Goal: Use online tool/utility: Use online tool/utility

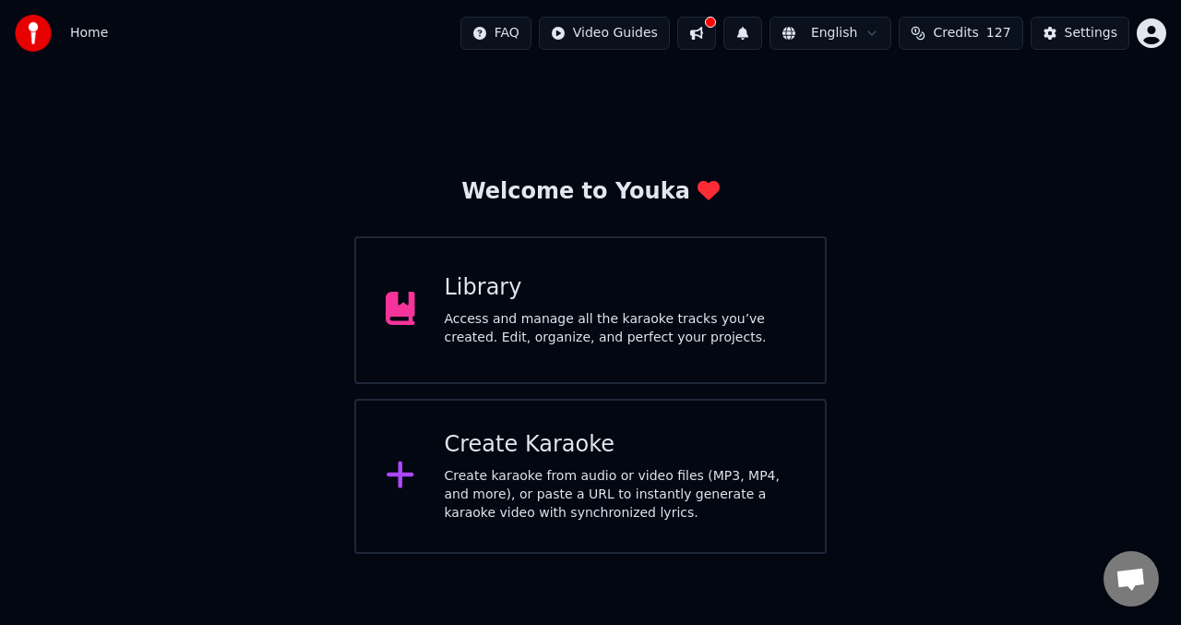
click at [402, 314] on icon at bounding box center [401, 308] width 30 height 33
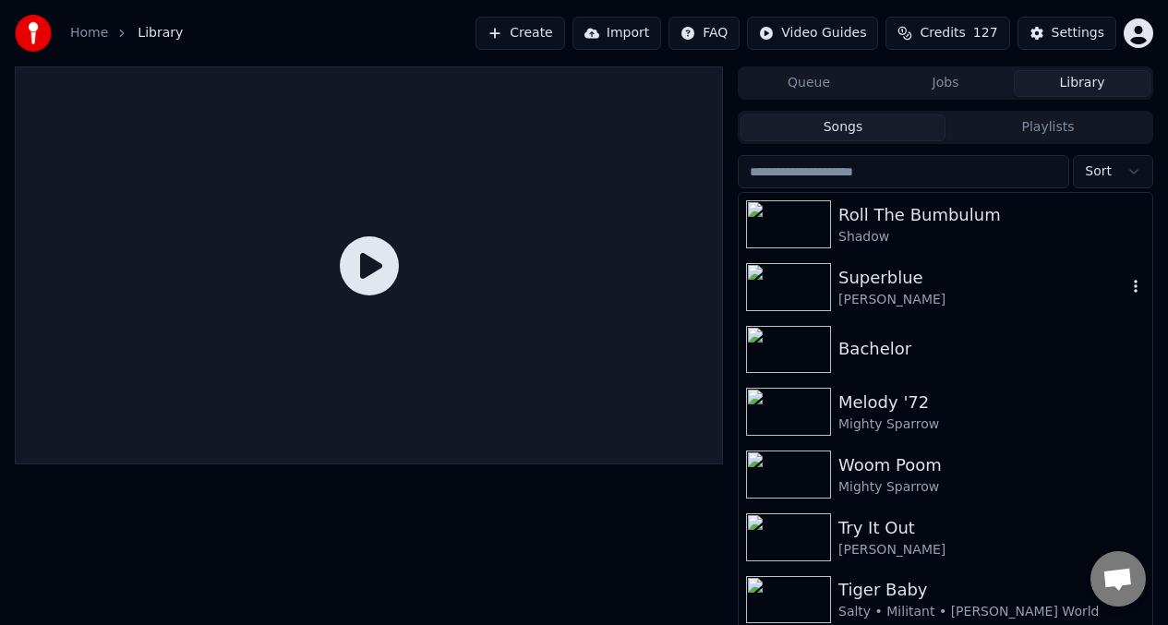
click at [790, 282] on img at bounding box center [788, 287] width 85 height 48
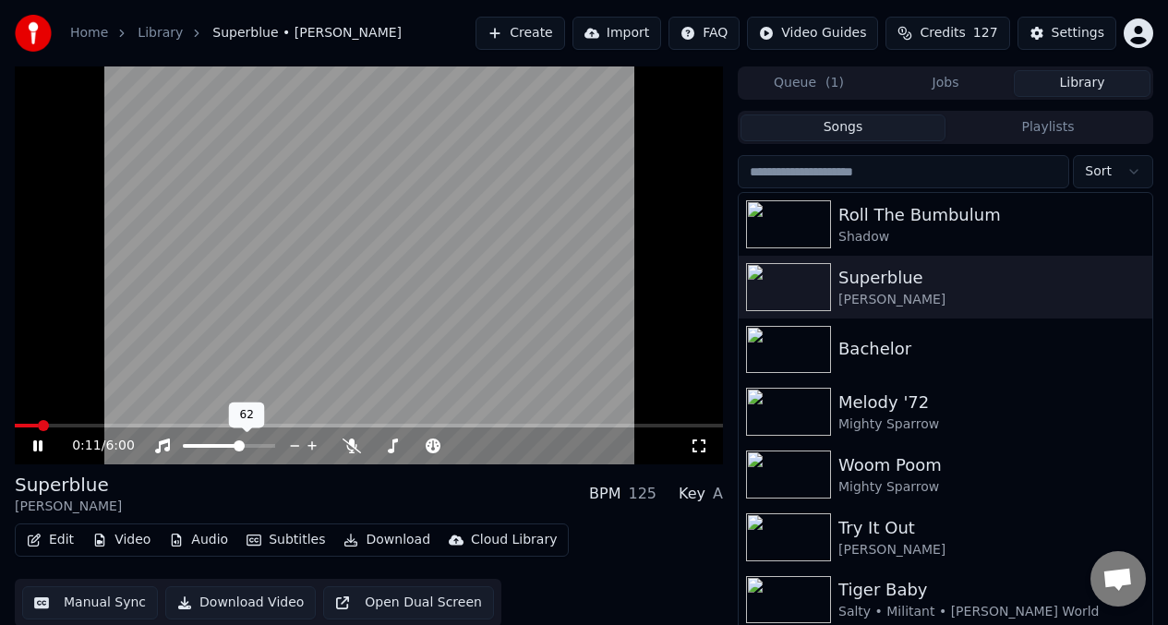
click at [239, 445] on span at bounding box center [239, 445] width 11 height 11
click at [461, 450] on span at bounding box center [458, 445] width 11 height 11
click at [414, 449] on span at bounding box center [415, 445] width 11 height 11
click at [30, 426] on span at bounding box center [87, 426] width 144 height 4
click at [270, 254] on video at bounding box center [369, 265] width 708 height 398
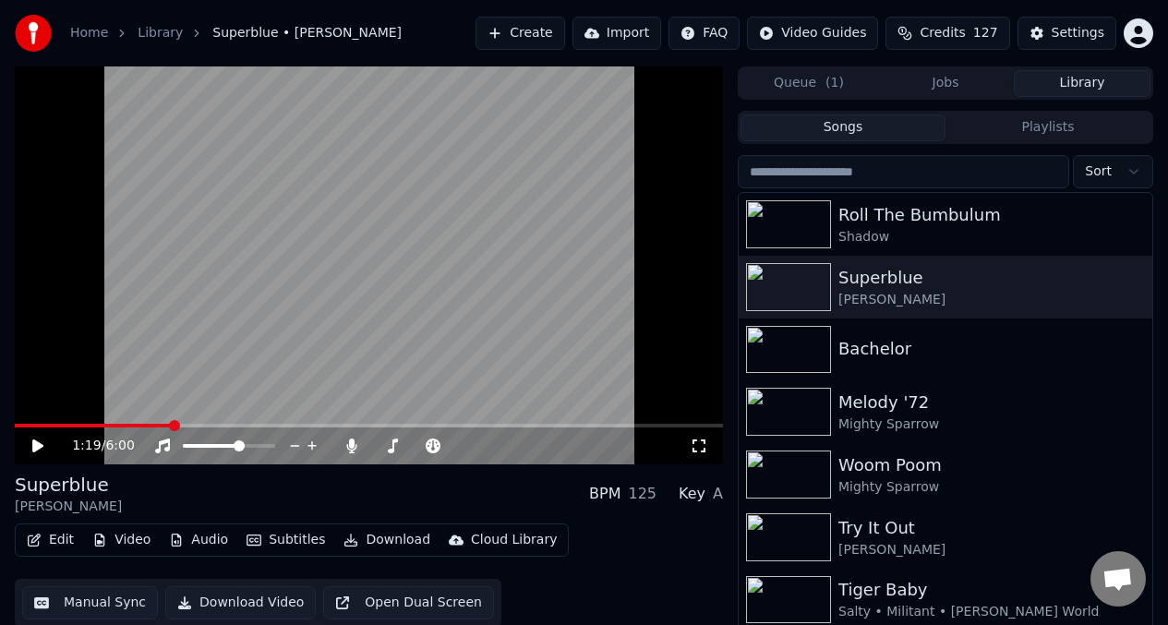
click at [60, 540] on button "Edit" at bounding box center [50, 540] width 62 height 26
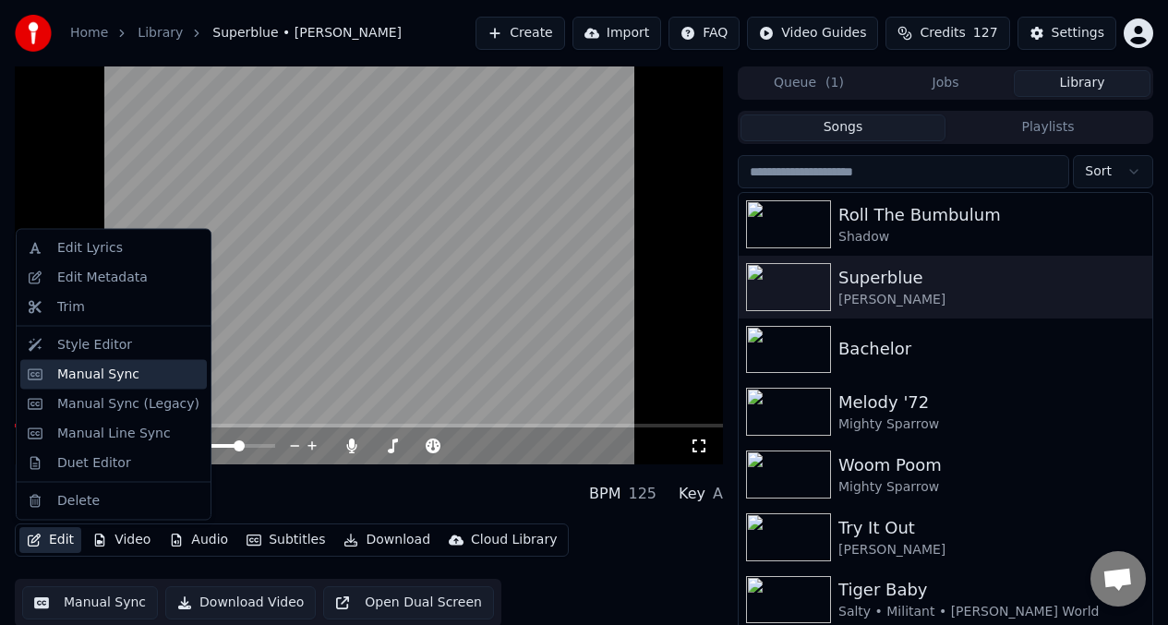
click at [64, 374] on div "Manual Sync" at bounding box center [98, 374] width 82 height 18
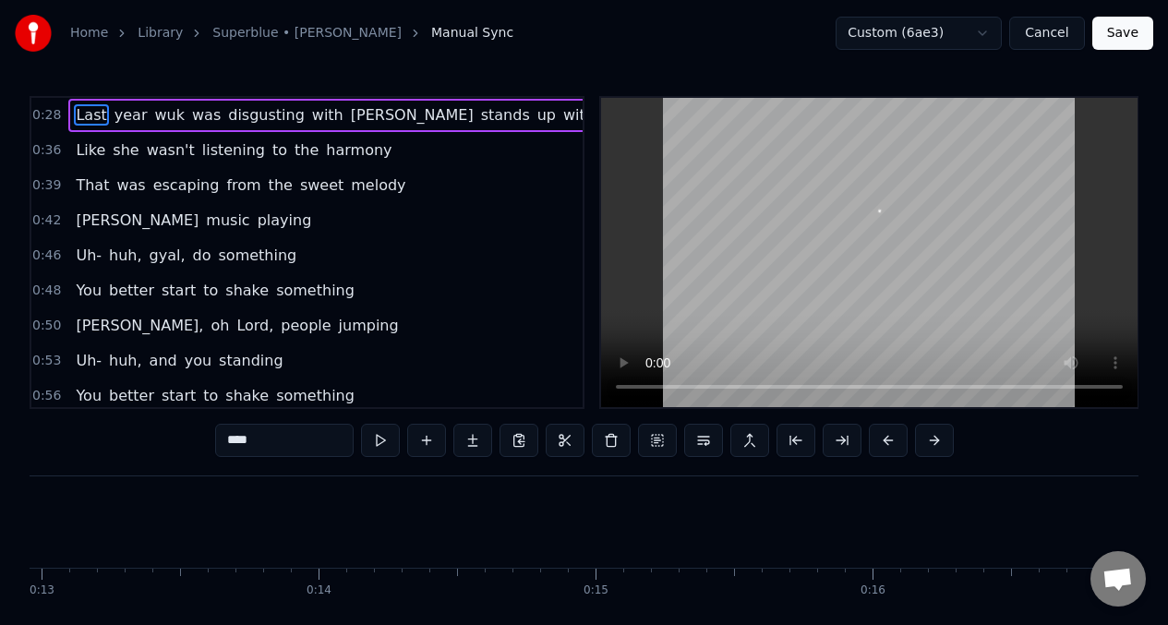
scroll to position [0, 7810]
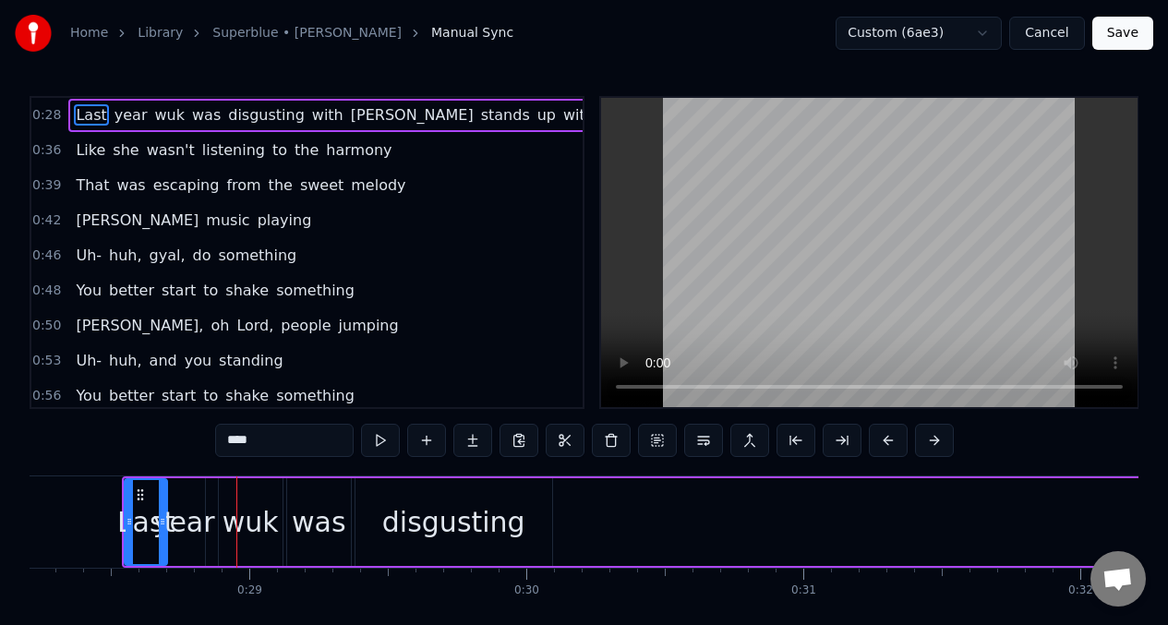
click at [88, 118] on span "Last" at bounding box center [91, 114] width 34 height 21
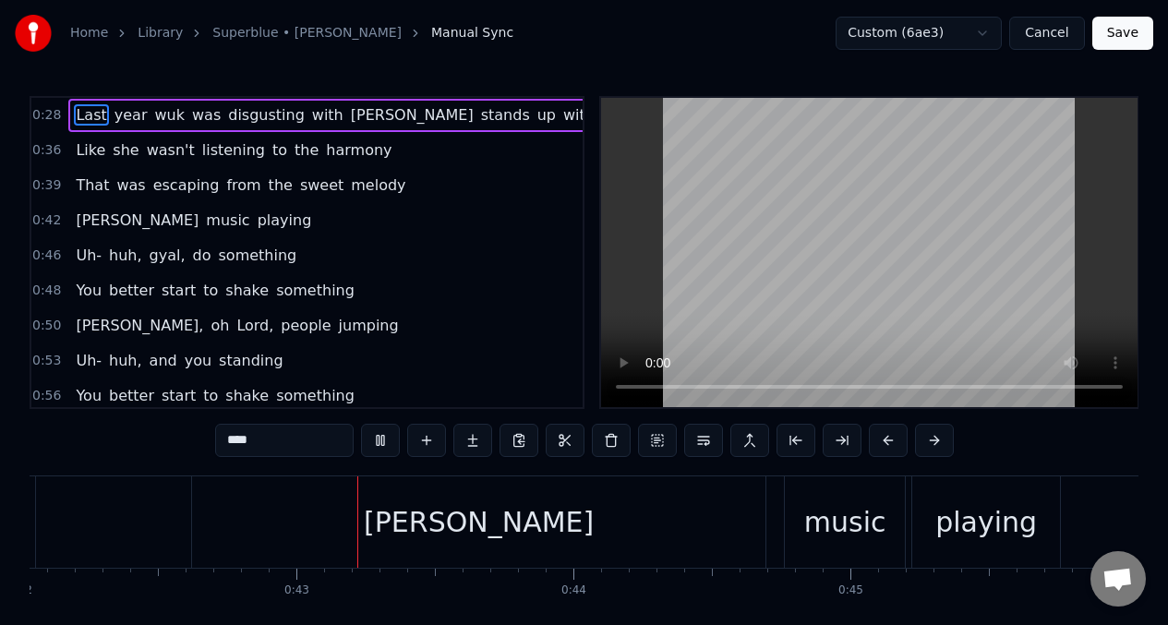
scroll to position [0, 11657]
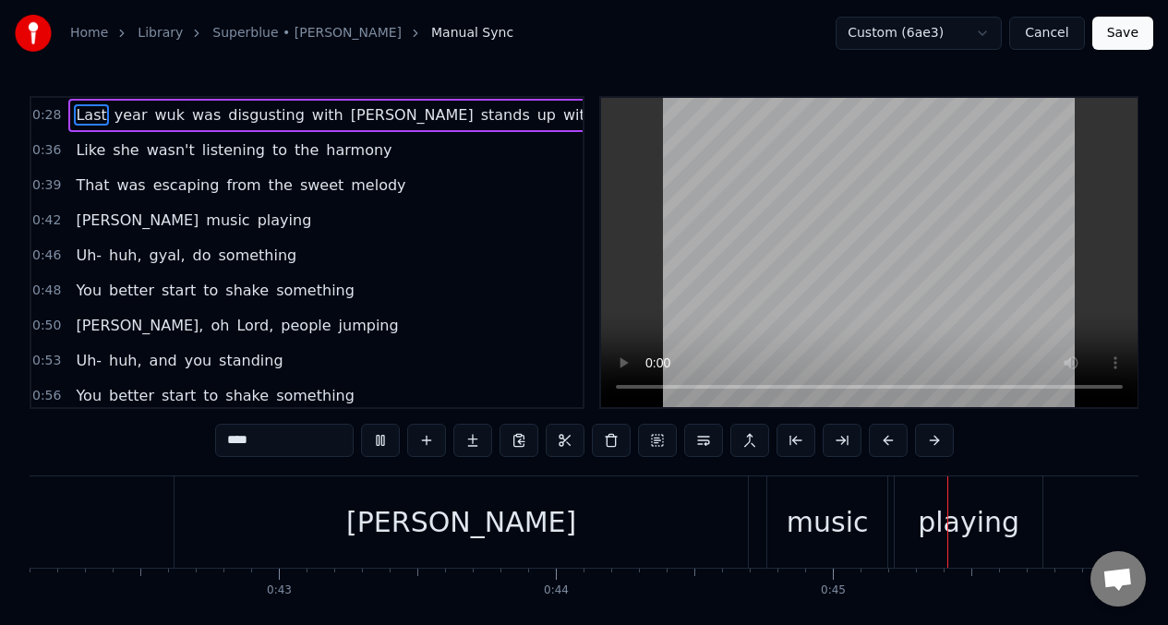
click at [100, 186] on span "That" at bounding box center [92, 184] width 37 height 21
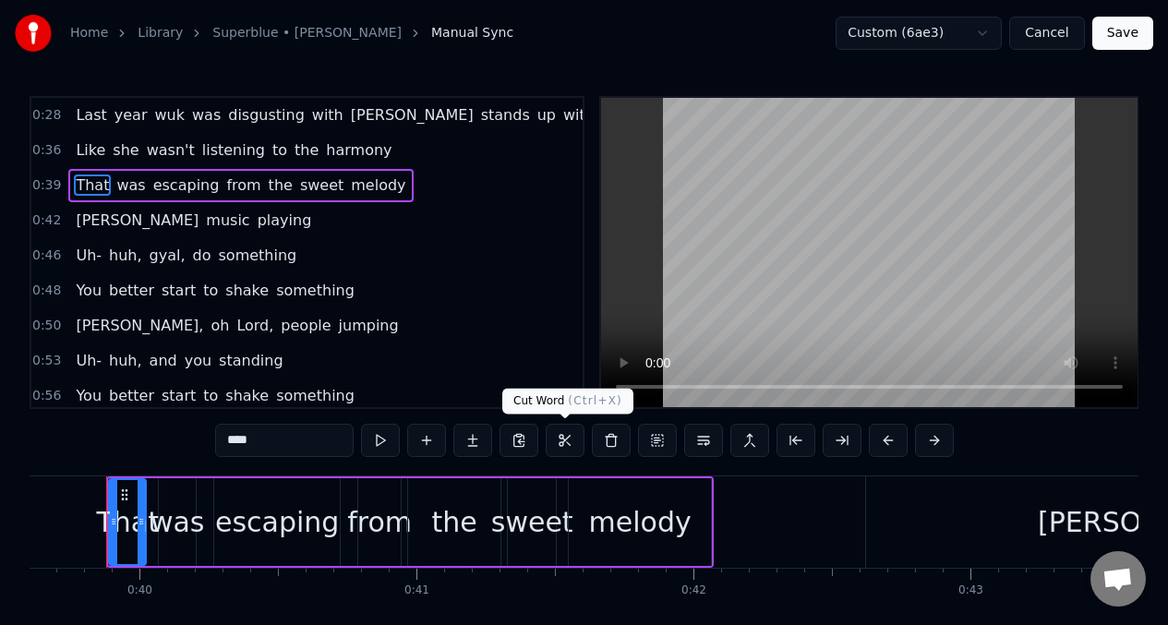
scroll to position [0, 10950]
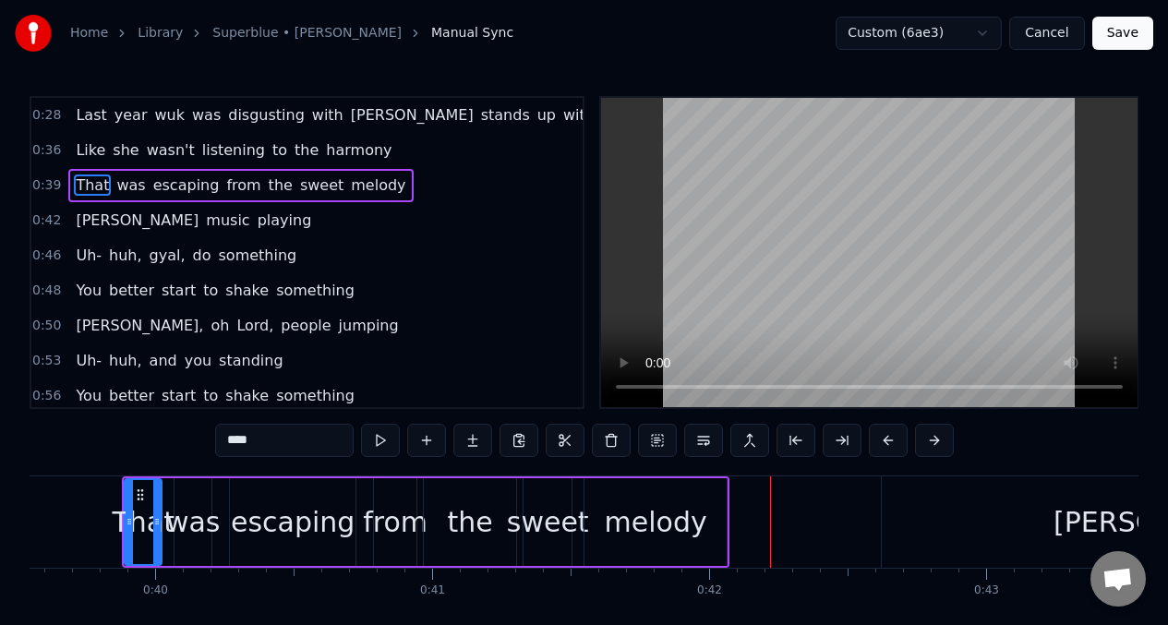
click at [274, 518] on div "escaping" at bounding box center [293, 522] width 124 height 42
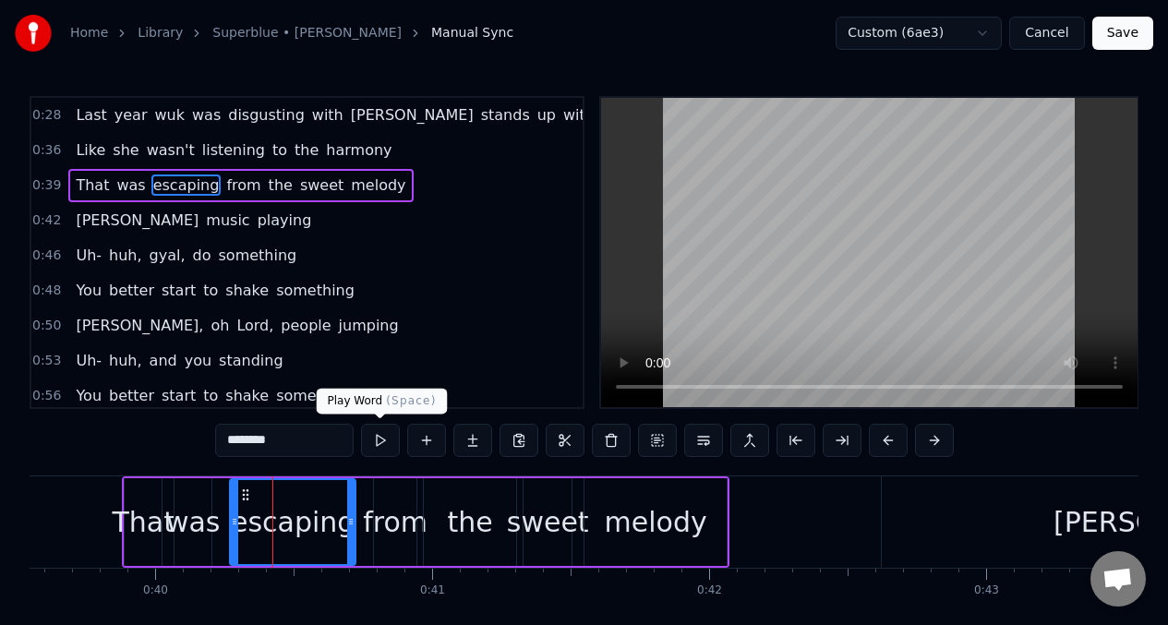
click at [380, 434] on button at bounding box center [380, 440] width 39 height 33
click at [390, 540] on div "from" at bounding box center [395, 522] width 65 height 42
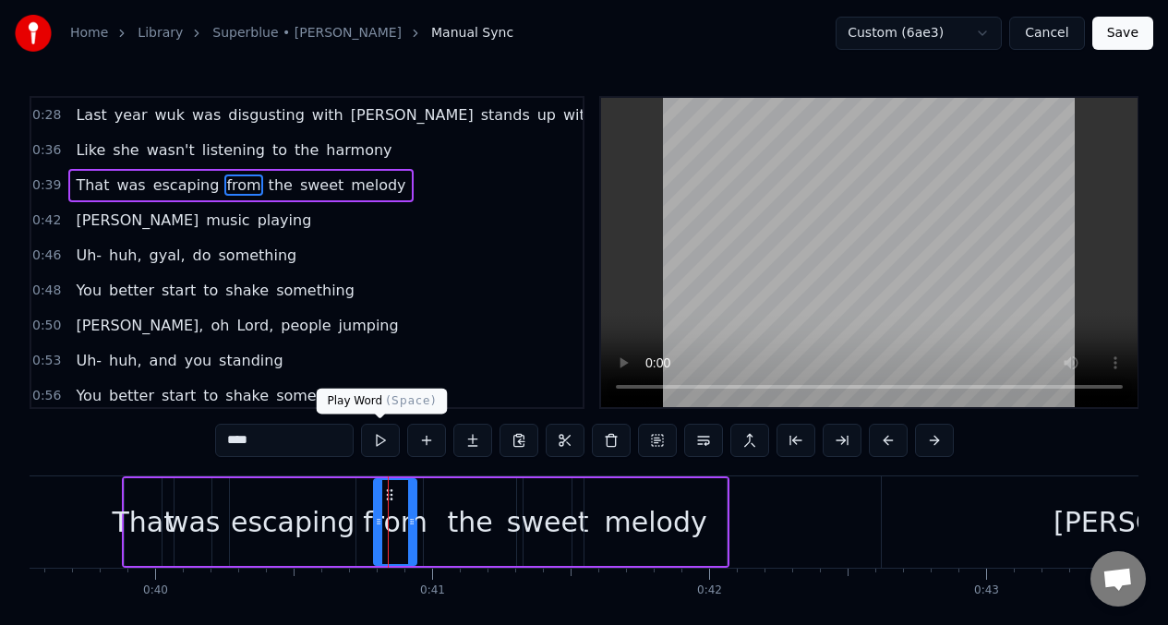
click at [378, 438] on button at bounding box center [380, 440] width 39 height 33
click at [472, 527] on div "the" at bounding box center [470, 522] width 45 height 42
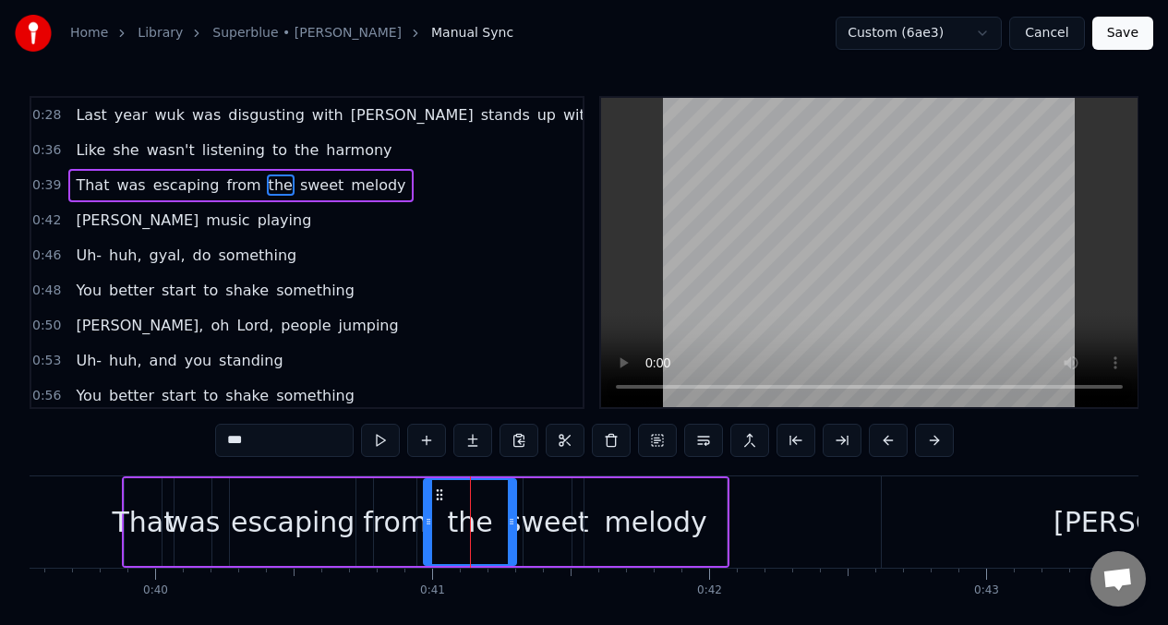
click at [381, 443] on button at bounding box center [380, 440] width 39 height 33
click at [380, 443] on button at bounding box center [380, 440] width 39 height 33
click at [378, 442] on button at bounding box center [380, 440] width 39 height 33
click at [374, 439] on button at bounding box center [380, 440] width 39 height 33
click at [535, 510] on div "sweet" at bounding box center [548, 522] width 82 height 42
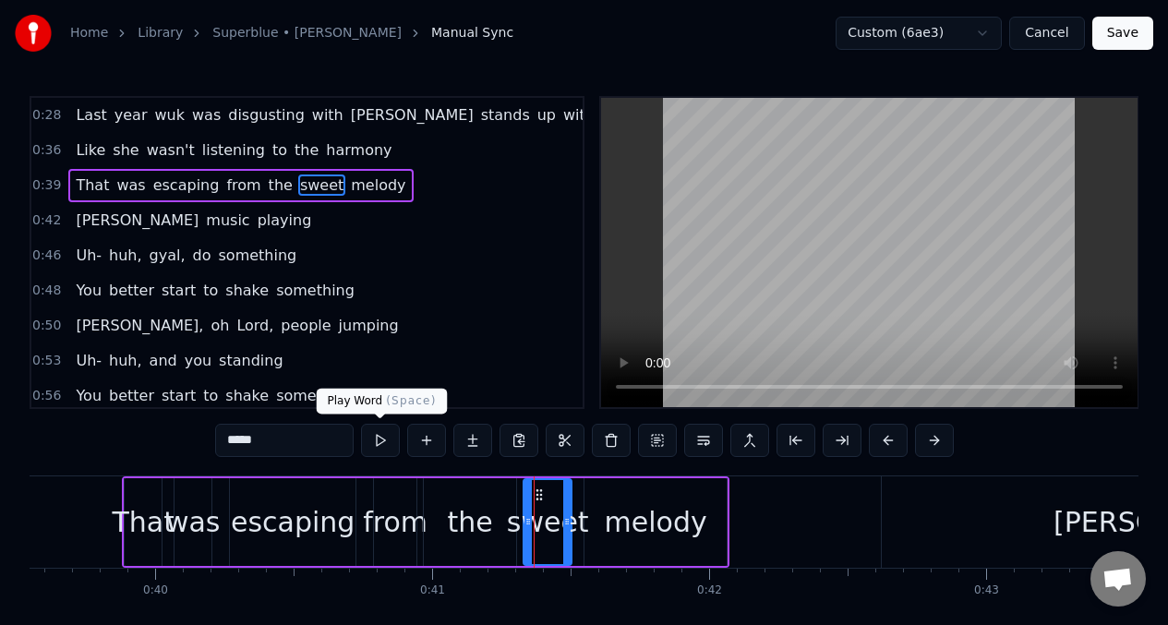
click at [383, 440] on button at bounding box center [380, 440] width 39 height 33
click at [382, 440] on button at bounding box center [380, 440] width 39 height 33
click at [648, 519] on div "melody" at bounding box center [656, 522] width 102 height 42
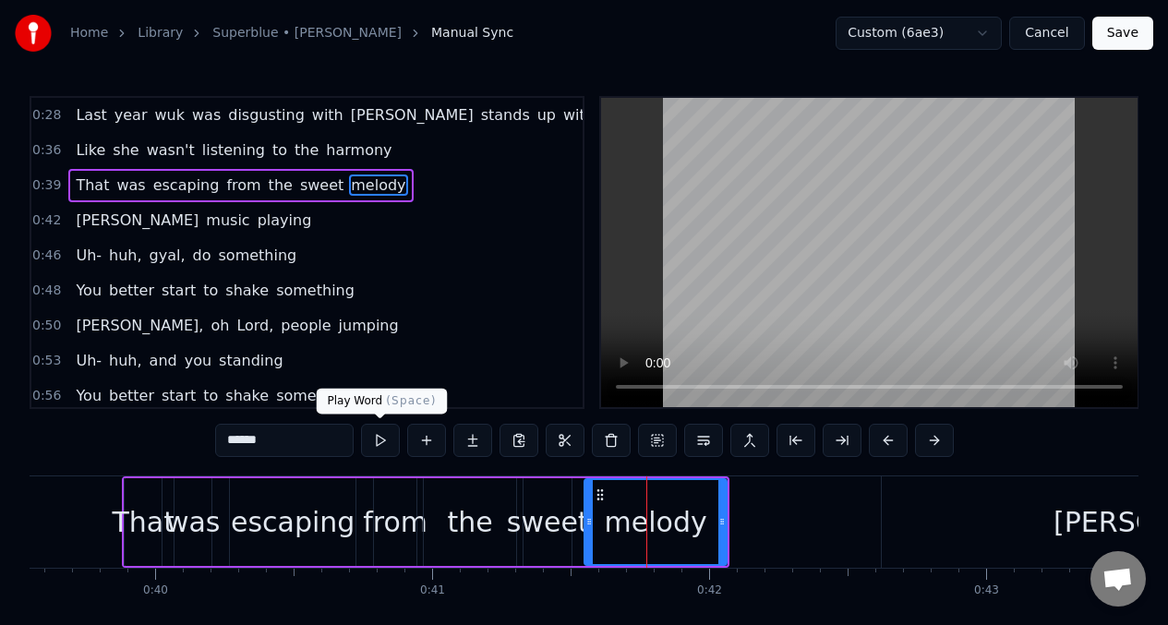
click at [383, 446] on button at bounding box center [380, 440] width 39 height 33
click at [478, 521] on div "the" at bounding box center [470, 522] width 45 height 42
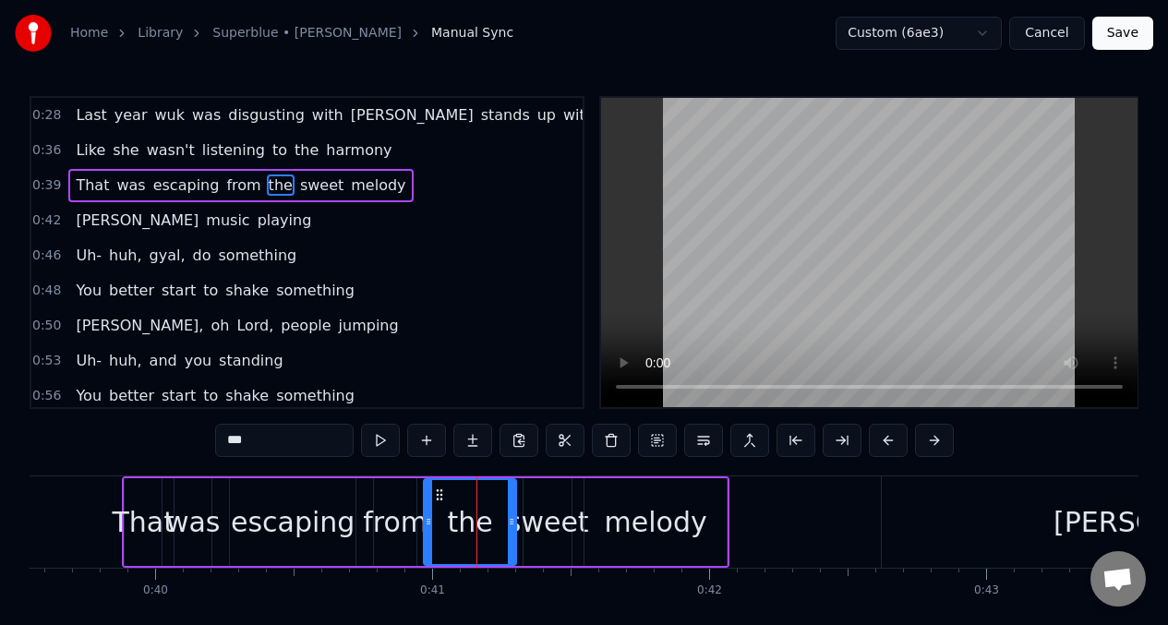
click at [287, 448] on input "***" at bounding box center [284, 440] width 138 height 33
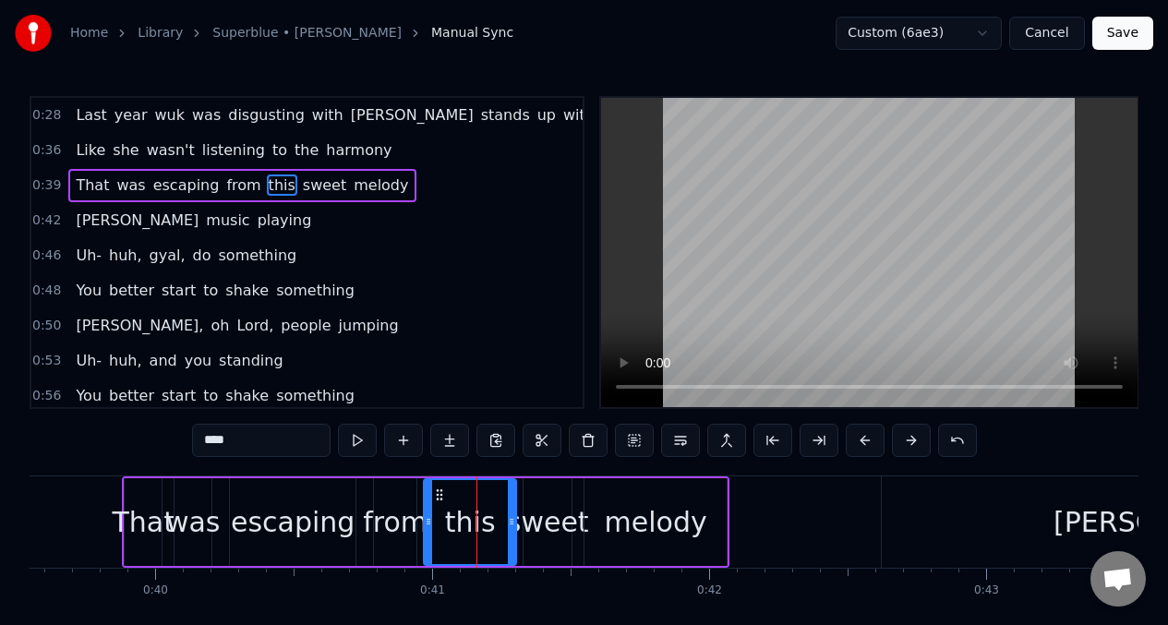
click at [134, 496] on div "That" at bounding box center [143, 522] width 37 height 88
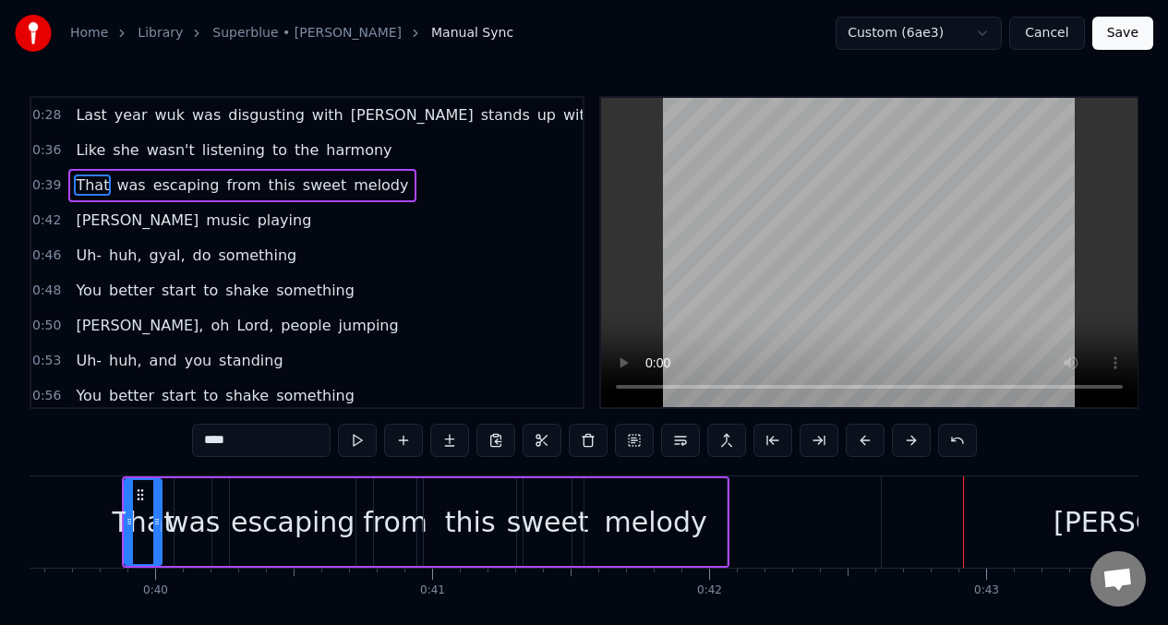
click at [279, 510] on div "escaping" at bounding box center [293, 522] width 124 height 42
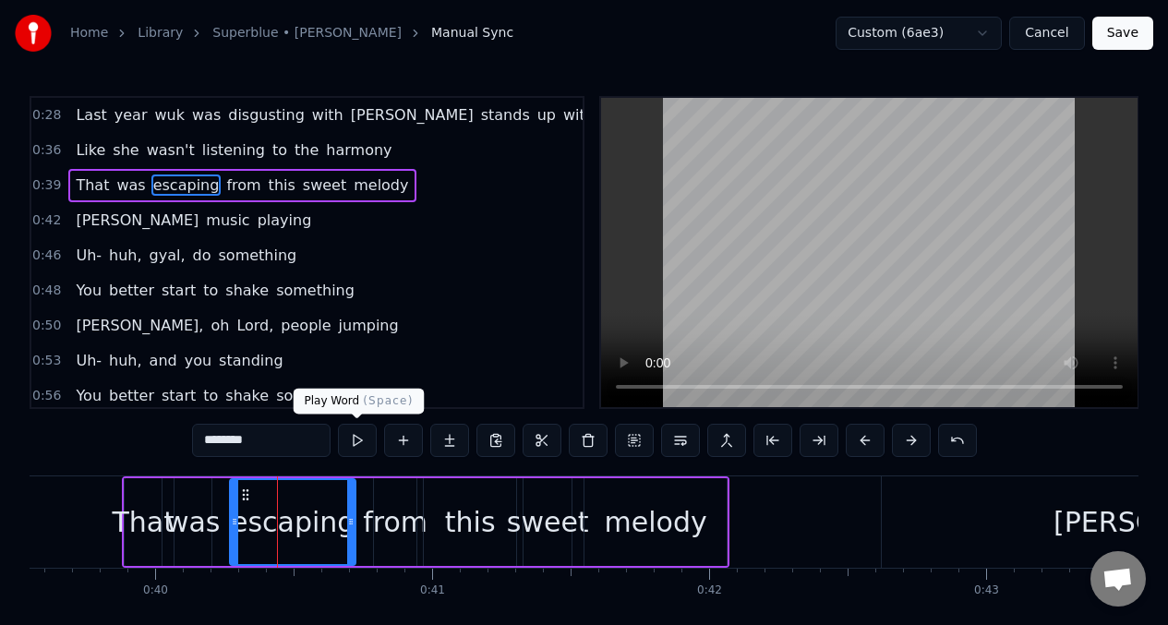
click at [357, 443] on button at bounding box center [357, 440] width 39 height 33
click at [400, 495] on div "from" at bounding box center [395, 522] width 42 height 88
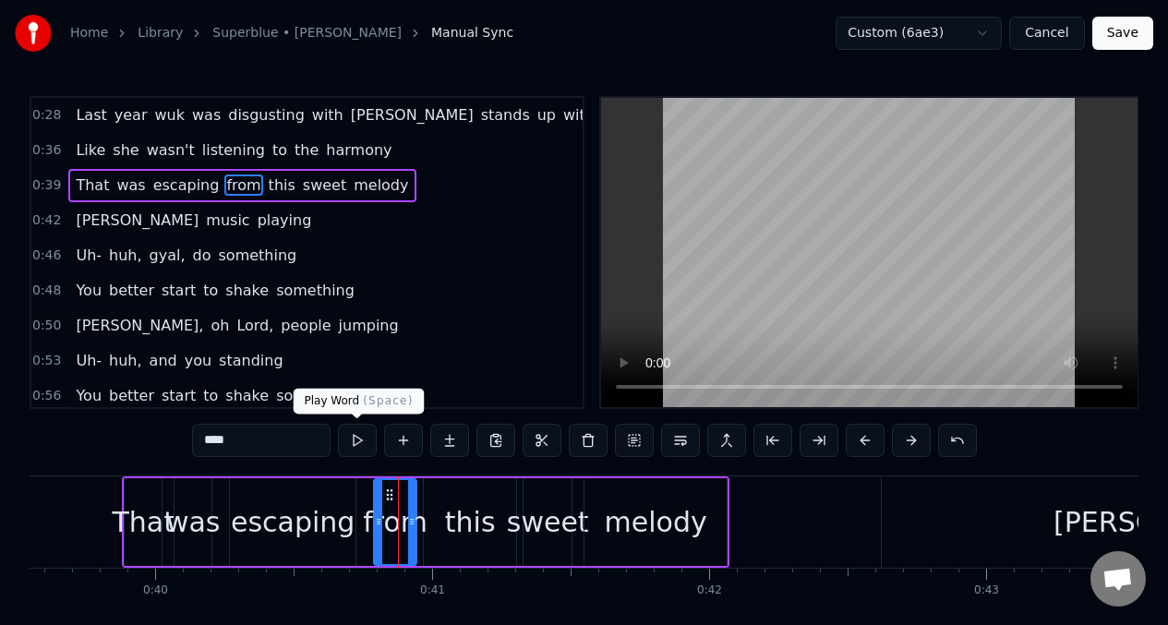
click at [356, 438] on button at bounding box center [357, 440] width 39 height 33
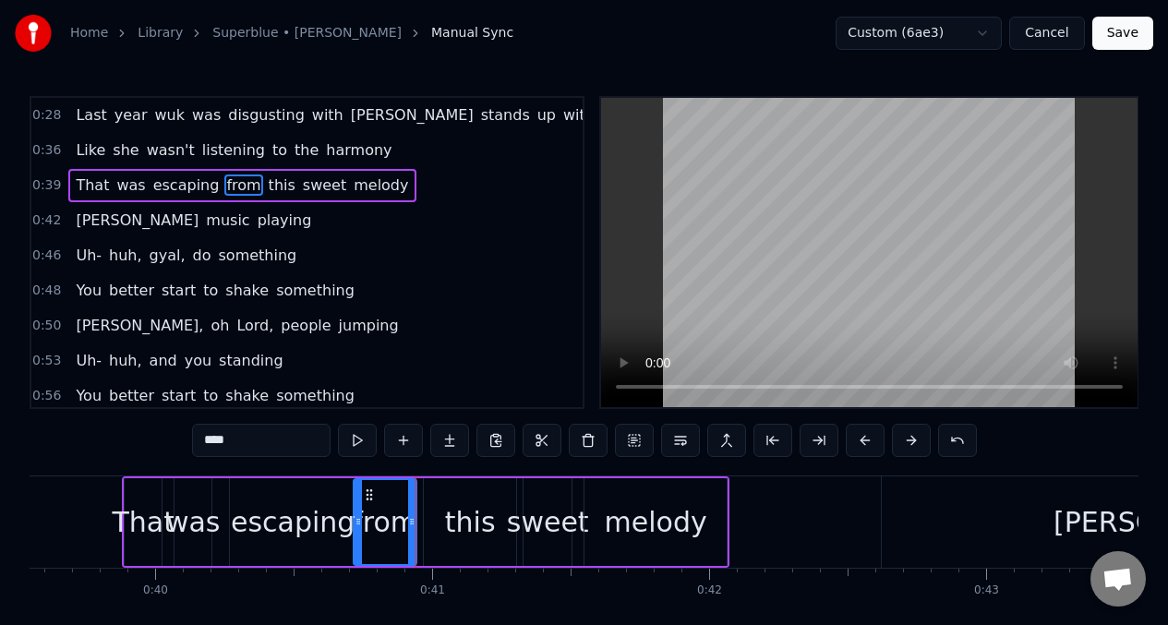
drag, startPoint x: 379, startPoint y: 509, endPoint x: 359, endPoint y: 506, distance: 20.5
click at [359, 506] on div at bounding box center [357, 522] width 7 height 84
click at [354, 440] on button at bounding box center [357, 440] width 39 height 33
click at [353, 439] on button at bounding box center [357, 440] width 39 height 33
click at [459, 512] on div "this" at bounding box center [470, 522] width 51 height 42
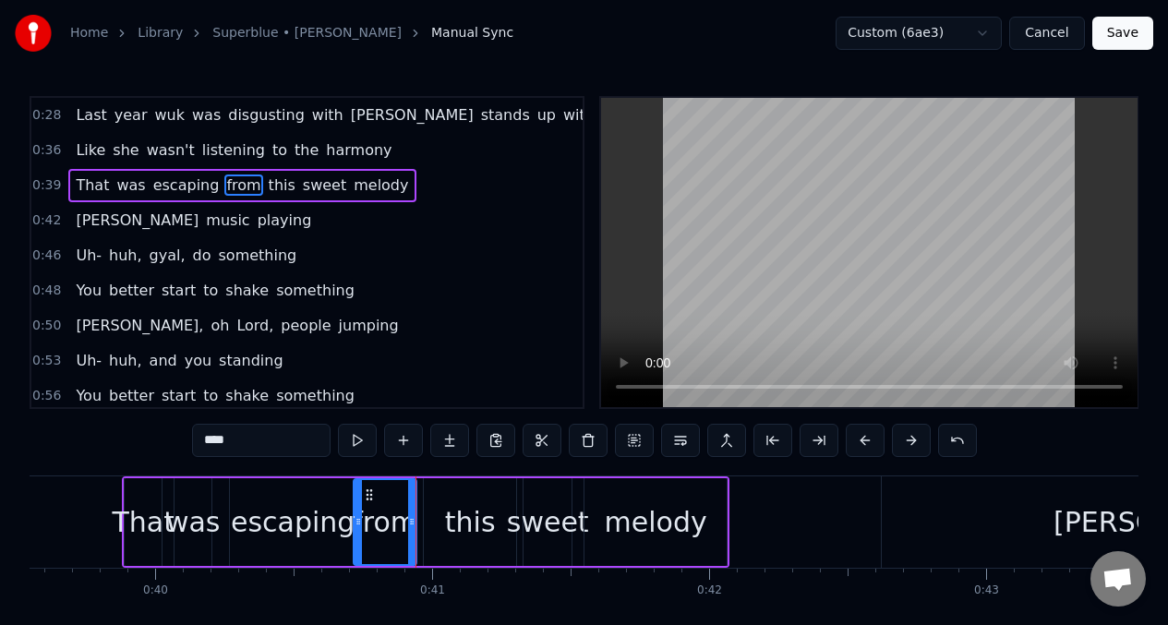
type input "****"
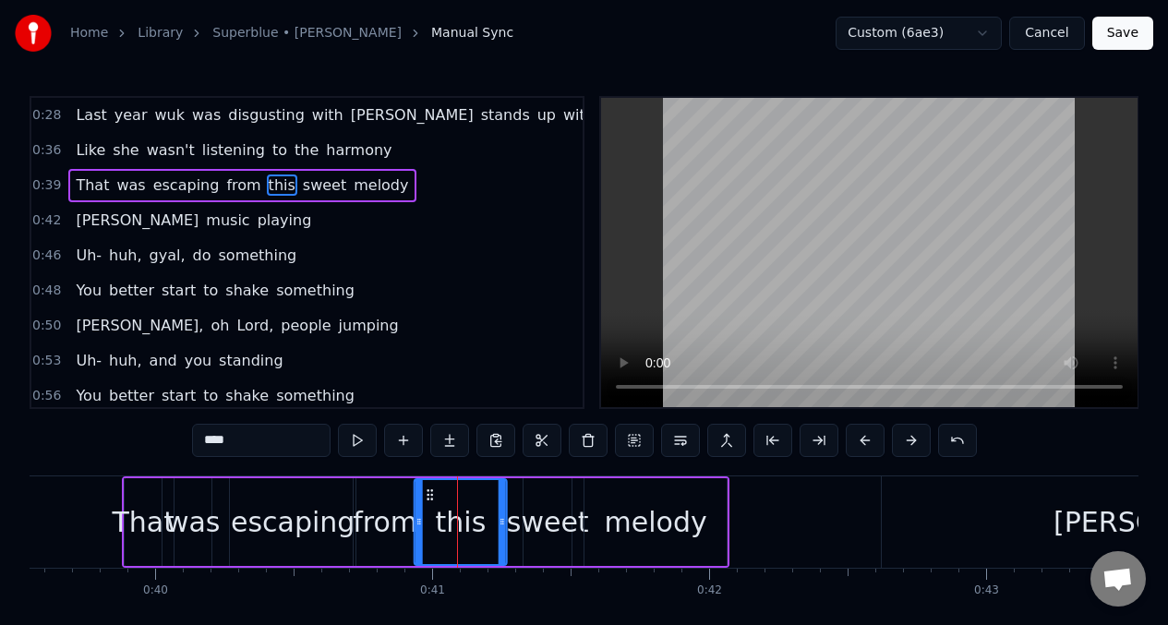
drag, startPoint x: 438, startPoint y: 498, endPoint x: 428, endPoint y: 500, distance: 9.4
click at [428, 500] on icon at bounding box center [430, 494] width 15 height 15
drag, startPoint x: 506, startPoint y: 501, endPoint x: 491, endPoint y: 503, distance: 14.9
click at [491, 503] on div "this" at bounding box center [461, 522] width 94 height 88
drag, startPoint x: 502, startPoint y: 502, endPoint x: 366, endPoint y: 473, distance: 139.8
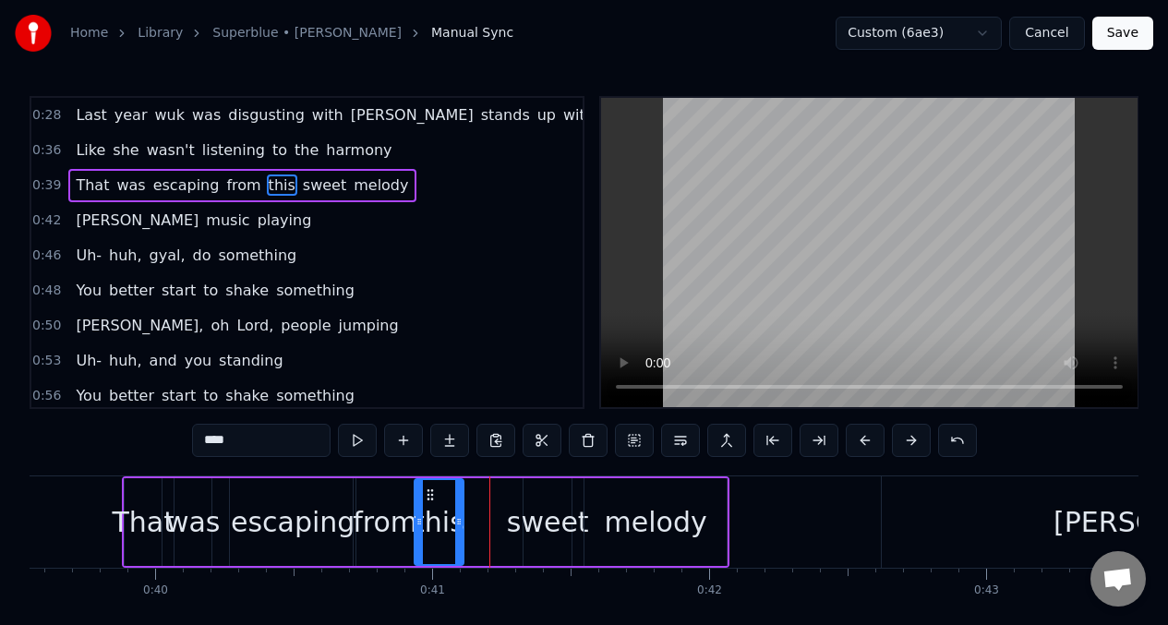
click at [459, 504] on div at bounding box center [458, 522] width 7 height 84
click at [358, 446] on button at bounding box center [357, 440] width 39 height 33
click at [359, 446] on button at bounding box center [357, 440] width 39 height 33
click at [497, 525] on div "That was escaping from this [PERSON_NAME]" at bounding box center [425, 521] width 607 height 91
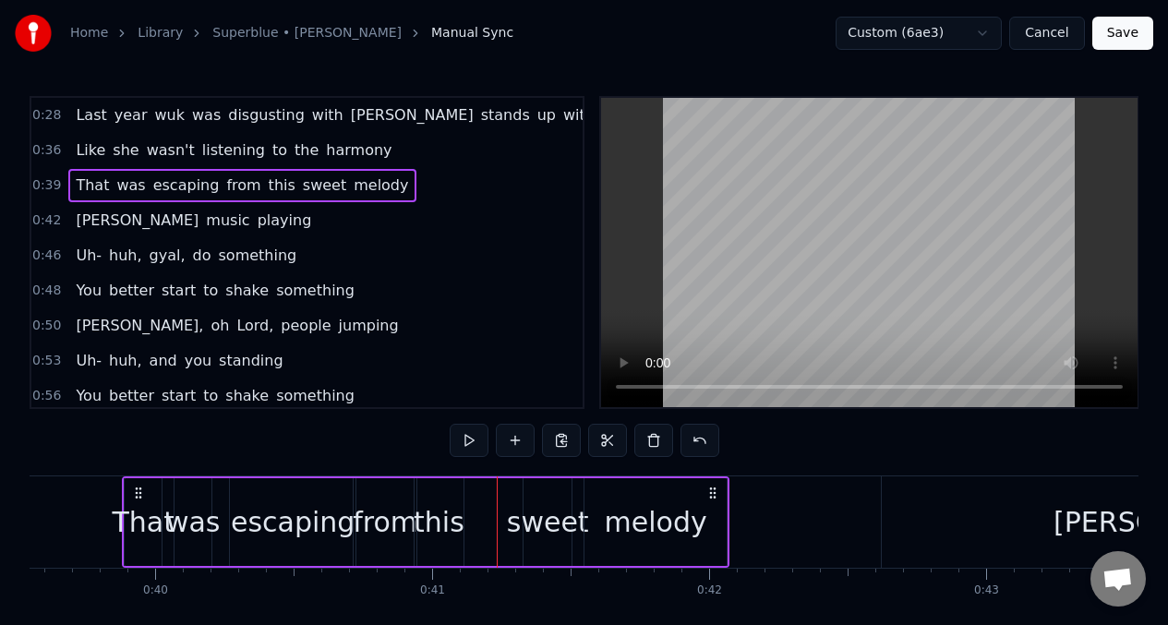
click at [557, 526] on div "sweet" at bounding box center [548, 522] width 82 height 42
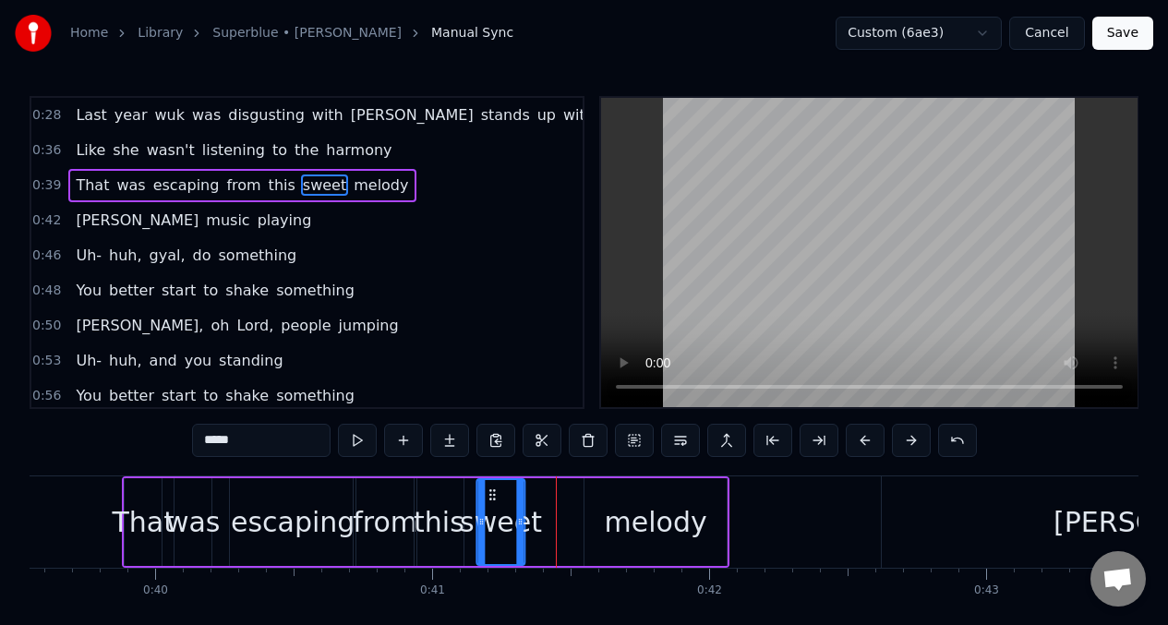
drag, startPoint x: 538, startPoint y: 498, endPoint x: 491, endPoint y: 489, distance: 48.0
click at [491, 489] on icon at bounding box center [492, 494] width 15 height 15
click at [378, 506] on div "from" at bounding box center [385, 522] width 65 height 42
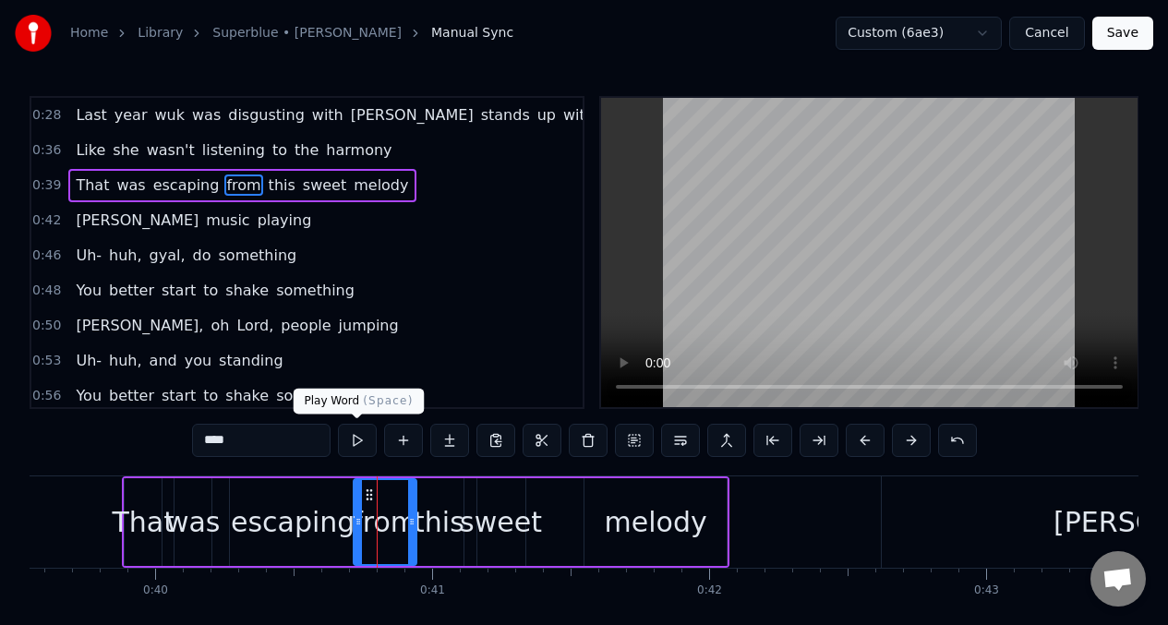
click at [365, 442] on button at bounding box center [357, 440] width 39 height 33
click at [444, 523] on div "this" at bounding box center [439, 522] width 51 height 42
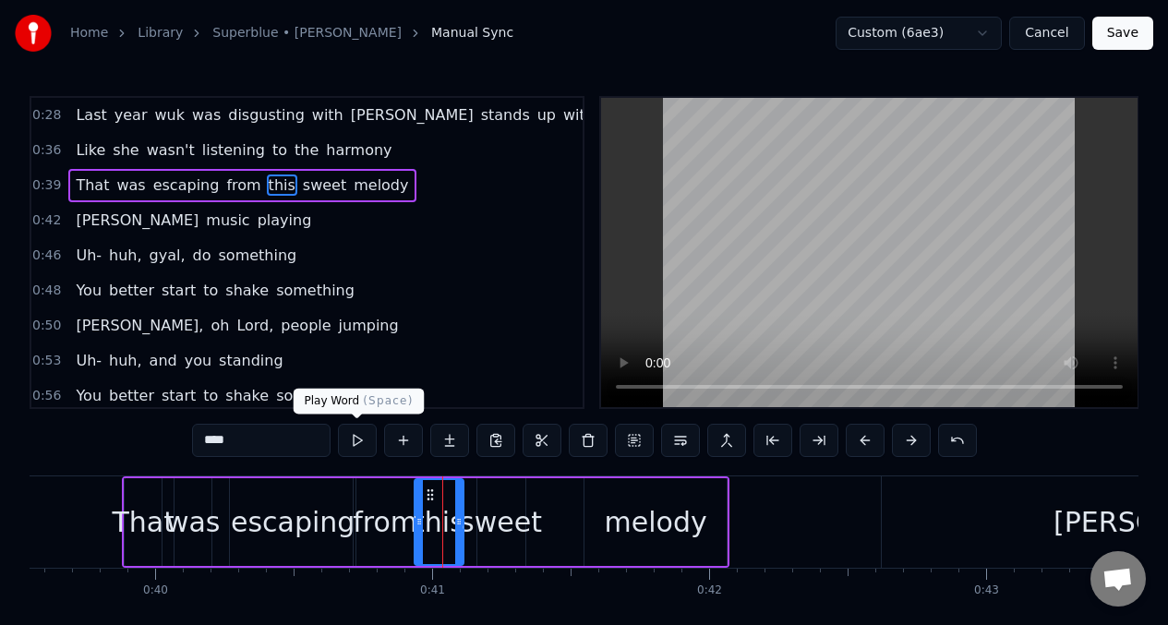
click at [363, 443] on button at bounding box center [357, 440] width 39 height 33
click at [497, 525] on div "sweet" at bounding box center [501, 522] width 82 height 42
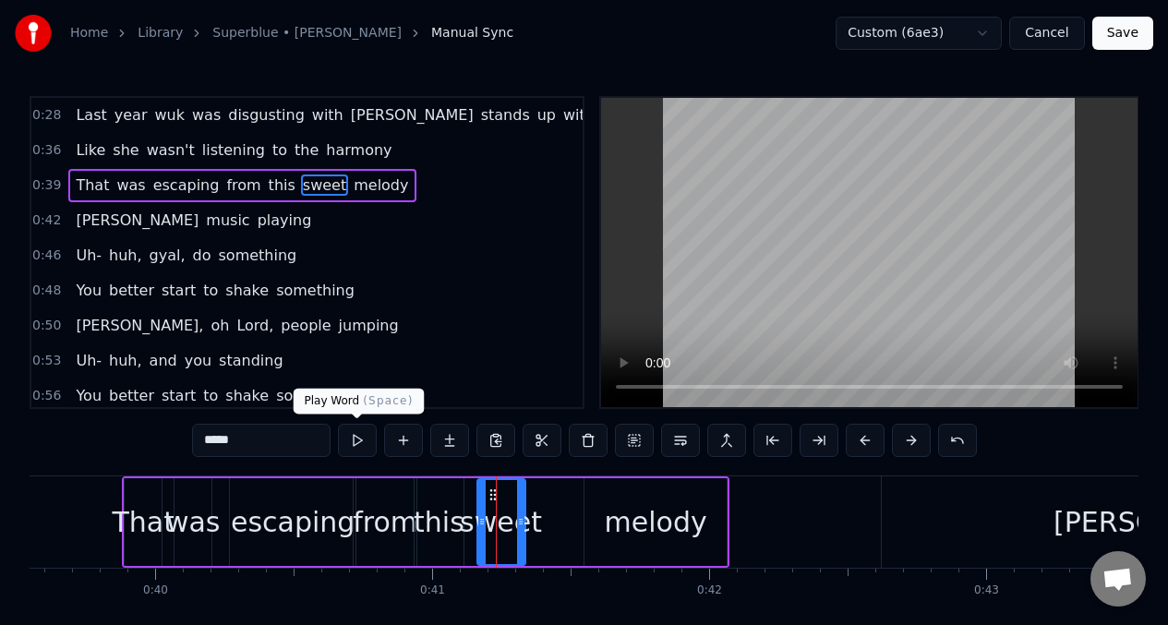
click at [353, 441] on button at bounding box center [357, 440] width 39 height 33
click at [588, 515] on div "melody" at bounding box center [655, 522] width 142 height 88
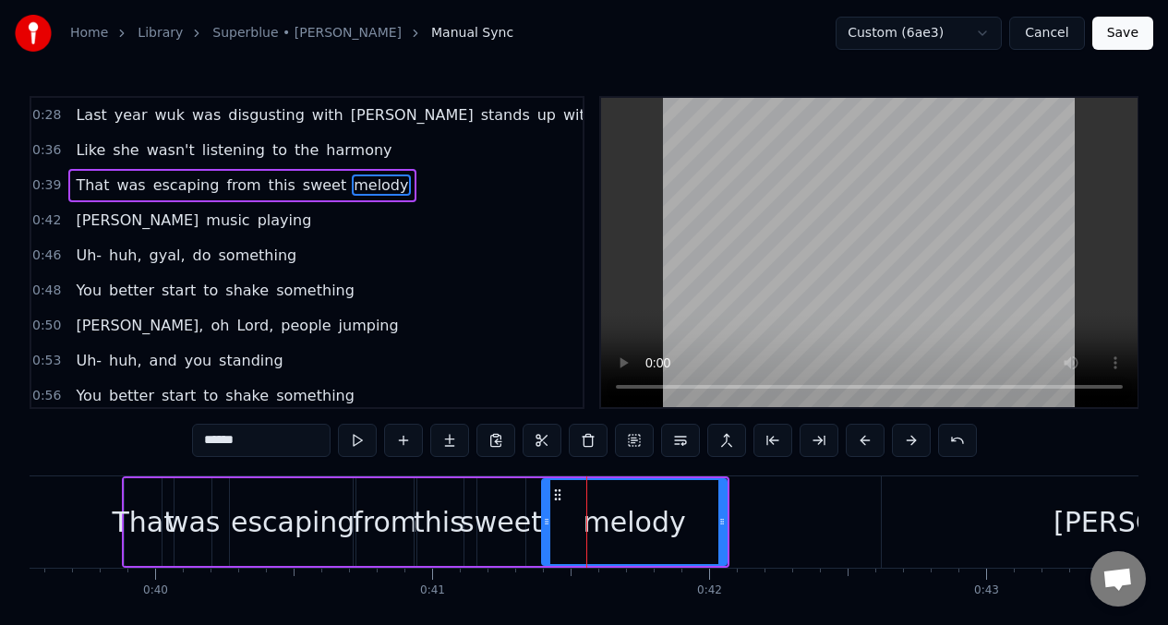
drag, startPoint x: 592, startPoint y: 518, endPoint x: 550, endPoint y: 522, distance: 41.8
click at [550, 522] on div "melody" at bounding box center [634, 522] width 183 height 84
click at [354, 441] on button at bounding box center [357, 440] width 39 height 33
click at [355, 441] on button at bounding box center [357, 440] width 39 height 33
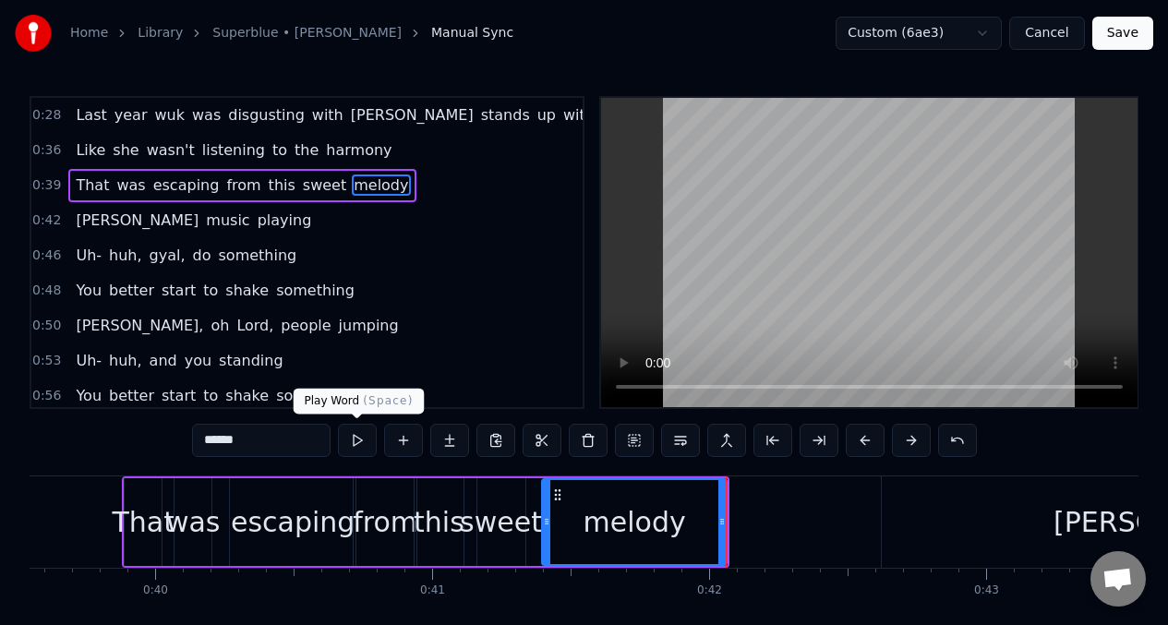
click at [357, 438] on button at bounding box center [357, 440] width 39 height 33
click at [495, 514] on div "sweet" at bounding box center [501, 522] width 82 height 42
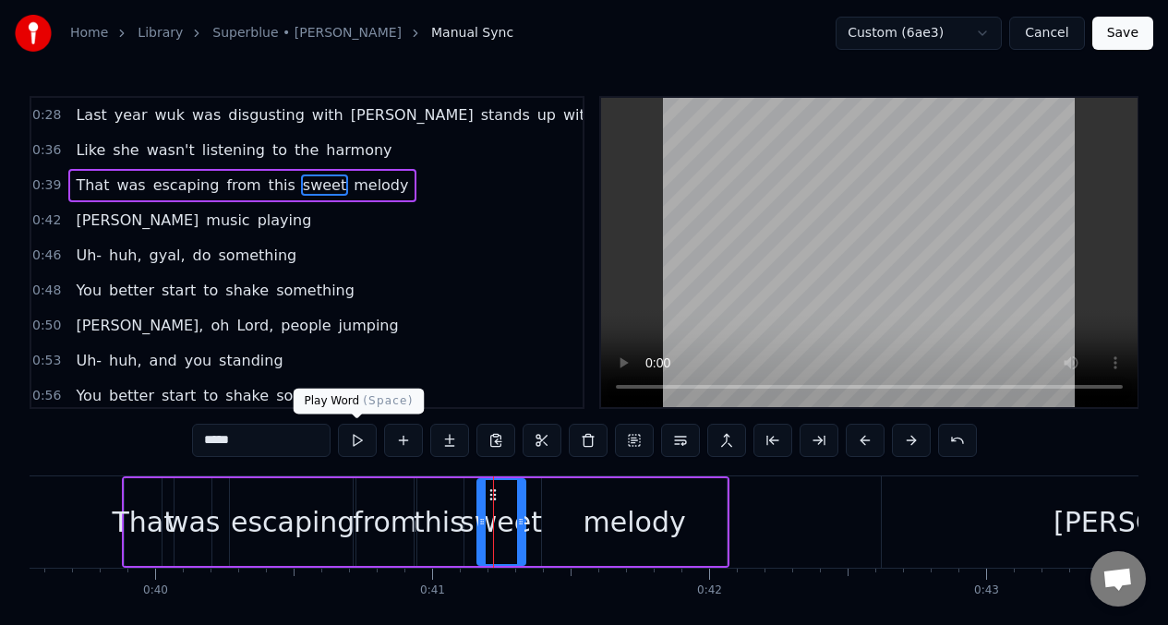
click at [361, 439] on button at bounding box center [357, 440] width 39 height 33
click at [362, 439] on button at bounding box center [357, 440] width 39 height 33
click at [131, 523] on div "That" at bounding box center [143, 522] width 63 height 42
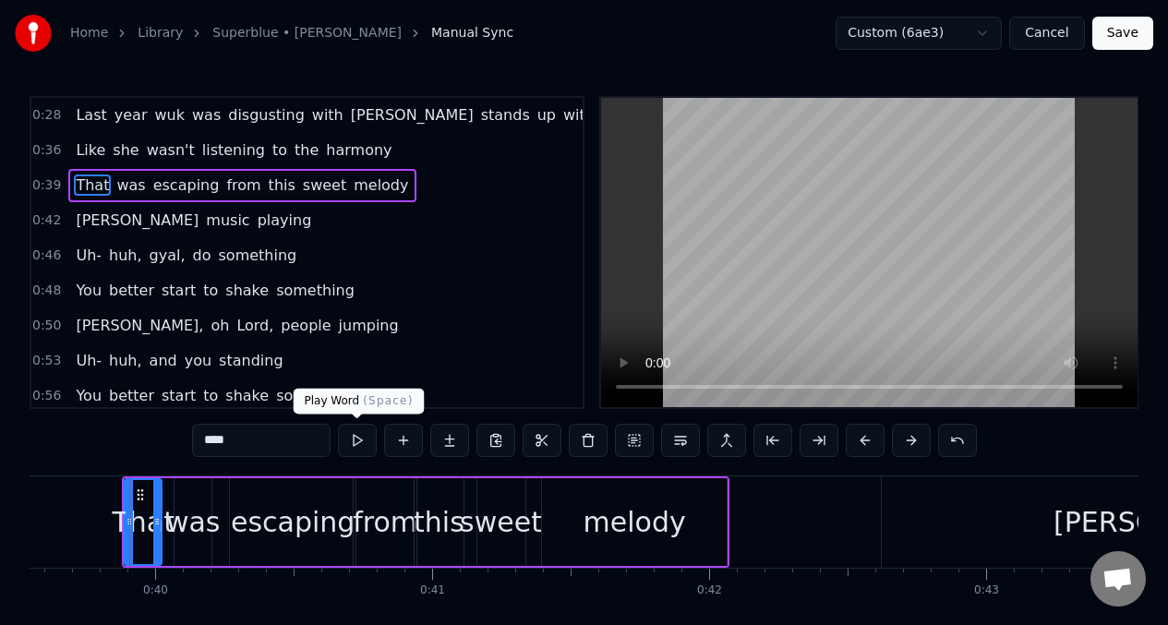
click at [355, 439] on button at bounding box center [357, 440] width 39 height 33
click at [155, 503] on div at bounding box center [156, 522] width 7 height 84
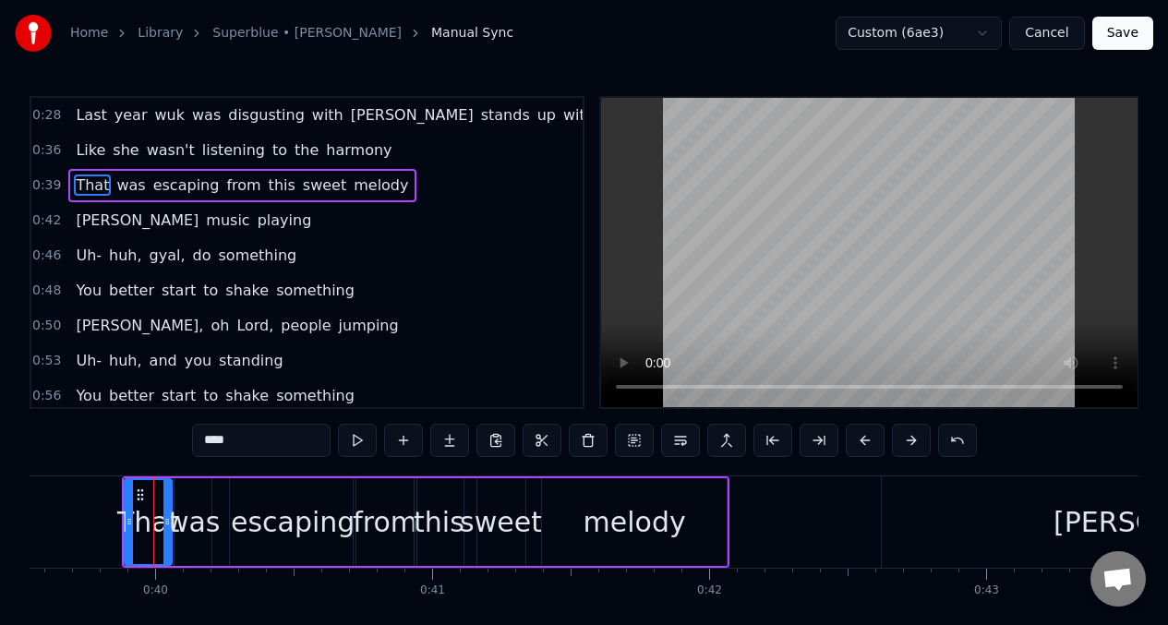
drag, startPoint x: 158, startPoint y: 504, endPoint x: 168, endPoint y: 506, distance: 10.3
click at [168, 506] on div at bounding box center [166, 522] width 7 height 84
click at [253, 495] on div "escaping" at bounding box center [293, 522] width 126 height 88
type input "********"
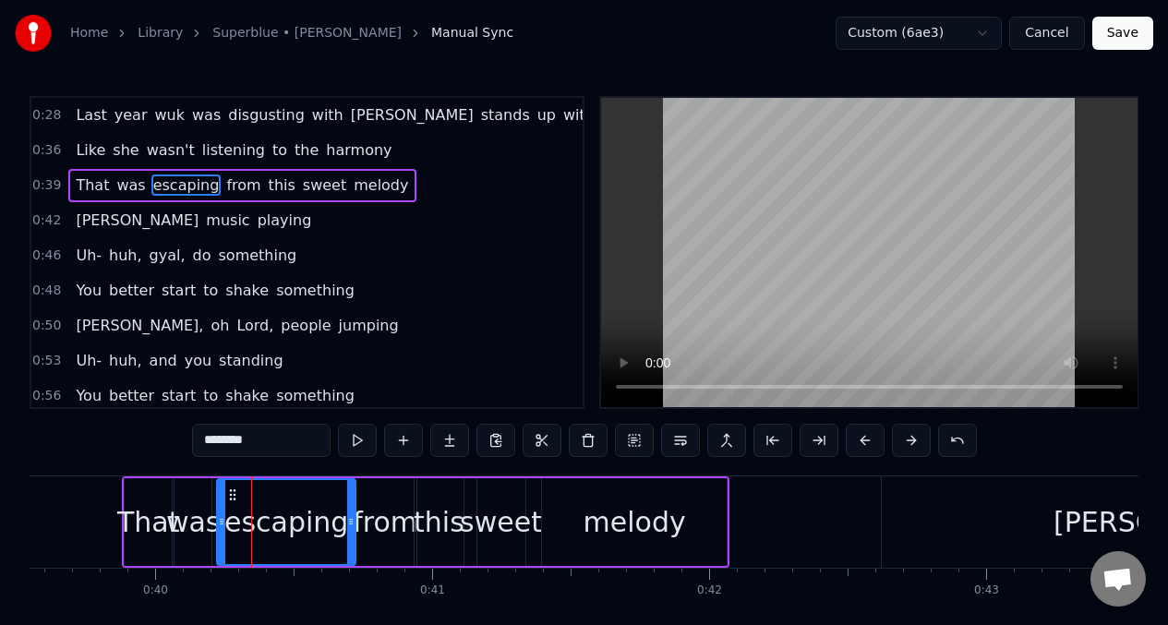
drag, startPoint x: 236, startPoint y: 501, endPoint x: 223, endPoint y: 500, distance: 13.0
click at [223, 500] on div at bounding box center [221, 522] width 7 height 84
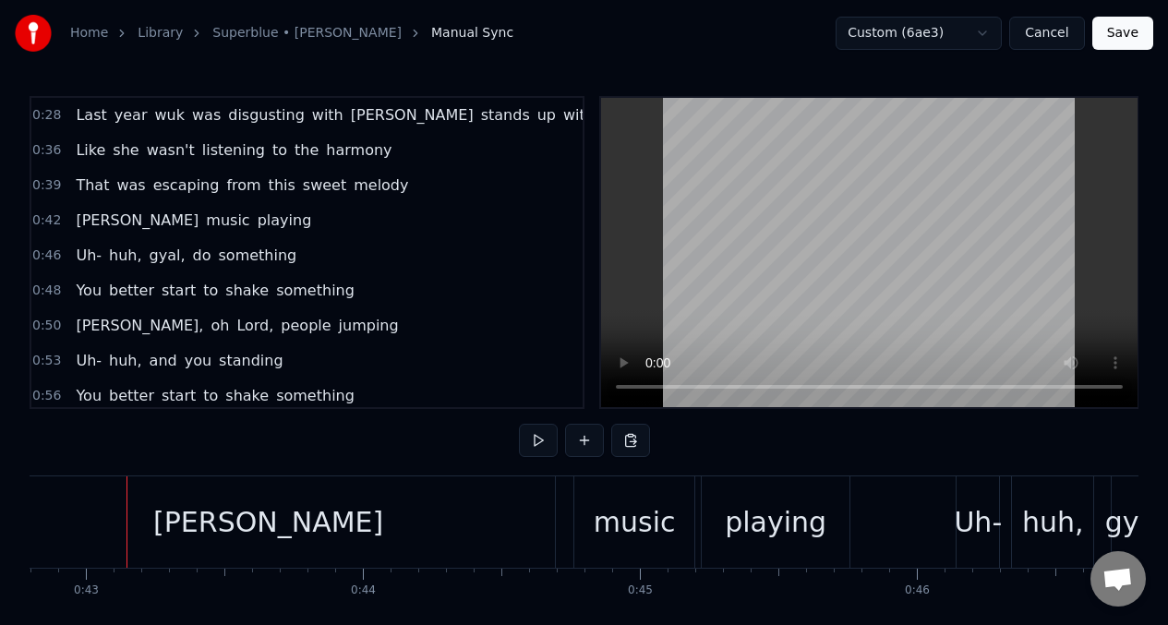
scroll to position [0, 11855]
click at [80, 186] on span "That" at bounding box center [92, 184] width 37 height 21
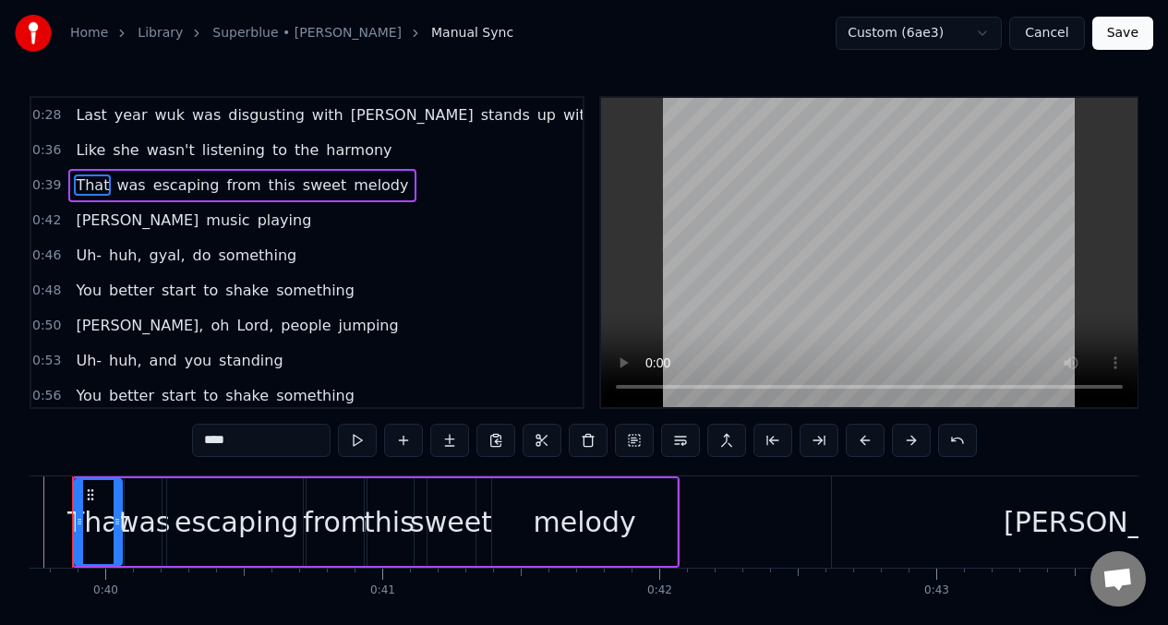
scroll to position [0, 10950]
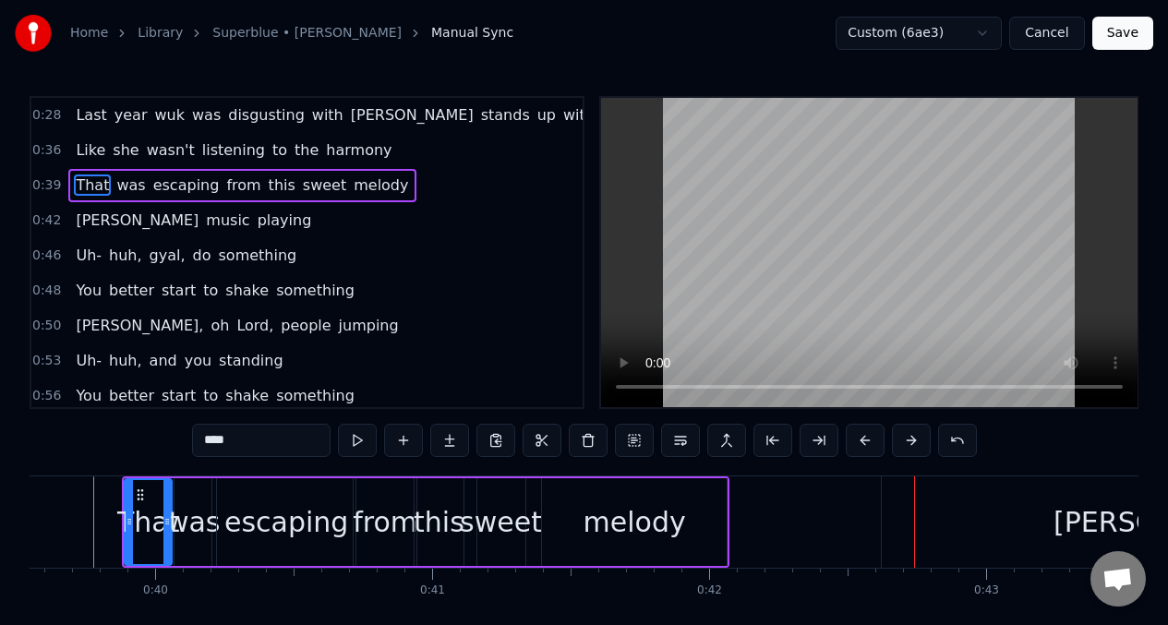
click at [391, 497] on div "from" at bounding box center [385, 522] width 63 height 88
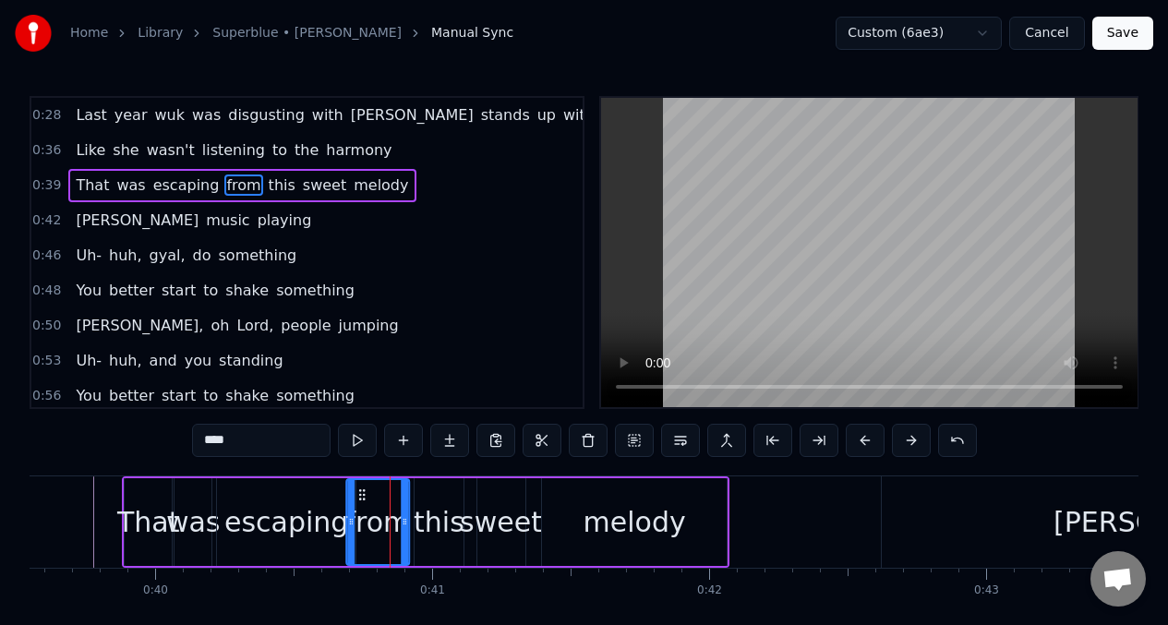
click at [362, 498] on icon at bounding box center [361, 494] width 15 height 15
click at [404, 491] on div at bounding box center [401, 522] width 7 height 84
click at [434, 499] on div "this" at bounding box center [438, 522] width 49 height 88
type input "****"
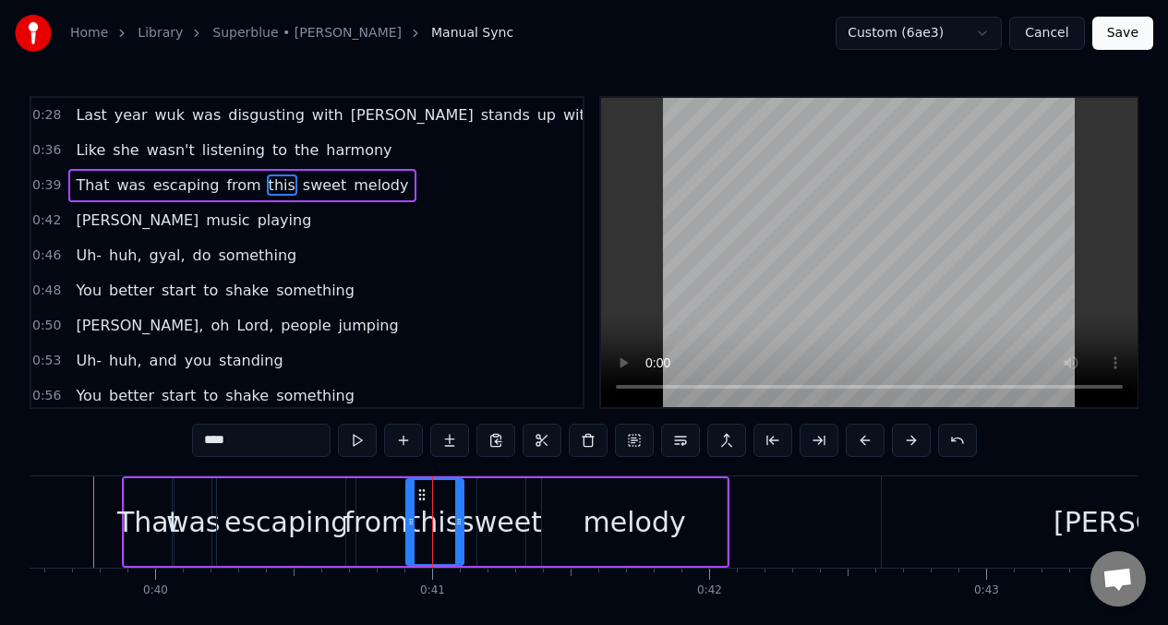
drag, startPoint x: 421, startPoint y: 500, endPoint x: 412, endPoint y: 503, distance: 9.6
click at [412, 503] on div at bounding box center [410, 522] width 7 height 84
drag, startPoint x: 460, startPoint y: 497, endPoint x: 450, endPoint y: 499, distance: 9.4
click at [450, 499] on div at bounding box center [449, 522] width 7 height 84
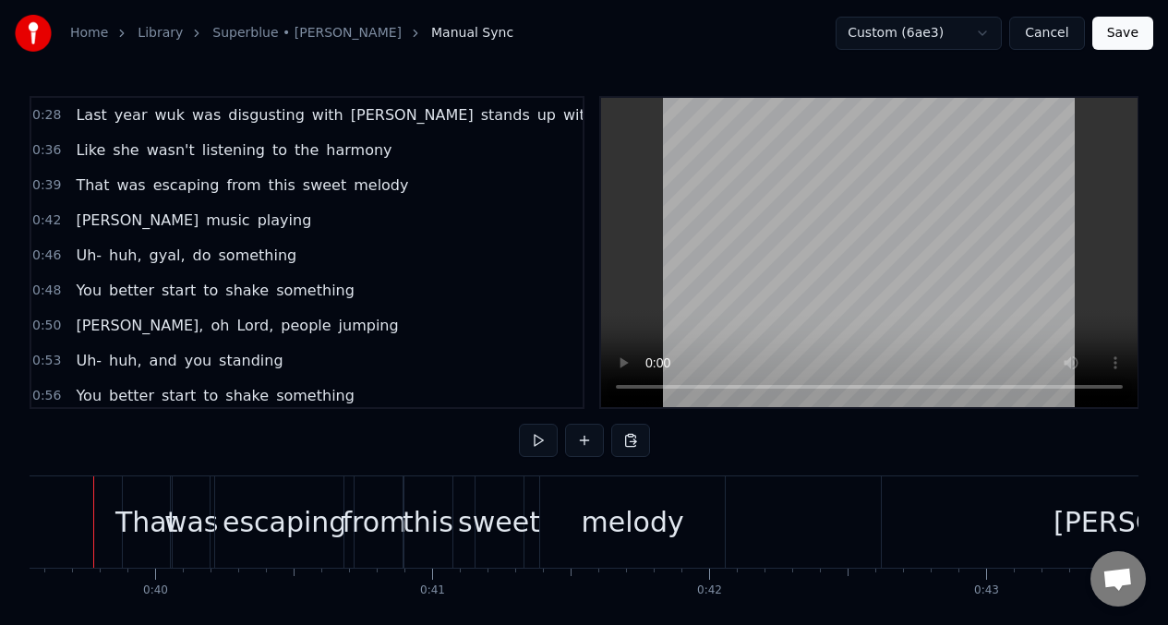
scroll to position [0, 10922]
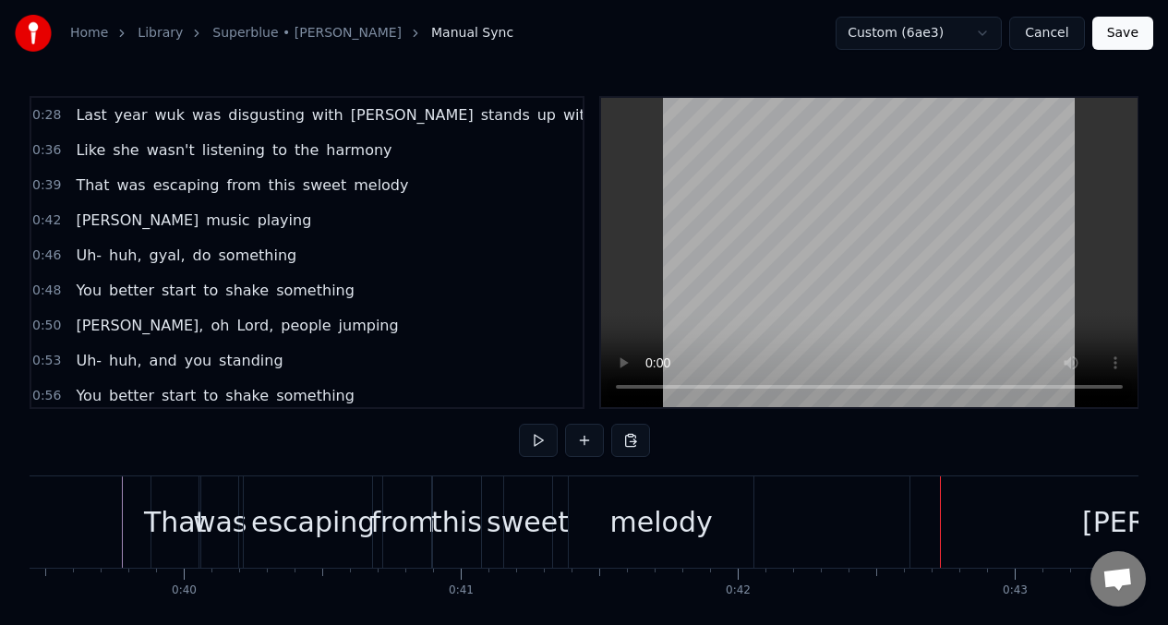
click at [515, 484] on div "sweet" at bounding box center [528, 521] width 48 height 91
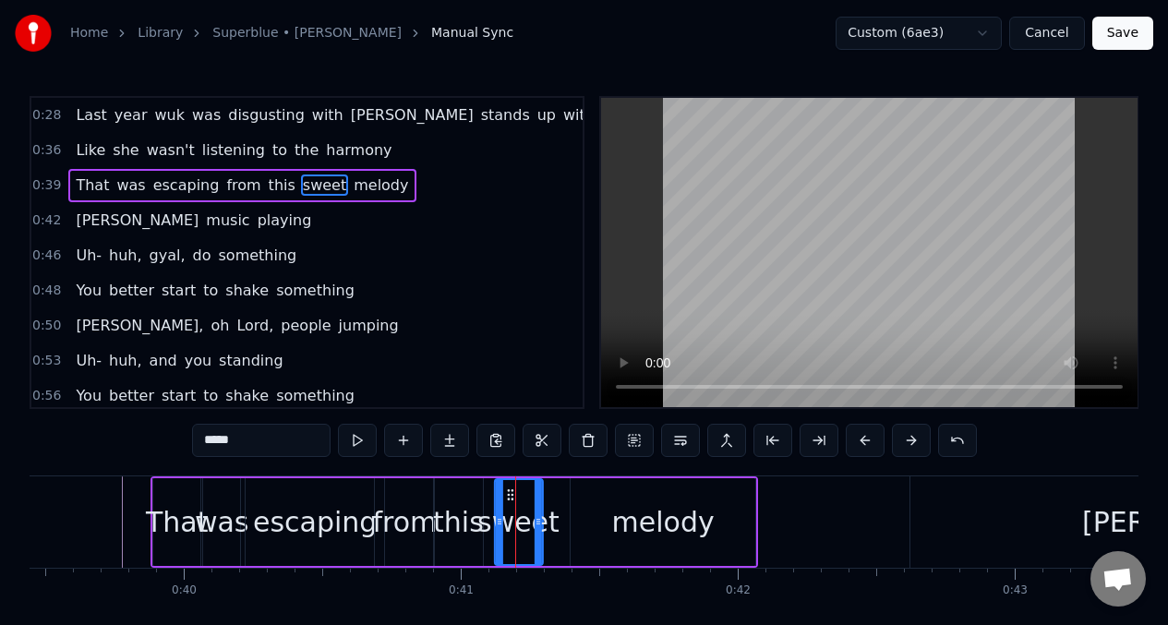
drag, startPoint x: 519, startPoint y: 498, endPoint x: 507, endPoint y: 501, distance: 12.3
click at [507, 501] on icon at bounding box center [509, 494] width 15 height 15
click at [531, 500] on div at bounding box center [528, 522] width 7 height 84
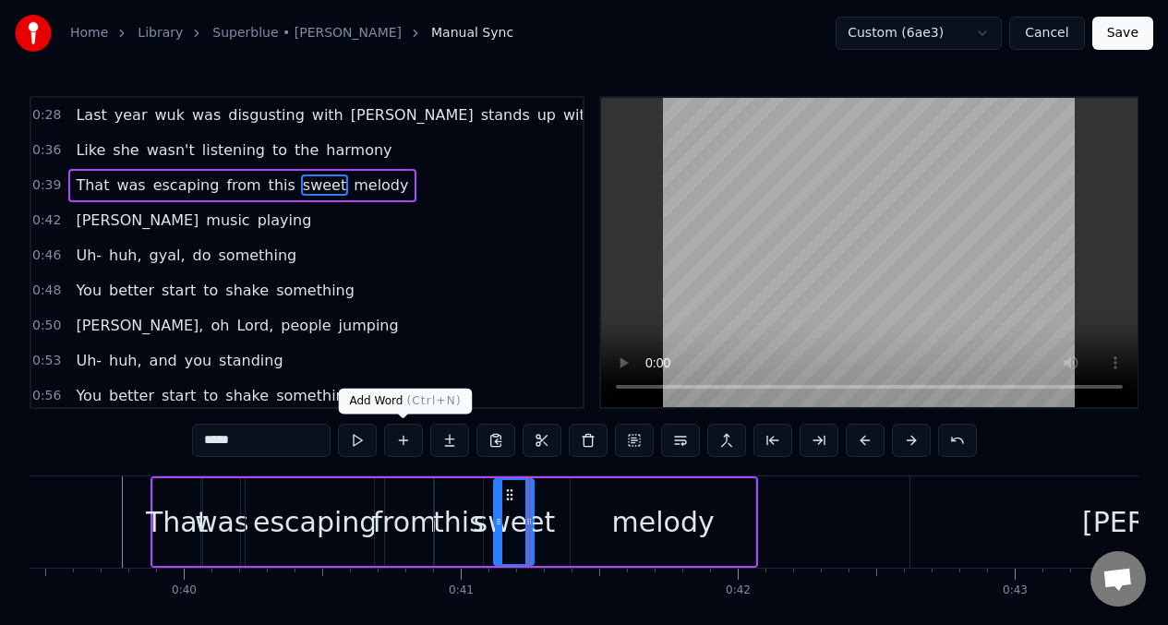
click at [403, 441] on button at bounding box center [403, 440] width 39 height 33
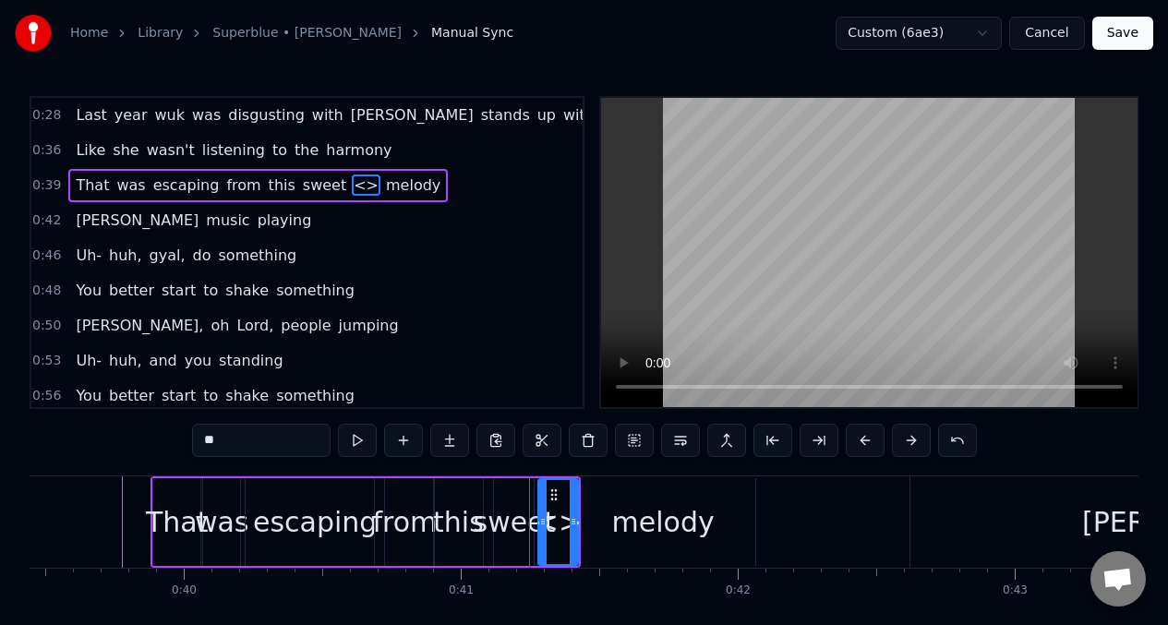
click at [237, 446] on input "**" at bounding box center [261, 440] width 138 height 33
type input "*"
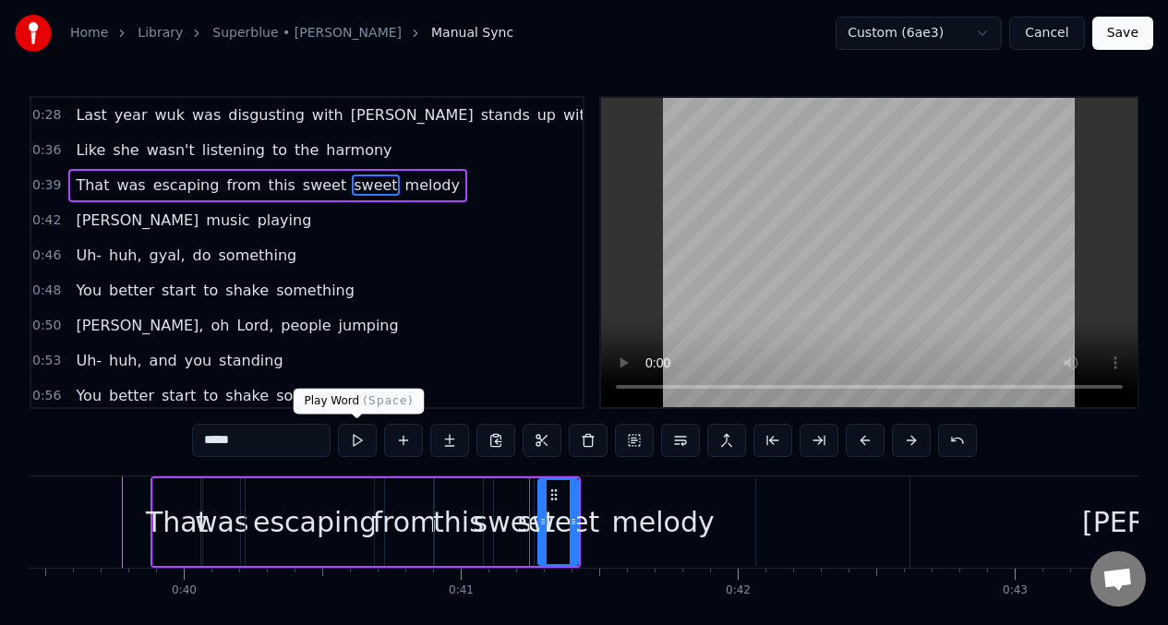
click at [360, 445] on button at bounding box center [357, 440] width 39 height 33
click at [360, 444] on button at bounding box center [357, 440] width 39 height 33
click at [524, 515] on div "sweet" at bounding box center [559, 522] width 82 height 42
click at [354, 443] on button at bounding box center [357, 440] width 39 height 33
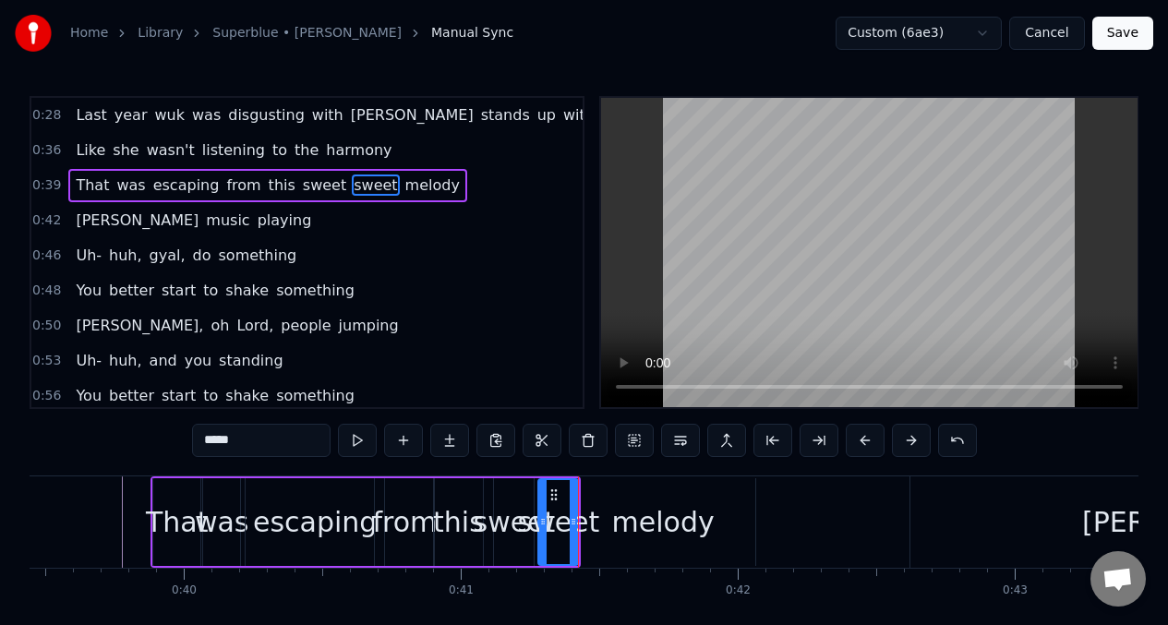
click at [576, 509] on div at bounding box center [572, 522] width 7 height 84
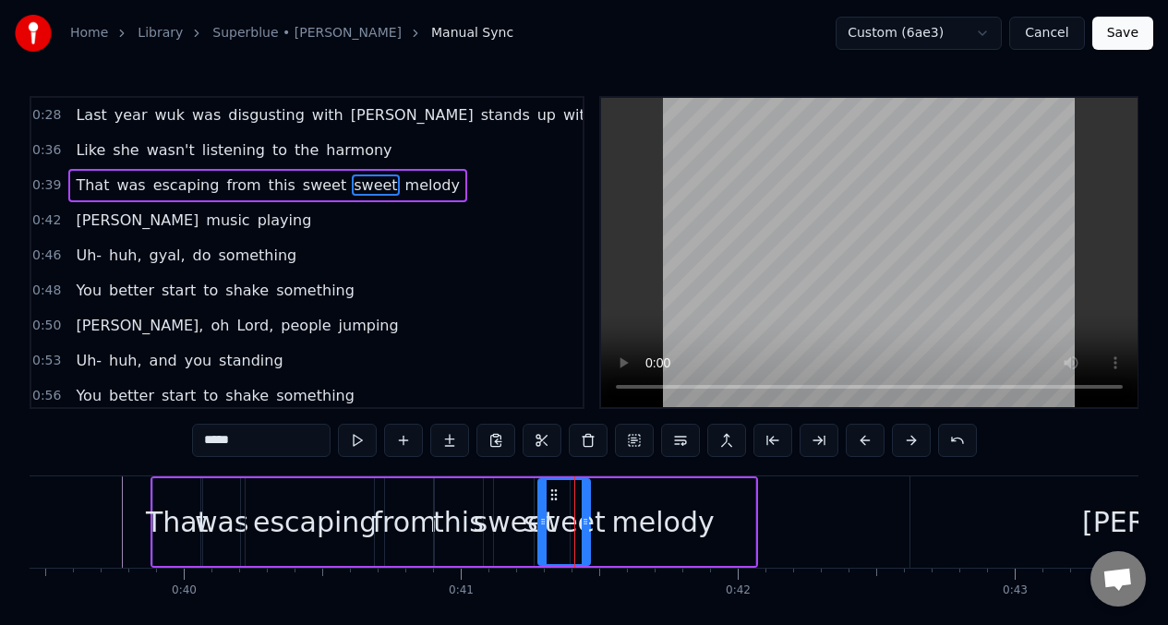
drag, startPoint x: 576, startPoint y: 509, endPoint x: 587, endPoint y: 509, distance: 11.1
click at [587, 509] on div at bounding box center [584, 522] width 7 height 84
click at [698, 504] on div "melody" at bounding box center [663, 522] width 102 height 42
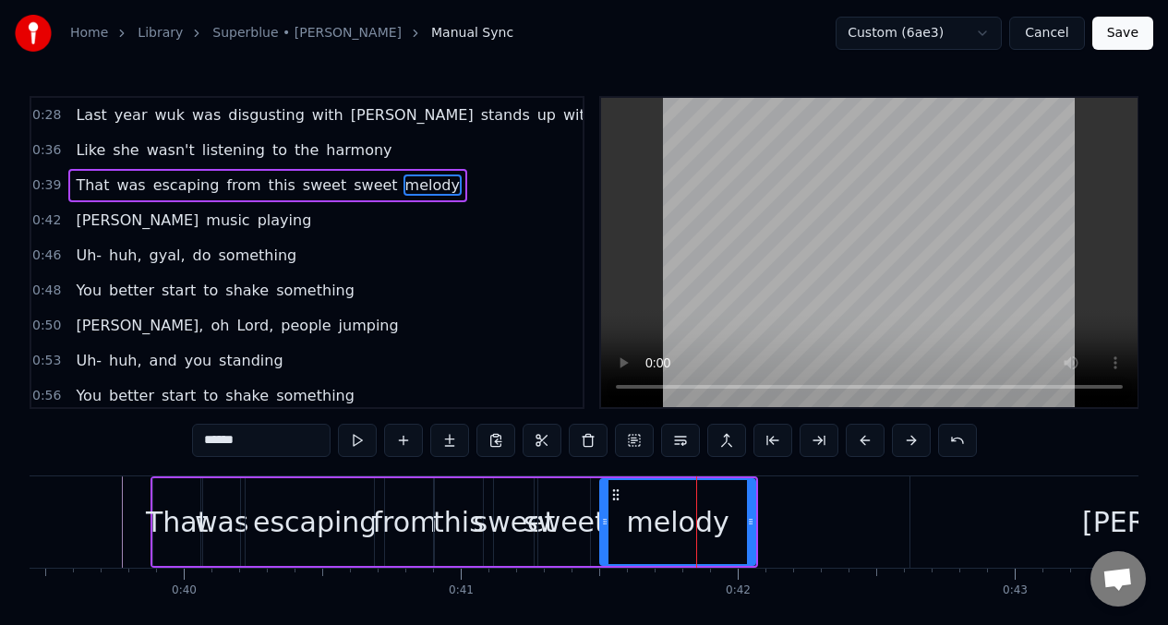
drag, startPoint x: 577, startPoint y: 502, endPoint x: 605, endPoint y: 503, distance: 27.7
click at [605, 503] on div at bounding box center [604, 522] width 7 height 84
click at [565, 503] on div "sweet" at bounding box center [564, 522] width 82 height 42
type input "*****"
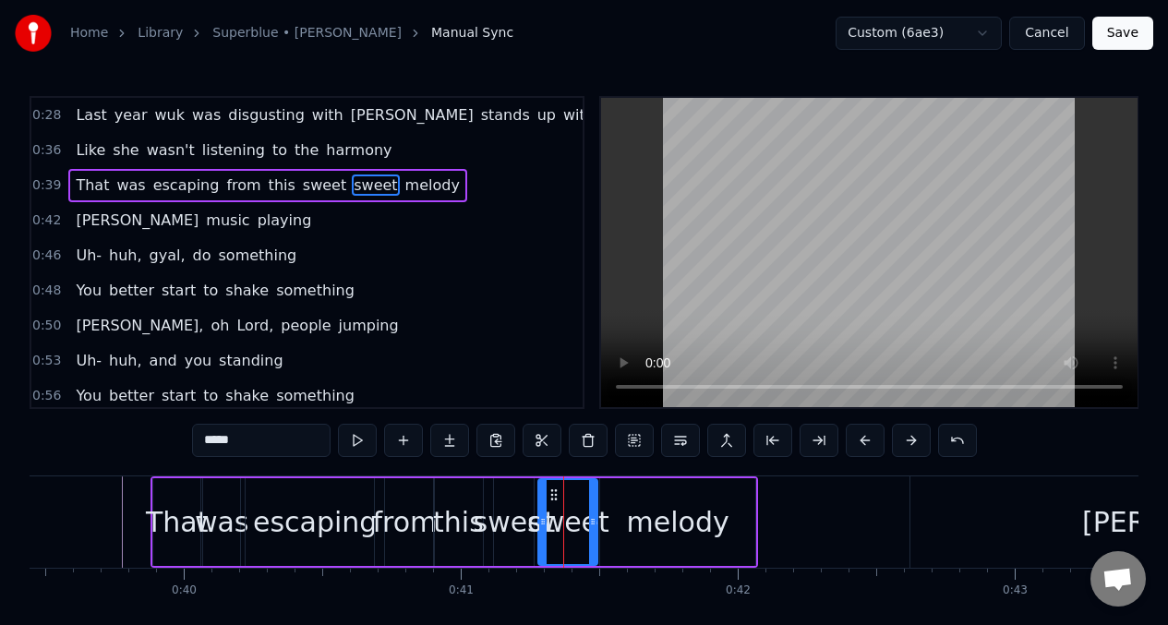
click at [594, 502] on div at bounding box center [592, 522] width 7 height 84
drag, startPoint x: 545, startPoint y: 504, endPoint x: 496, endPoint y: 509, distance: 50.1
click at [556, 505] on div at bounding box center [551, 522] width 7 height 84
click at [513, 506] on div "sweet" at bounding box center [514, 522] width 82 height 42
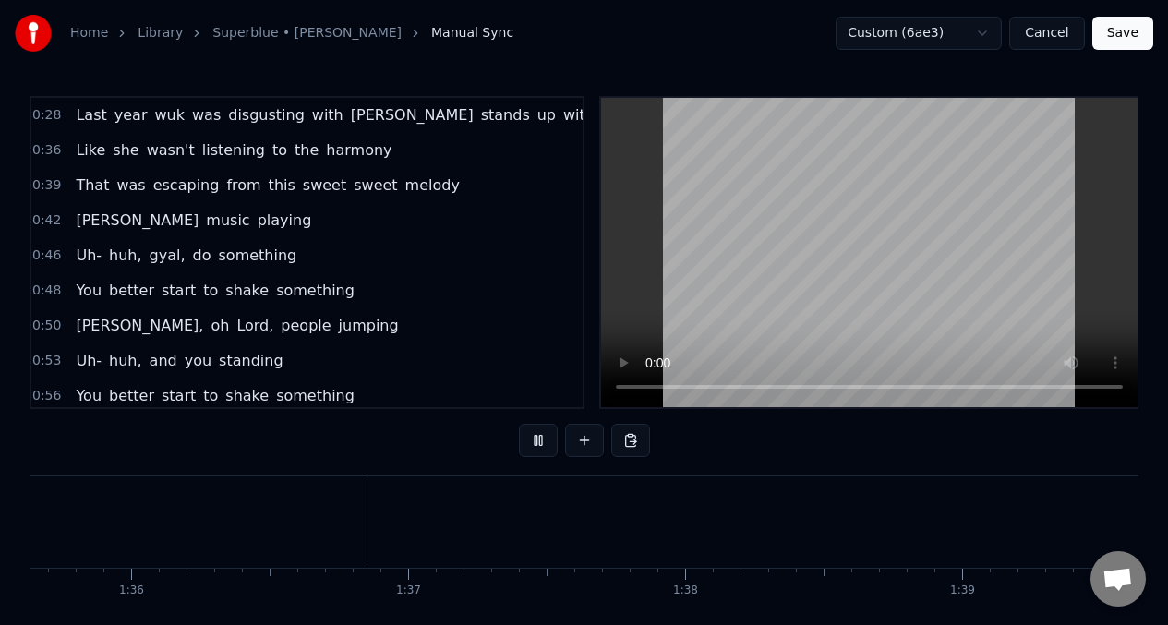
scroll to position [0, 26533]
click at [96, 111] on span "Last" at bounding box center [91, 114] width 34 height 21
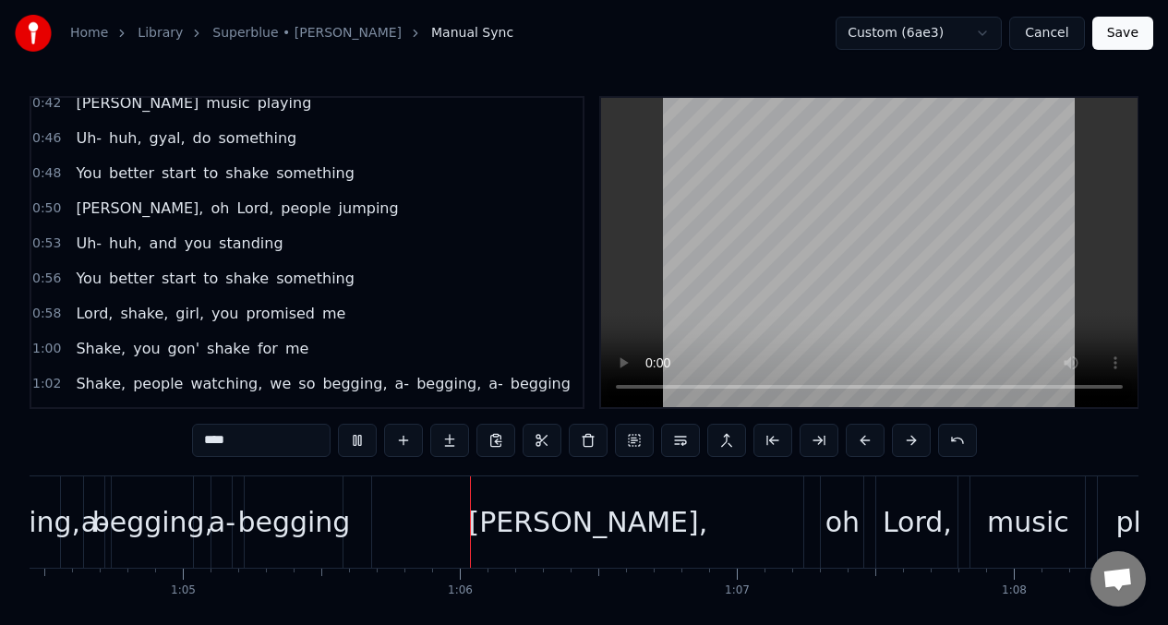
scroll to position [121, 0]
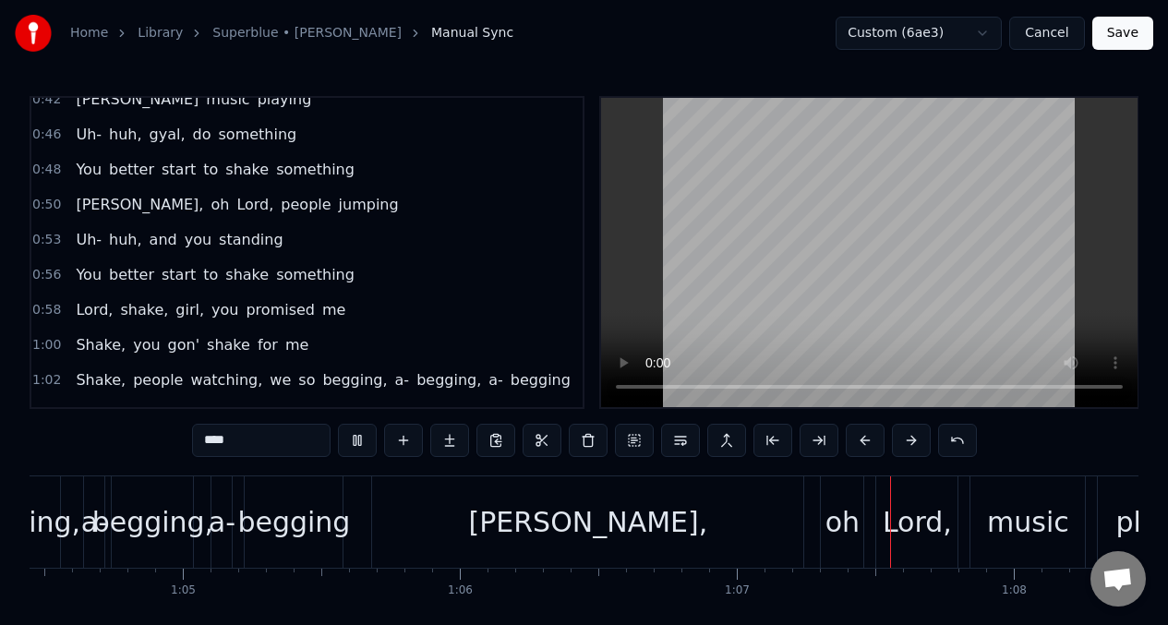
click at [83, 277] on span "You" at bounding box center [89, 274] width 30 height 21
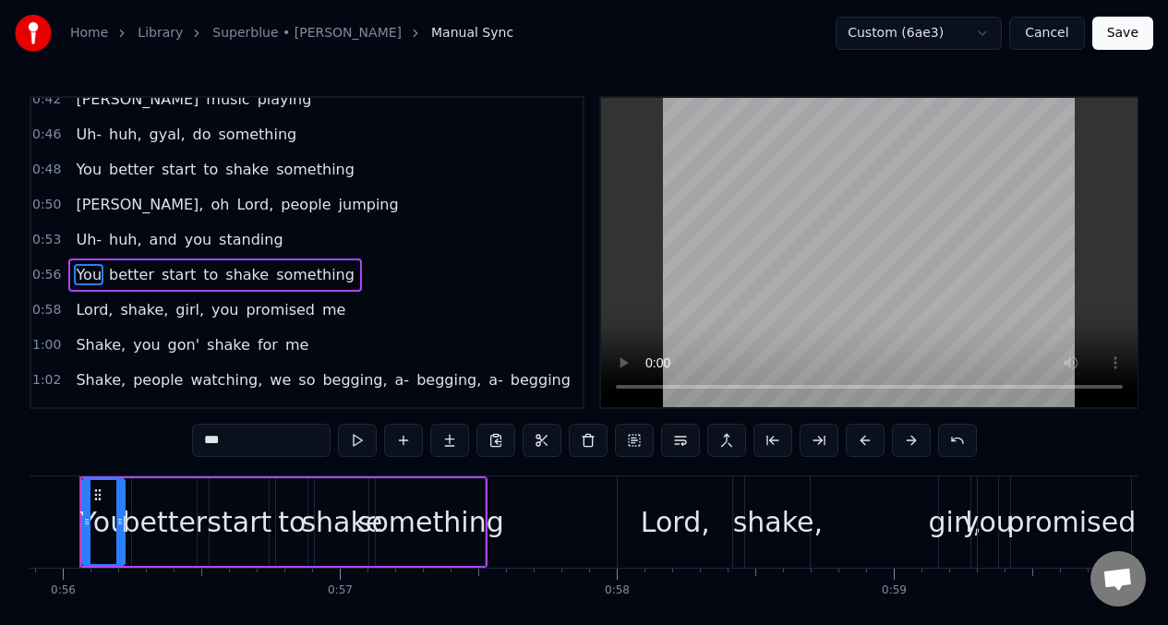
scroll to position [0, 15431]
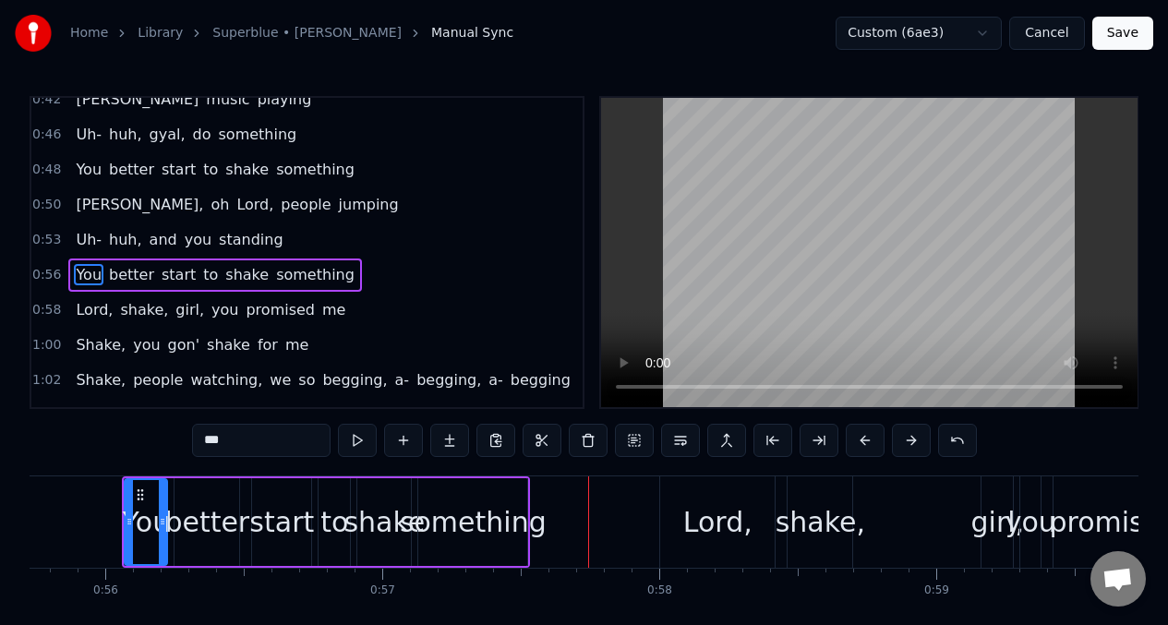
click at [289, 281] on span "something" at bounding box center [315, 274] width 82 height 21
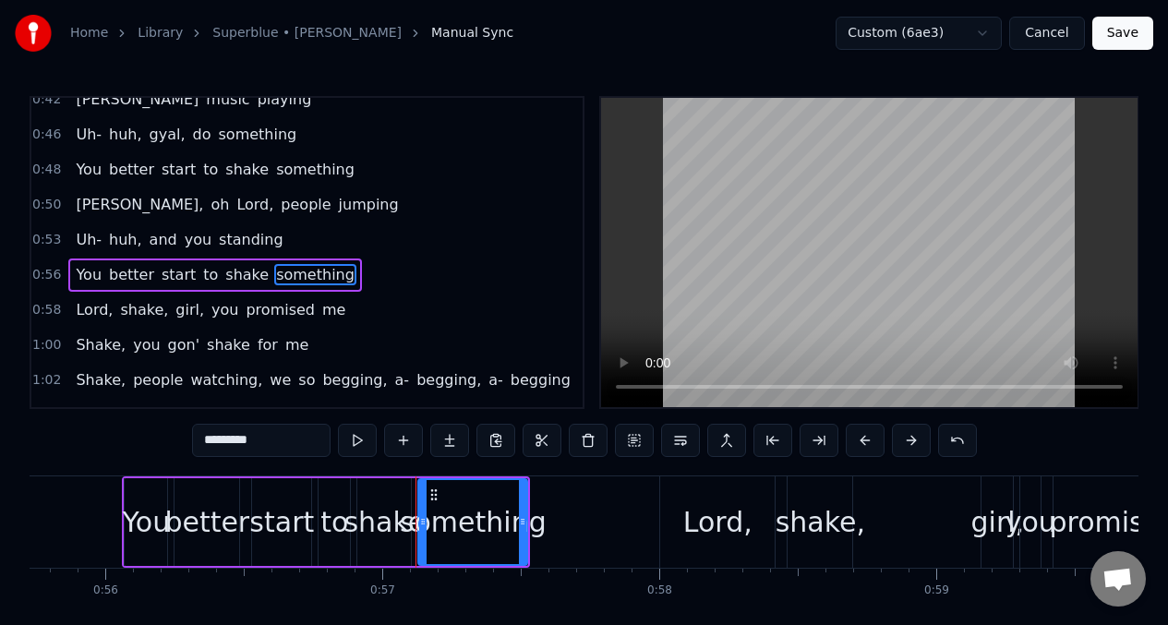
scroll to position [150, 0]
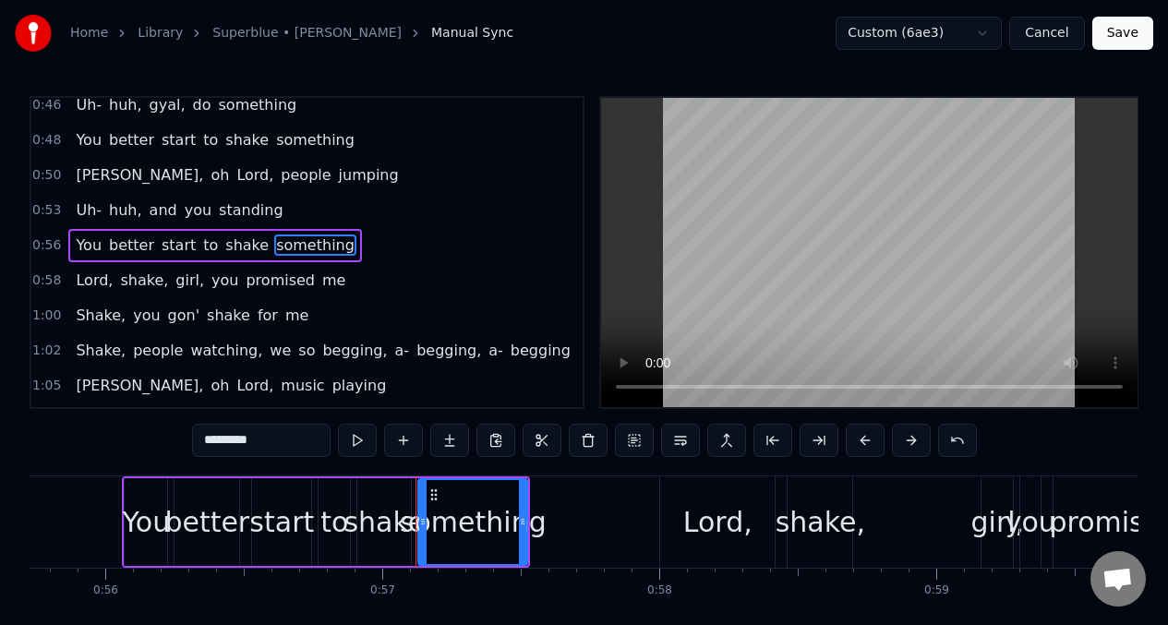
click at [284, 449] on input "*********" at bounding box center [261, 440] width 138 height 33
click at [235, 440] on input "*********" at bounding box center [261, 440] width 138 height 33
type input "*"
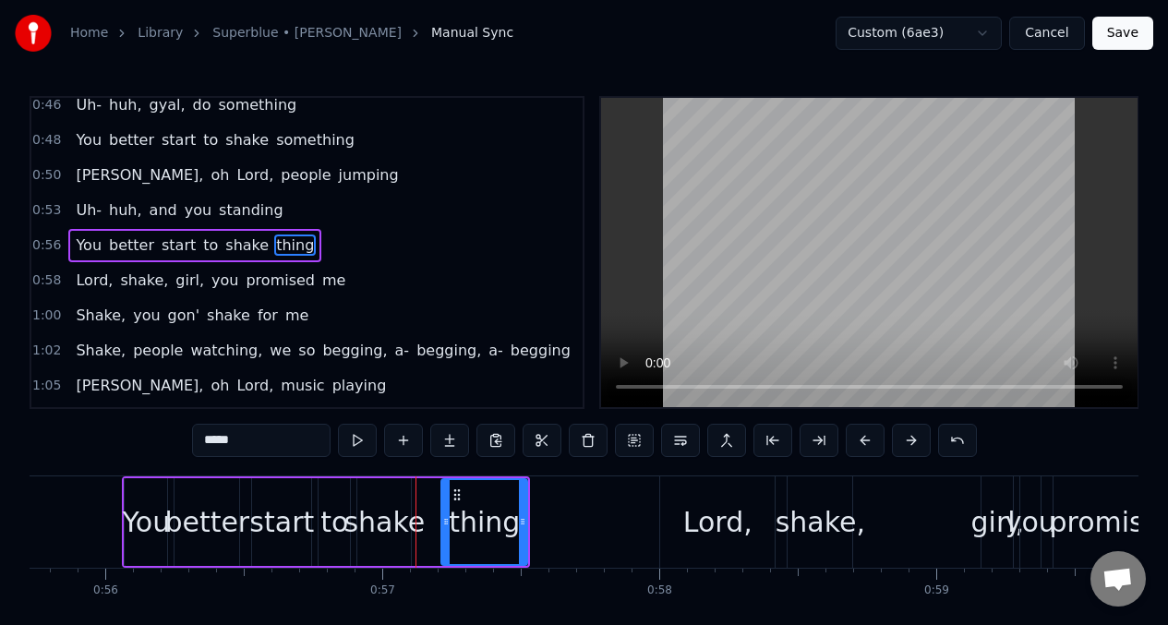
drag, startPoint x: 423, startPoint y: 513, endPoint x: 439, endPoint y: 512, distance: 16.6
click at [446, 513] on div at bounding box center [445, 522] width 7 height 84
click at [388, 521] on div "shake" at bounding box center [383, 522] width 81 height 42
type input "*****"
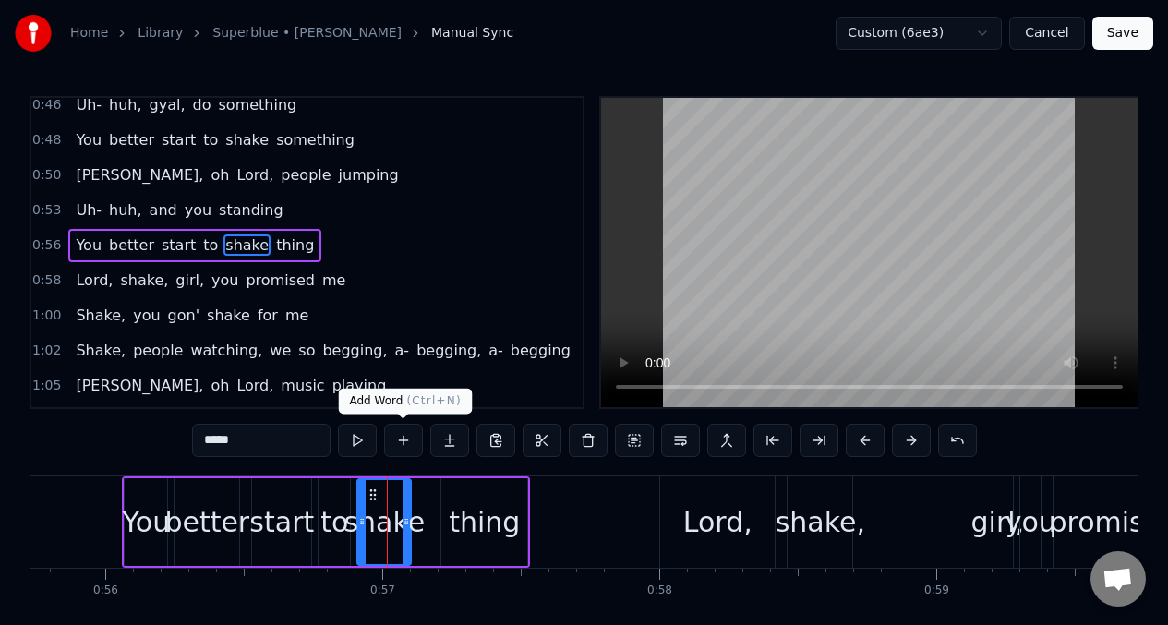
click at [399, 443] on button at bounding box center [403, 440] width 39 height 33
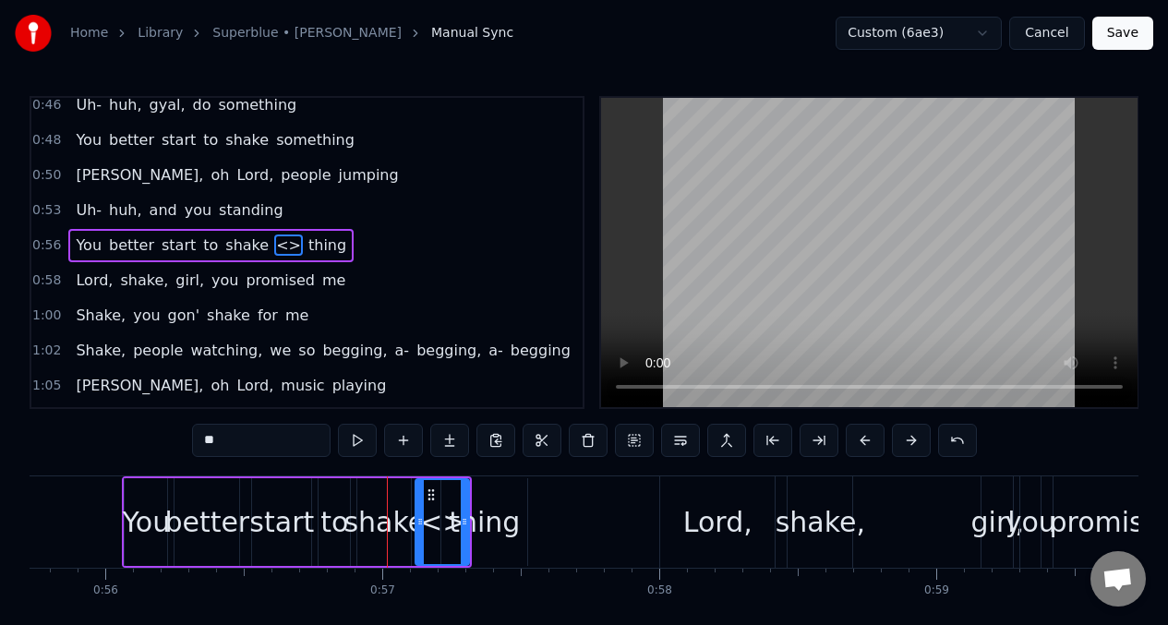
click at [222, 442] on input "**" at bounding box center [261, 440] width 138 height 33
type input "*"
click at [203, 504] on div "better" at bounding box center [206, 522] width 85 height 42
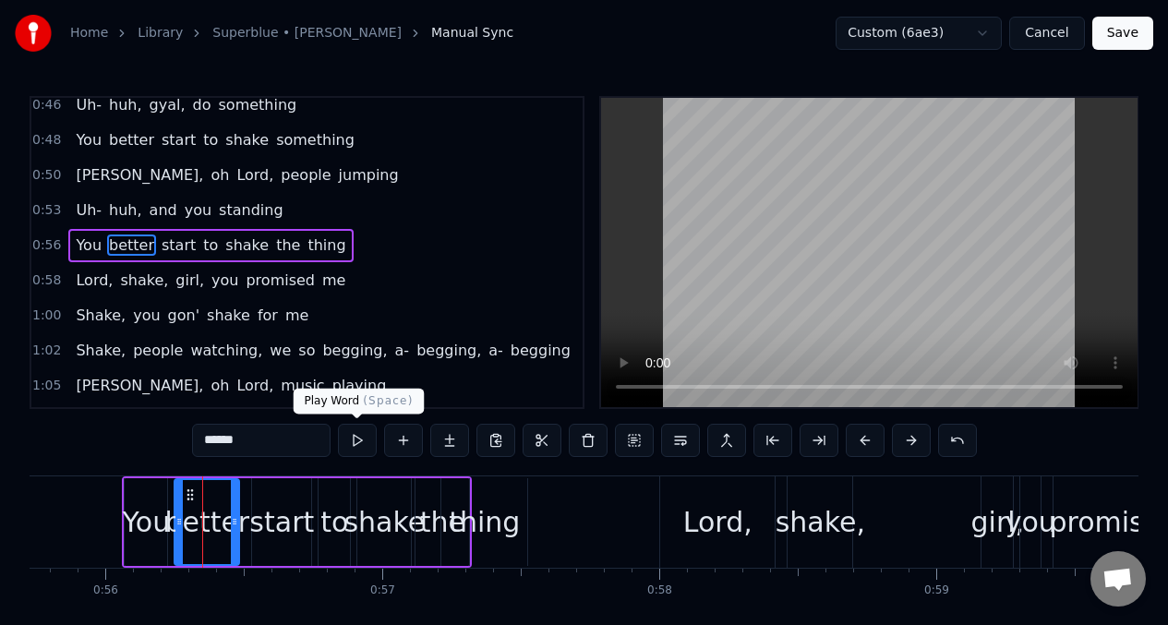
click at [354, 447] on button at bounding box center [357, 440] width 39 height 33
click at [356, 434] on button at bounding box center [357, 440] width 39 height 33
click at [282, 518] on div "start" at bounding box center [281, 522] width 65 height 42
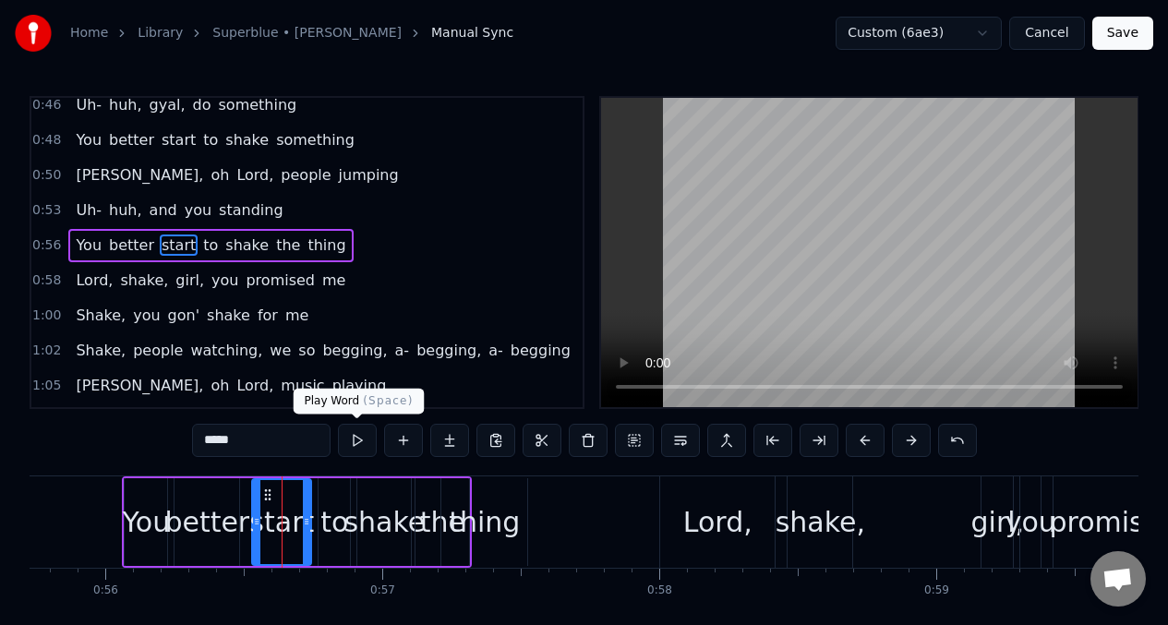
click at [352, 434] on button at bounding box center [357, 440] width 39 height 33
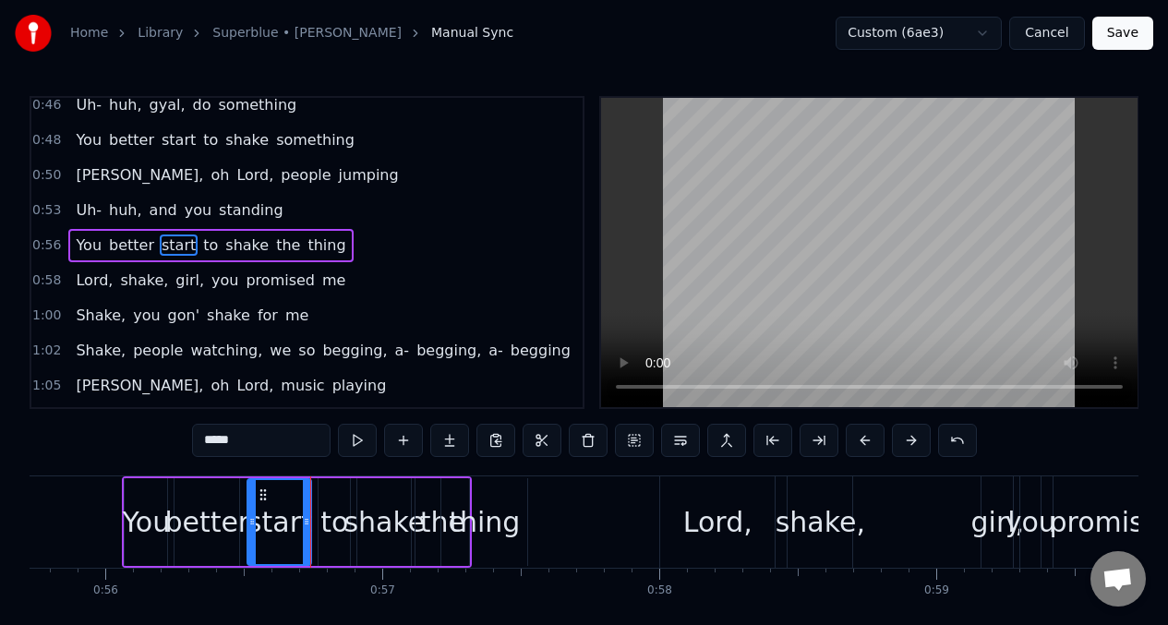
drag, startPoint x: 259, startPoint y: 509, endPoint x: 320, endPoint y: 500, distance: 61.6
click at [255, 509] on div at bounding box center [251, 522] width 7 height 84
drag, startPoint x: 309, startPoint y: 499, endPoint x: 330, endPoint y: 498, distance: 21.2
click at [304, 498] on div at bounding box center [300, 522] width 7 height 84
click at [341, 501] on div "to" at bounding box center [334, 522] width 28 height 42
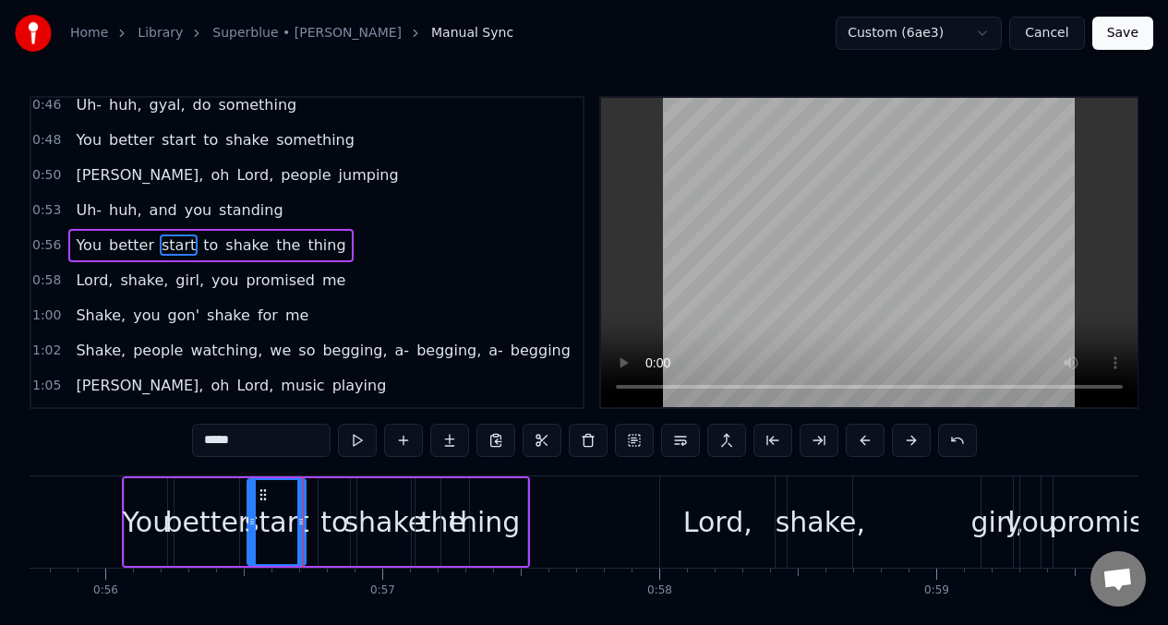
type input "**"
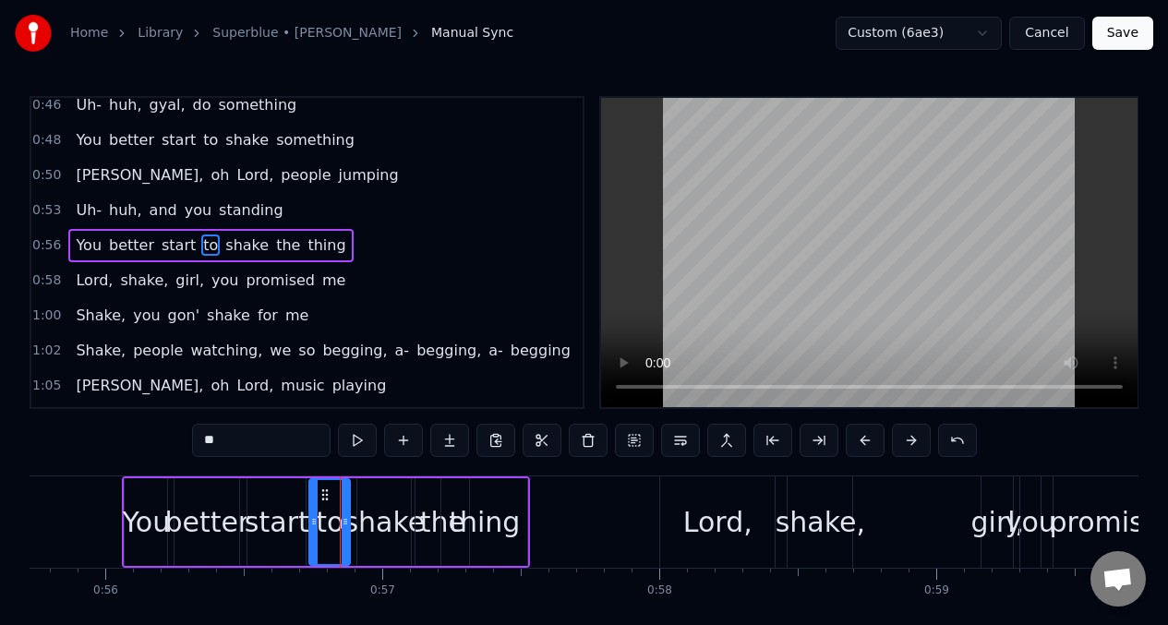
drag, startPoint x: 325, startPoint y: 503, endPoint x: 316, endPoint y: 501, distance: 9.4
click at [316, 501] on div at bounding box center [313, 522] width 7 height 84
click at [342, 506] on div "to" at bounding box center [329, 522] width 42 height 88
click at [343, 509] on div "to" at bounding box center [329, 522] width 42 height 88
click at [348, 507] on div "to" at bounding box center [329, 522] width 42 height 88
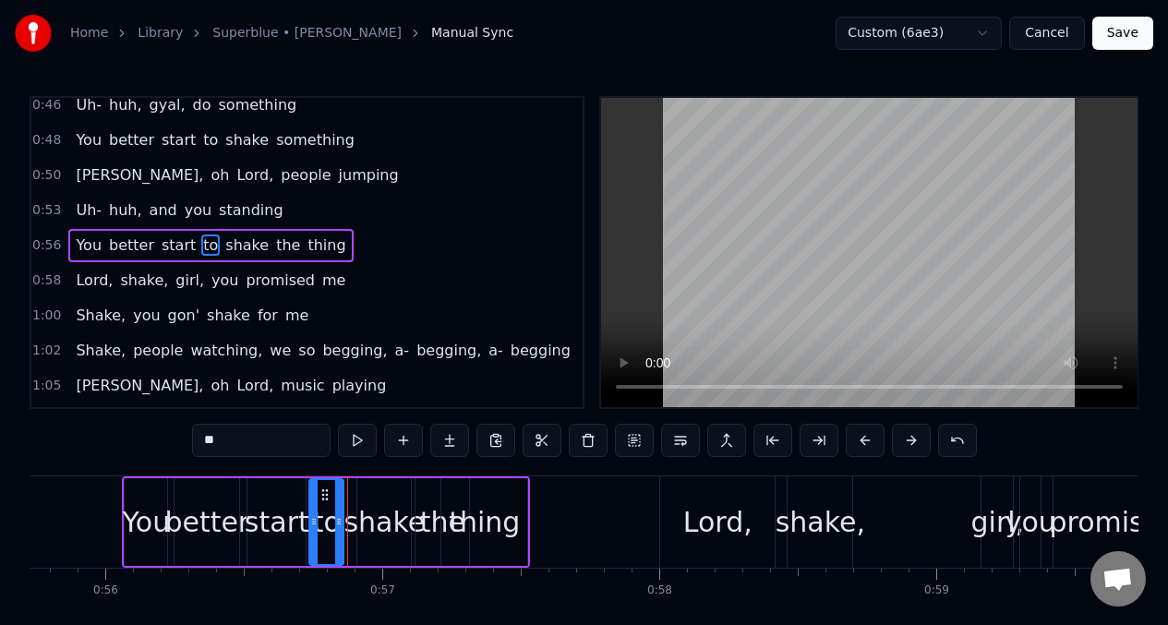
drag, startPoint x: 344, startPoint y: 507, endPoint x: 315, endPoint y: 521, distance: 33.0
click at [338, 509] on div at bounding box center [338, 522] width 7 height 84
click at [305, 507] on div at bounding box center [306, 522] width 7 height 84
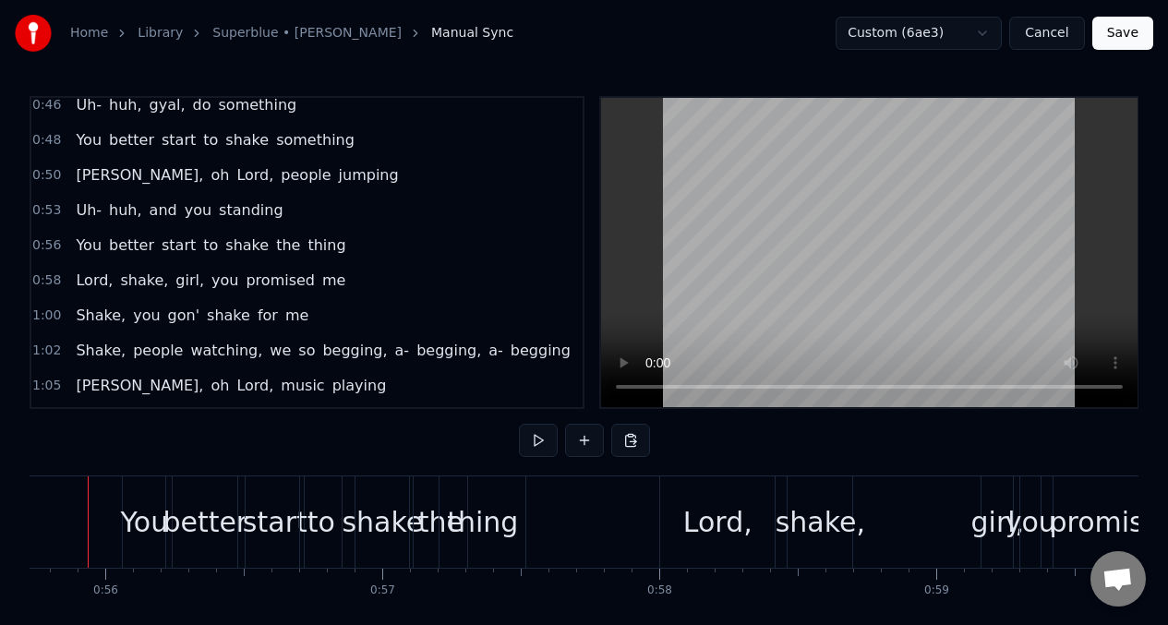
scroll to position [0, 15396]
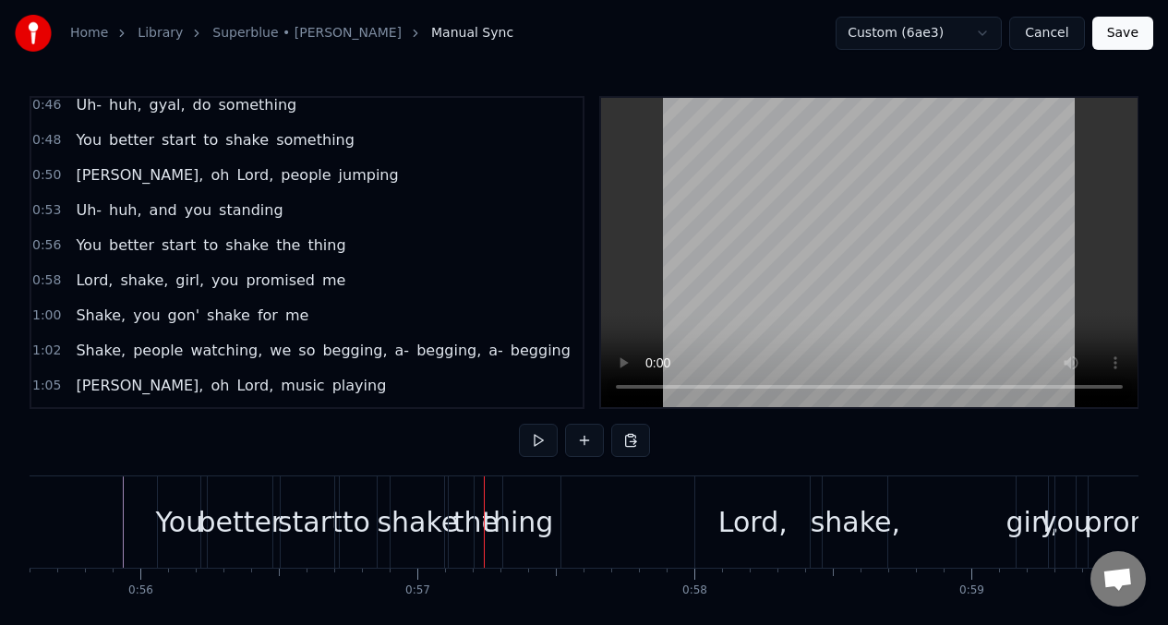
click at [419, 528] on div "shake" at bounding box center [417, 522] width 81 height 42
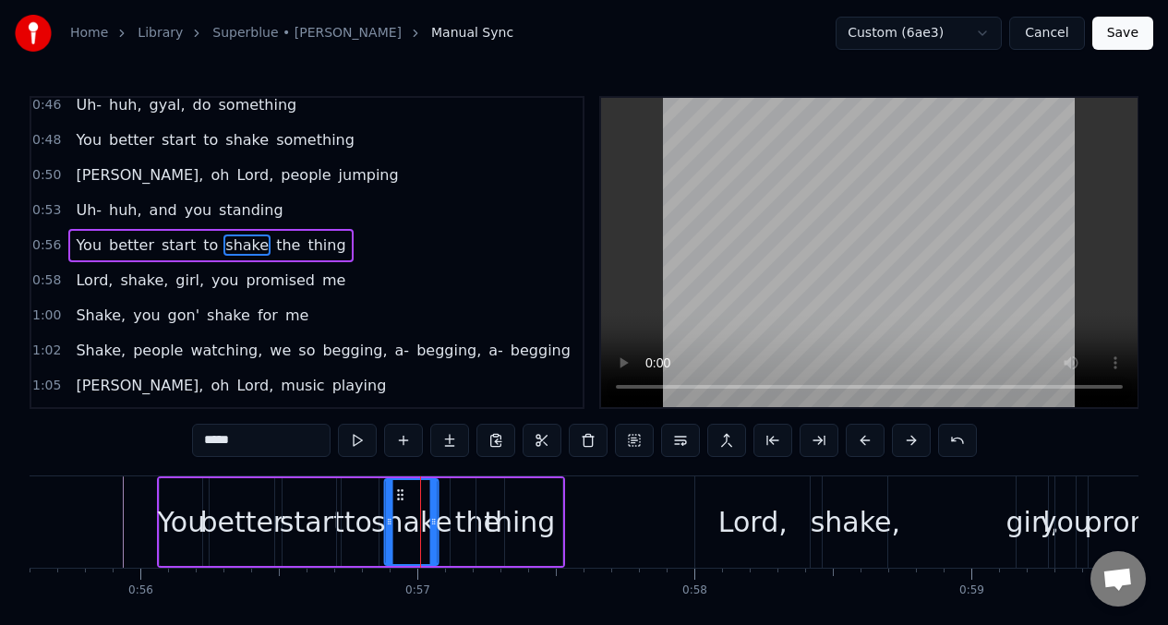
click at [397, 500] on icon at bounding box center [400, 494] width 15 height 15
click at [478, 495] on div "thing" at bounding box center [519, 522] width 86 height 88
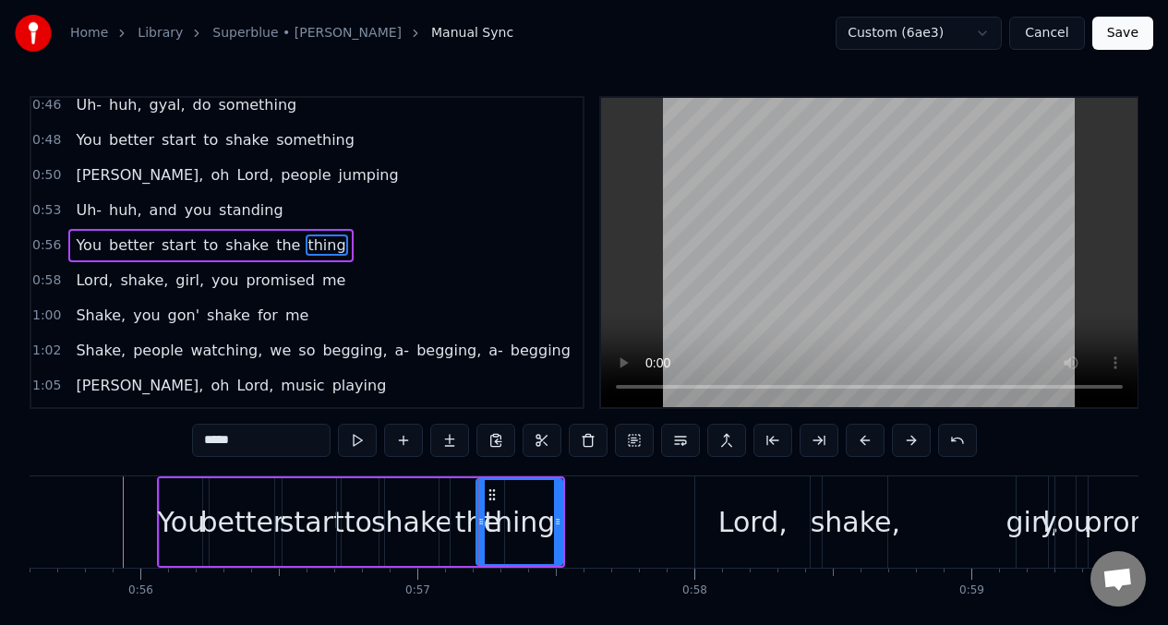
click at [472, 497] on div "the" at bounding box center [477, 522] width 54 height 88
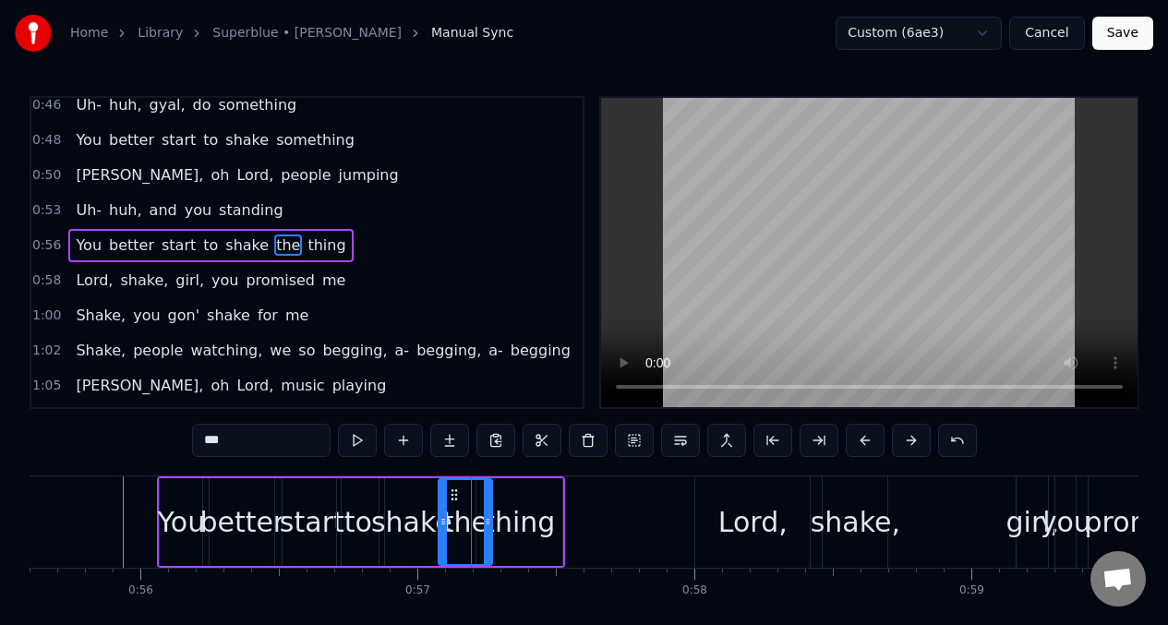
drag, startPoint x: 462, startPoint y: 497, endPoint x: 450, endPoint y: 497, distance: 12.0
click at [450, 497] on icon at bounding box center [454, 494] width 15 height 15
click at [354, 445] on button at bounding box center [357, 440] width 39 height 33
click at [354, 444] on button at bounding box center [357, 440] width 39 height 33
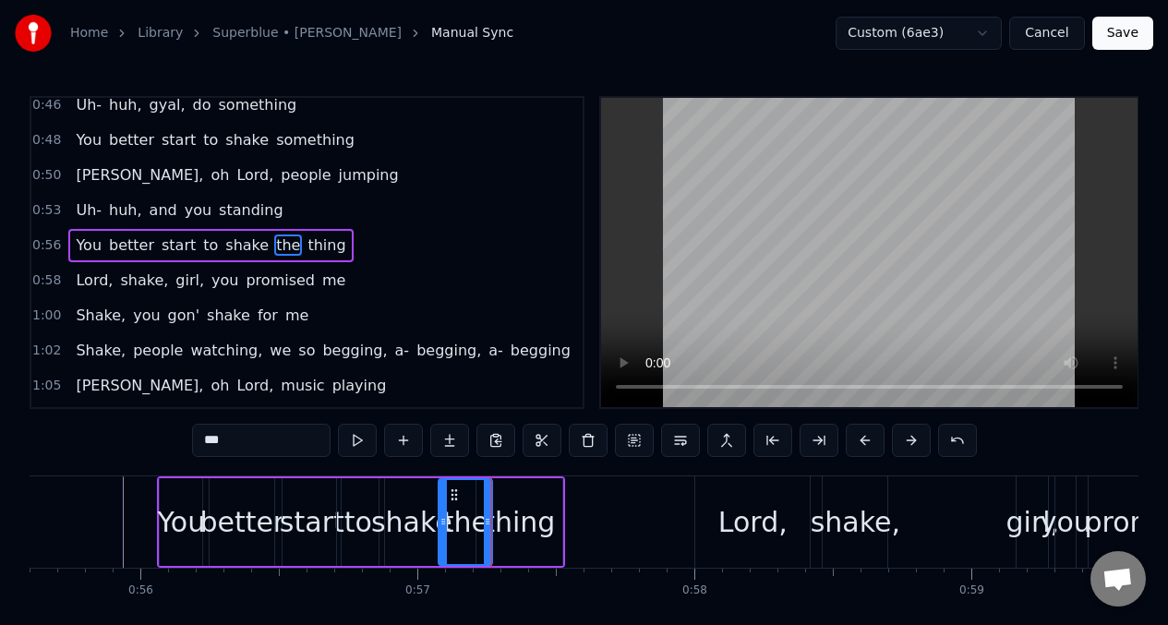
click at [403, 519] on div "shake" at bounding box center [411, 522] width 81 height 42
type input "*****"
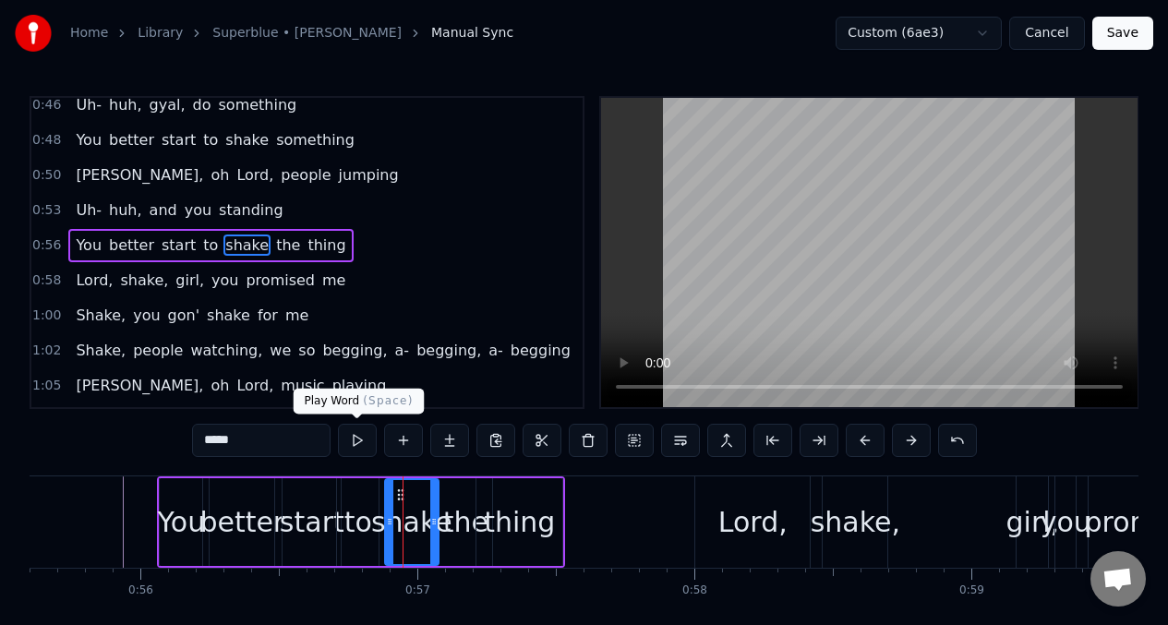
click at [355, 438] on button at bounding box center [357, 440] width 39 height 33
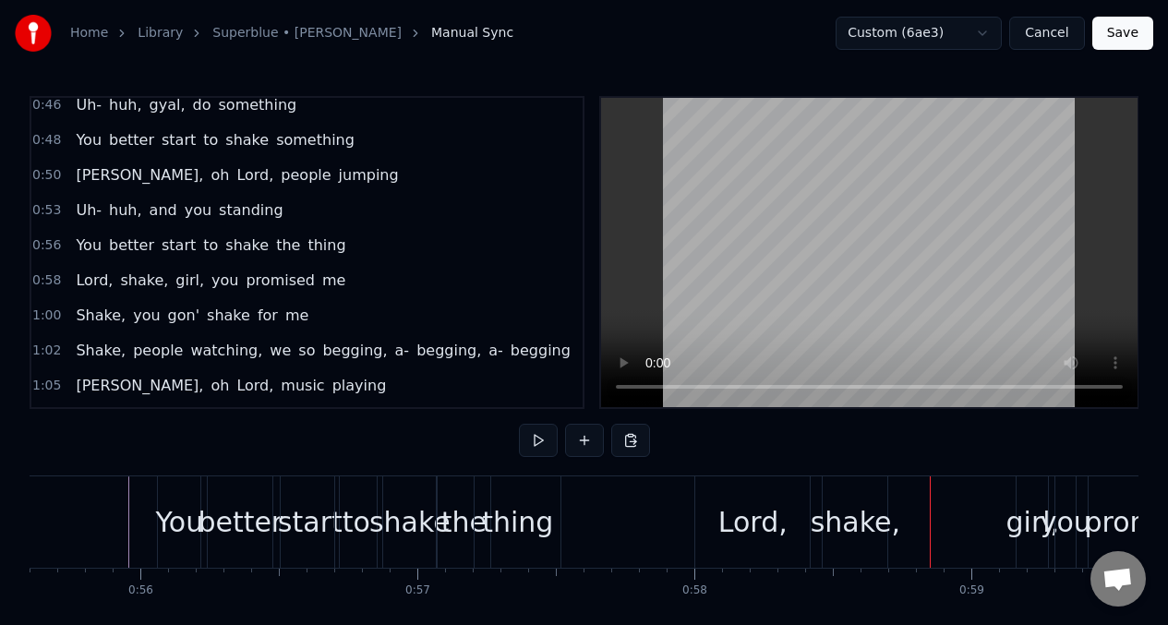
click at [560, 526] on div "thing" at bounding box center [517, 521] width 88 height 91
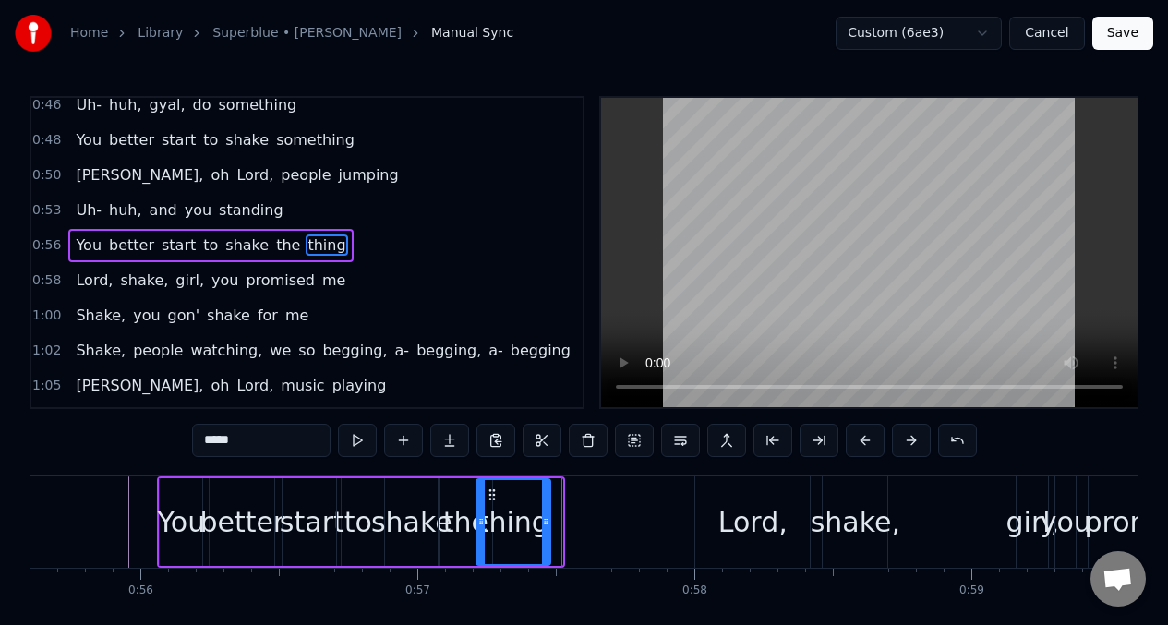
drag, startPoint x: 558, startPoint y: 517, endPoint x: 546, endPoint y: 517, distance: 12.0
click at [546, 517] on icon at bounding box center [545, 521] width 7 height 15
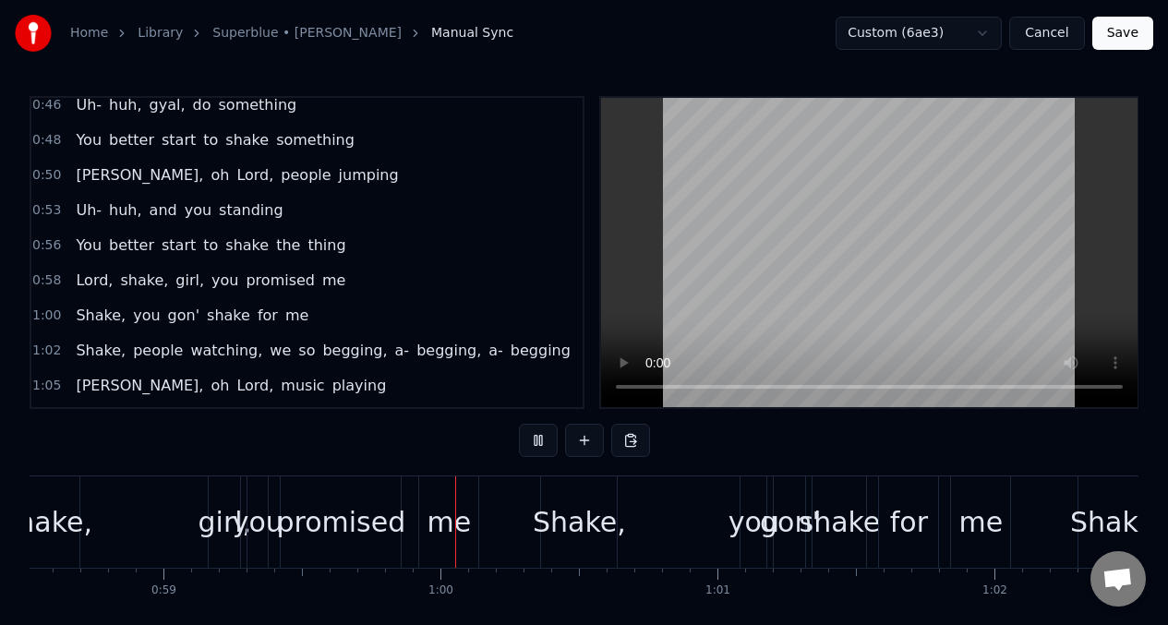
scroll to position [0, 16313]
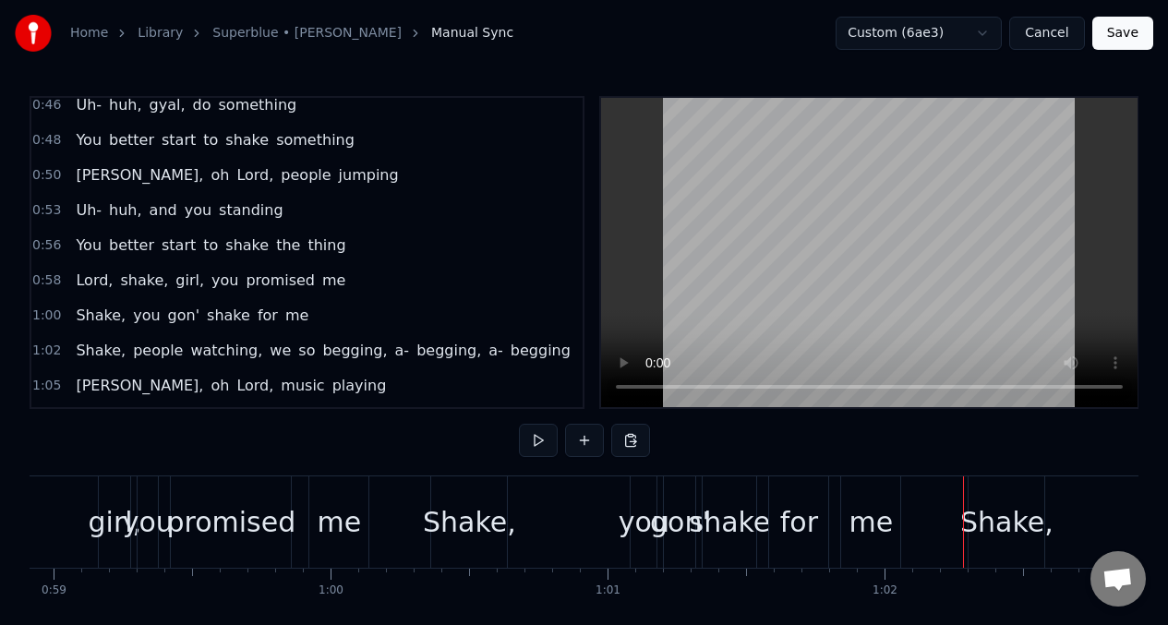
click at [85, 282] on span "Lord," at bounding box center [94, 280] width 41 height 21
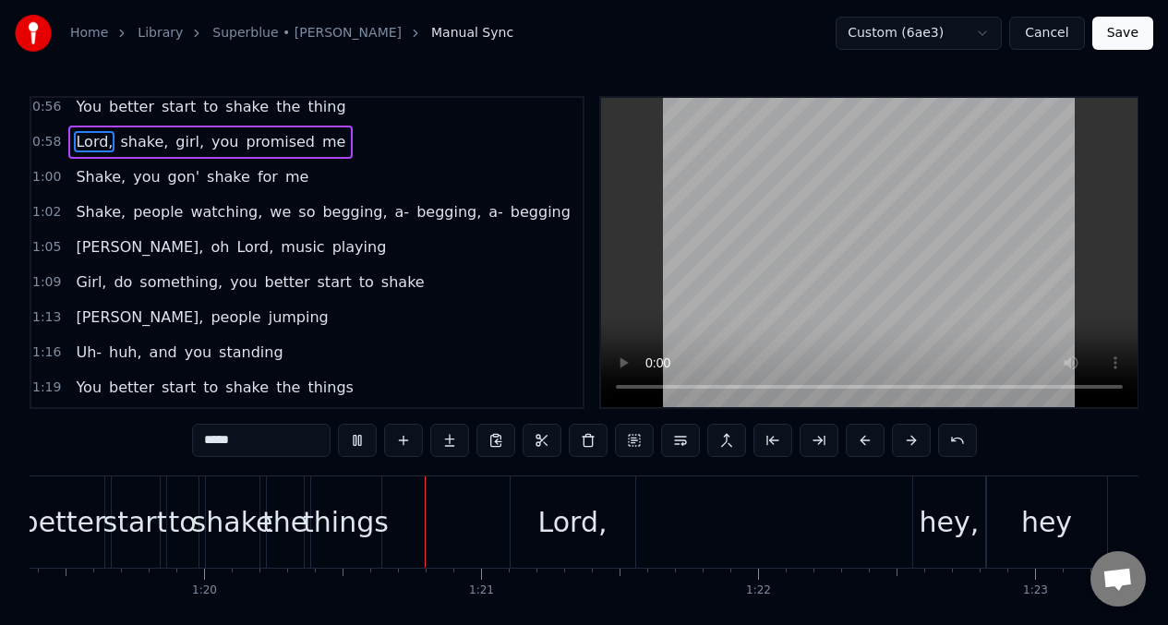
scroll to position [0, 22051]
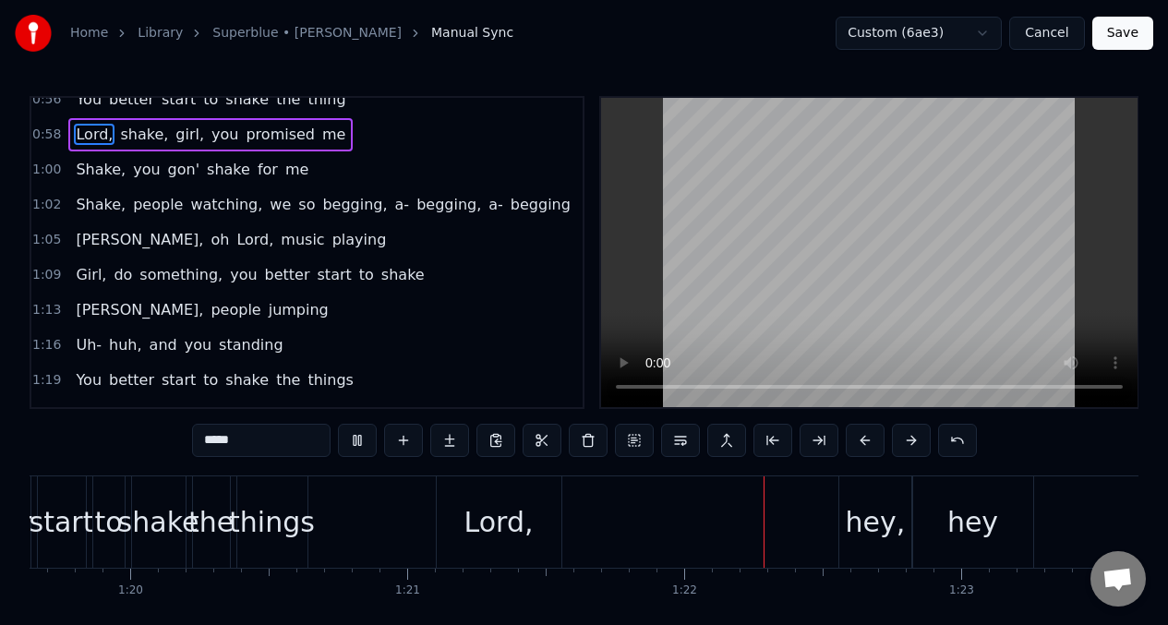
click at [90, 236] on span "[PERSON_NAME]," at bounding box center [139, 239] width 131 height 21
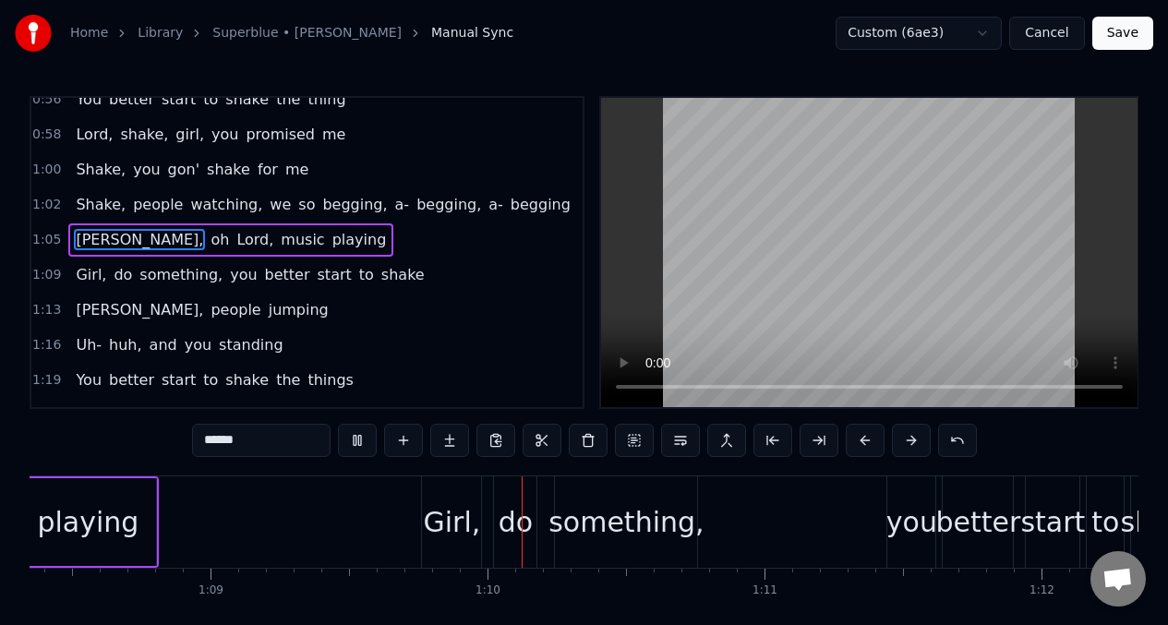
scroll to position [0, 19062]
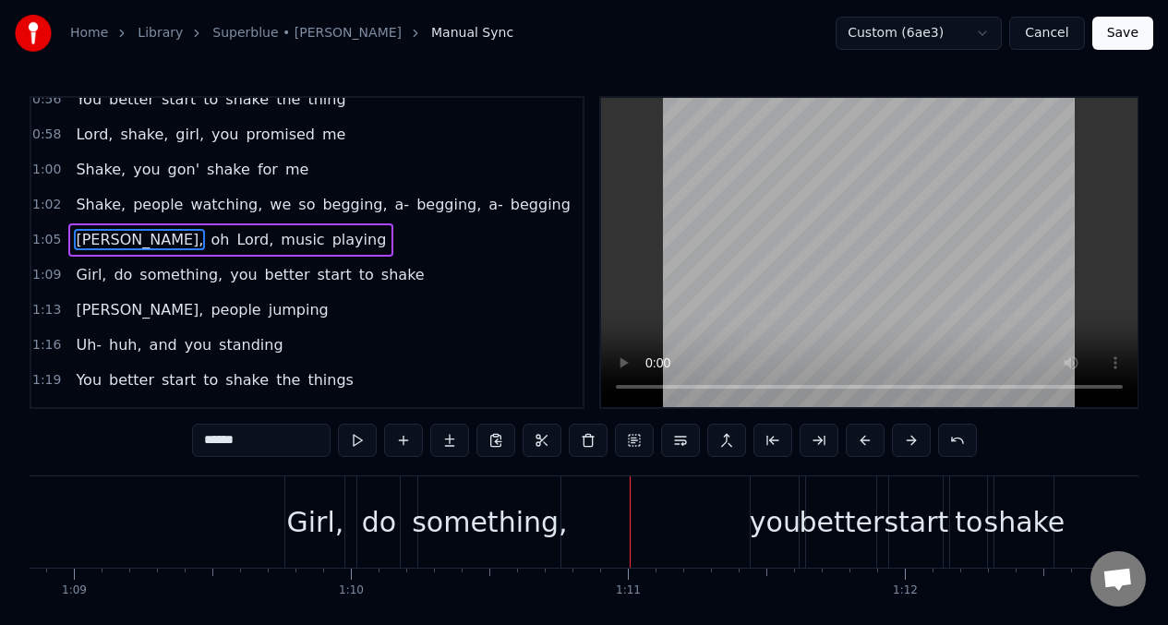
click at [81, 275] on span "Girl," at bounding box center [91, 274] width 34 height 21
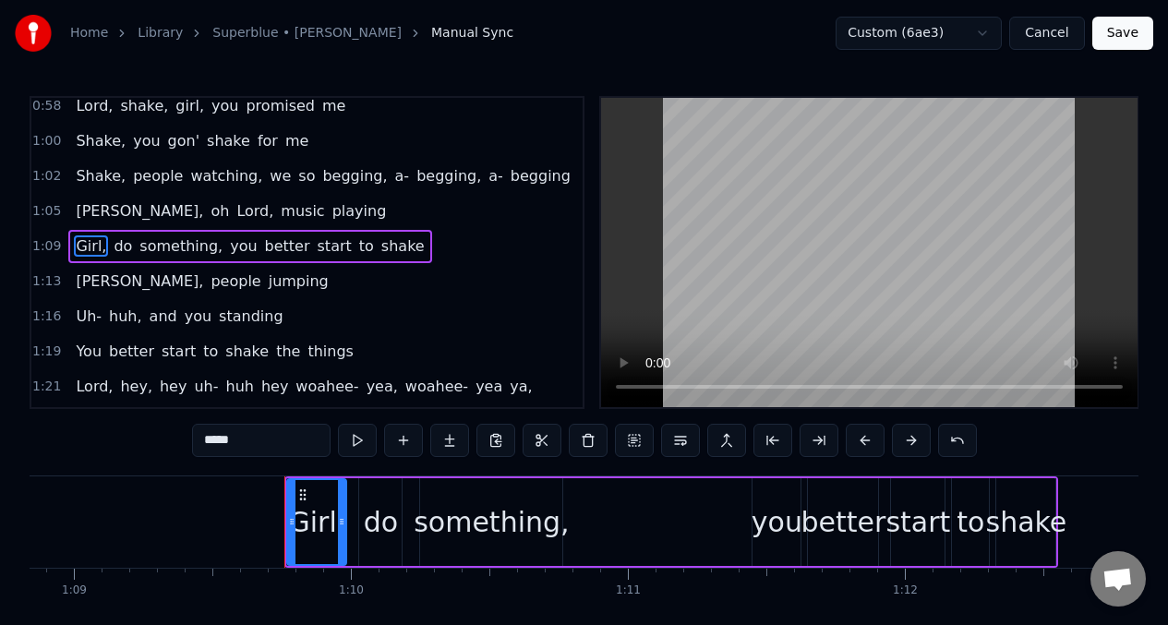
scroll to position [326, 0]
click at [360, 446] on button at bounding box center [357, 440] width 39 height 33
click at [359, 445] on button at bounding box center [357, 440] width 39 height 33
click at [243, 449] on input "*****" at bounding box center [261, 440] width 138 height 33
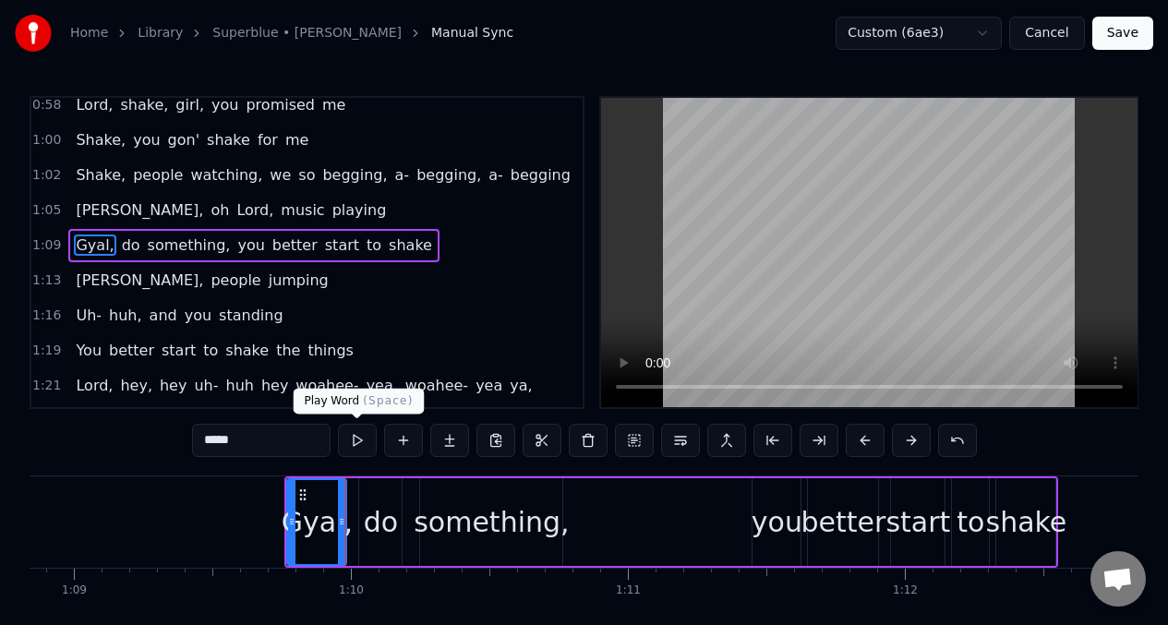
click at [357, 433] on button at bounding box center [357, 440] width 39 height 33
click at [374, 514] on div "do" at bounding box center [381, 522] width 34 height 42
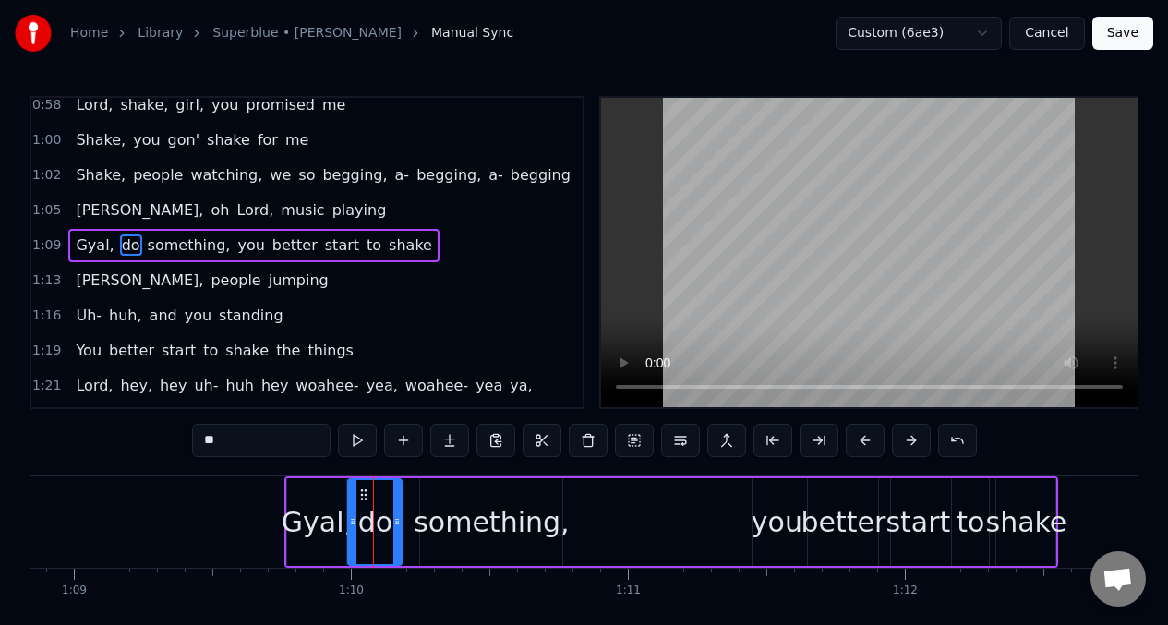
click at [352, 509] on div at bounding box center [352, 522] width 7 height 84
click at [388, 510] on div at bounding box center [387, 522] width 7 height 84
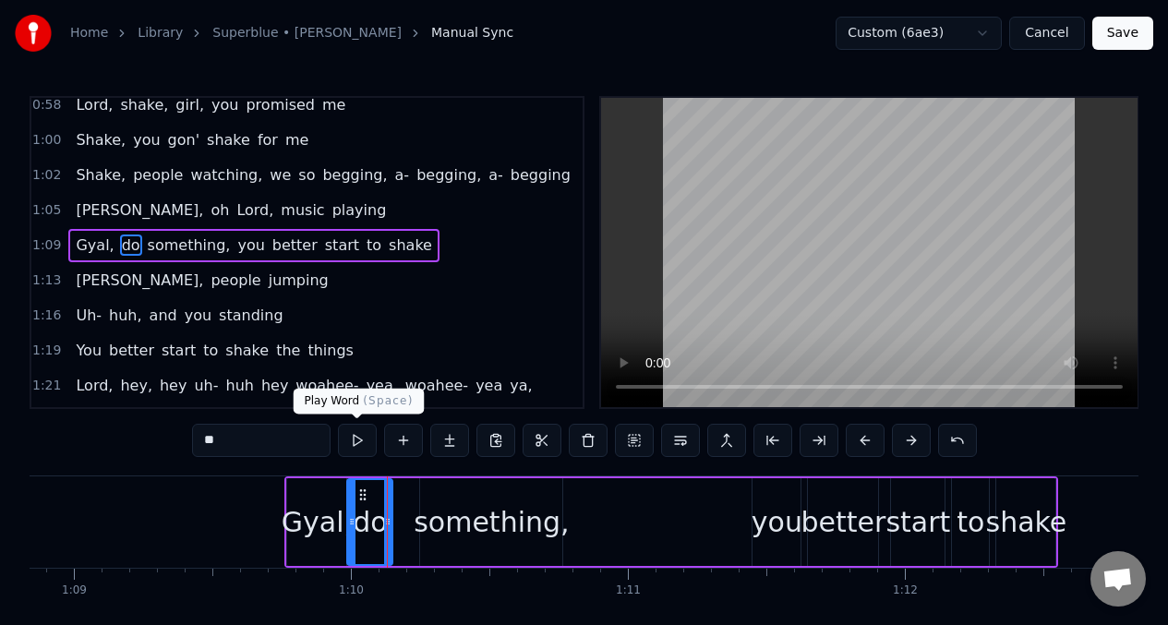
click at [352, 437] on button at bounding box center [357, 440] width 39 height 33
click at [493, 513] on div "something," at bounding box center [491, 522] width 155 height 42
type input "**********"
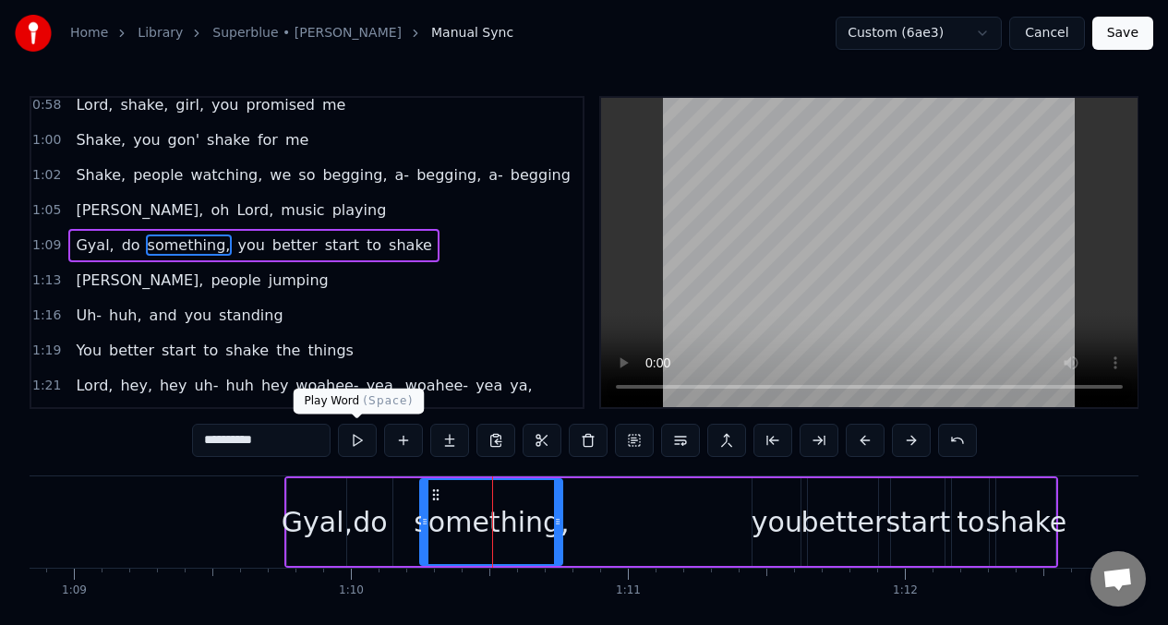
click at [361, 445] on button at bounding box center [357, 440] width 39 height 33
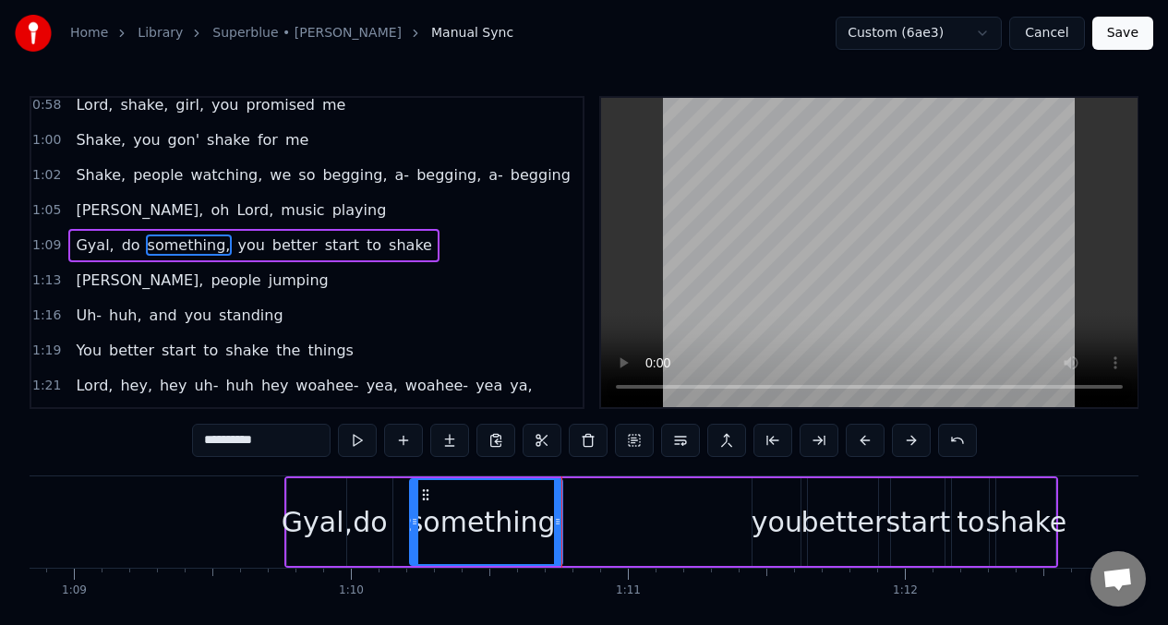
drag, startPoint x: 426, startPoint y: 509, endPoint x: 415, endPoint y: 509, distance: 10.2
click at [415, 509] on div at bounding box center [414, 522] width 7 height 84
click at [356, 439] on button at bounding box center [357, 440] width 39 height 33
click at [355, 439] on button at bounding box center [357, 440] width 39 height 33
click at [355, 438] on button at bounding box center [357, 440] width 39 height 33
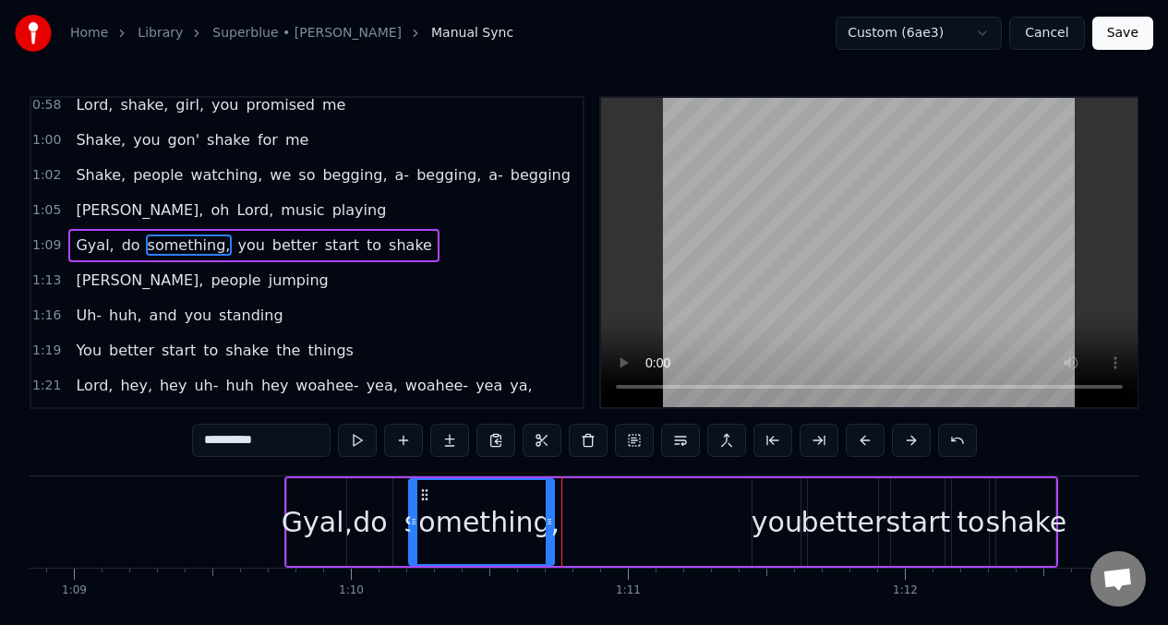
click at [549, 506] on div at bounding box center [548, 522] width 7 height 84
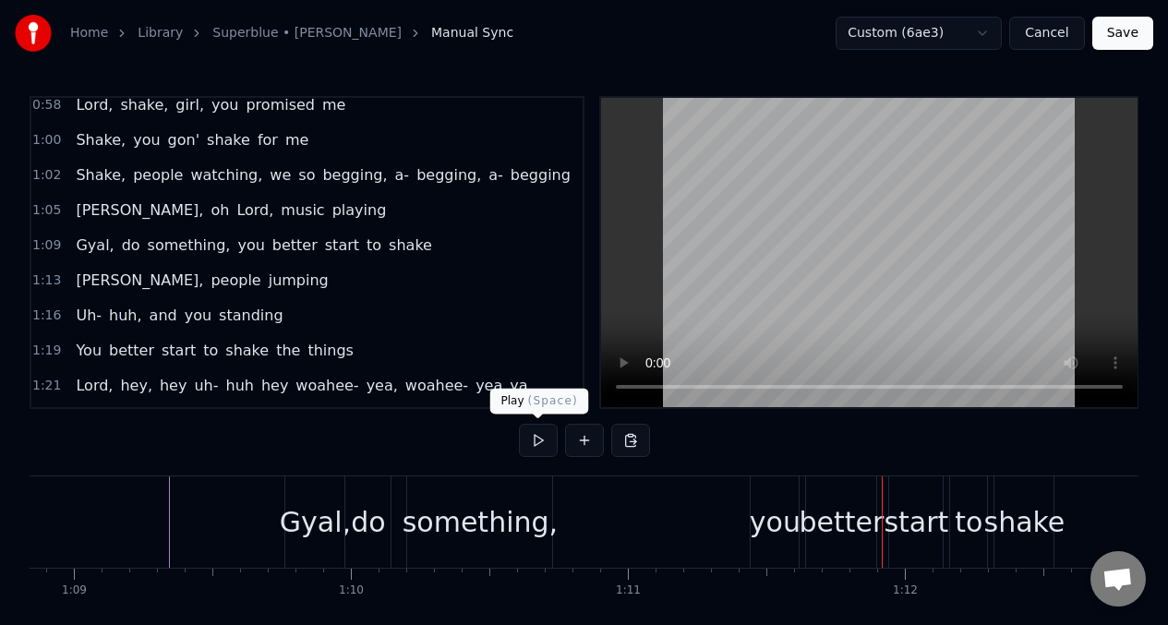
click at [533, 439] on button at bounding box center [538, 440] width 39 height 33
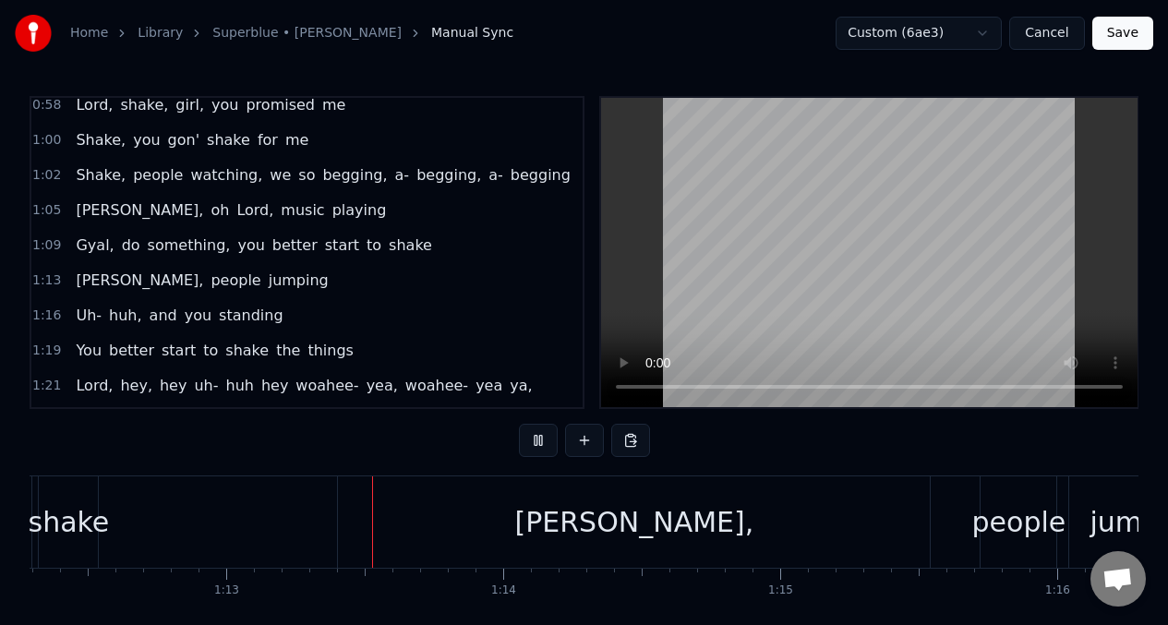
click at [533, 439] on button at bounding box center [538, 440] width 39 height 33
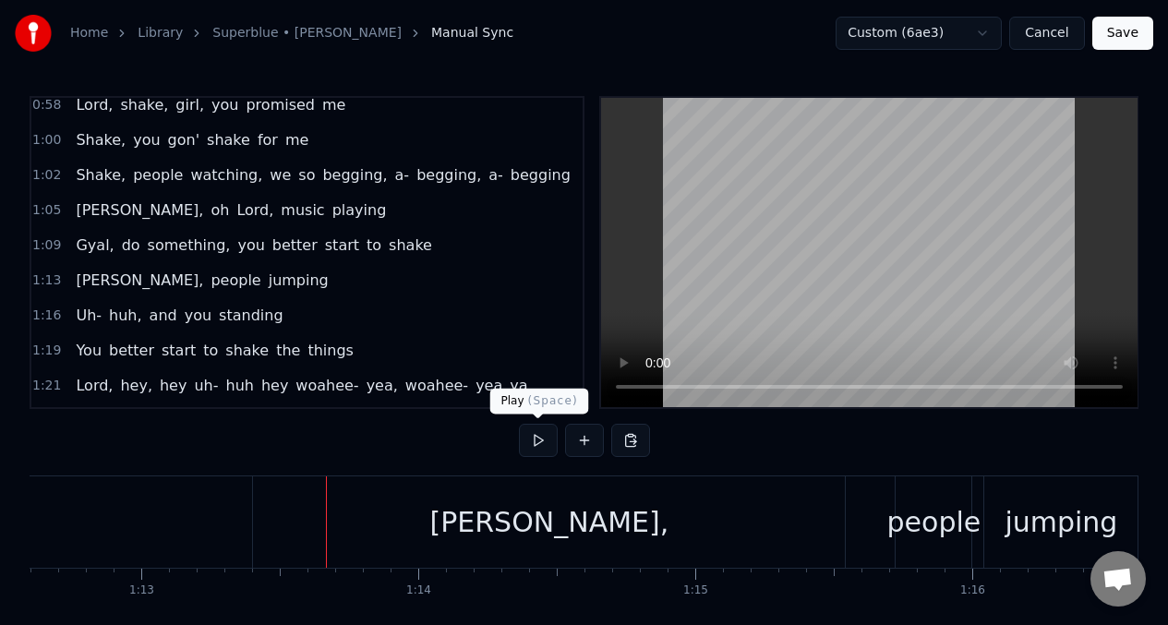
click at [535, 433] on button at bounding box center [538, 440] width 39 height 33
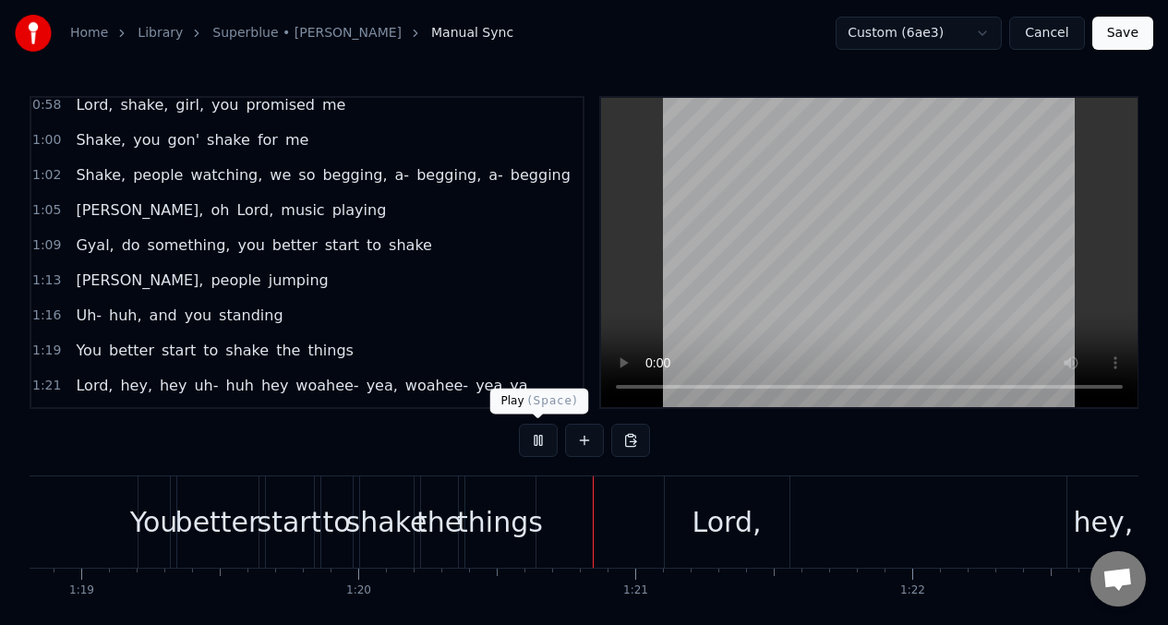
scroll to position [0, 22106]
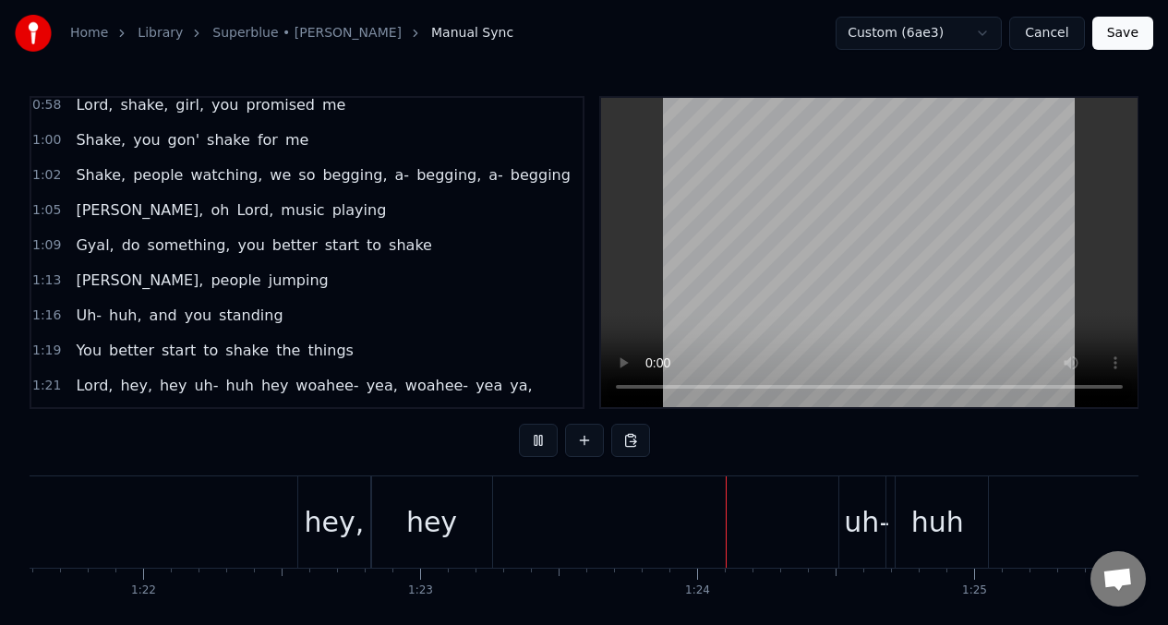
click at [74, 308] on span "Uh-" at bounding box center [89, 315] width 30 height 21
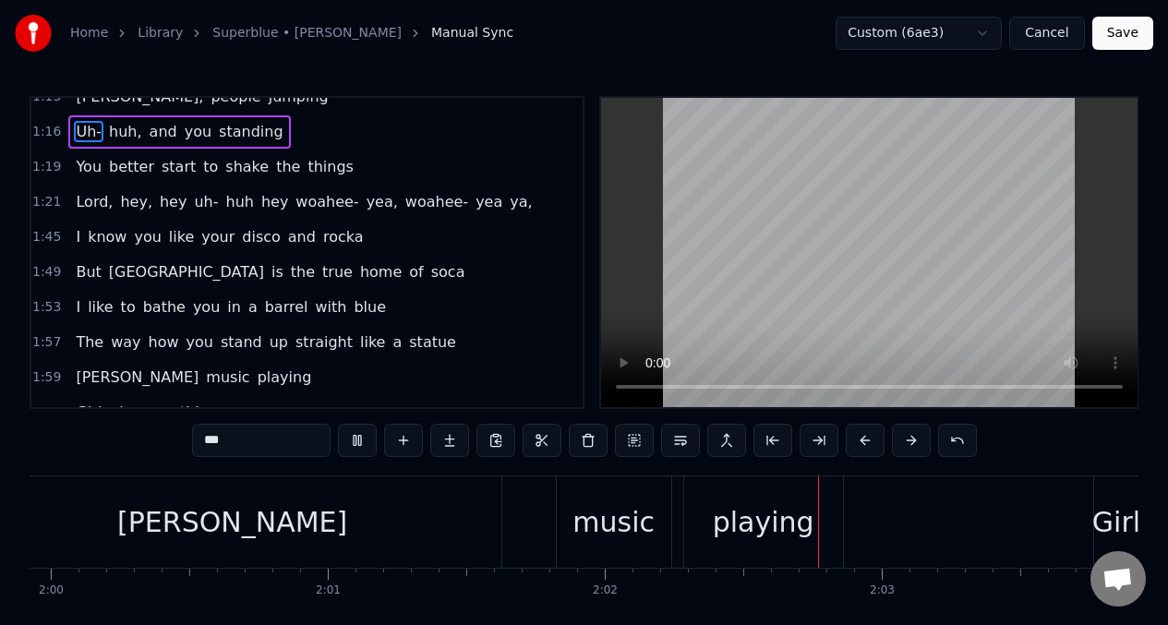
scroll to position [558, 0]
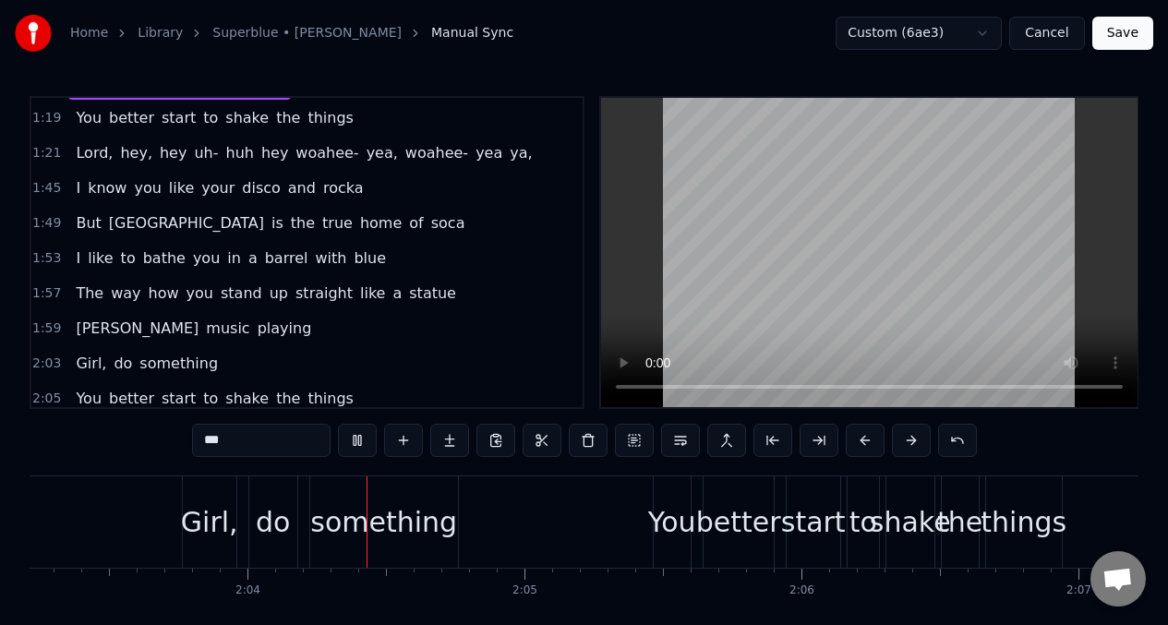
click at [390, 295] on span "a" at bounding box center [396, 292] width 13 height 21
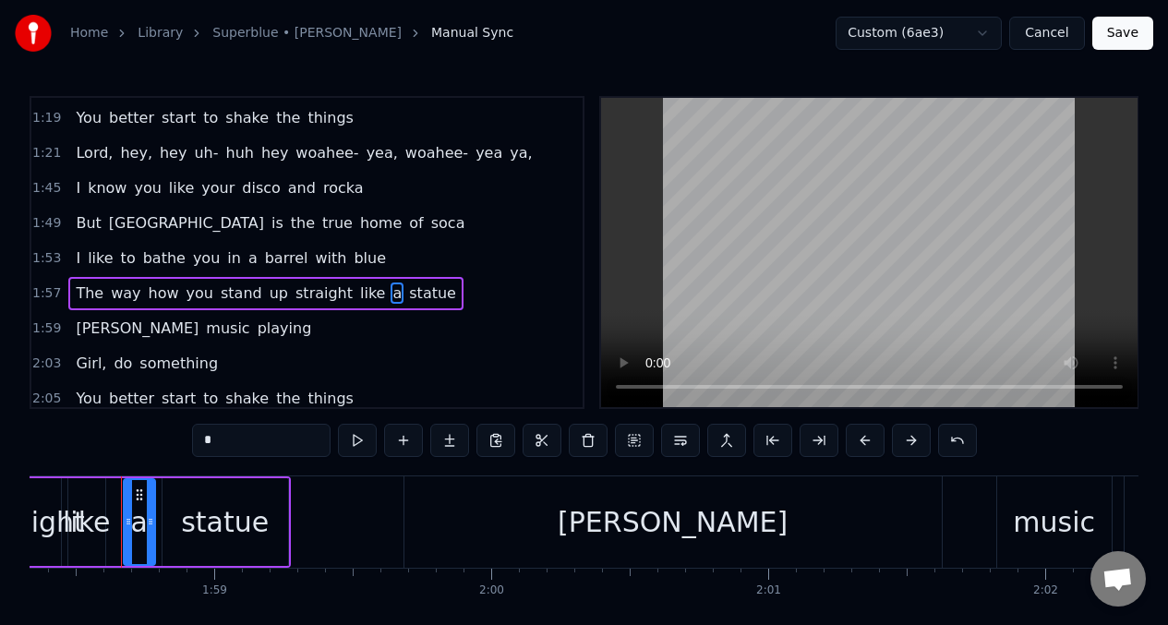
scroll to position [0, 32765]
click at [246, 447] on input "*" at bounding box center [261, 440] width 138 height 33
click at [93, 330] on span "[PERSON_NAME]" at bounding box center [137, 328] width 126 height 21
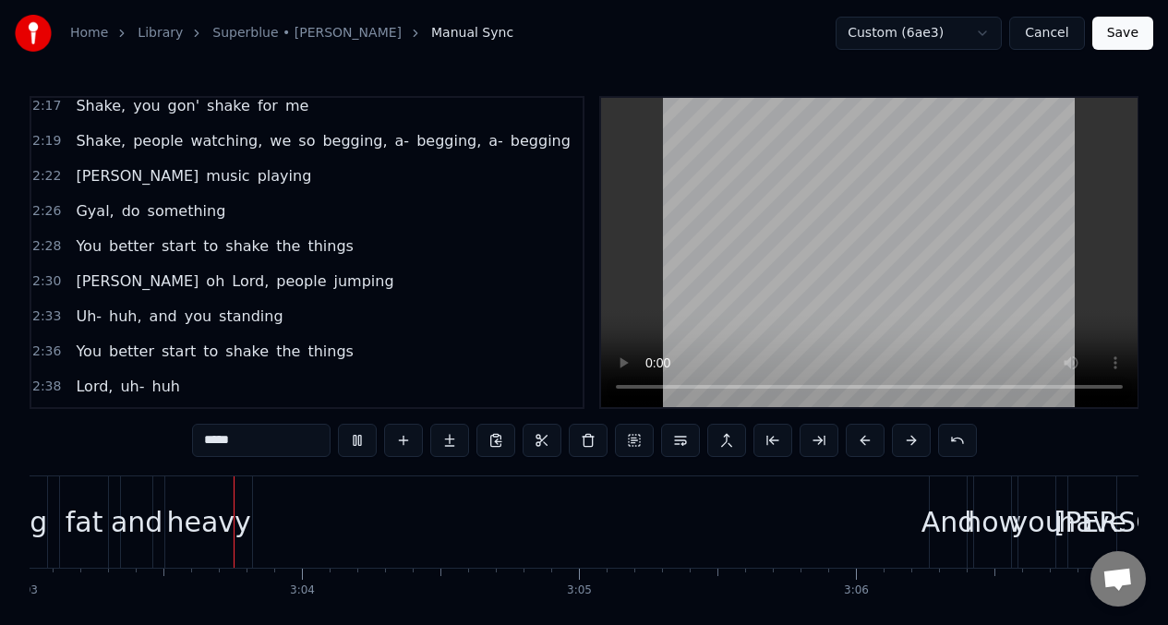
scroll to position [0, 0]
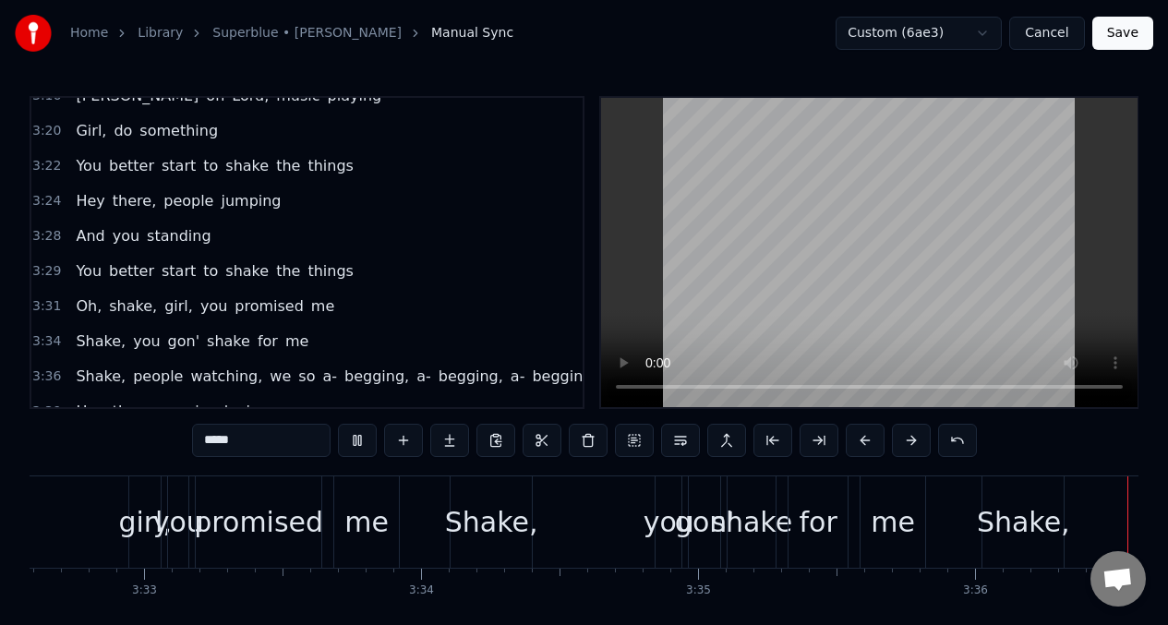
click at [89, 198] on span "Hey" at bounding box center [90, 200] width 32 height 21
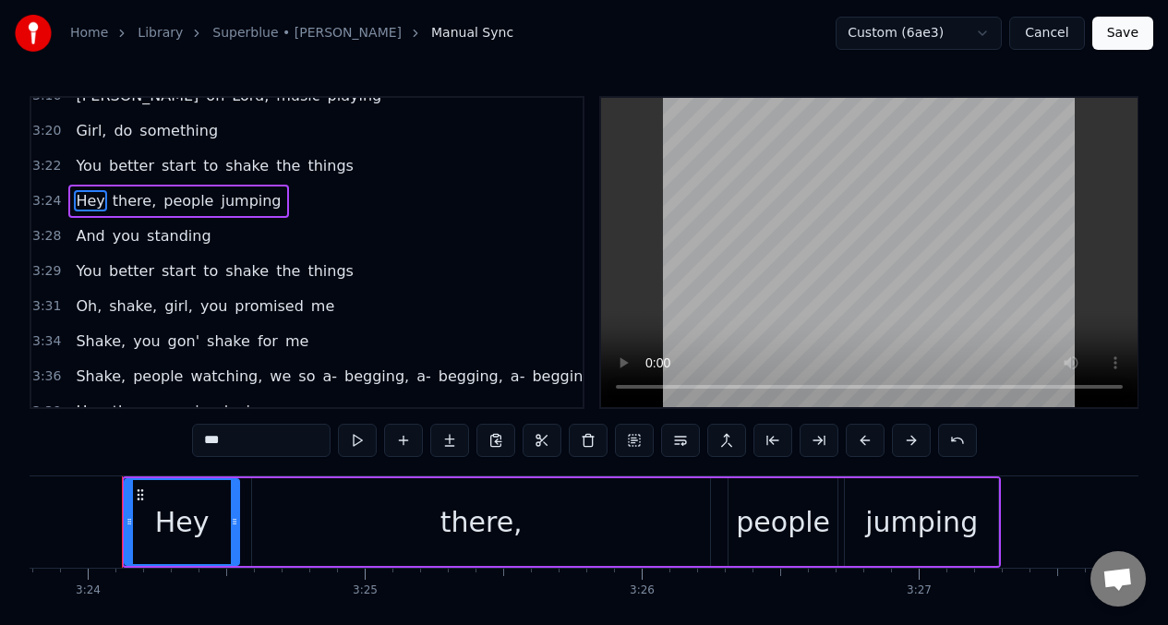
click at [246, 445] on input "***" at bounding box center [261, 440] width 138 height 33
type input "*"
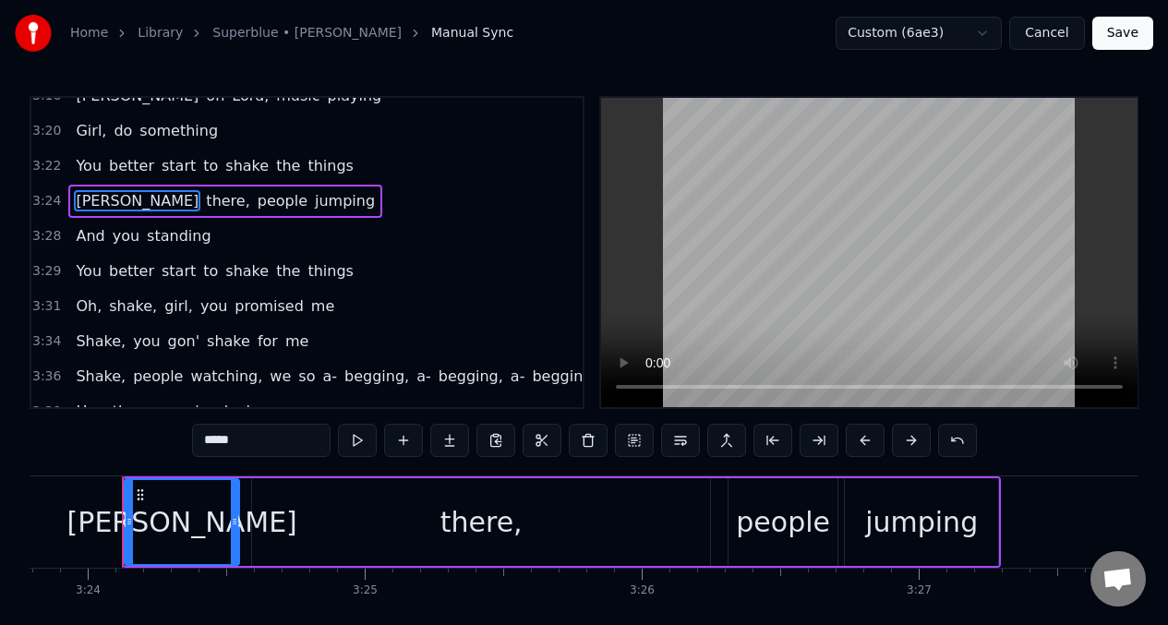
click at [213, 447] on input "*****" at bounding box center [261, 440] width 138 height 33
click at [200, 438] on input "*****" at bounding box center [261, 440] width 138 height 33
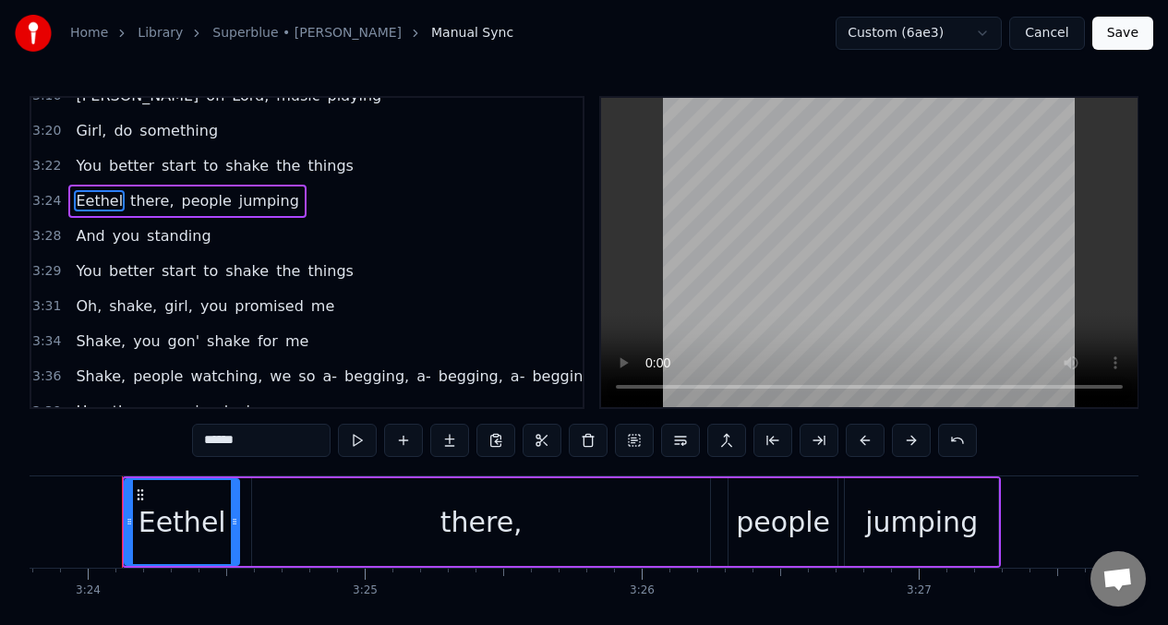
click at [220, 446] on input "******" at bounding box center [261, 440] width 138 height 33
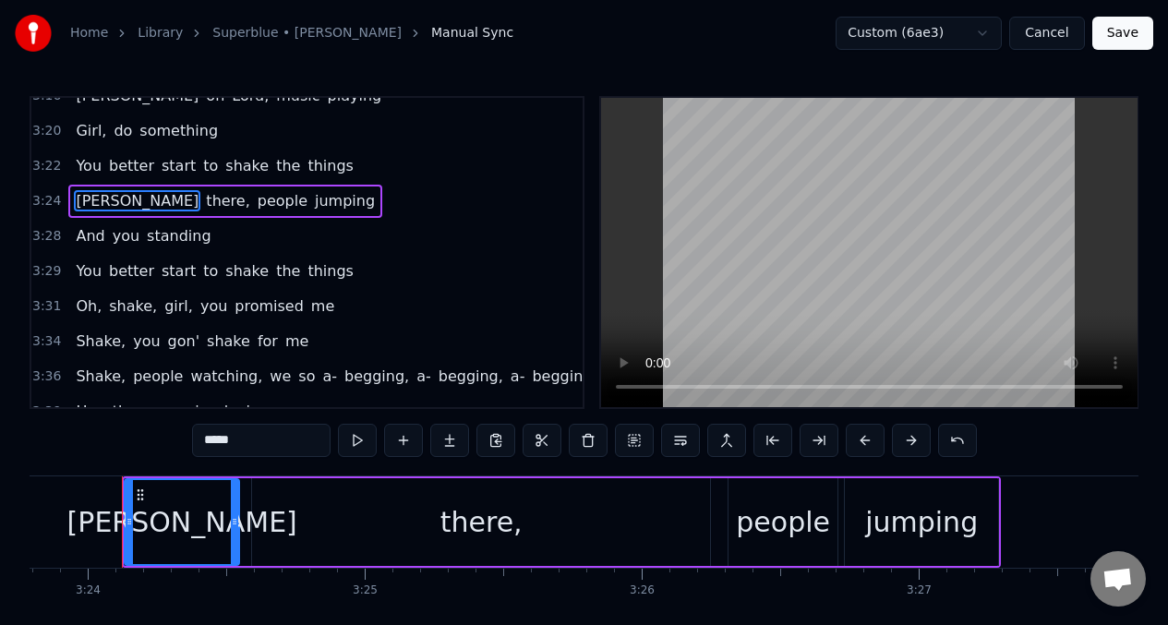
click at [488, 527] on div "there," at bounding box center [481, 522] width 82 height 42
type input "******"
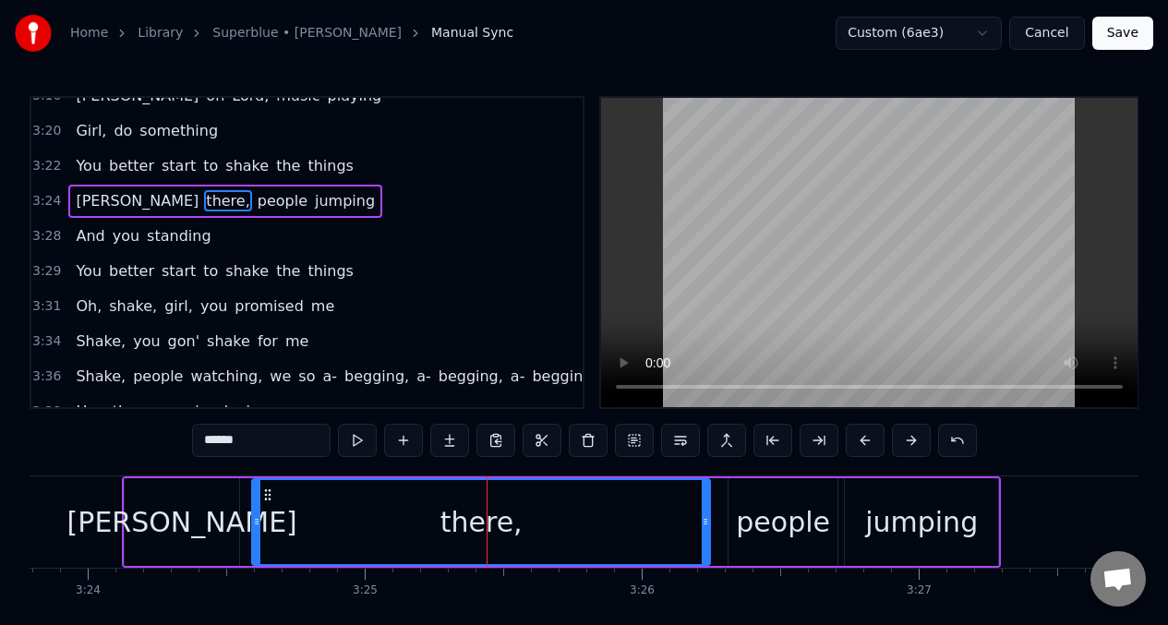
scroll to position [1518, 0]
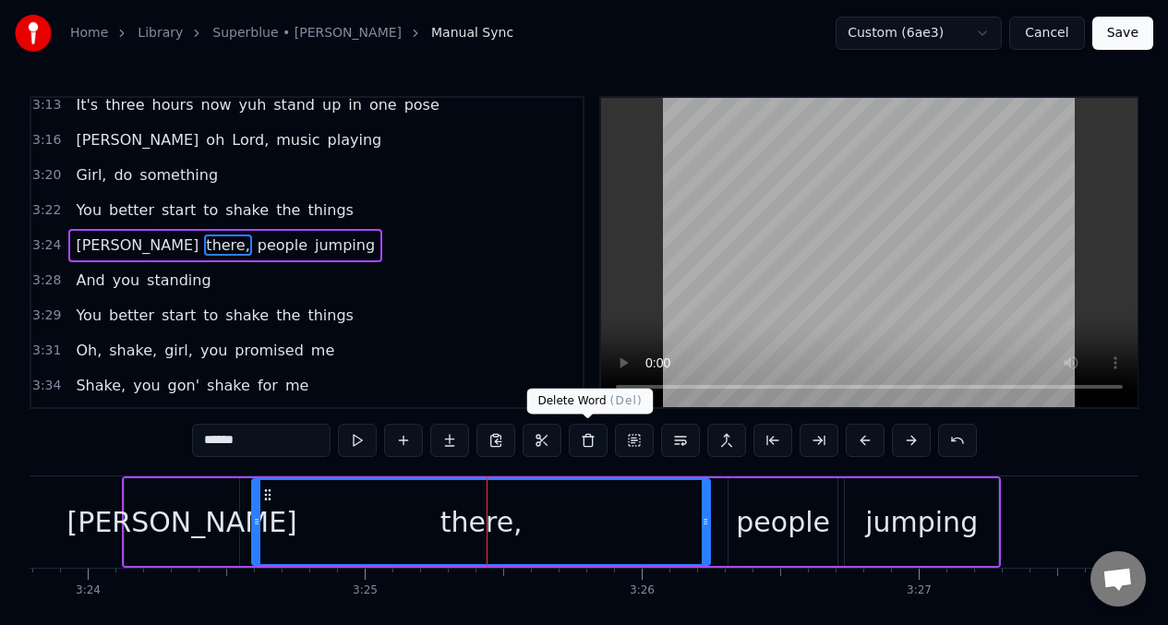
click at [582, 442] on button at bounding box center [588, 440] width 39 height 33
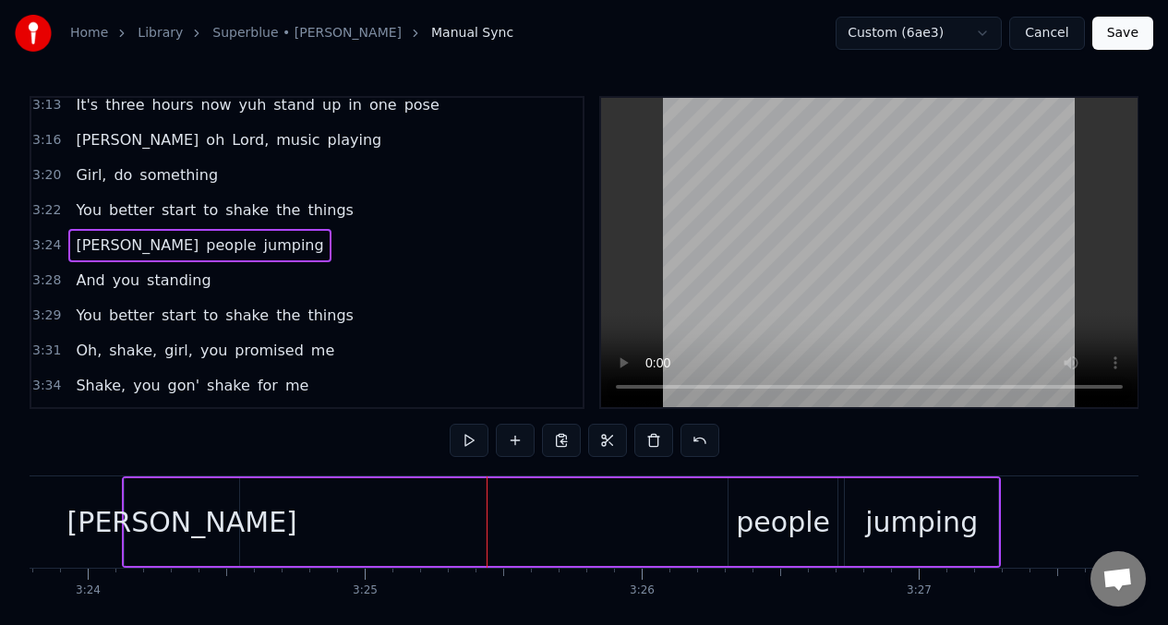
click at [188, 532] on div "[PERSON_NAME]" at bounding box center [182, 522] width 230 height 42
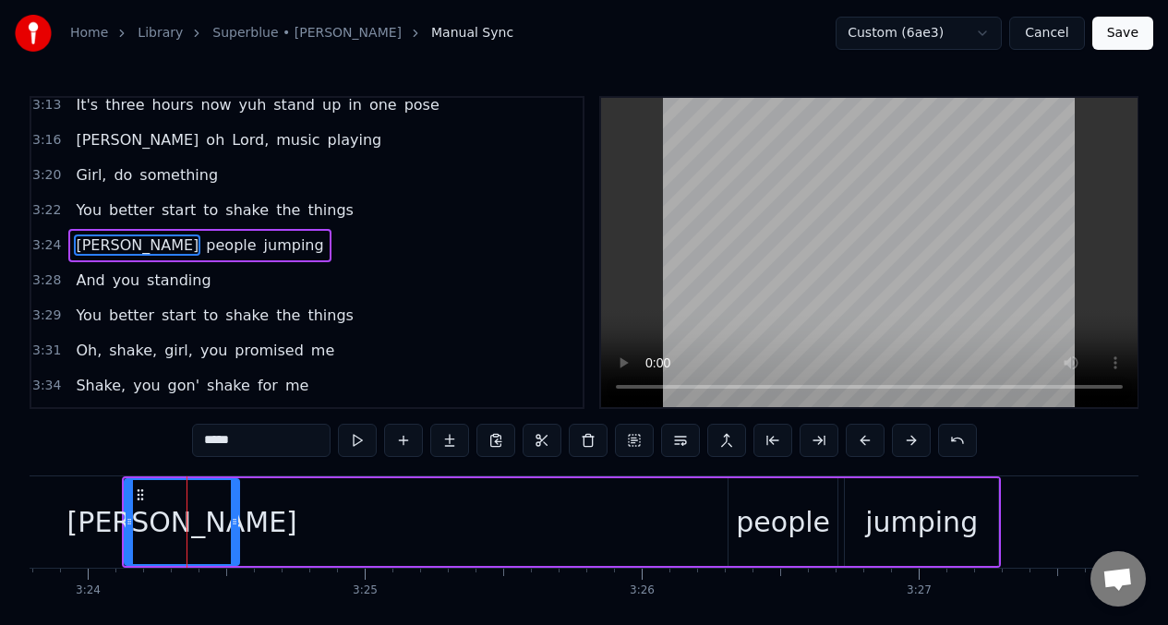
click at [251, 447] on input "*****" at bounding box center [261, 440] width 138 height 33
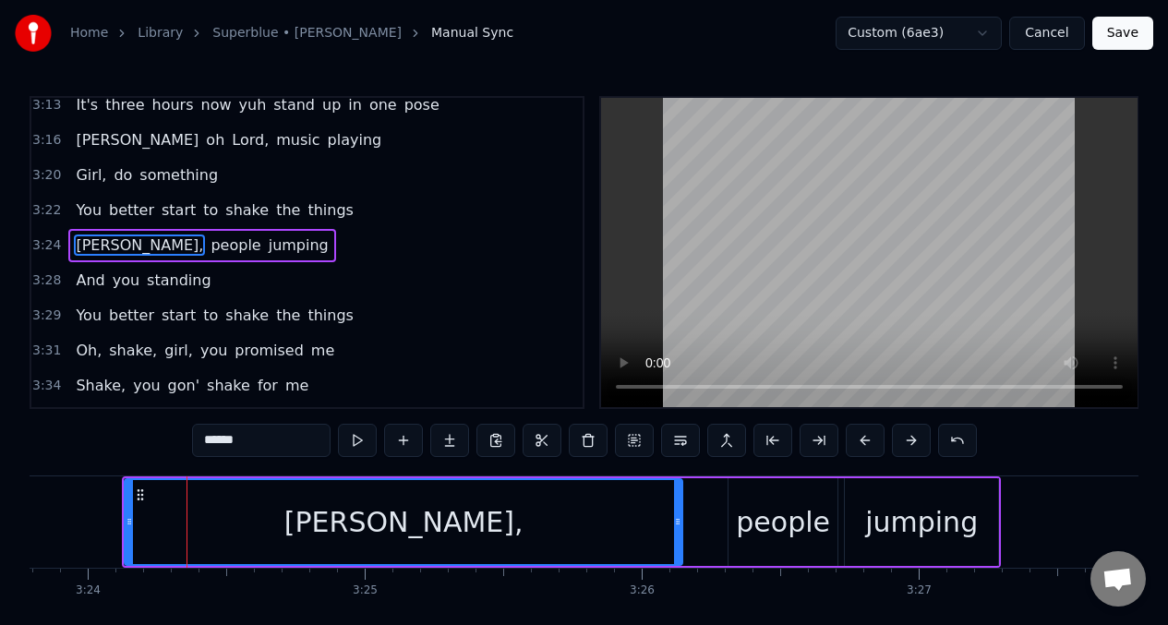
drag, startPoint x: 237, startPoint y: 508, endPoint x: 479, endPoint y: 451, distance: 248.3
click at [679, 527] on div at bounding box center [677, 522] width 7 height 84
click at [354, 440] on button at bounding box center [357, 440] width 39 height 33
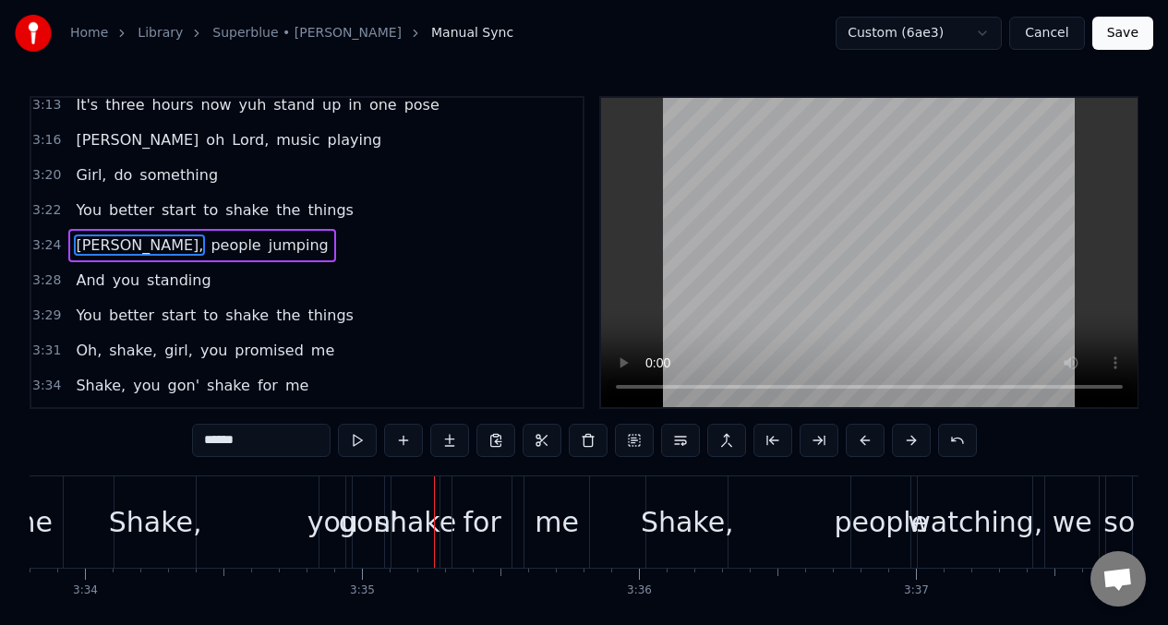
scroll to position [0, 59312]
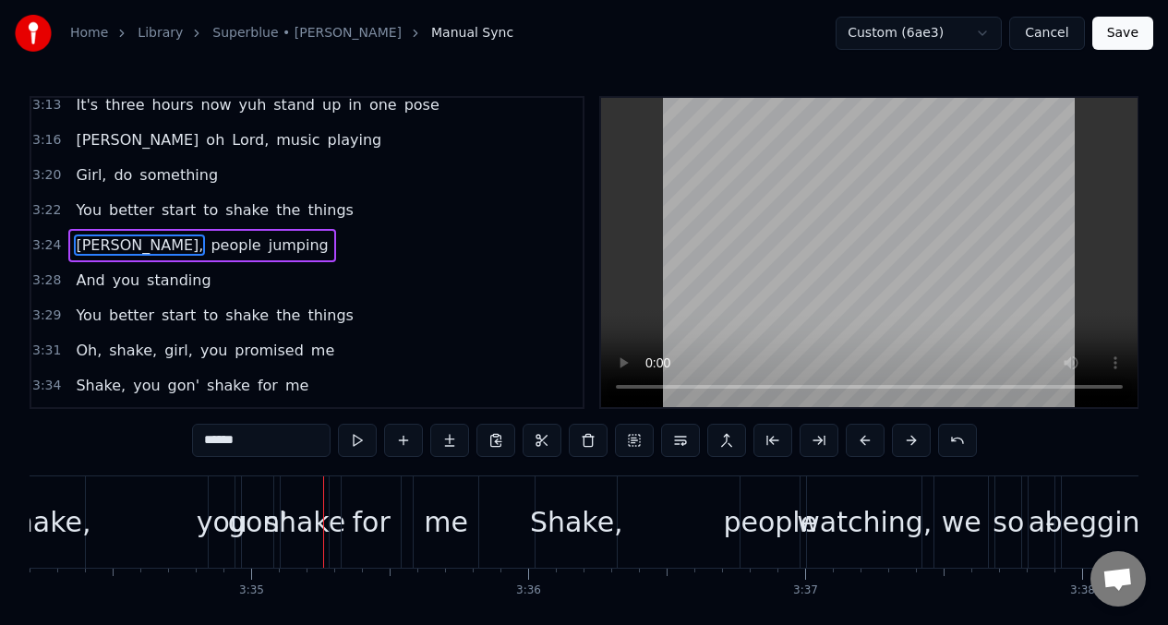
click at [87, 348] on span "Oh," at bounding box center [89, 350] width 30 height 21
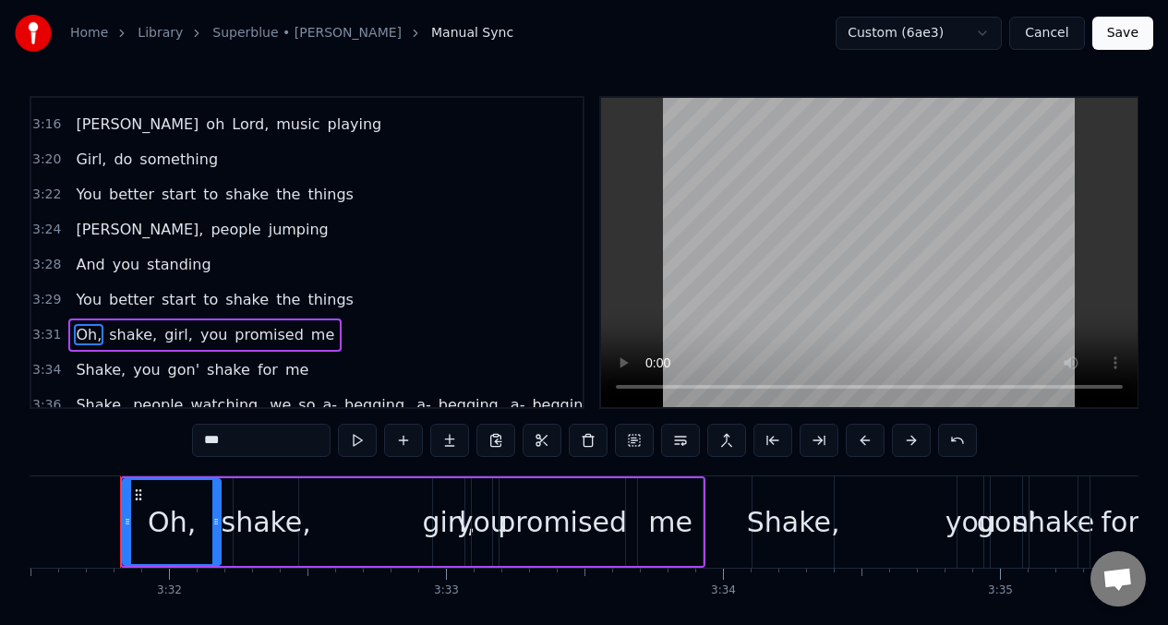
scroll to position [0, 58561]
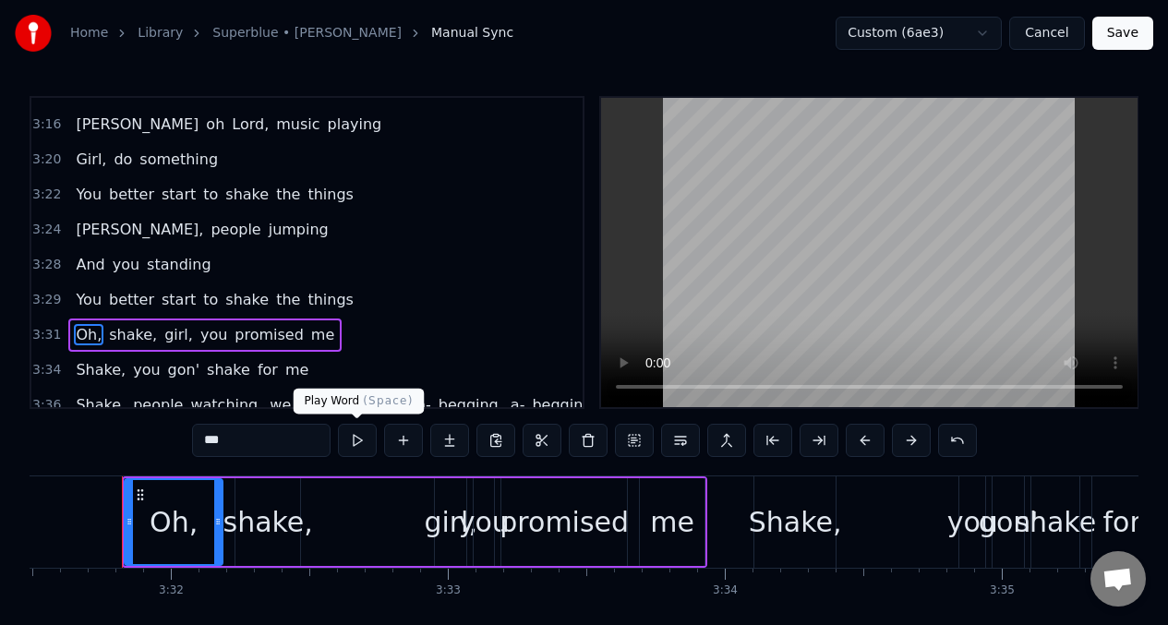
click at [359, 445] on button at bounding box center [357, 440] width 39 height 33
click at [359, 444] on button at bounding box center [357, 440] width 39 height 33
click at [229, 446] on input "***" at bounding box center [261, 440] width 138 height 33
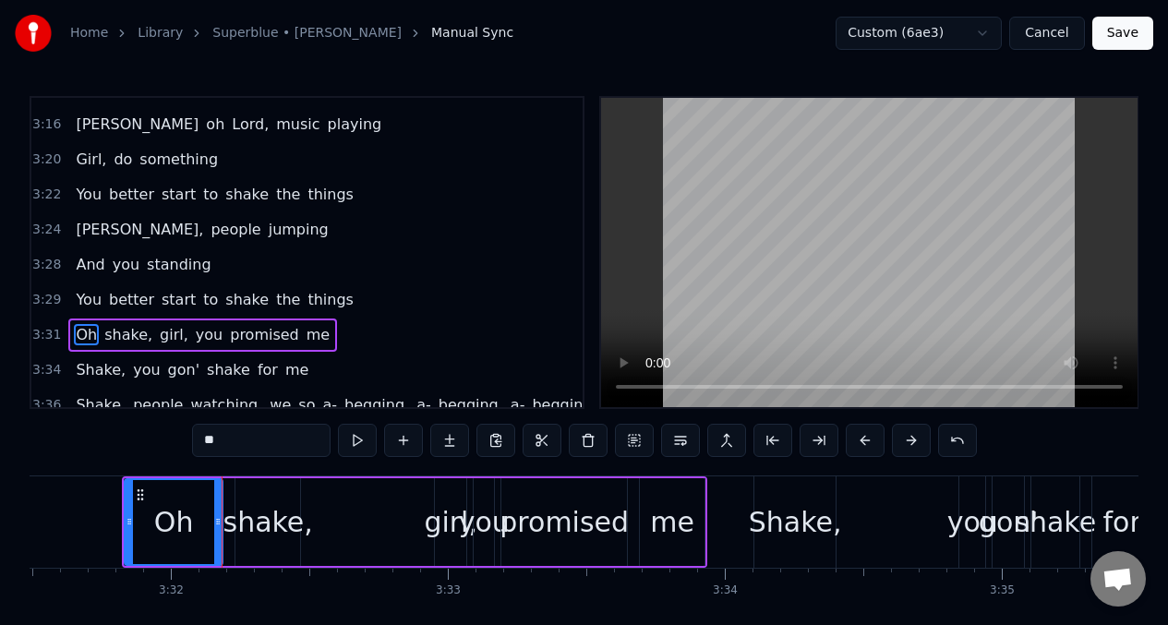
type input "*"
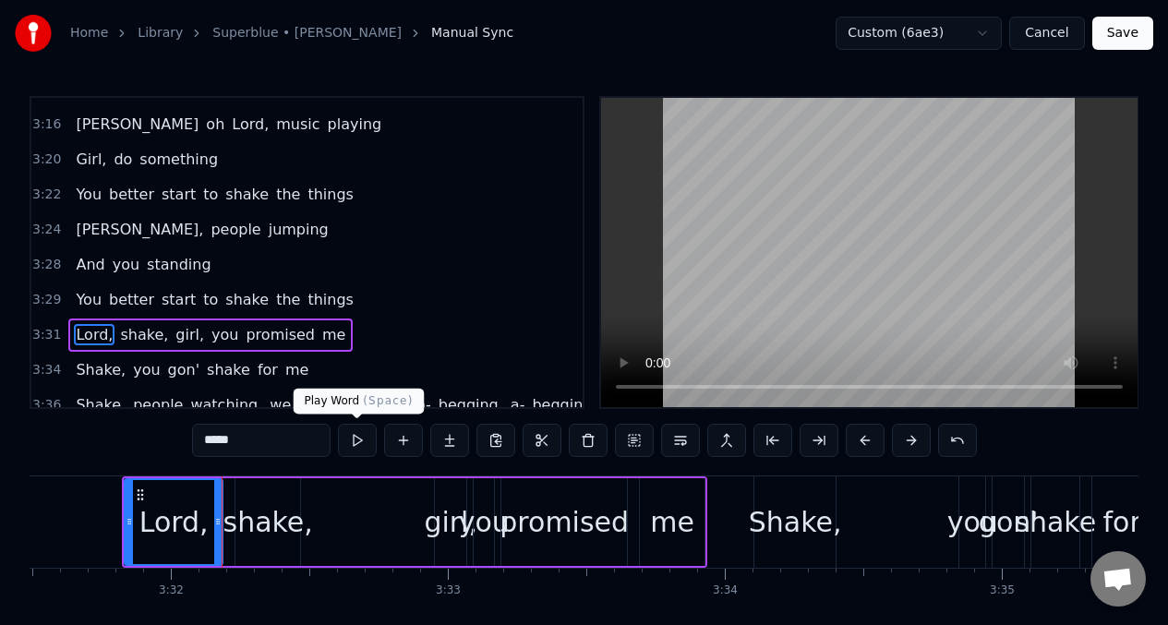
type input "*****"
click at [360, 447] on button at bounding box center [357, 440] width 39 height 33
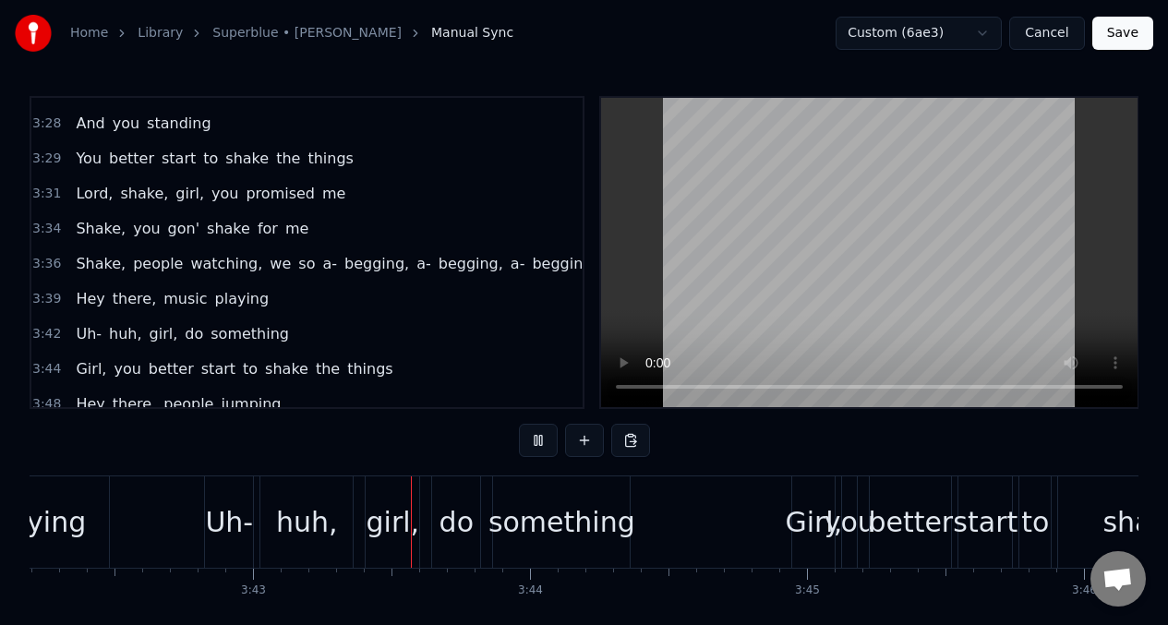
scroll to position [0, 61597]
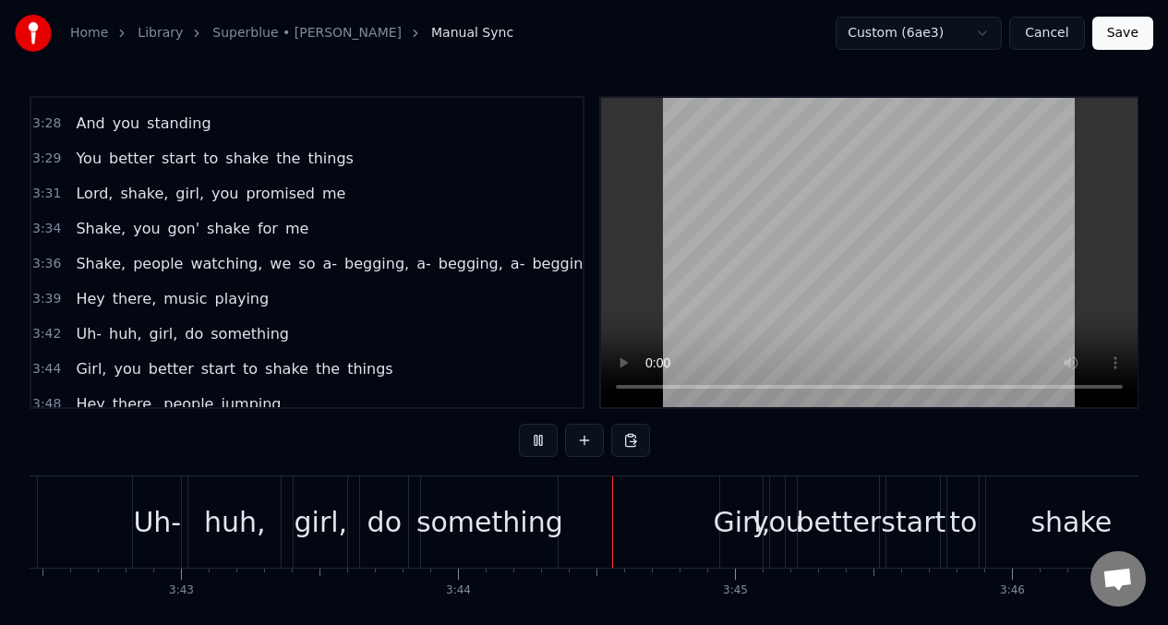
click at [74, 296] on span "Hey" at bounding box center [90, 298] width 32 height 21
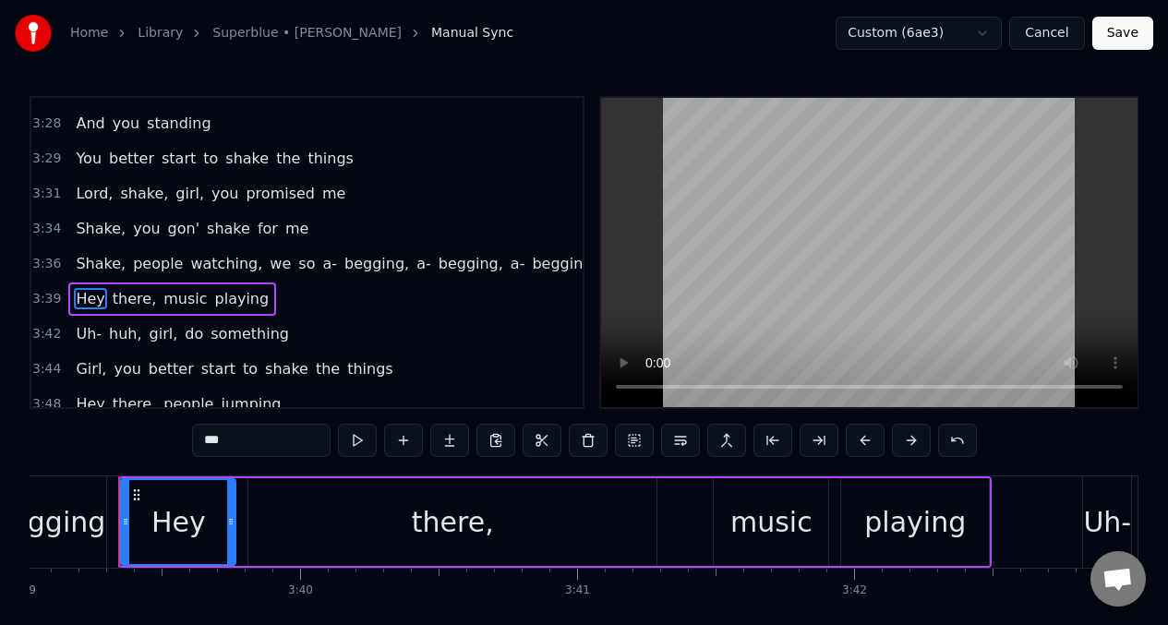
scroll to position [0, 60644]
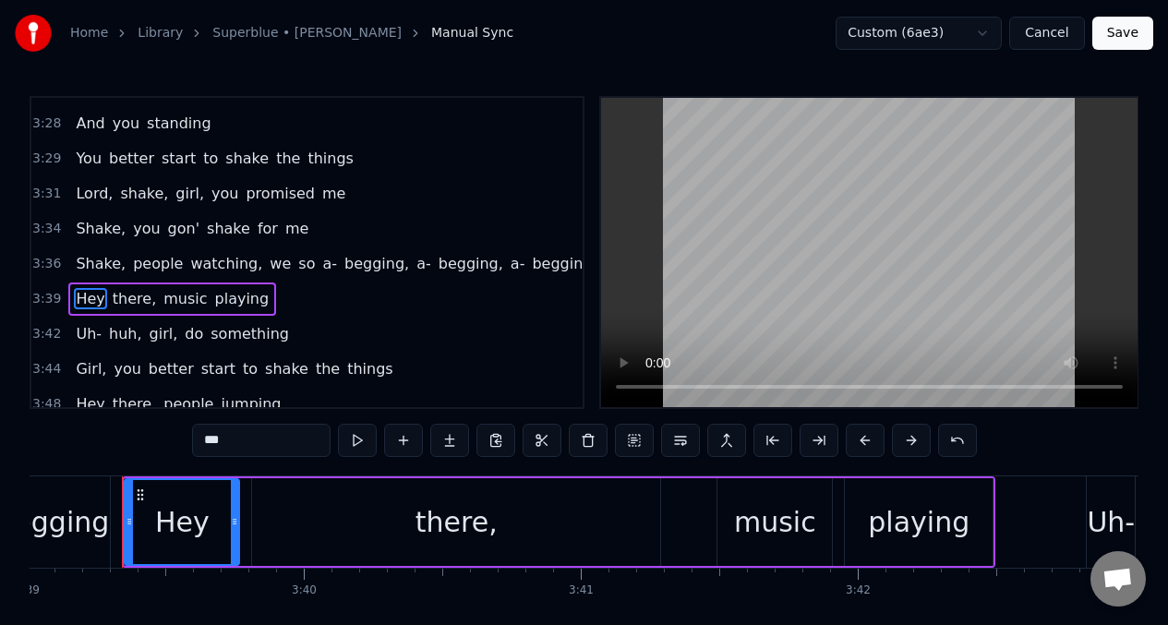
click at [247, 438] on input "***" at bounding box center [261, 440] width 138 height 33
type input "*"
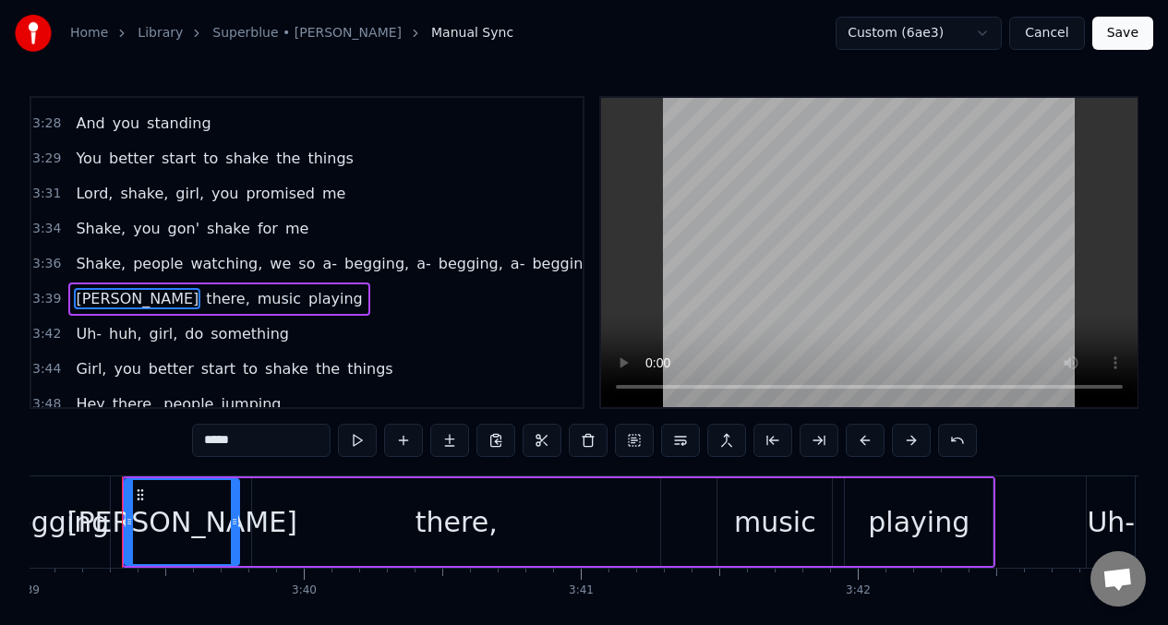
click at [438, 536] on div "there," at bounding box center [456, 522] width 82 height 42
type input "******"
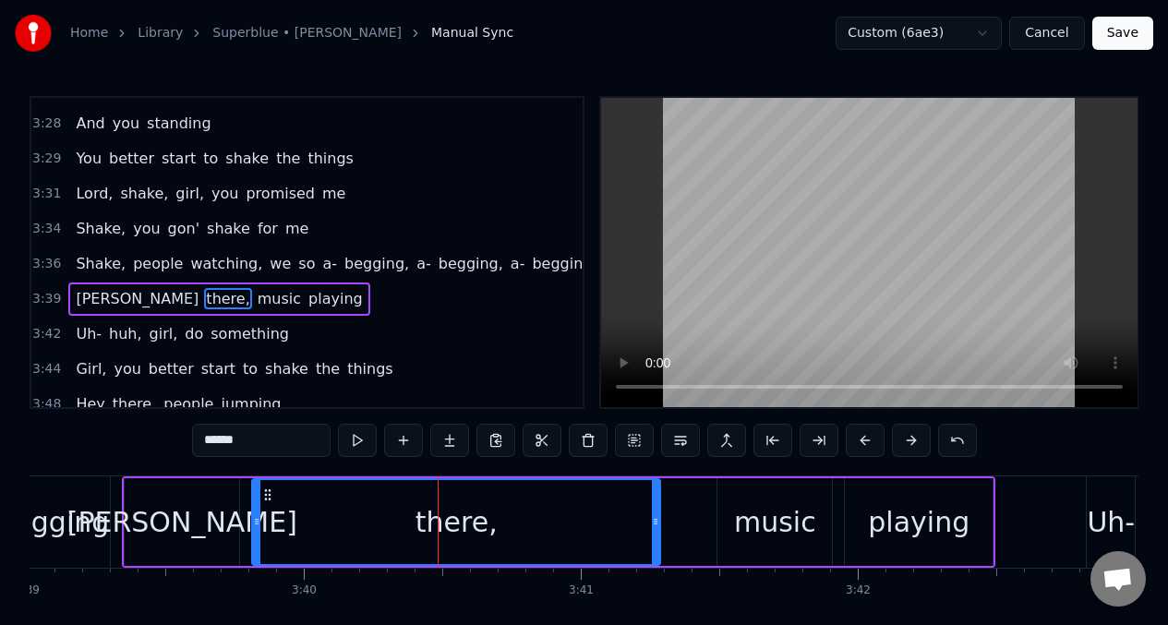
scroll to position [1729, 0]
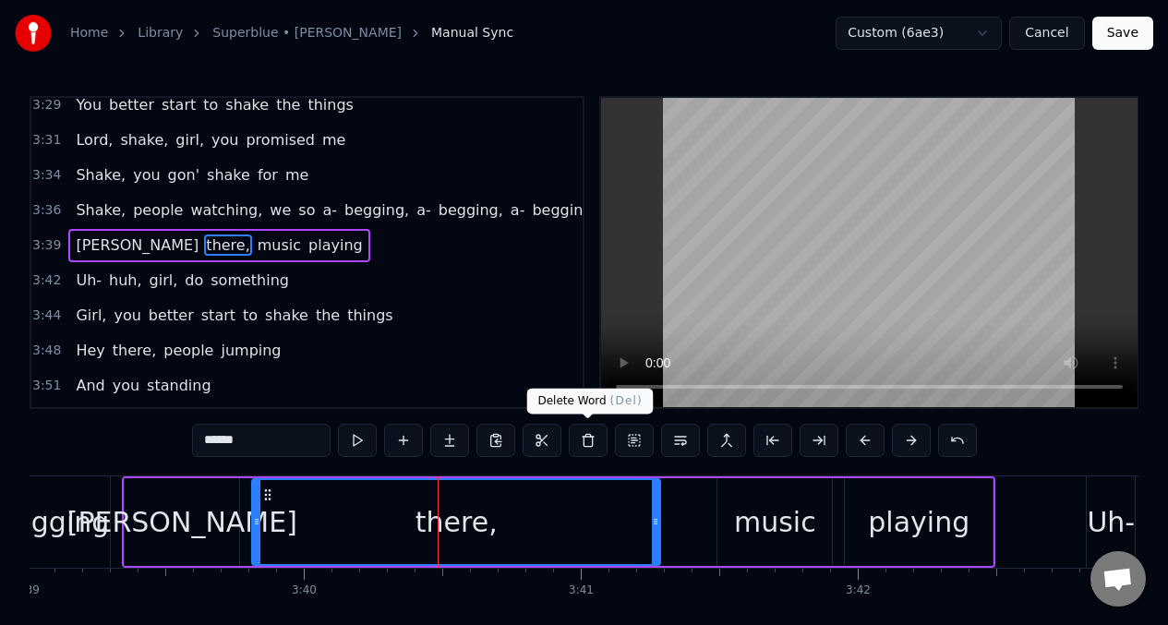
click at [584, 440] on button at bounding box center [588, 440] width 39 height 33
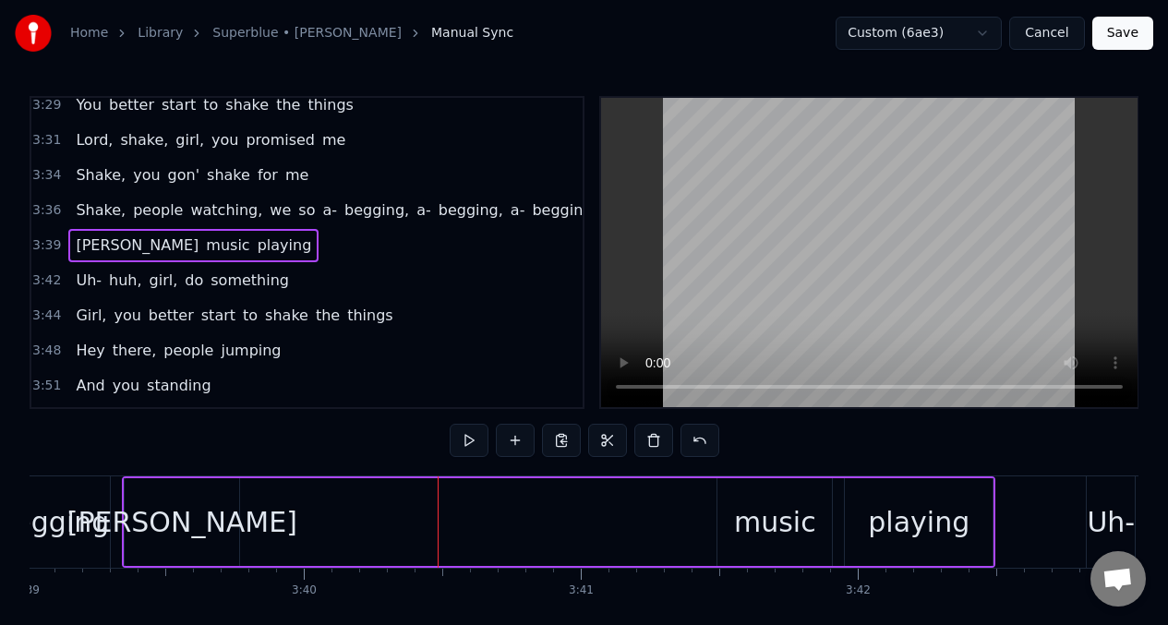
click at [222, 522] on div "[PERSON_NAME]" at bounding box center [182, 522] width 114 height 88
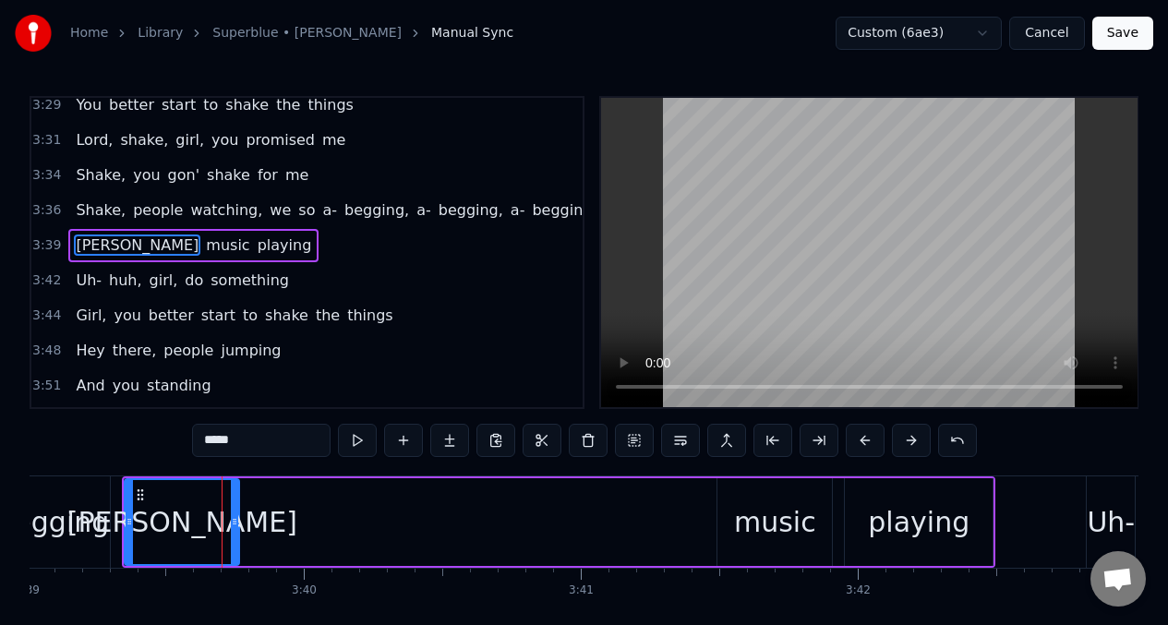
click at [263, 447] on input "*****" at bounding box center [261, 440] width 138 height 33
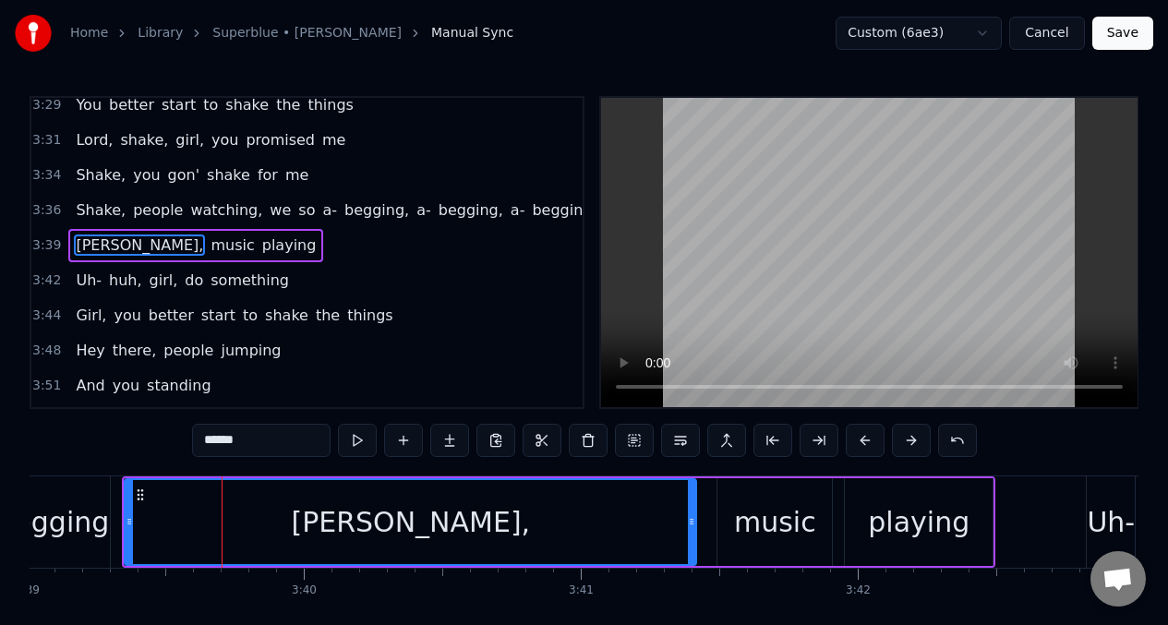
drag, startPoint x: 234, startPoint y: 512, endPoint x: 691, endPoint y: 487, distance: 457.6
click at [691, 487] on div at bounding box center [691, 522] width 7 height 84
click at [355, 440] on button at bounding box center [357, 440] width 39 height 33
click at [86, 488] on div "begging" at bounding box center [52, 521] width 114 height 91
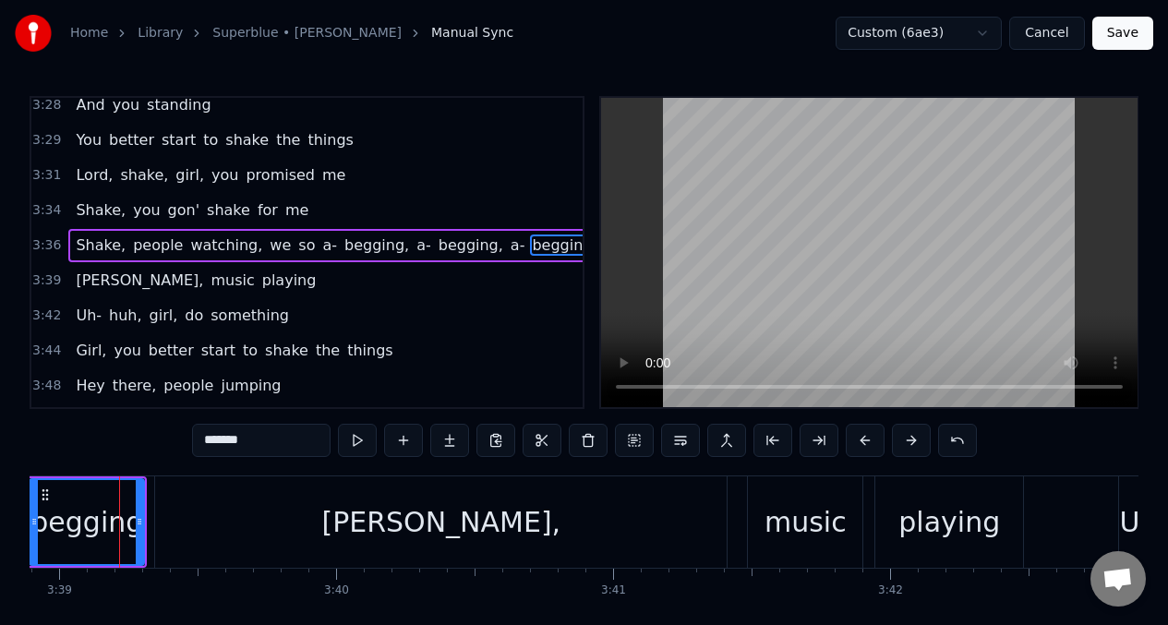
scroll to position [0, 60608]
click at [95, 245] on span "Shake," at bounding box center [101, 244] width 54 height 21
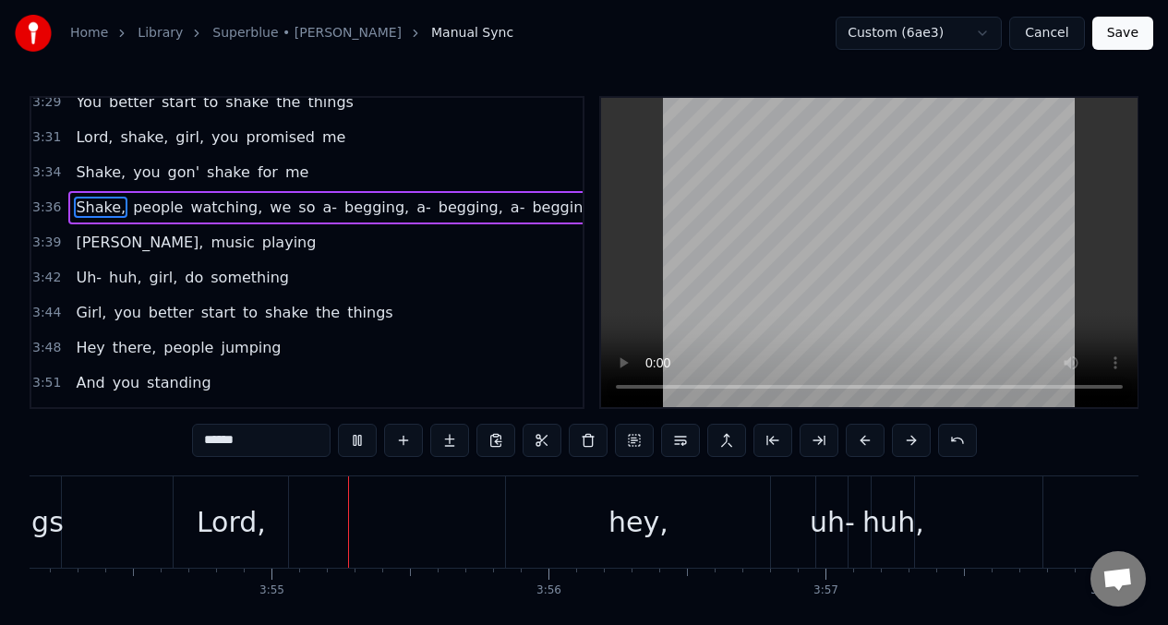
scroll to position [0, 64846]
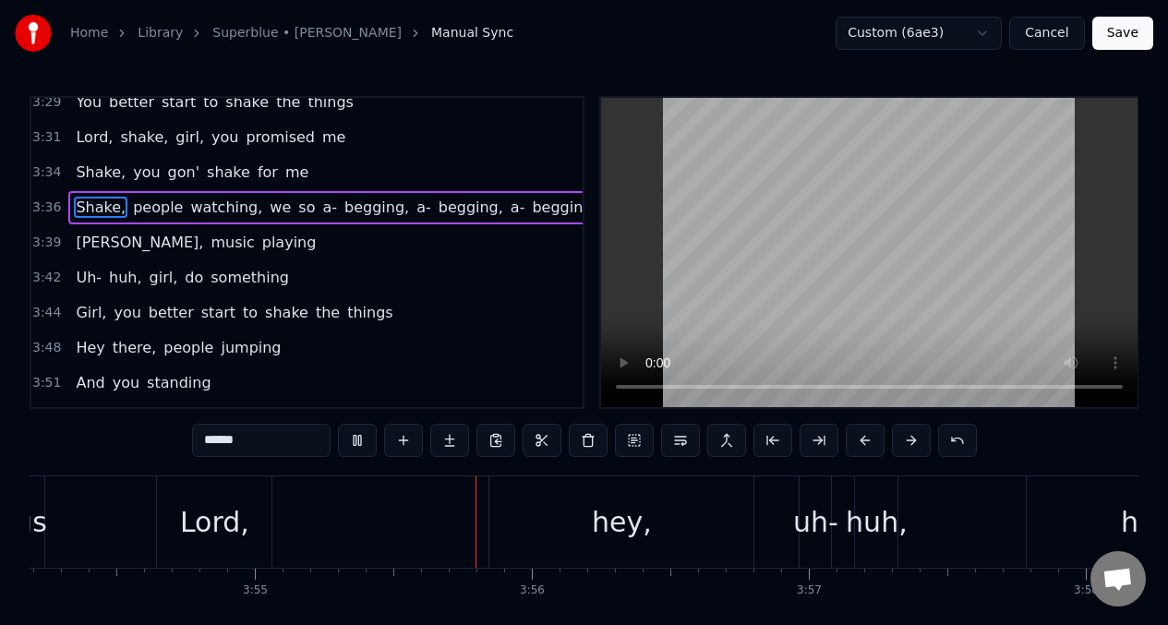
click at [85, 312] on span "Girl," at bounding box center [91, 312] width 34 height 21
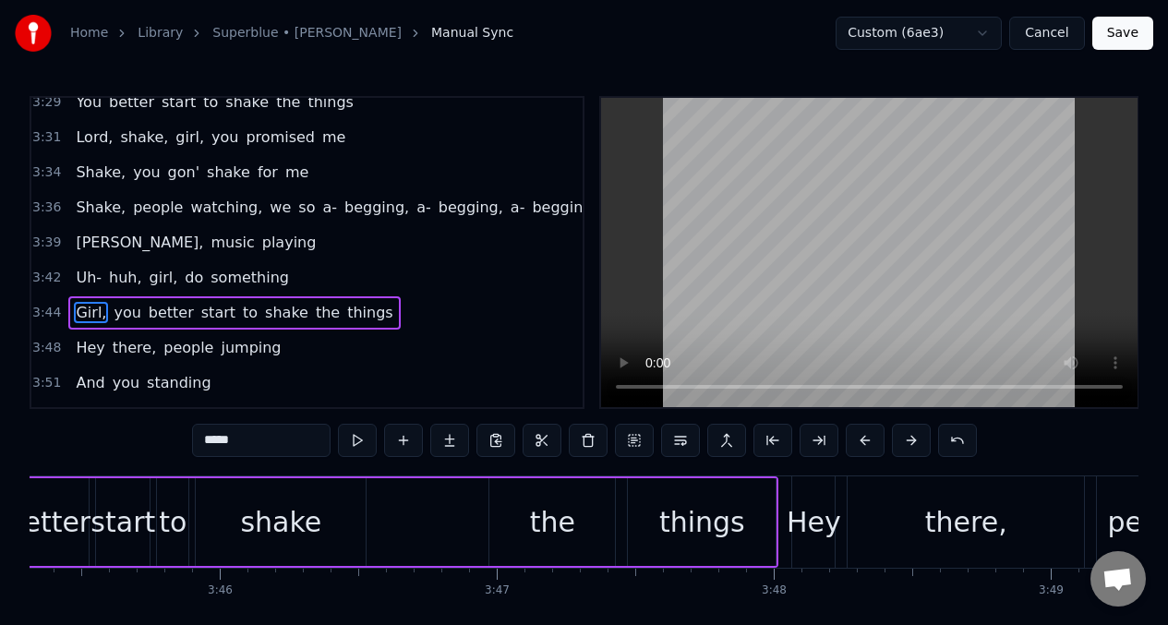
scroll to position [0, 62194]
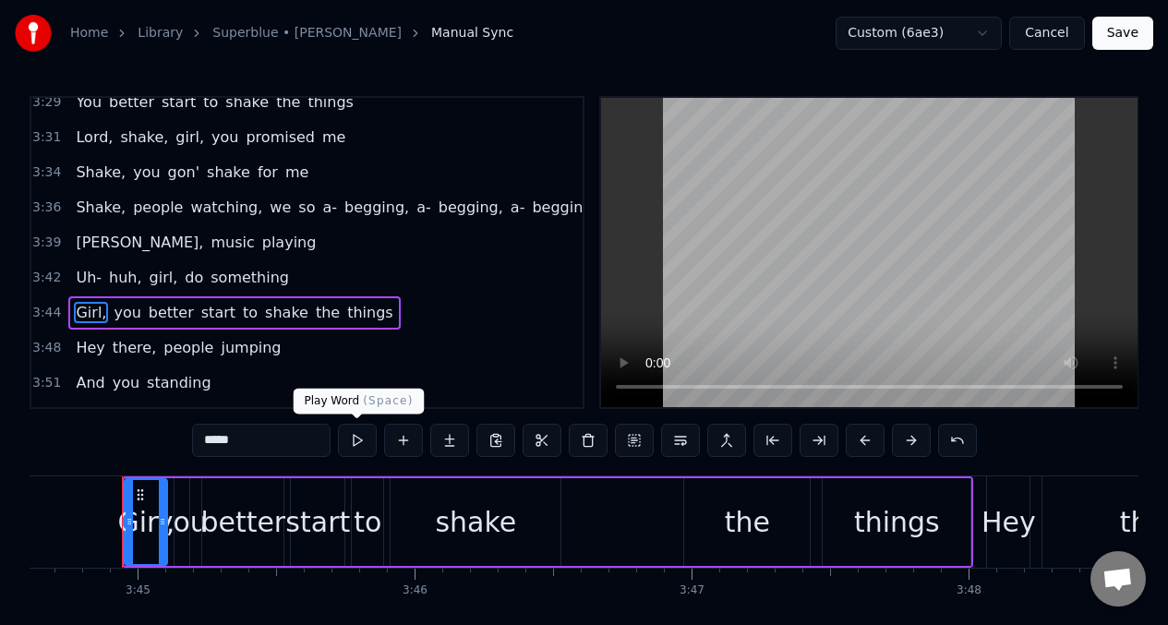
click at [351, 441] on button at bounding box center [357, 440] width 39 height 33
click at [357, 443] on button at bounding box center [357, 440] width 39 height 33
click at [358, 443] on button at bounding box center [357, 440] width 39 height 33
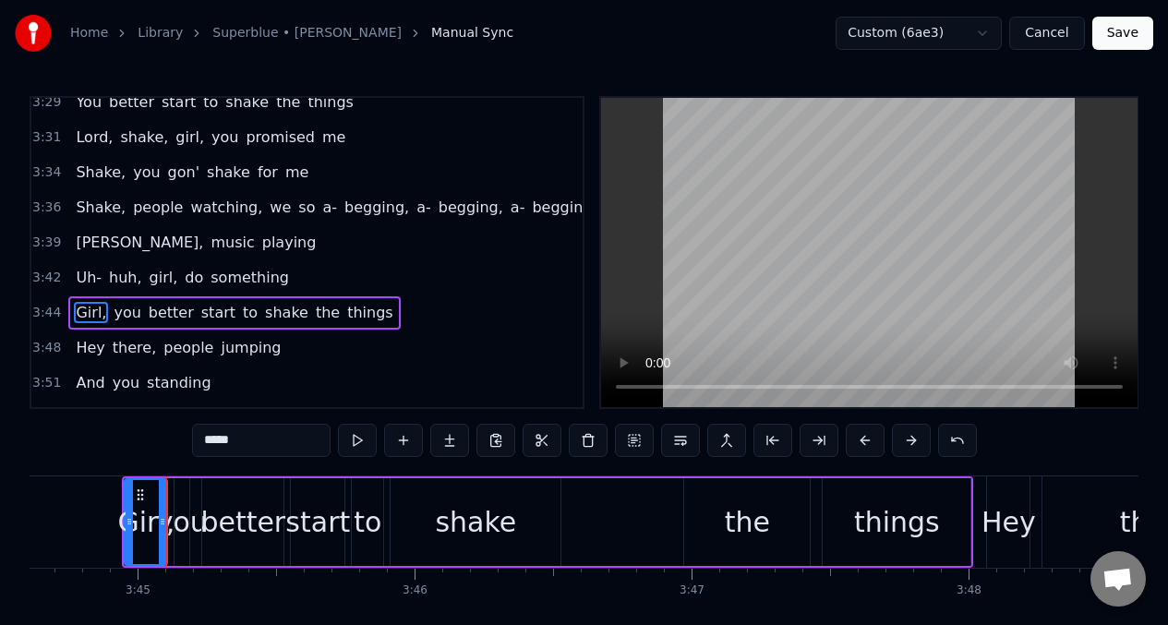
click at [78, 279] on span "Uh-" at bounding box center [89, 277] width 30 height 21
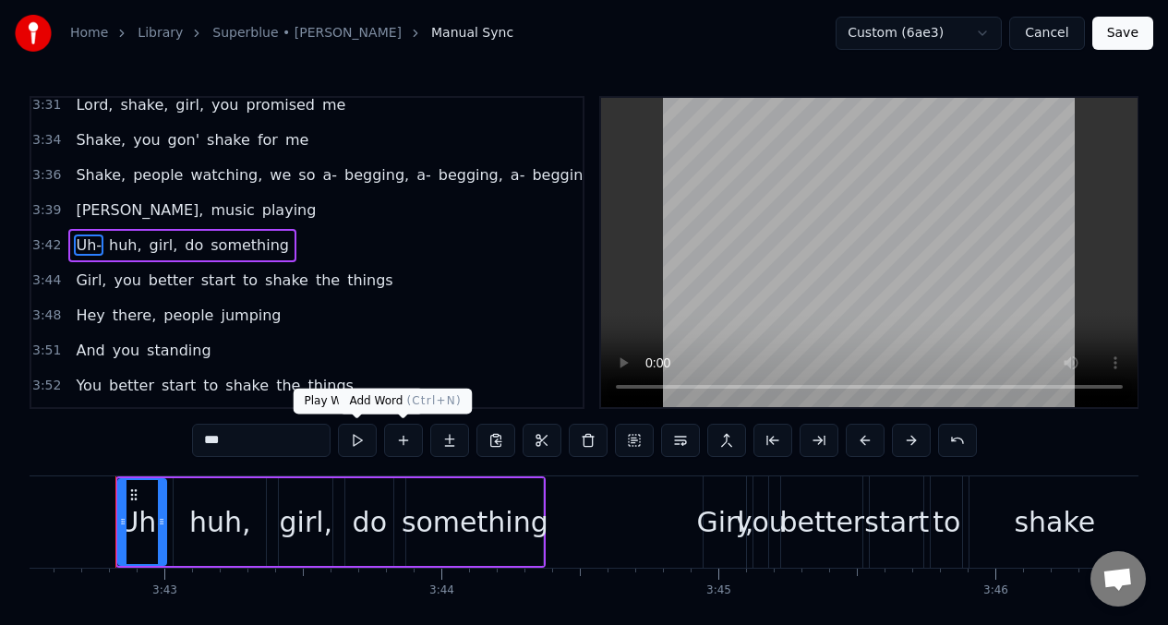
scroll to position [0, 61607]
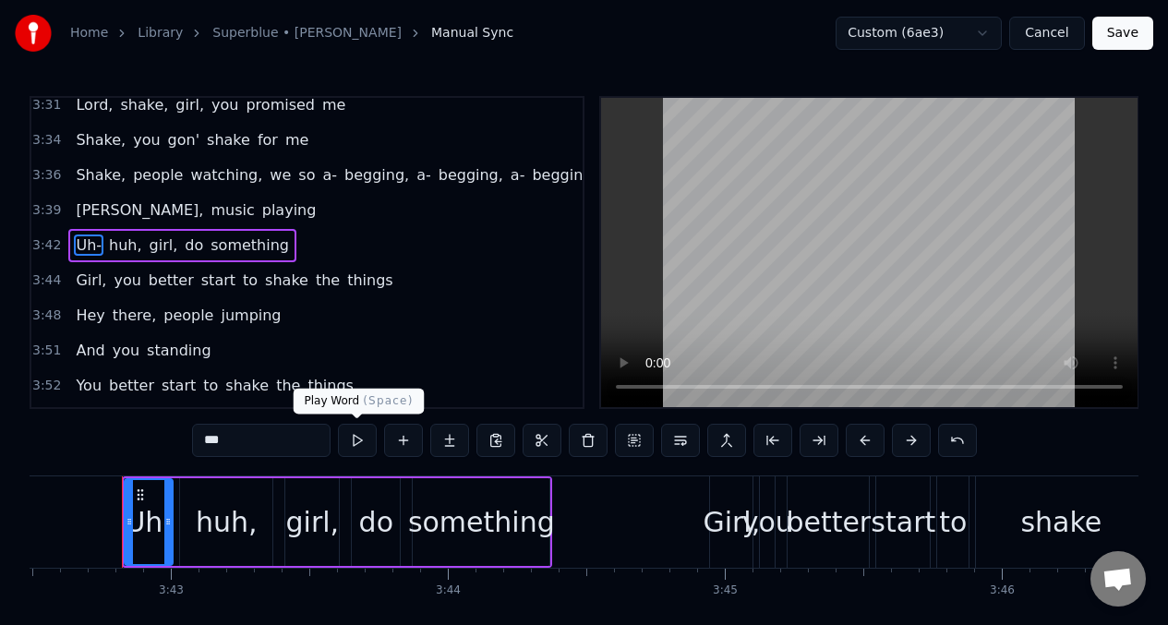
click at [361, 437] on button at bounding box center [357, 440] width 39 height 33
click at [309, 521] on div "girl," at bounding box center [313, 522] width 54 height 42
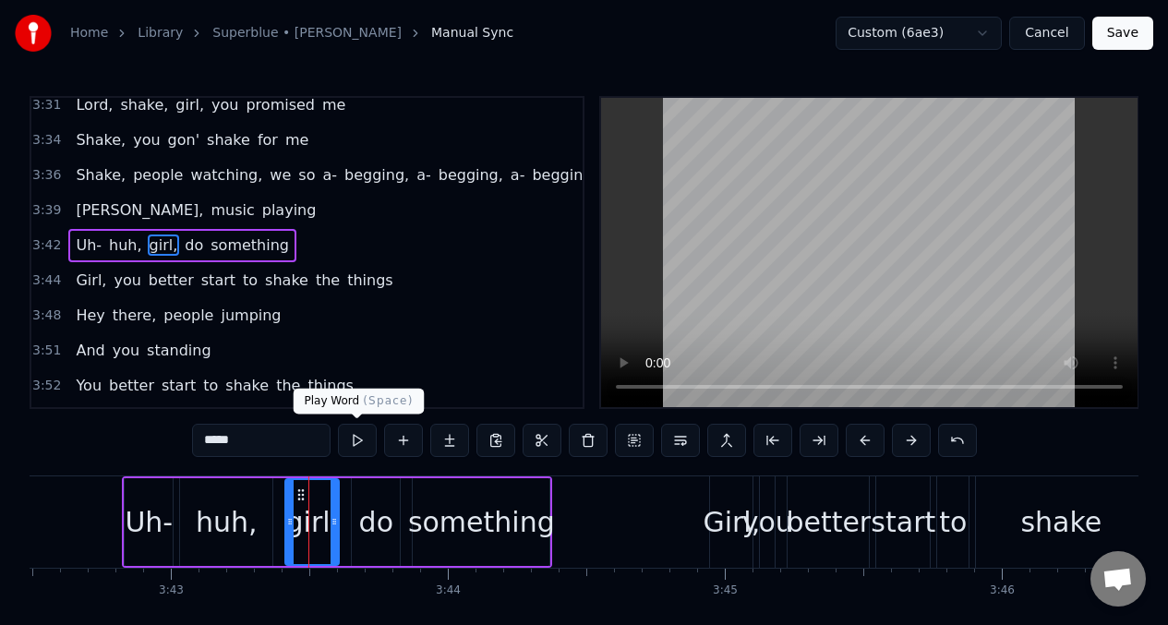
click at [355, 444] on button at bounding box center [357, 440] width 39 height 33
click at [348, 447] on button at bounding box center [357, 440] width 39 height 33
click at [232, 444] on input "*****" at bounding box center [261, 440] width 138 height 33
click at [359, 435] on button at bounding box center [357, 440] width 39 height 33
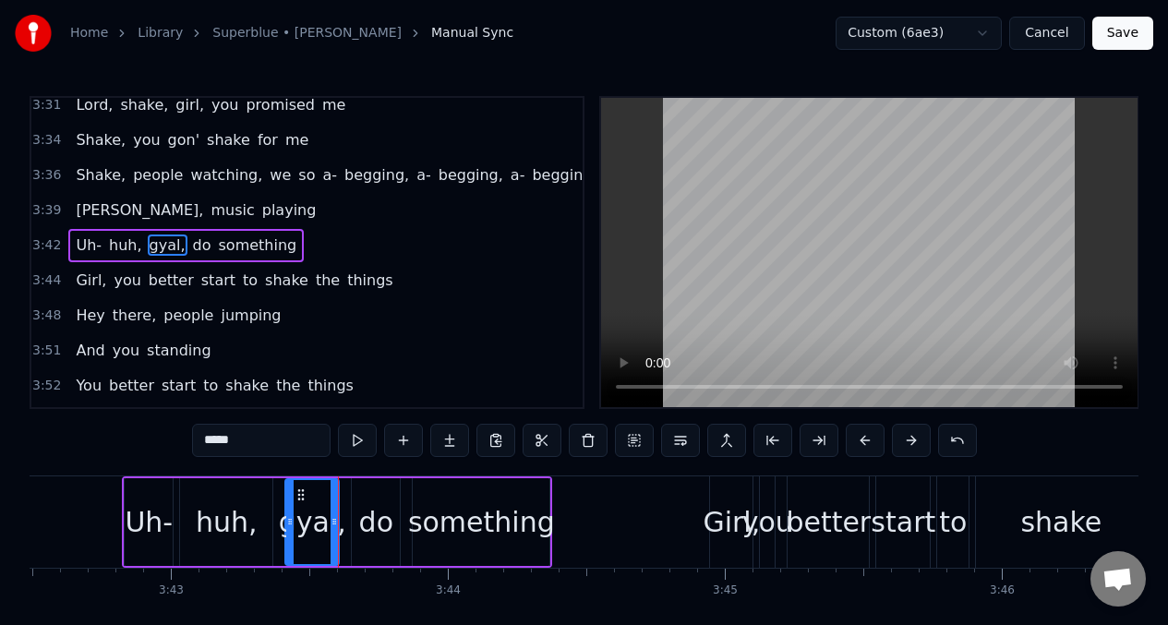
click at [359, 436] on button at bounding box center [357, 440] width 39 height 33
drag, startPoint x: 370, startPoint y: 534, endPoint x: 343, endPoint y: 422, distance: 115.7
click at [370, 533] on div "do" at bounding box center [376, 522] width 34 height 42
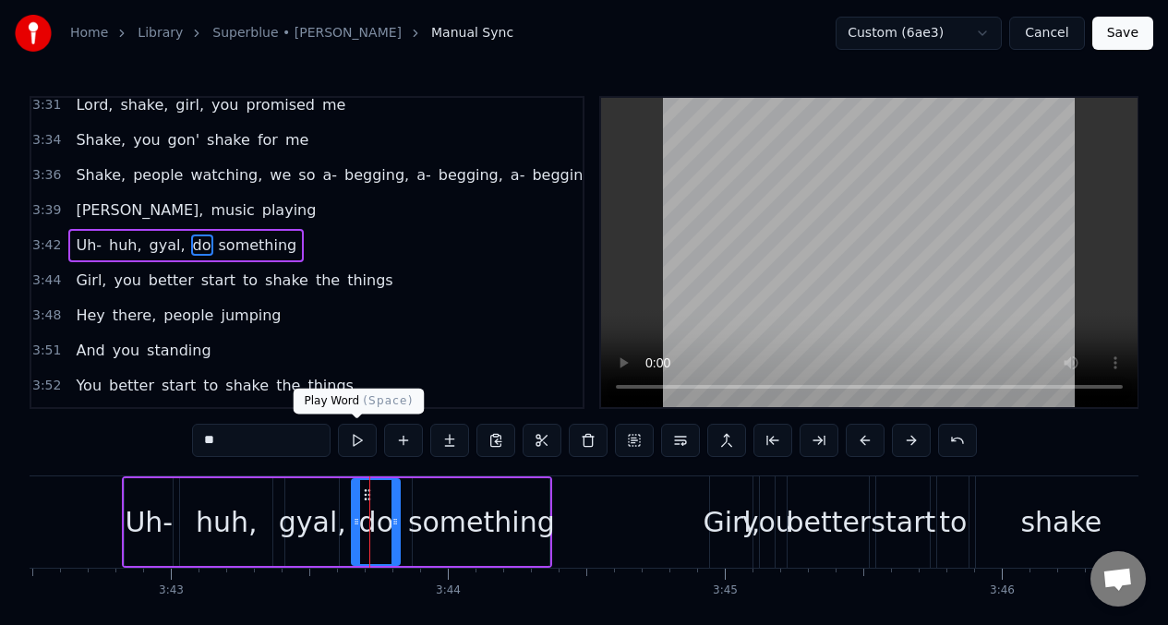
click at [359, 439] on button at bounding box center [357, 440] width 39 height 33
click at [497, 485] on div "something" at bounding box center [481, 522] width 137 height 88
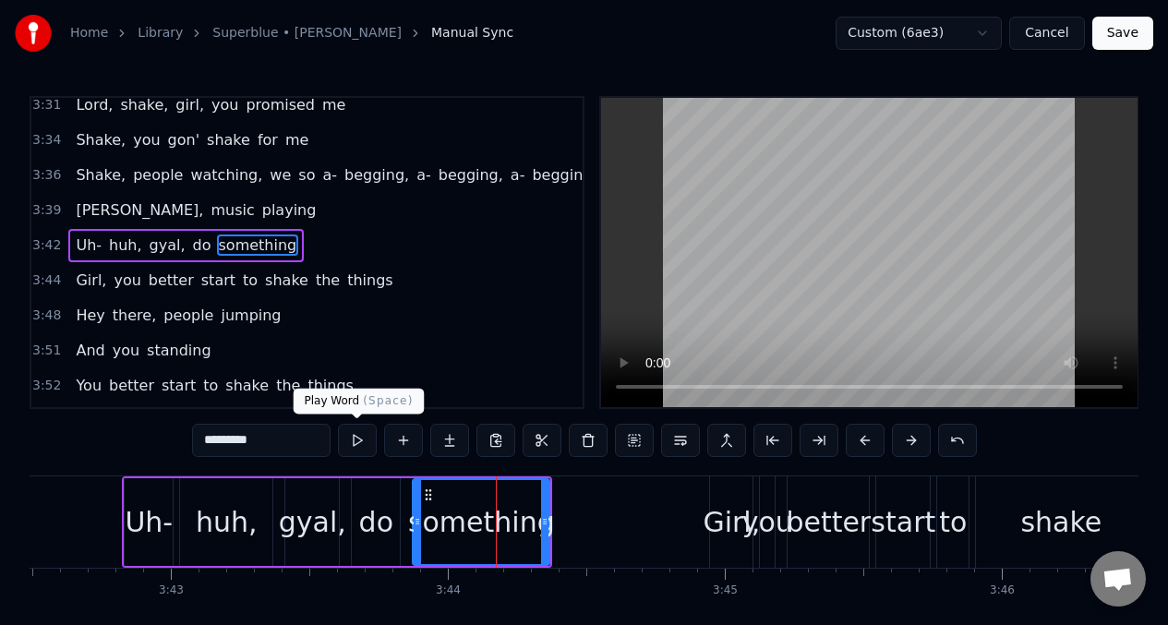
click at [356, 444] on button at bounding box center [357, 440] width 39 height 33
click at [355, 444] on button at bounding box center [357, 440] width 39 height 33
click at [725, 530] on div "Girl," at bounding box center [730, 522] width 57 height 42
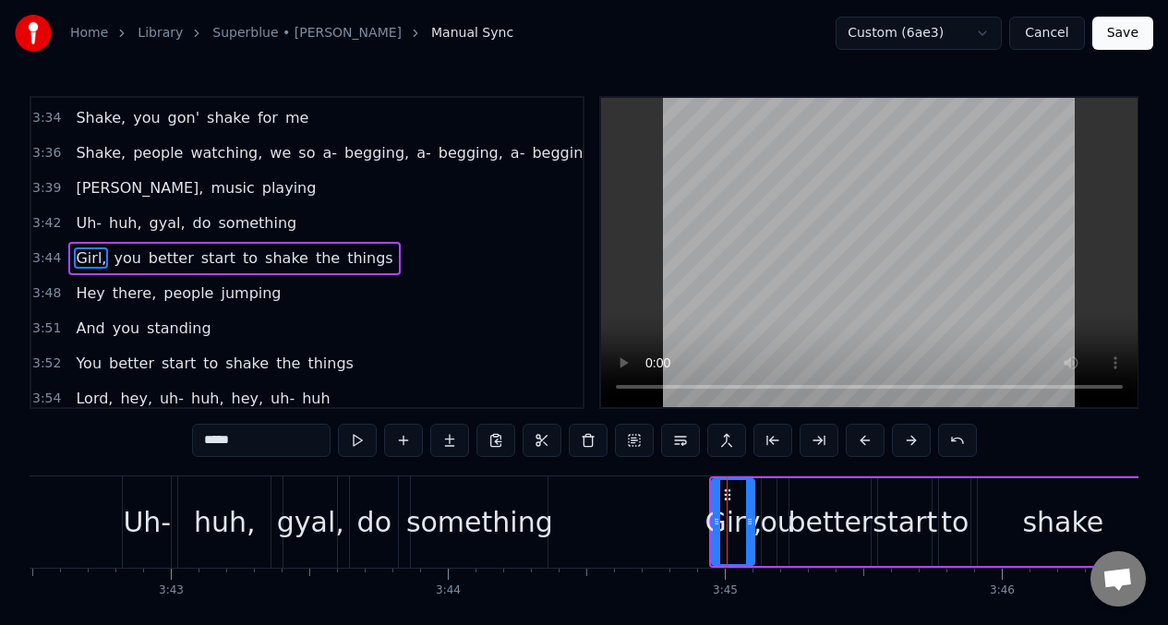
scroll to position [1799, 0]
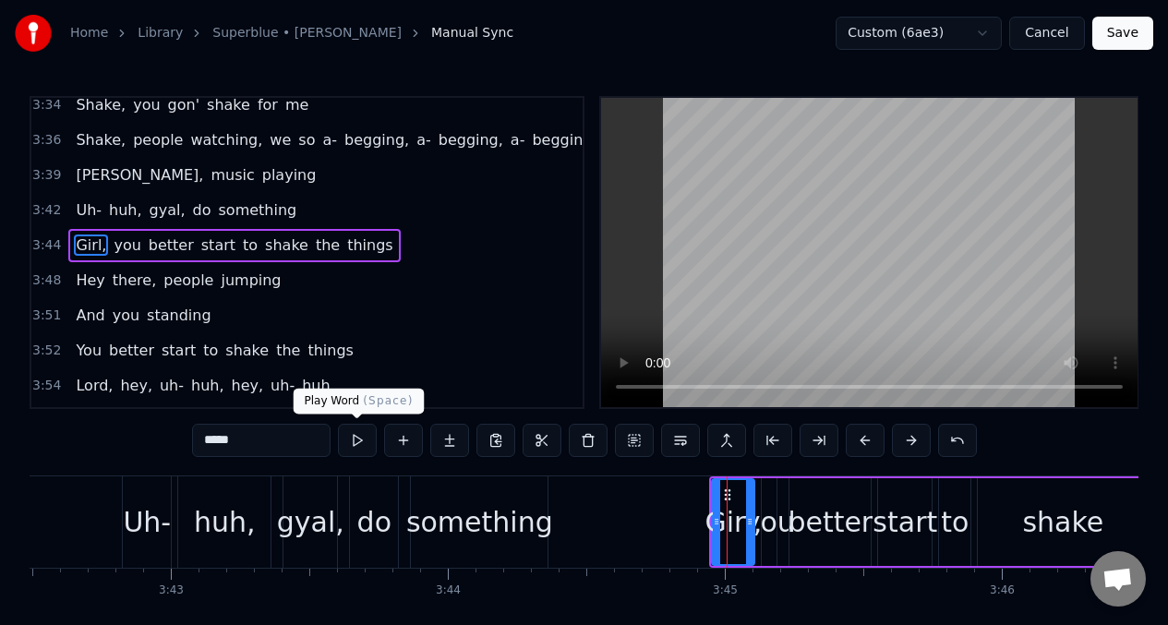
click at [354, 441] on button at bounding box center [357, 440] width 39 height 33
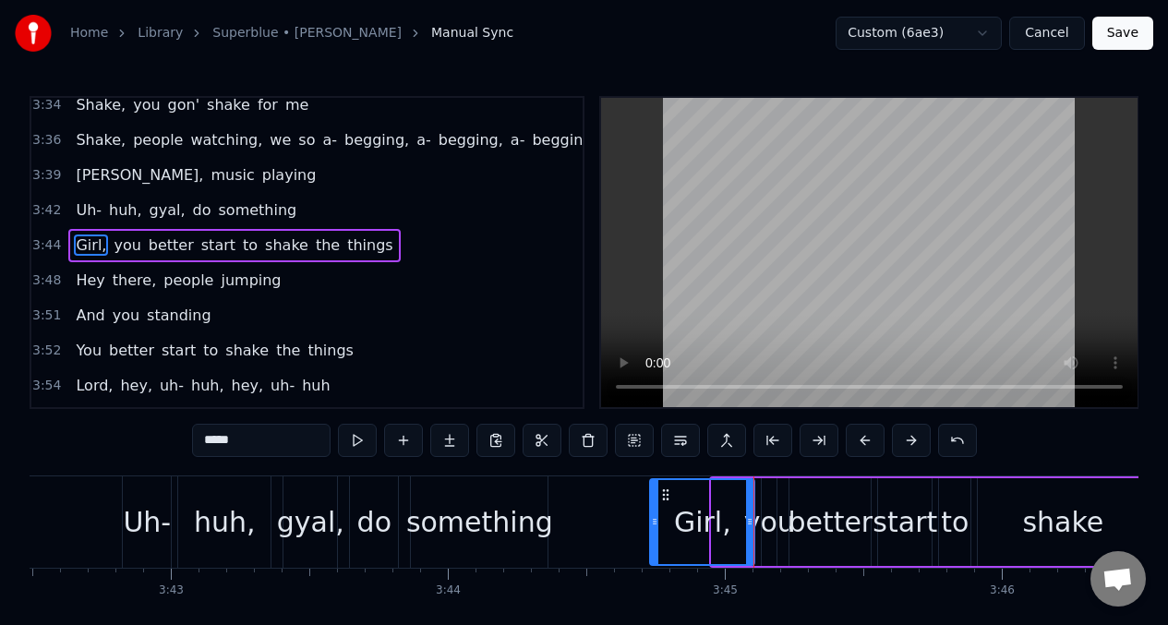
drag, startPoint x: 715, startPoint y: 511, endPoint x: 653, endPoint y: 520, distance: 62.4
click at [653, 520] on div at bounding box center [654, 522] width 7 height 84
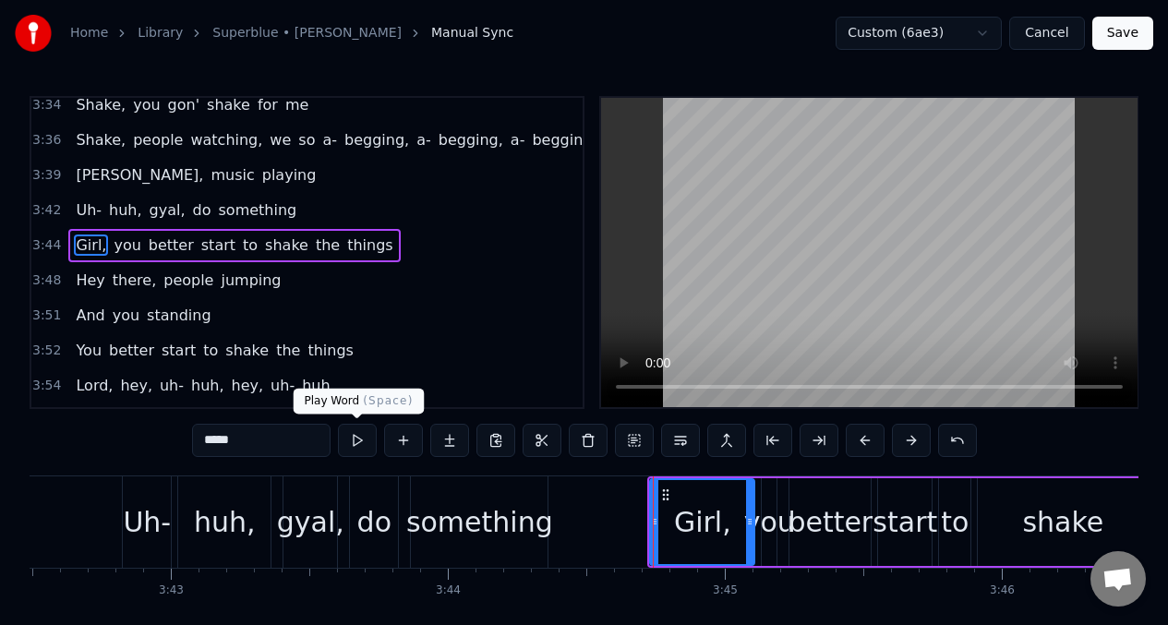
click at [353, 435] on button at bounding box center [357, 440] width 39 height 33
click at [354, 435] on button at bounding box center [357, 440] width 39 height 33
click at [358, 441] on button at bounding box center [357, 440] width 39 height 33
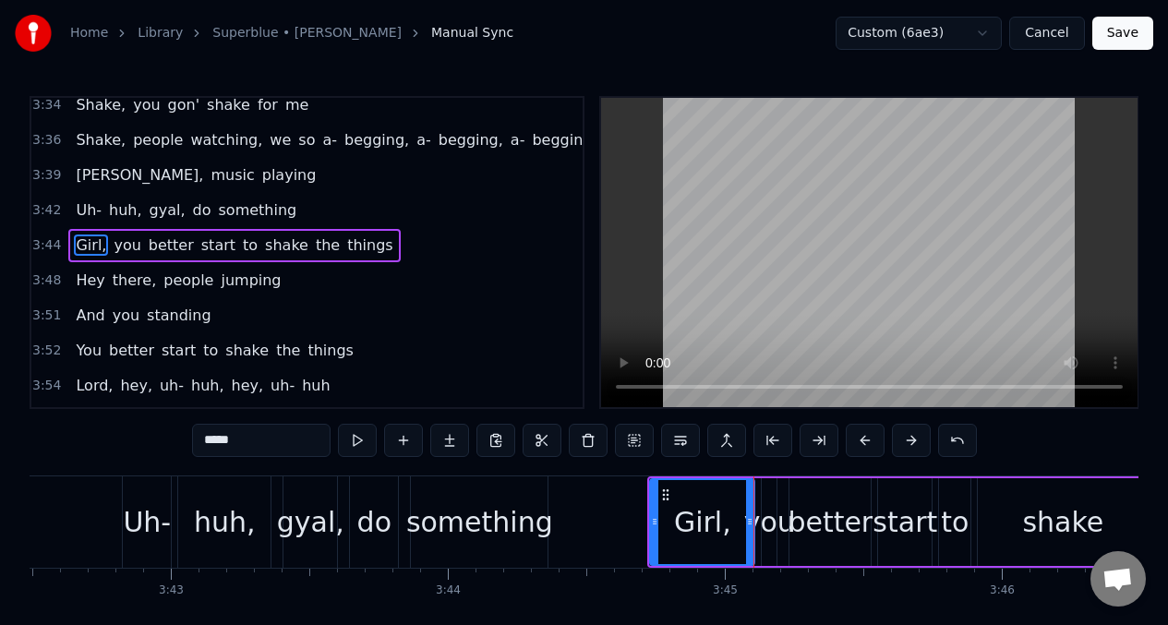
click at [764, 530] on div "you" at bounding box center [769, 522] width 51 height 42
type input "***"
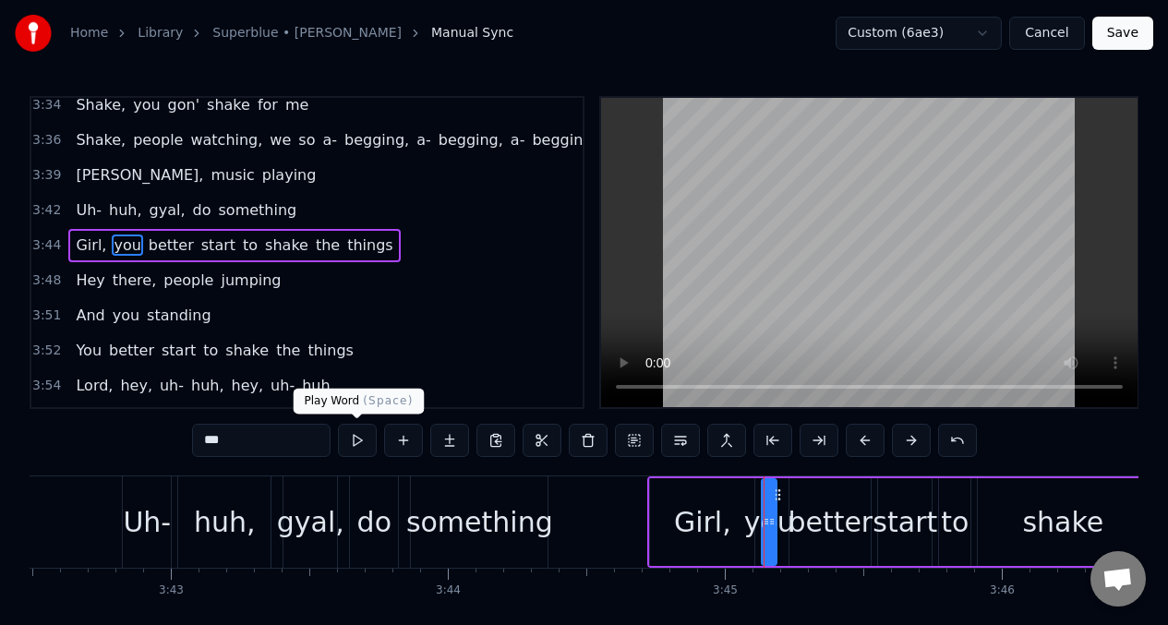
click at [359, 440] on button at bounding box center [357, 440] width 39 height 33
click at [359, 441] on button at bounding box center [357, 440] width 39 height 33
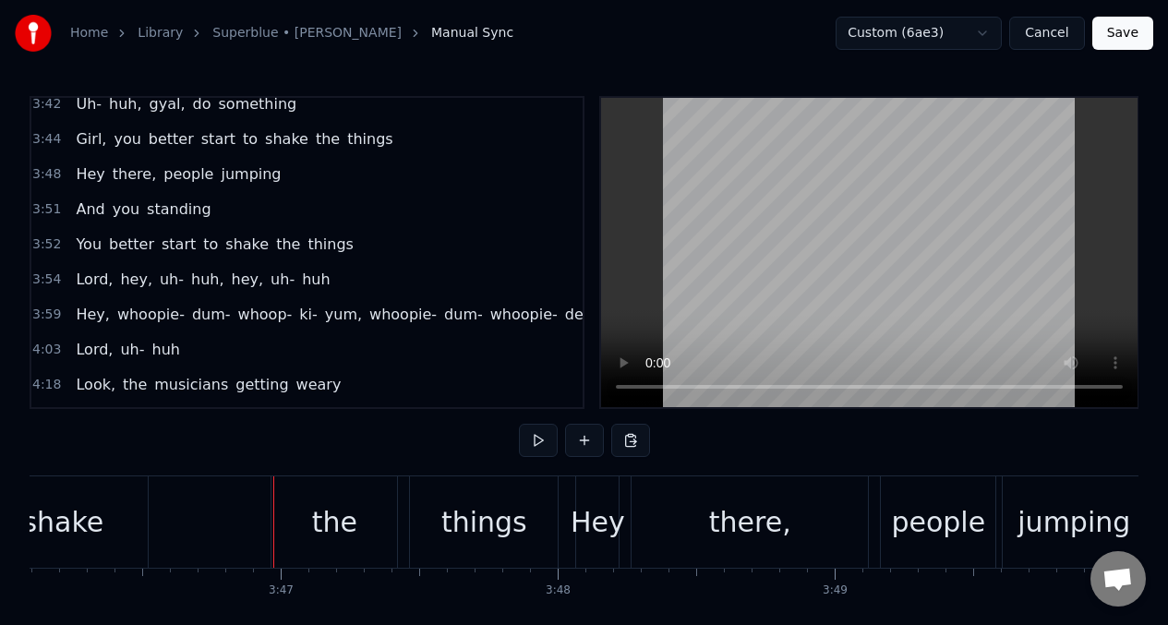
scroll to position [1761, 0]
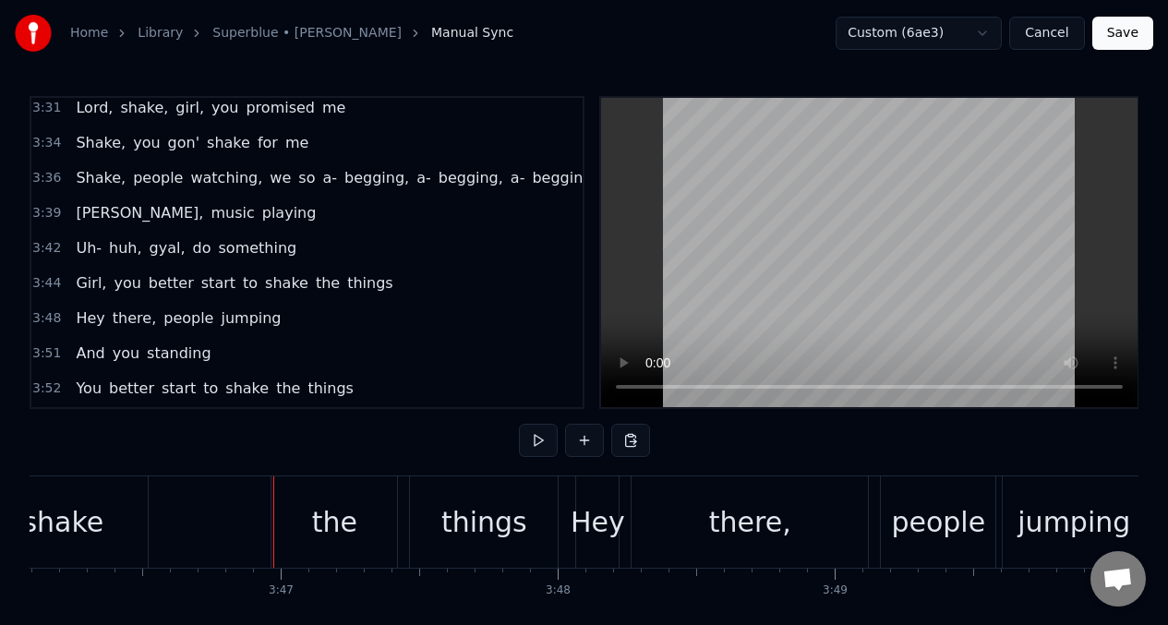
click at [80, 206] on span "[PERSON_NAME]," at bounding box center [139, 212] width 131 height 21
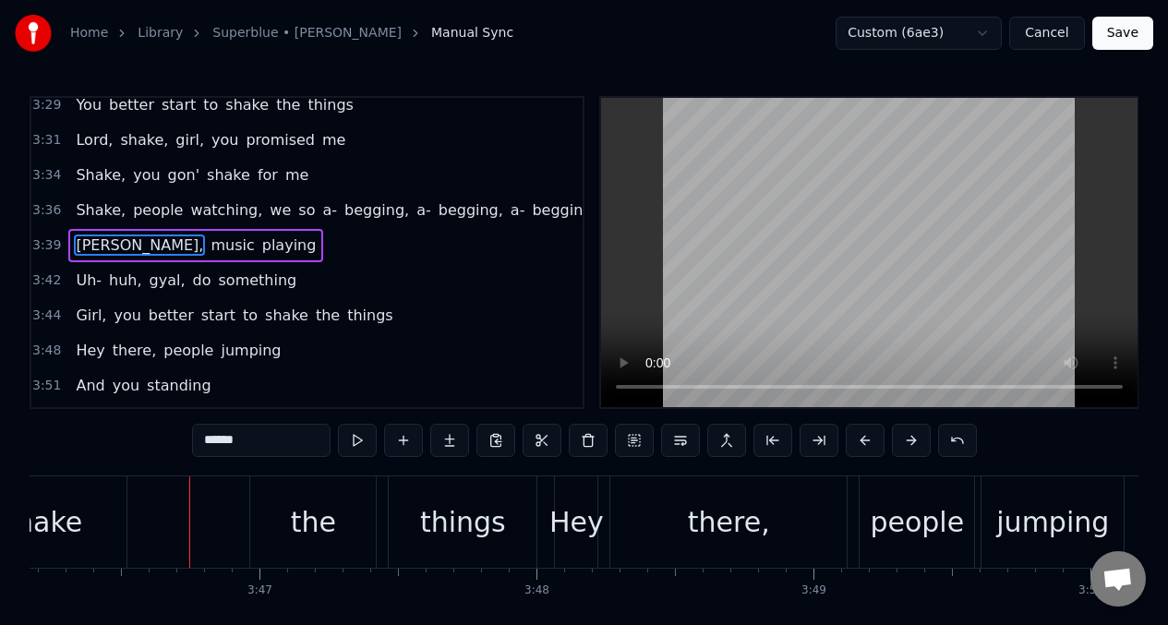
scroll to position [0, 62694]
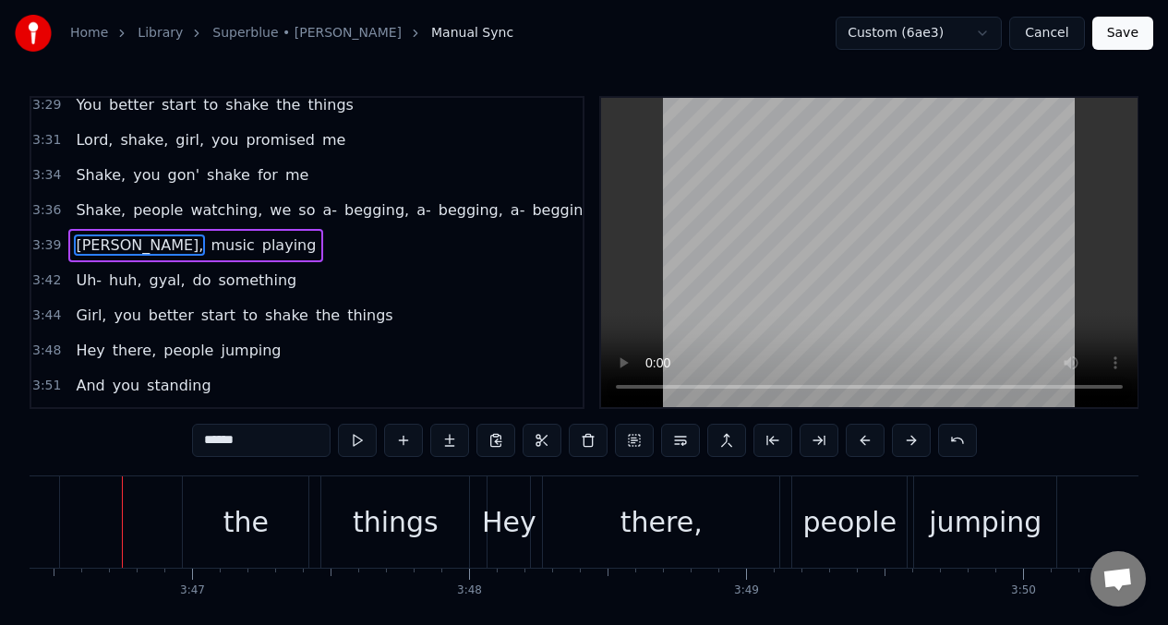
click at [162, 315] on span "better" at bounding box center [171, 315] width 49 height 21
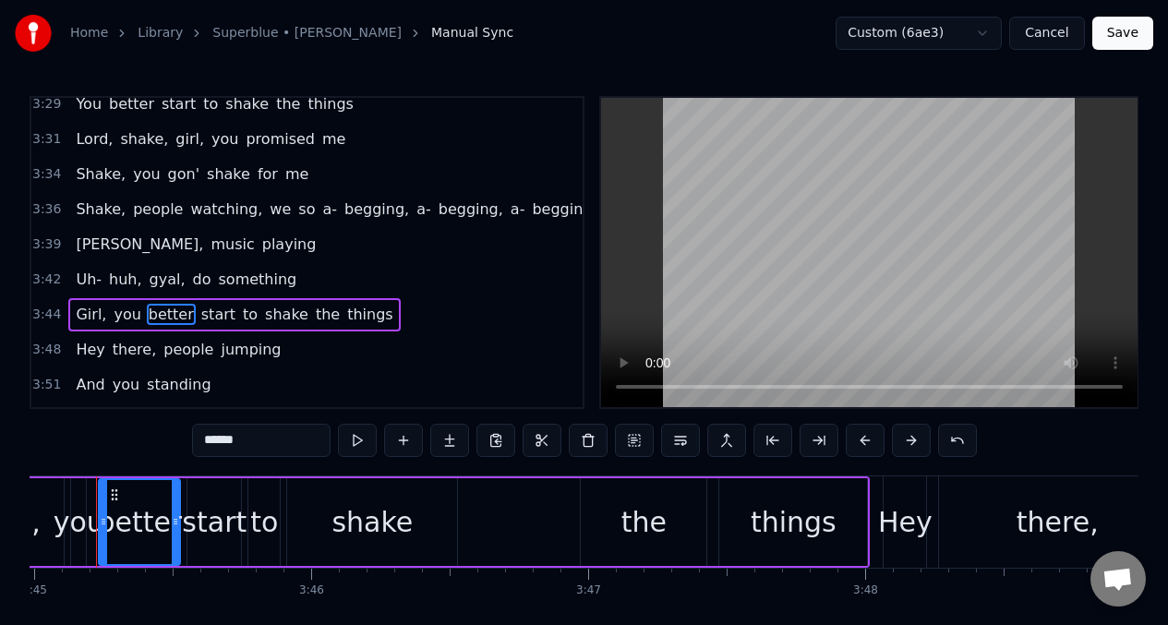
scroll to position [0, 62272]
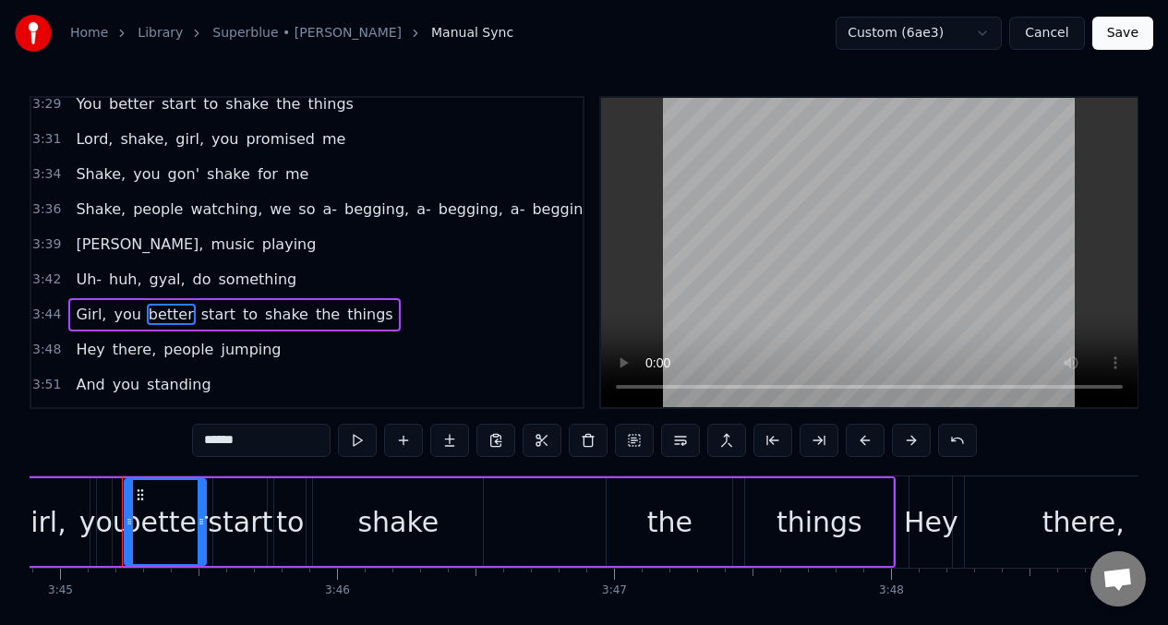
click at [83, 277] on span "Uh-" at bounding box center [89, 279] width 30 height 21
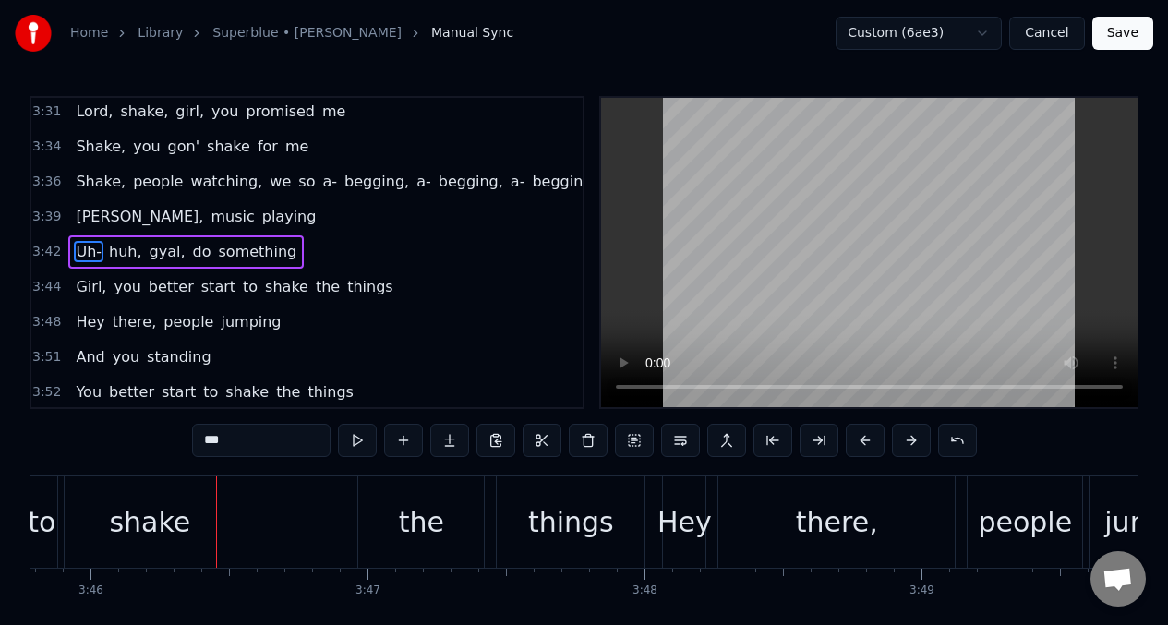
scroll to position [0, 62612]
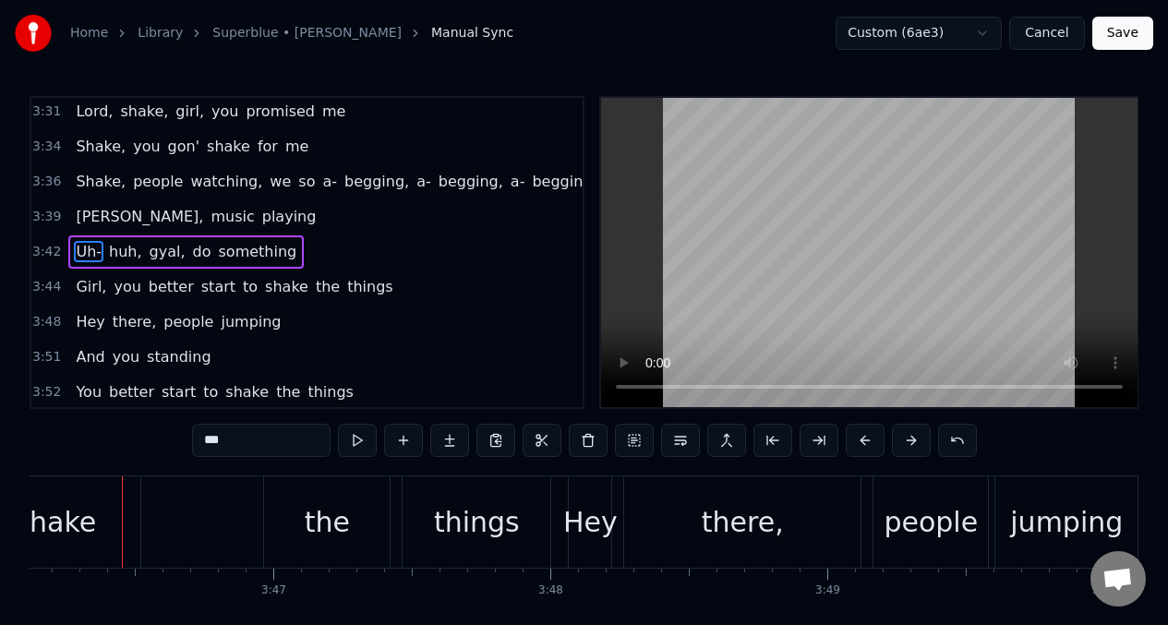
click at [81, 290] on span "Girl," at bounding box center [91, 286] width 34 height 21
type input "*****"
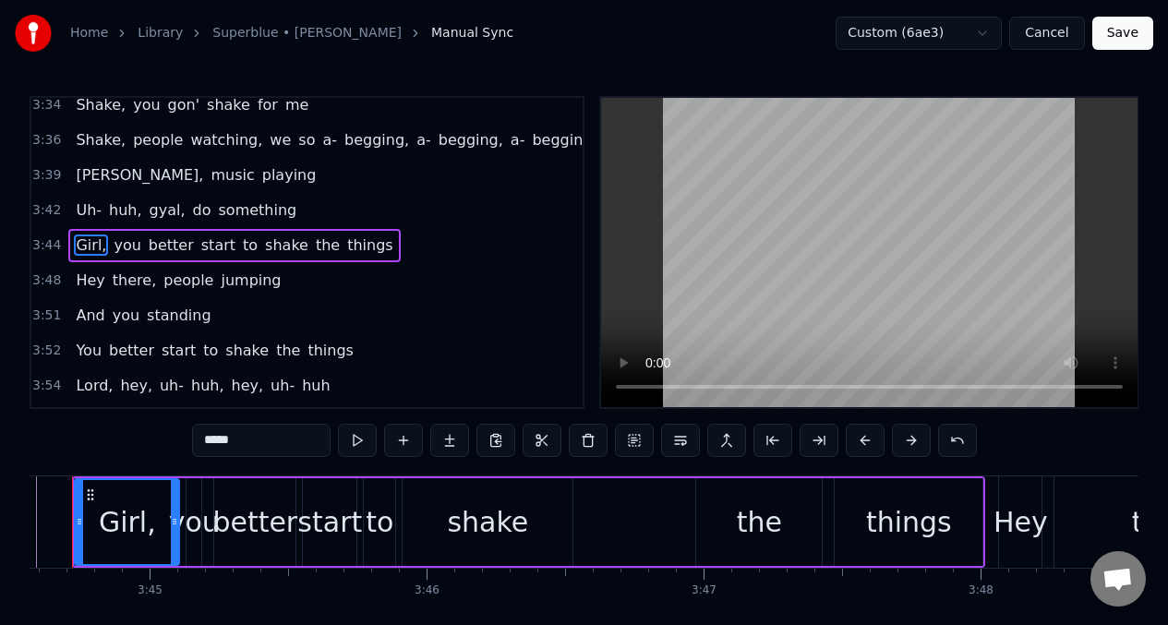
scroll to position [0, 62132]
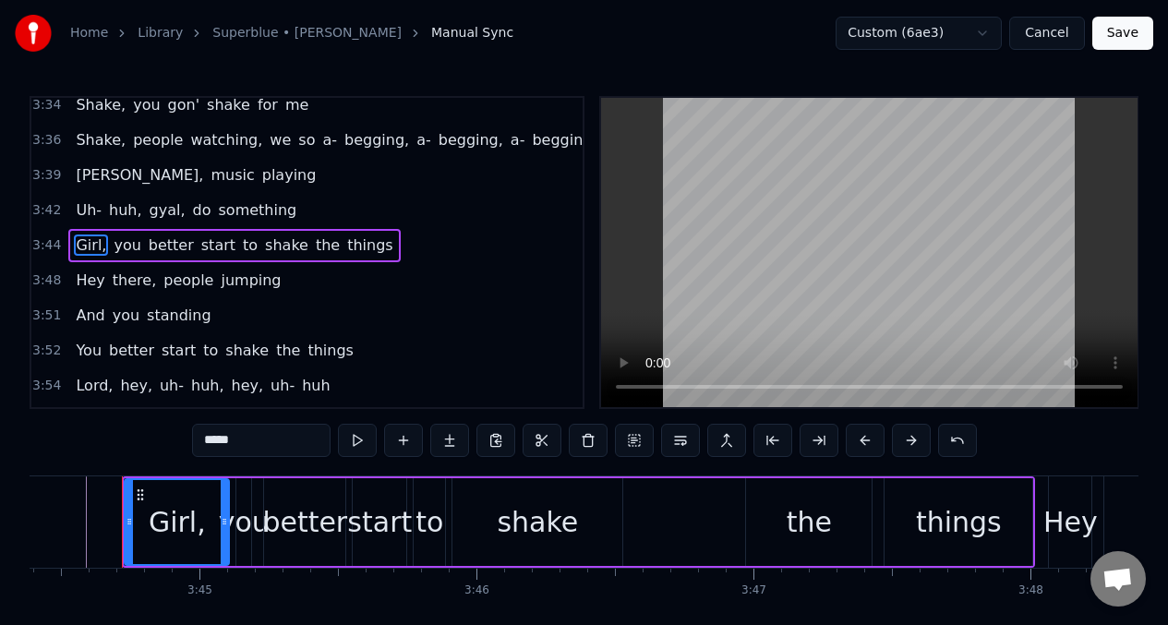
click at [582, 441] on button at bounding box center [588, 440] width 39 height 33
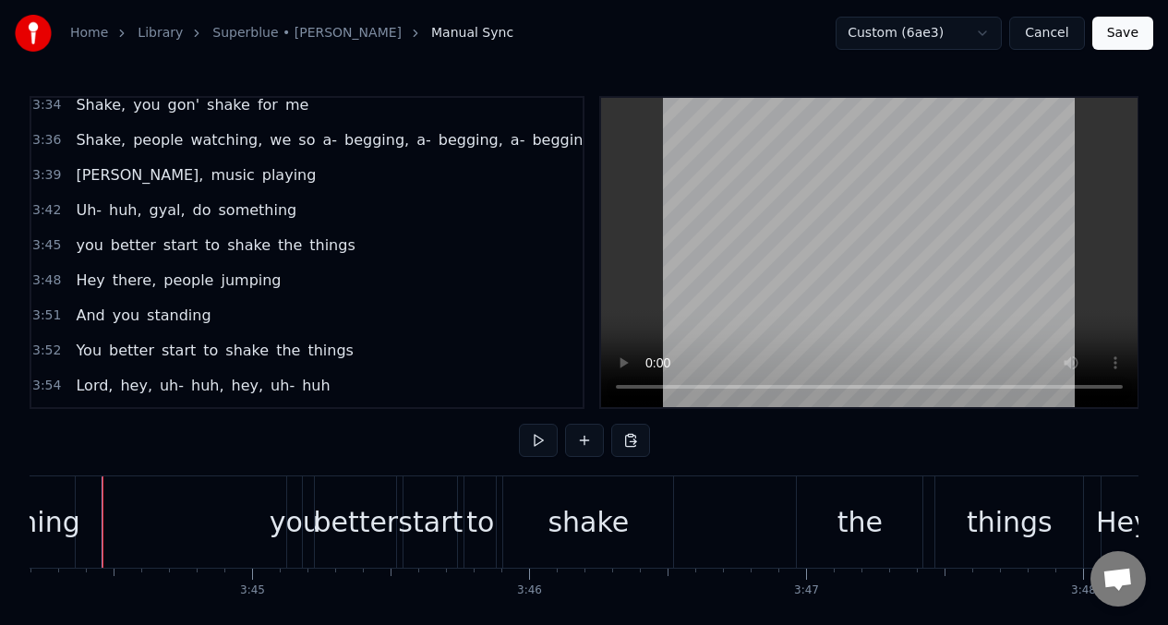
scroll to position [0, 62060]
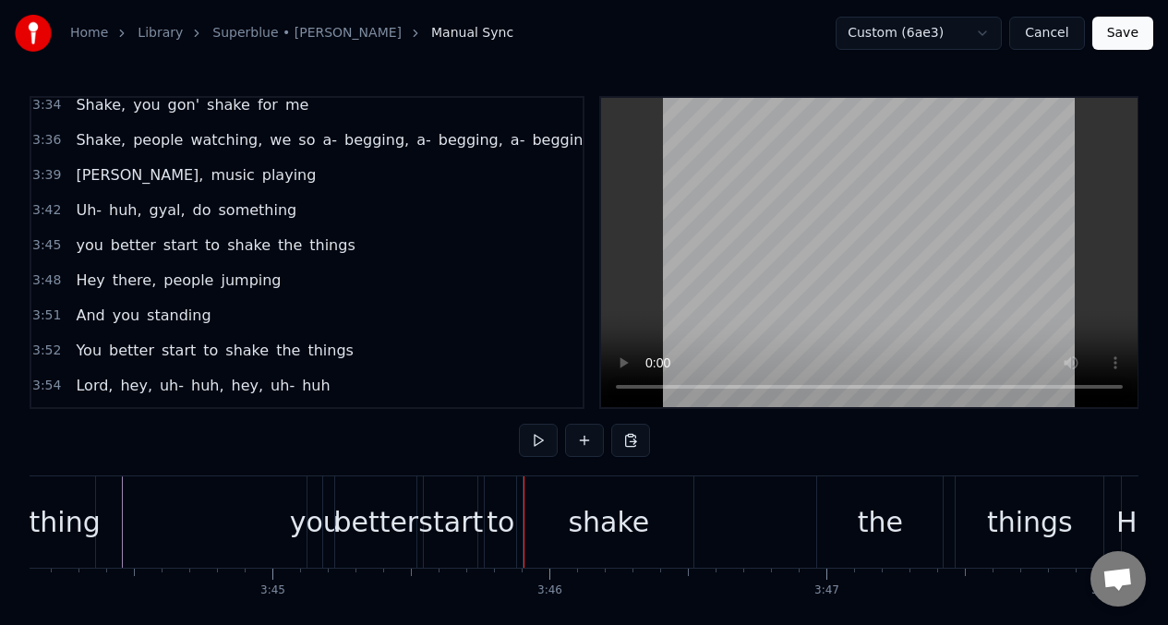
click at [315, 521] on div "you" at bounding box center [315, 522] width 51 height 42
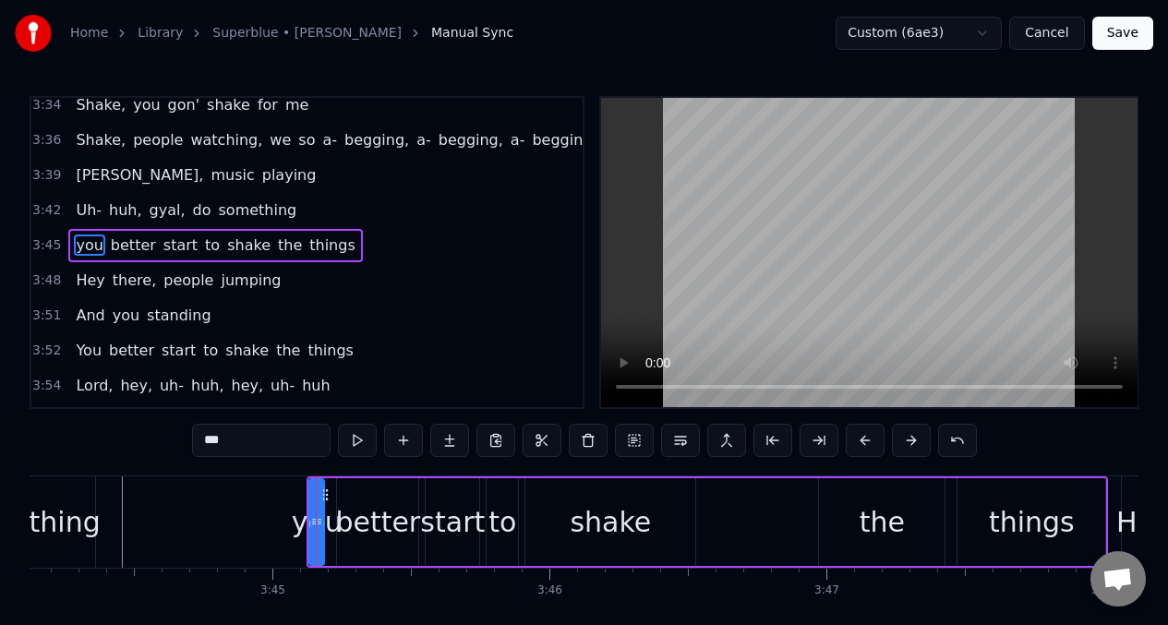
click at [235, 449] on input "***" at bounding box center [261, 440] width 138 height 33
type input "*"
type input "***"
click at [316, 507] on div at bounding box center [316, 521] width 1 height 91
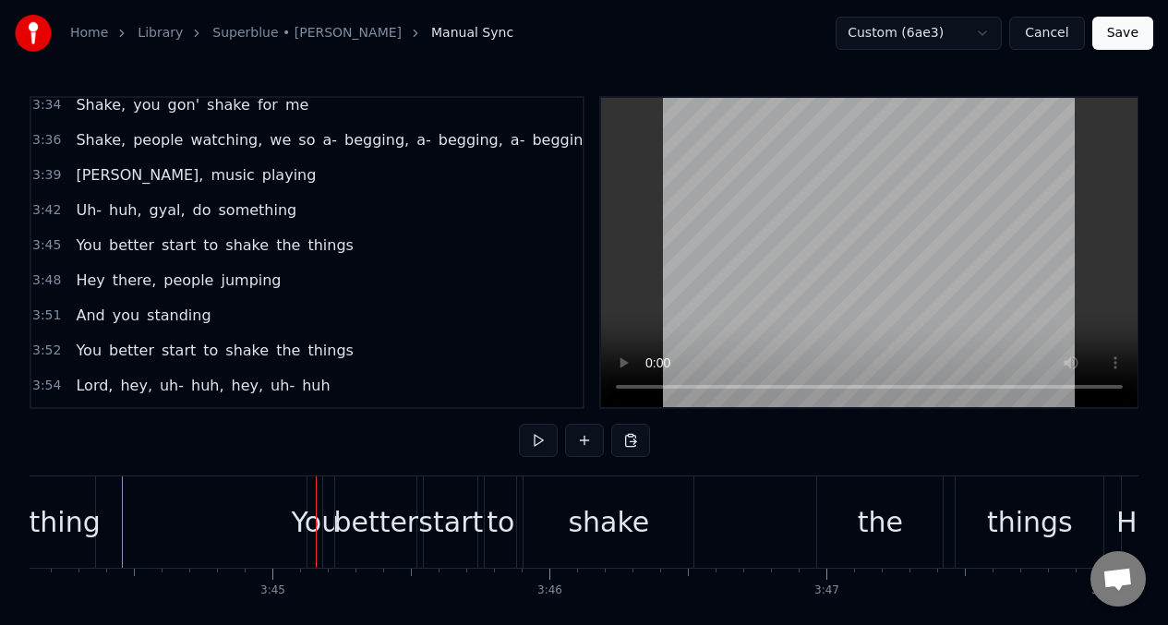
click at [312, 504] on div "You" at bounding box center [315, 522] width 48 height 42
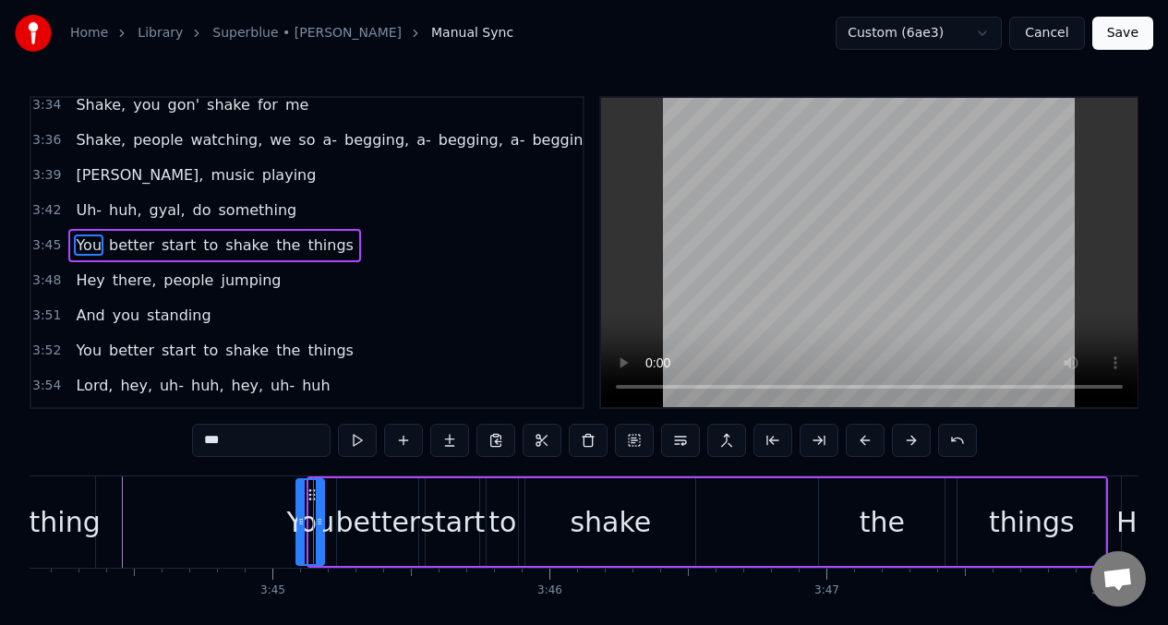
drag, startPoint x: 311, startPoint y: 504, endPoint x: 298, endPoint y: 506, distance: 13.1
click at [298, 506] on div at bounding box center [300, 522] width 7 height 84
click at [357, 438] on button at bounding box center [357, 440] width 39 height 33
click at [356, 438] on button at bounding box center [357, 440] width 39 height 33
drag, startPoint x: 298, startPoint y: 506, endPoint x: 387, endPoint y: 452, distance: 103.5
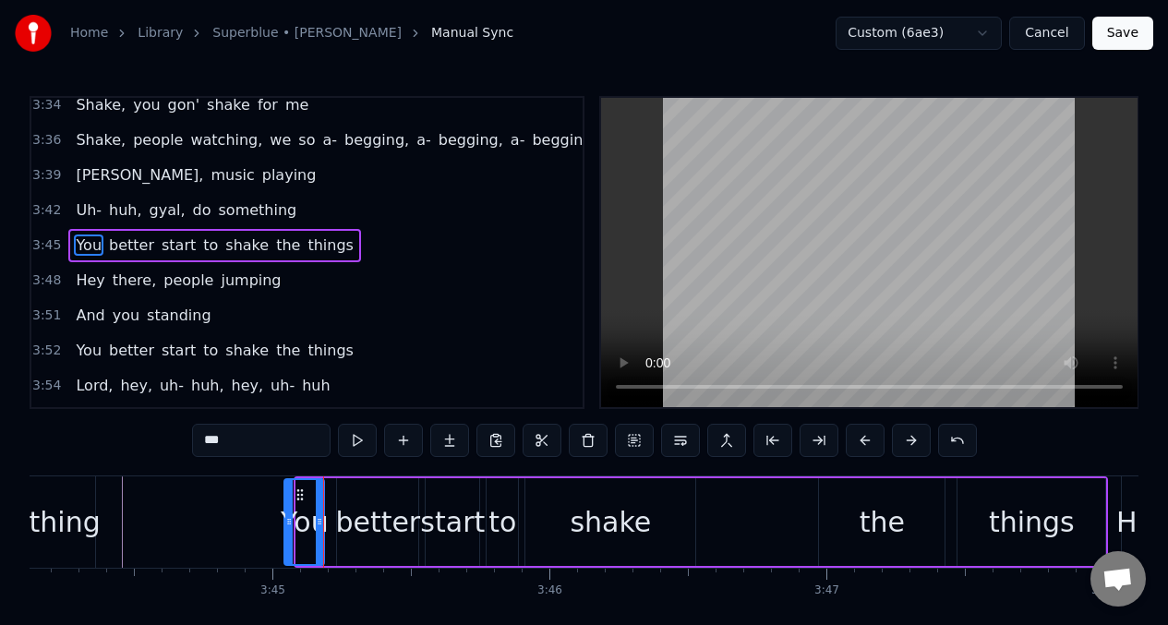
click at [286, 508] on div at bounding box center [288, 522] width 7 height 84
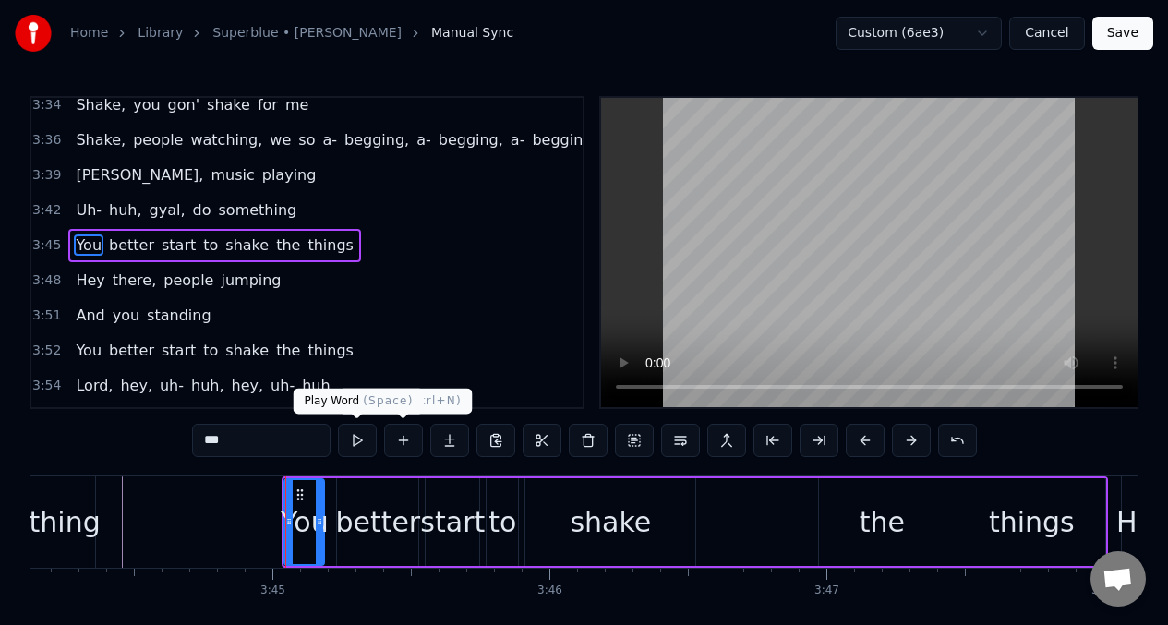
click at [352, 440] on button at bounding box center [357, 440] width 39 height 33
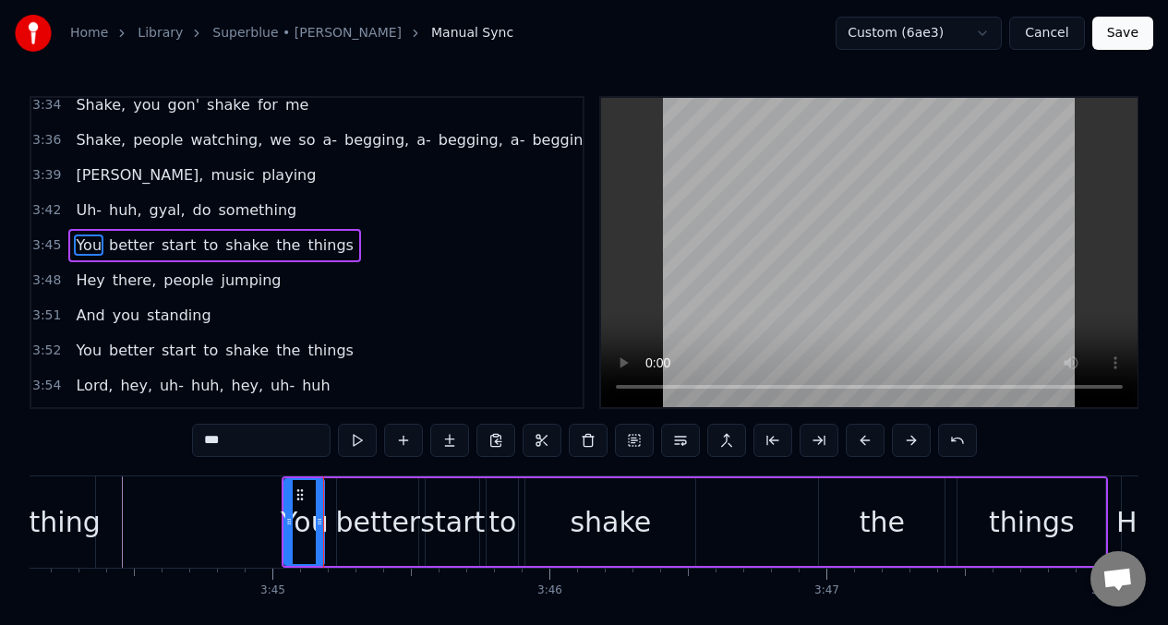
click at [353, 440] on button at bounding box center [357, 440] width 39 height 33
click at [325, 509] on div at bounding box center [326, 522] width 7 height 84
click at [361, 438] on button at bounding box center [357, 440] width 39 height 33
click at [356, 510] on div "better" at bounding box center [377, 522] width 85 height 42
type input "******"
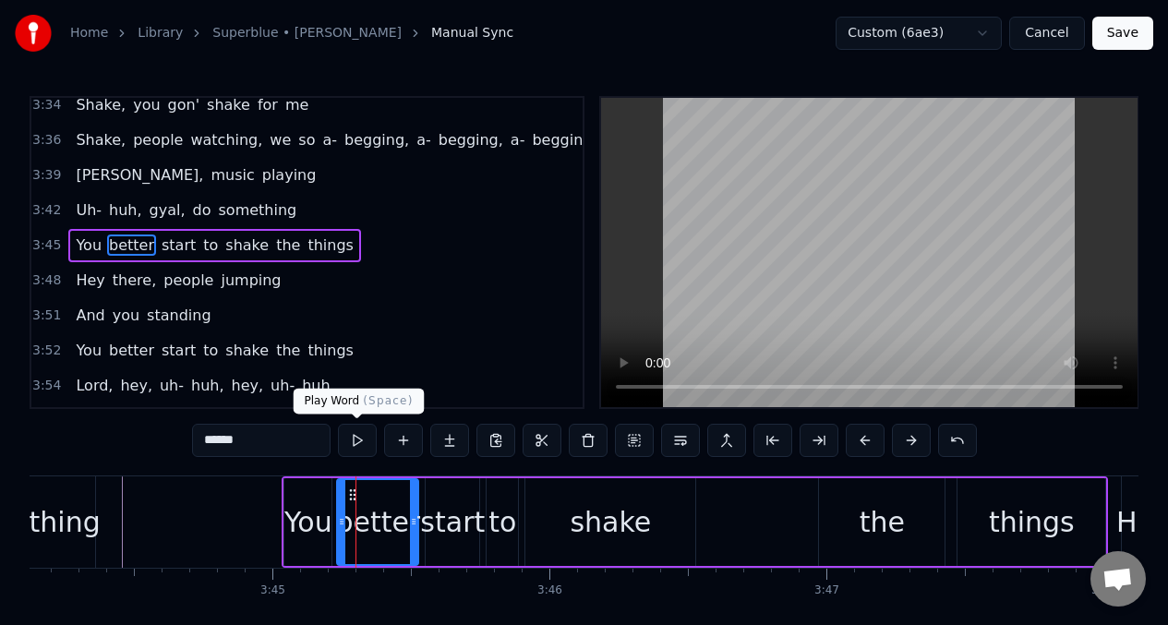
click at [356, 437] on button at bounding box center [357, 440] width 39 height 33
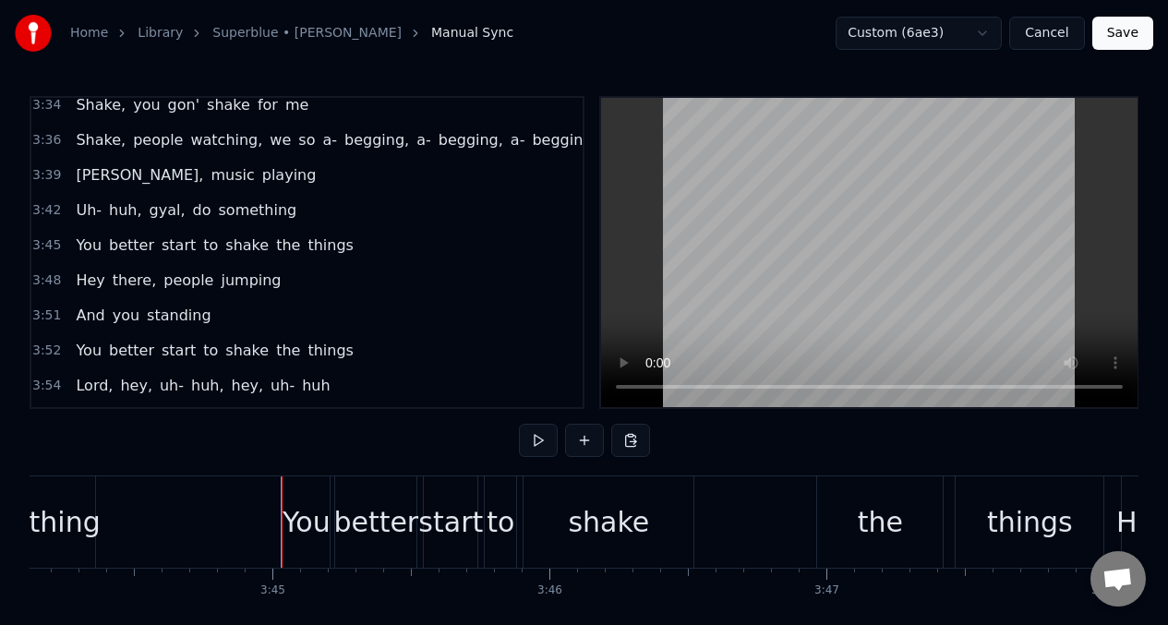
click at [307, 516] on div "You" at bounding box center [306, 522] width 48 height 42
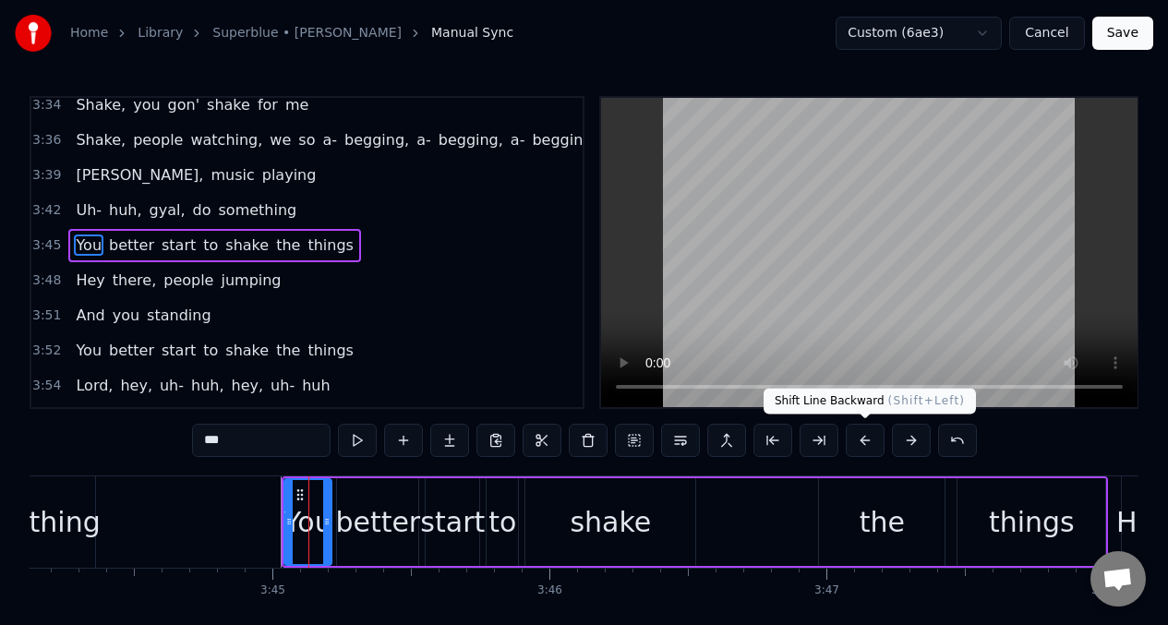
click at [859, 439] on button at bounding box center [864, 440] width 39 height 33
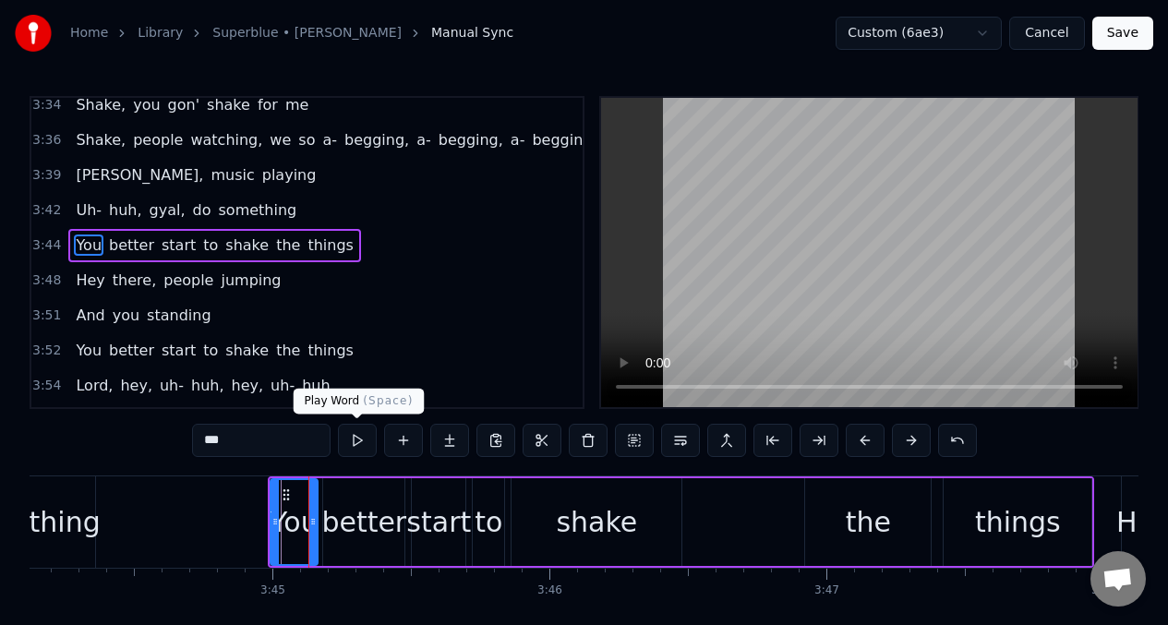
click at [359, 448] on button at bounding box center [357, 440] width 39 height 33
click at [343, 519] on div "better" at bounding box center [363, 522] width 85 height 42
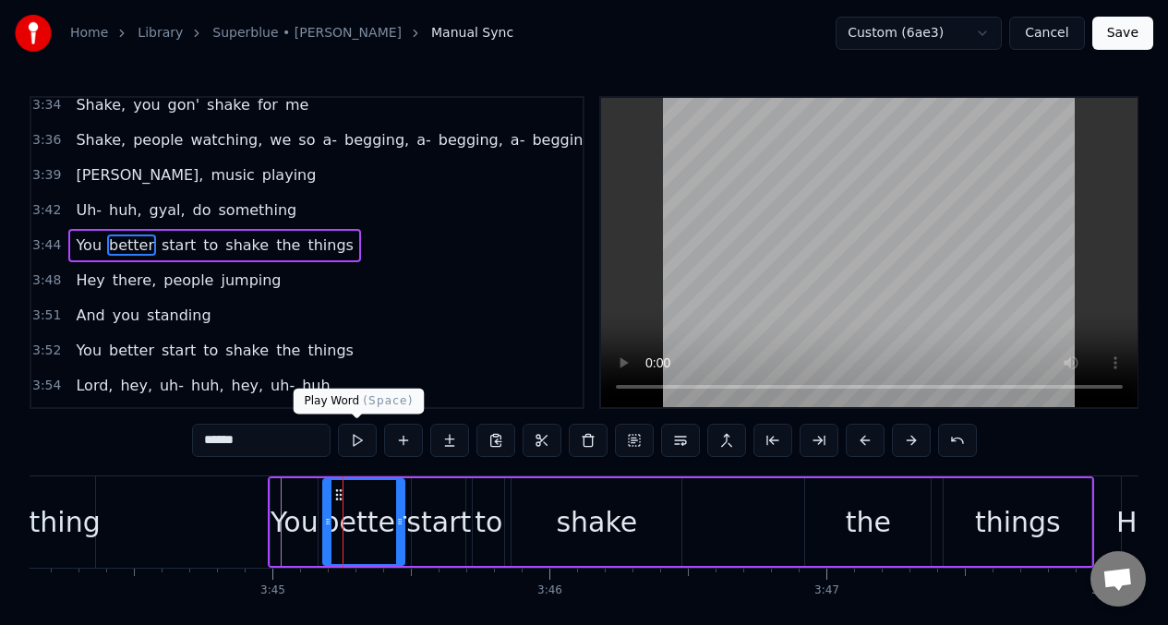
click at [356, 440] on button at bounding box center [357, 440] width 39 height 33
click at [355, 440] on button at bounding box center [357, 440] width 39 height 33
click at [426, 528] on div "start" at bounding box center [438, 522] width 65 height 42
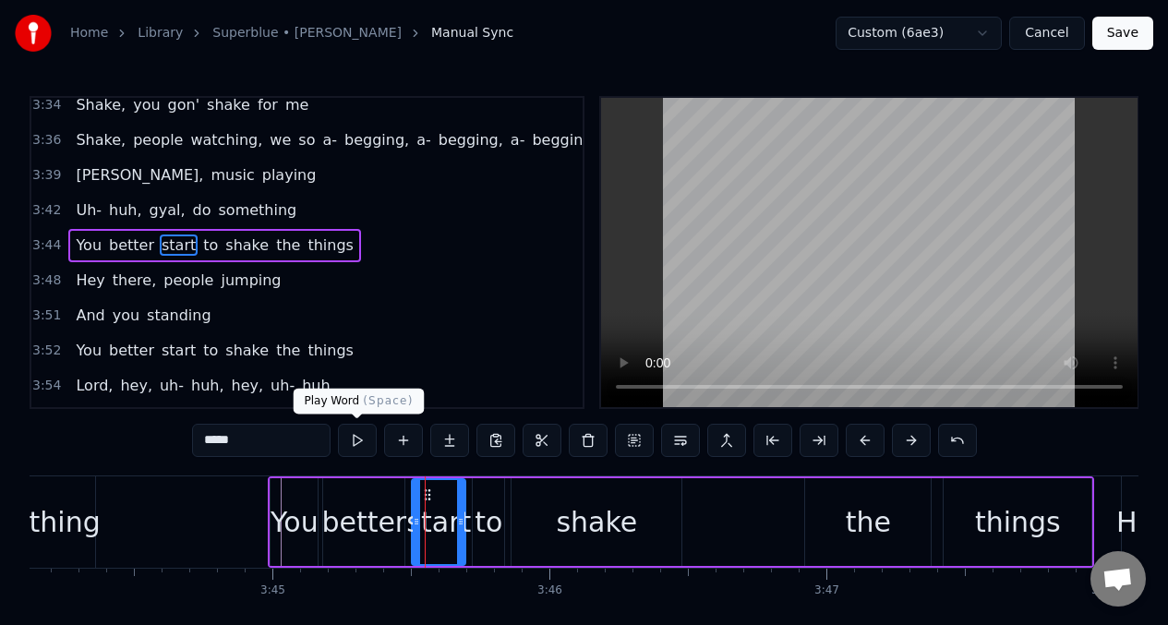
click at [354, 438] on button at bounding box center [357, 440] width 39 height 33
click at [479, 532] on div "to" at bounding box center [488, 522] width 28 height 42
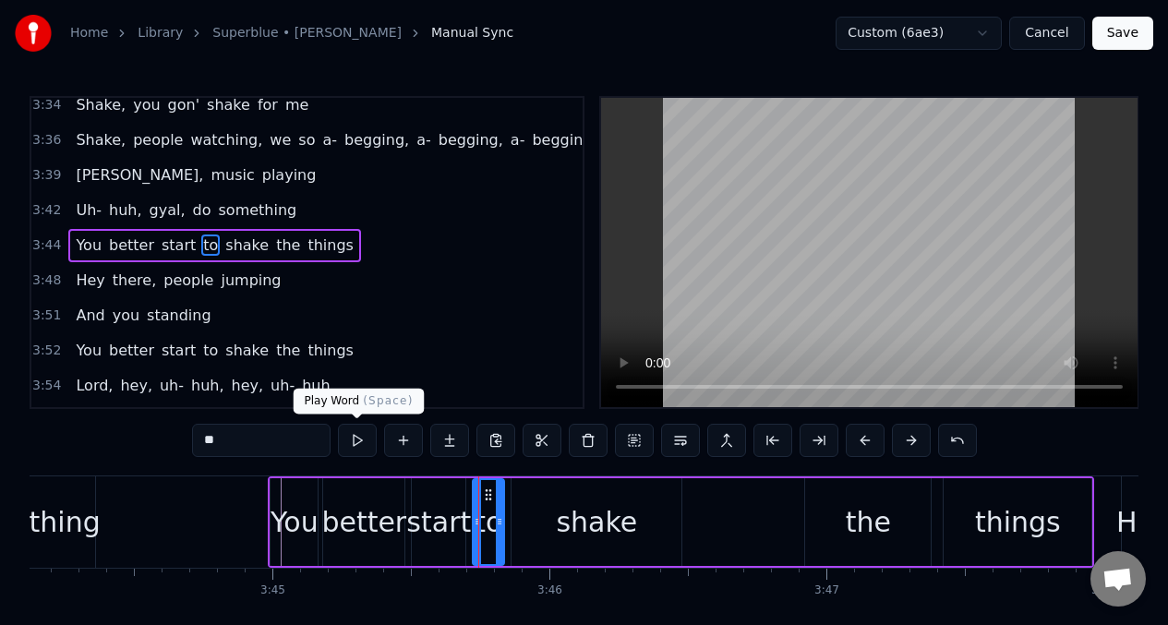
click at [362, 441] on button at bounding box center [357, 440] width 39 height 33
click at [574, 525] on div "shake" at bounding box center [596, 522] width 81 height 42
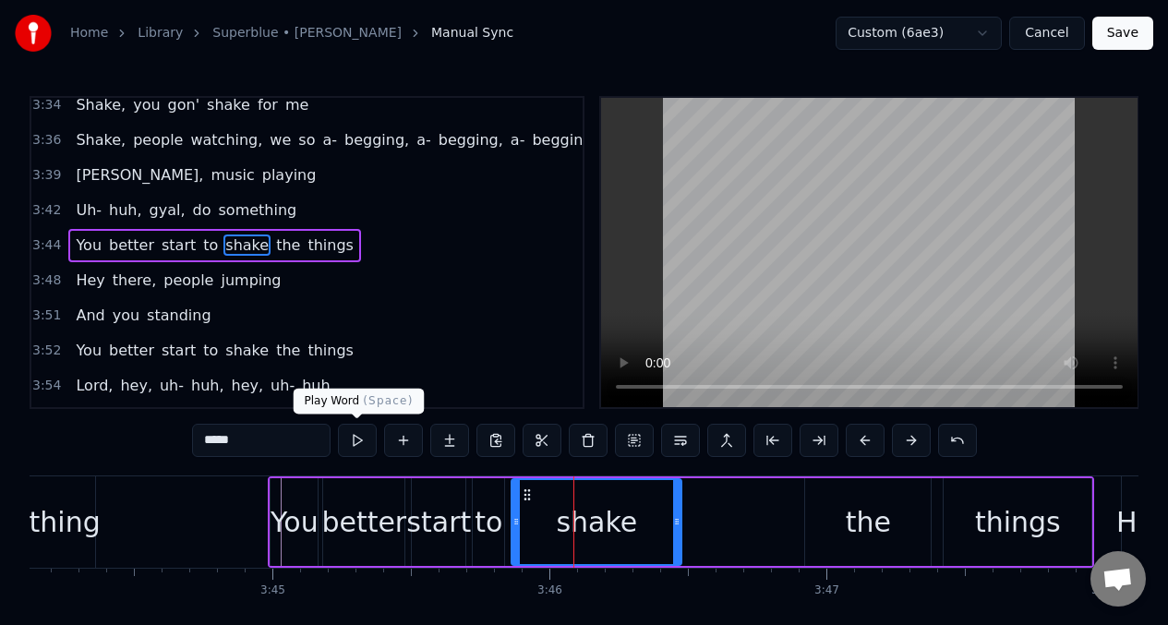
click at [353, 439] on button at bounding box center [357, 440] width 39 height 33
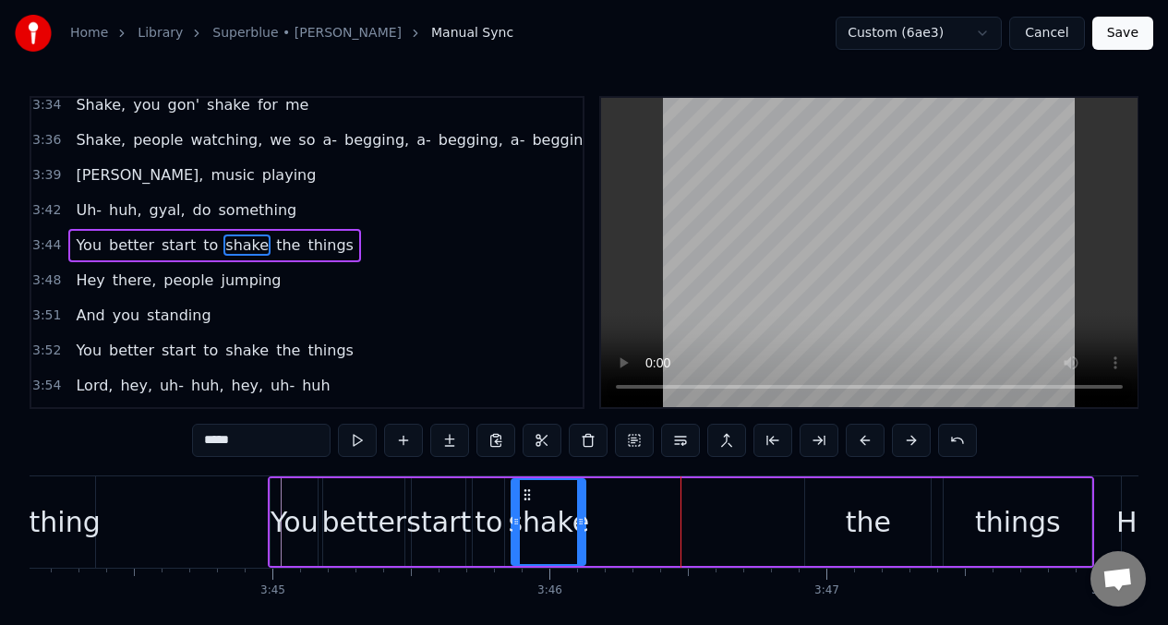
drag, startPoint x: 677, startPoint y: 510, endPoint x: 454, endPoint y: 476, distance: 226.0
click at [581, 499] on div at bounding box center [580, 522] width 7 height 84
click at [546, 502] on div "shake" at bounding box center [548, 522] width 81 height 42
click at [357, 447] on button at bounding box center [357, 440] width 39 height 33
click at [357, 446] on button at bounding box center [357, 440] width 39 height 33
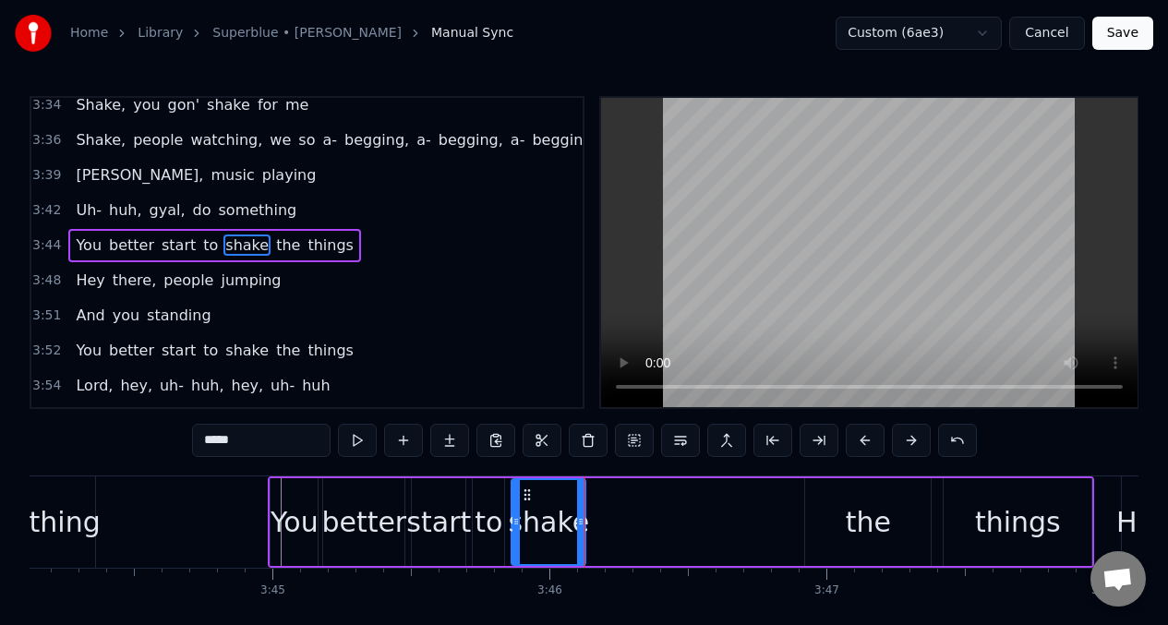
click at [809, 511] on div "the" at bounding box center [868, 522] width 126 height 88
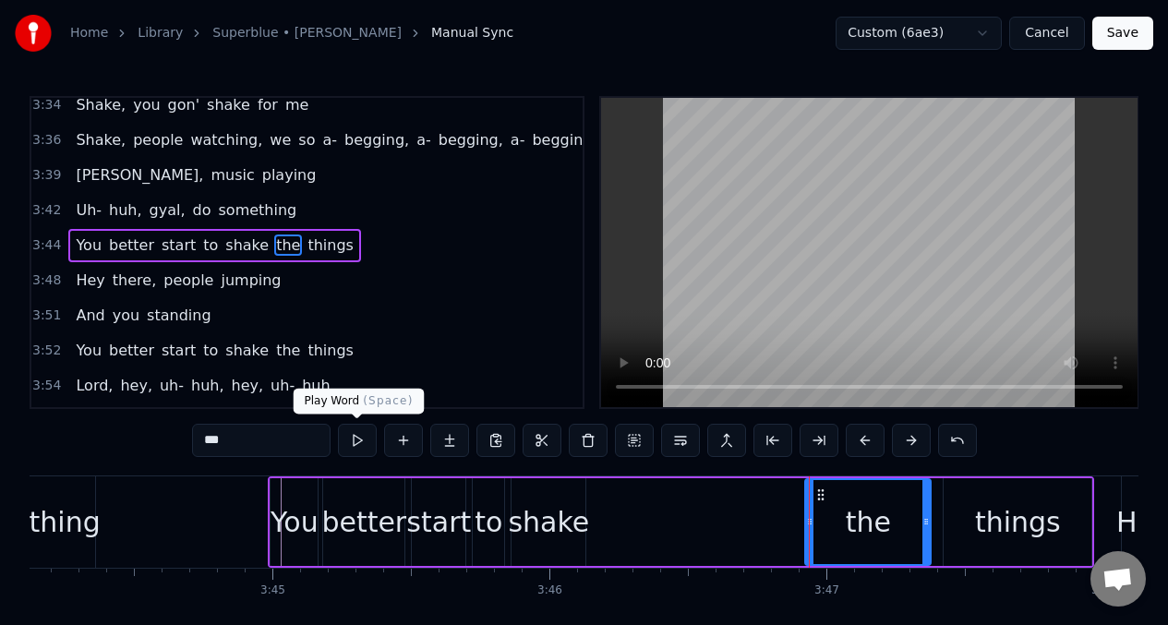
click at [354, 444] on button at bounding box center [357, 440] width 39 height 33
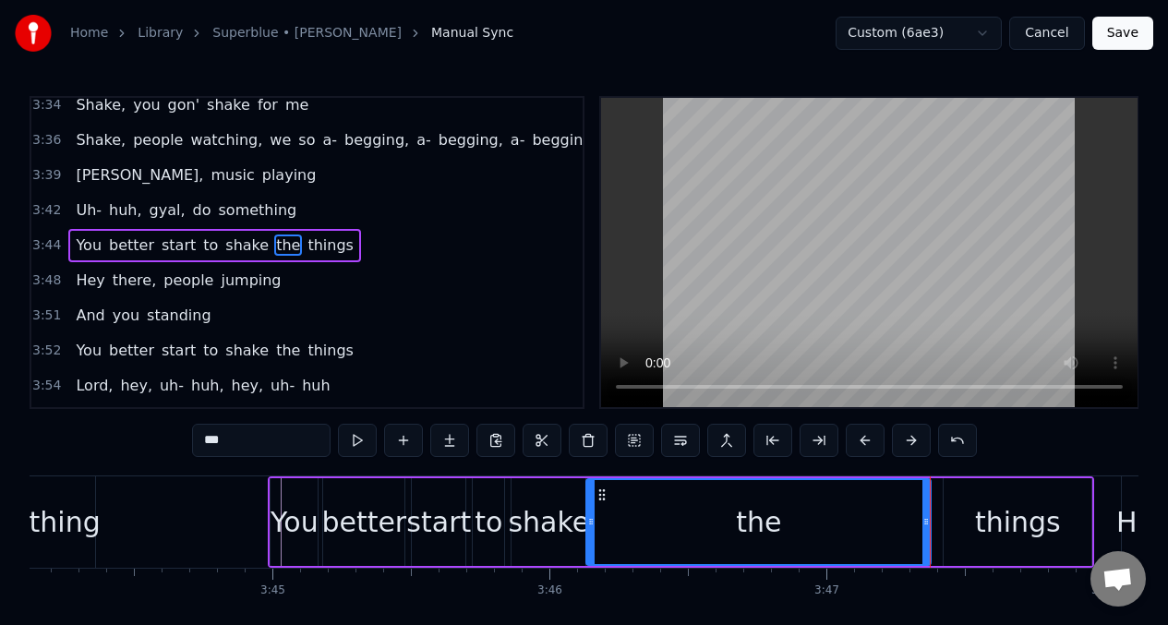
drag, startPoint x: 810, startPoint y: 512, endPoint x: 592, endPoint y: 511, distance: 218.8
click at [592, 511] on div at bounding box center [590, 522] width 7 height 84
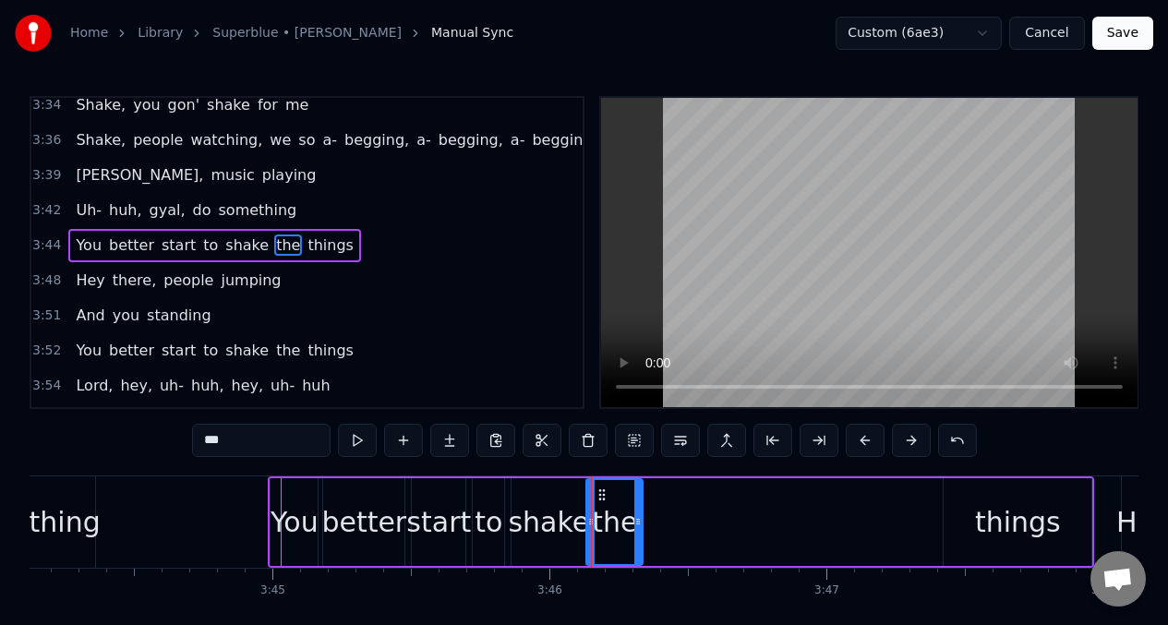
drag, startPoint x: 927, startPoint y: 524, endPoint x: 638, endPoint y: 513, distance: 289.1
click at [638, 513] on div at bounding box center [637, 522] width 7 height 84
click at [351, 436] on button at bounding box center [357, 440] width 39 height 33
click at [351, 435] on button at bounding box center [357, 440] width 39 height 33
click at [1036, 543] on div "things" at bounding box center [1017, 522] width 148 height 88
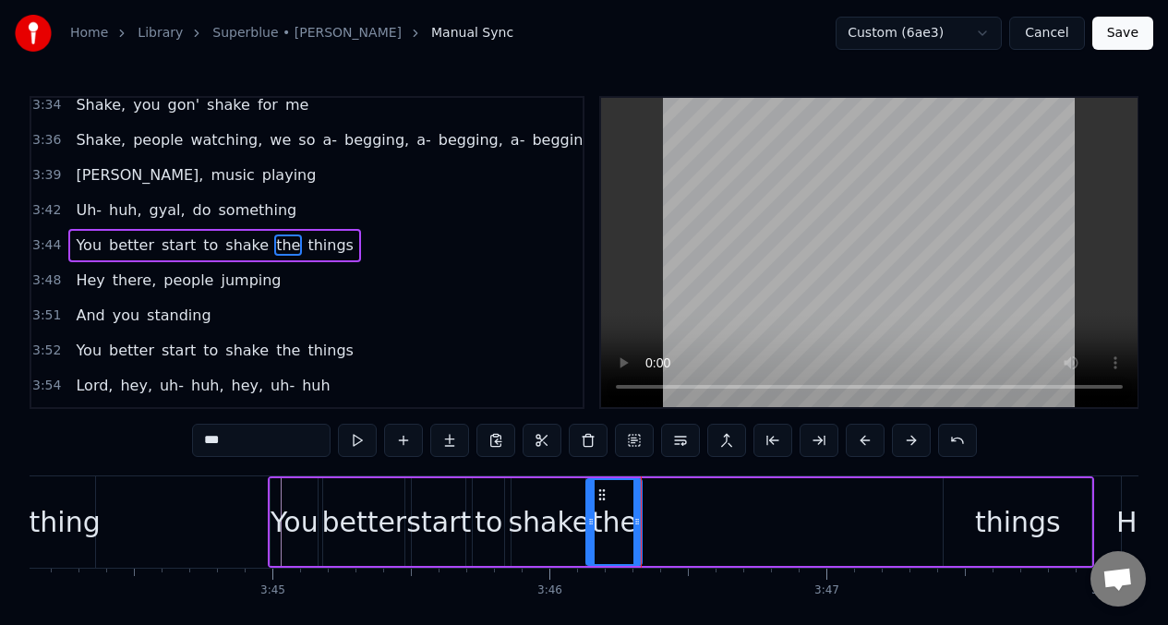
type input "******"
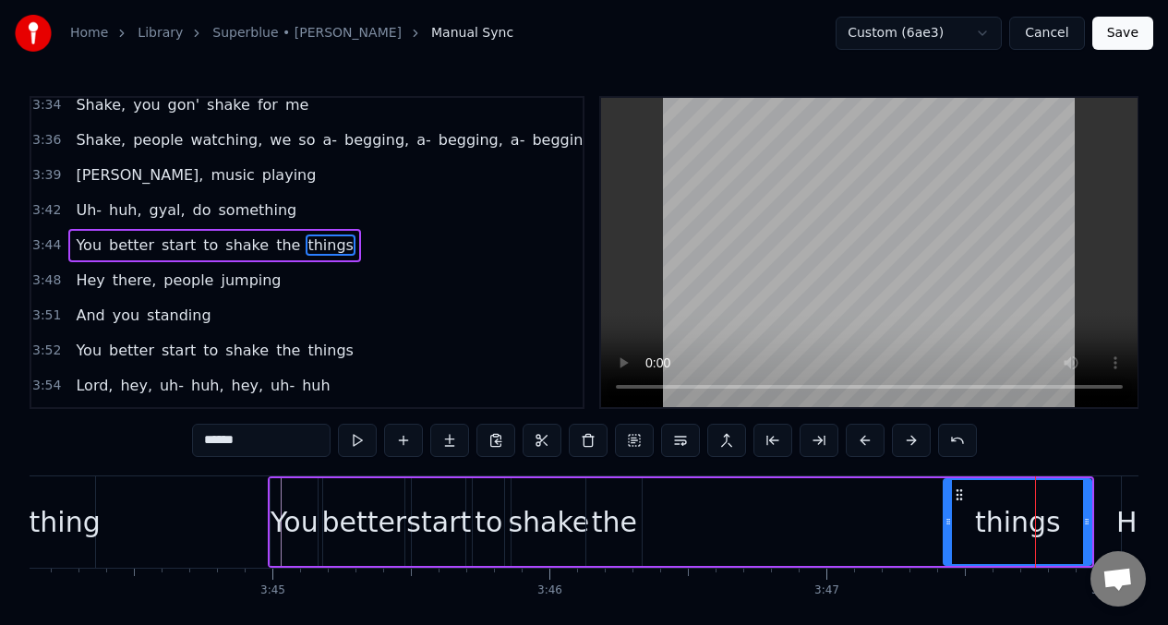
drag, startPoint x: 959, startPoint y: 501, endPoint x: 908, endPoint y: 505, distance: 50.9
click at [908, 506] on div "You better start to shake the things" at bounding box center [681, 521] width 826 height 91
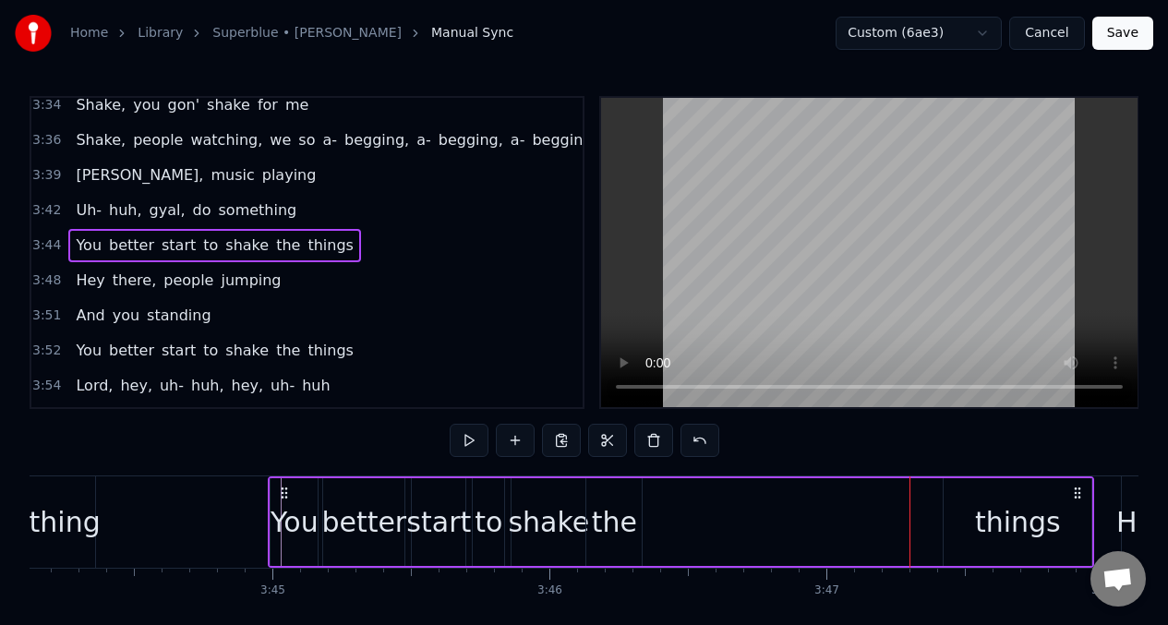
click at [968, 507] on div "things" at bounding box center [1017, 522] width 148 height 88
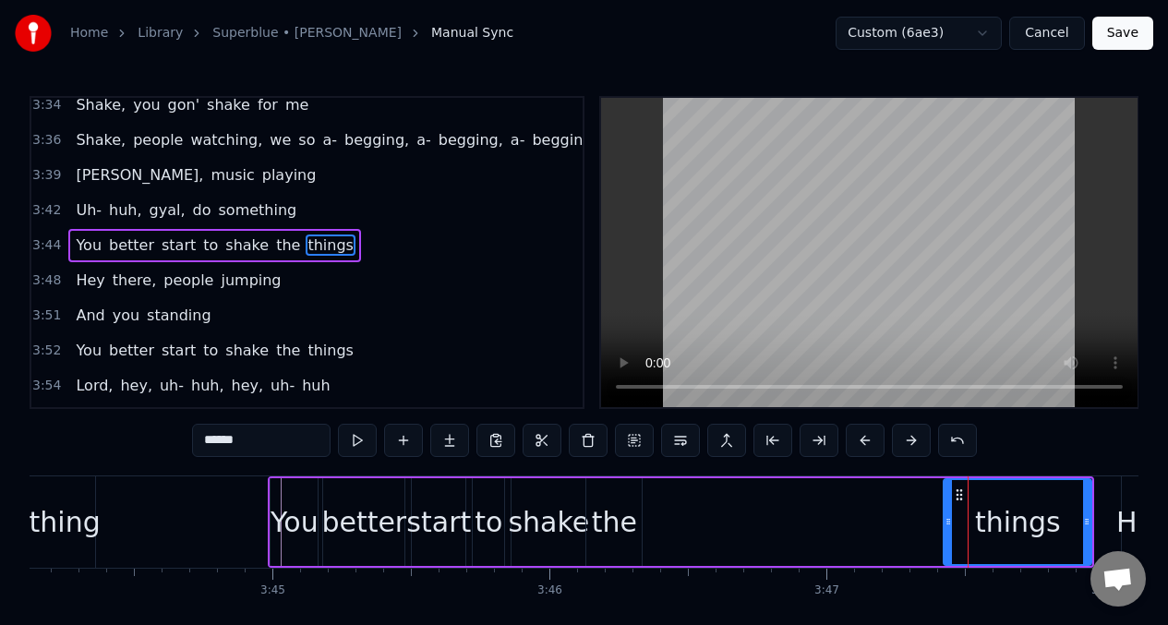
drag, startPoint x: 962, startPoint y: 504, endPoint x: 944, endPoint y: 503, distance: 17.6
click at [944, 503] on div "things" at bounding box center [1017, 522] width 146 height 84
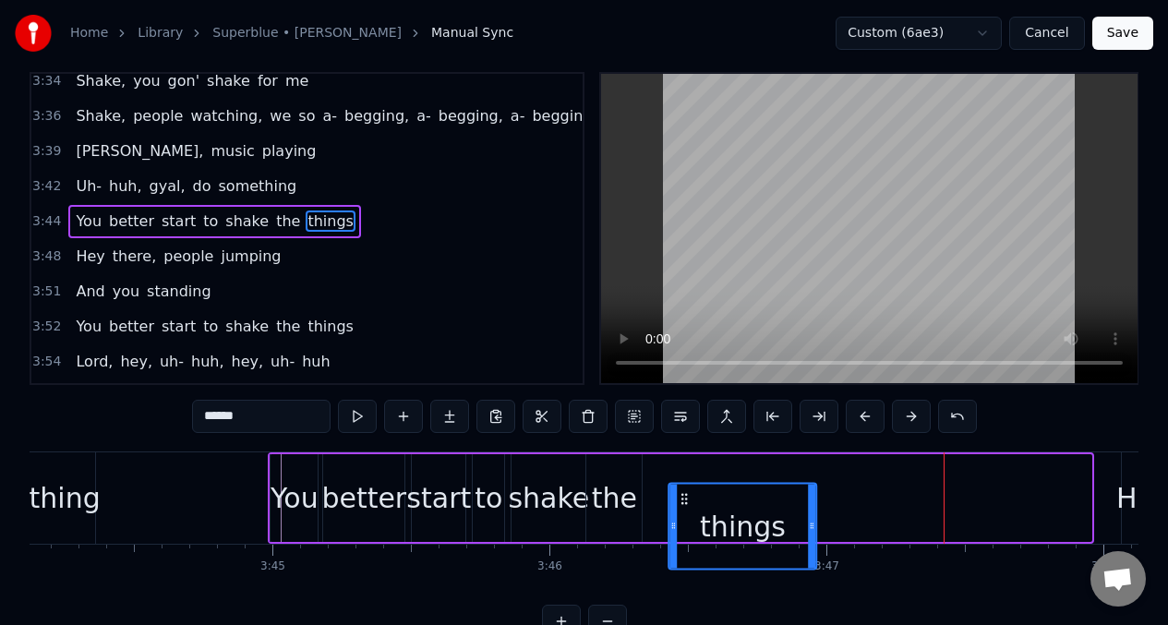
scroll to position [30, 0]
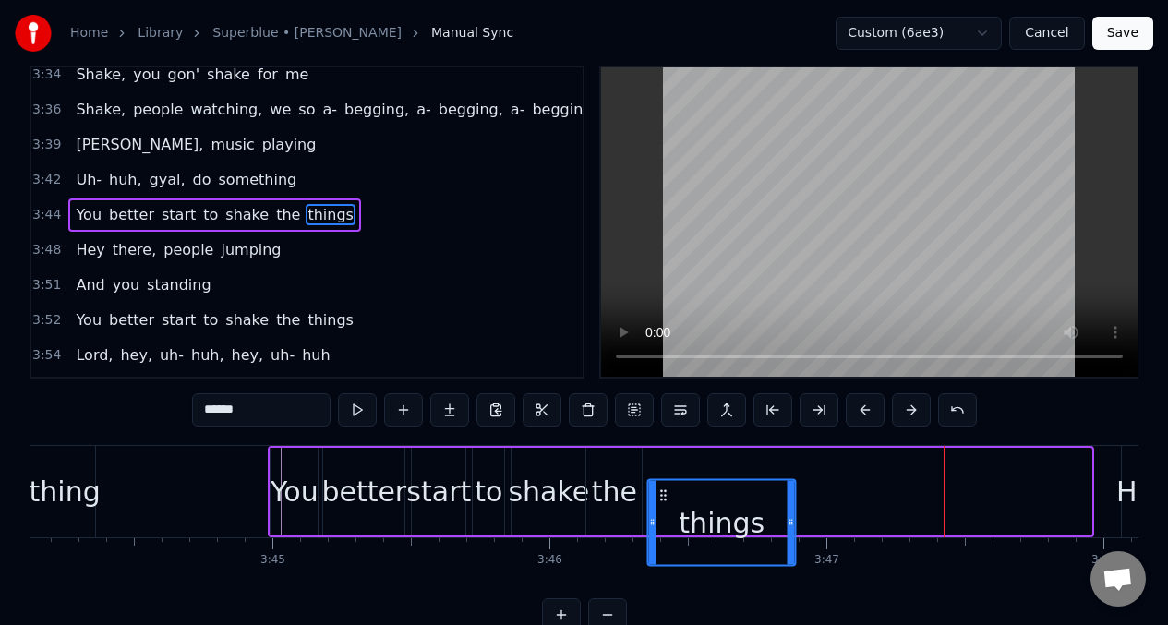
drag, startPoint x: 957, startPoint y: 497, endPoint x: 661, endPoint y: 453, distance: 299.6
click at [661, 453] on div "You better start to shake the things" at bounding box center [681, 491] width 826 height 91
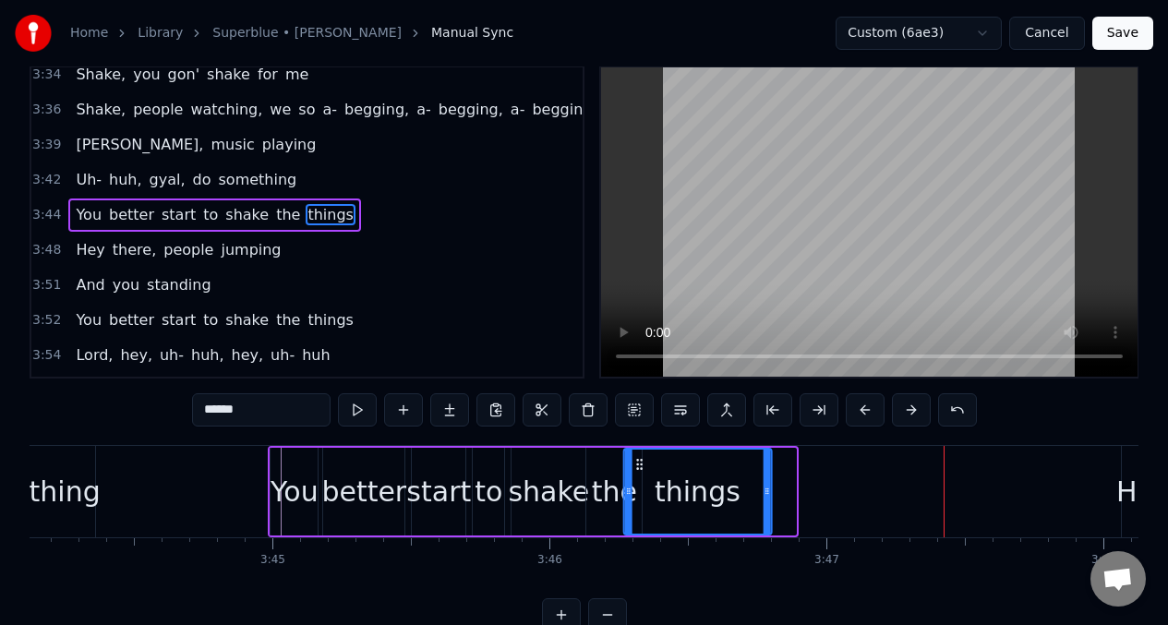
drag, startPoint x: 662, startPoint y: 465, endPoint x: 637, endPoint y: 459, distance: 25.7
click at [637, 461] on icon at bounding box center [638, 464] width 15 height 15
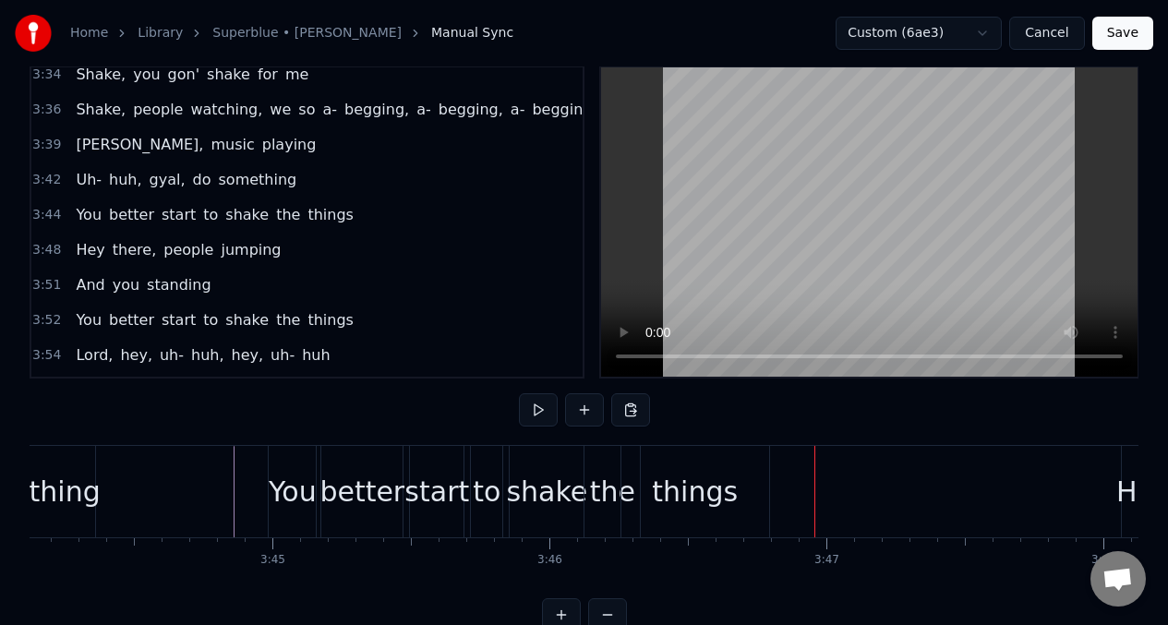
click at [645, 465] on div "things" at bounding box center [695, 491] width 148 height 91
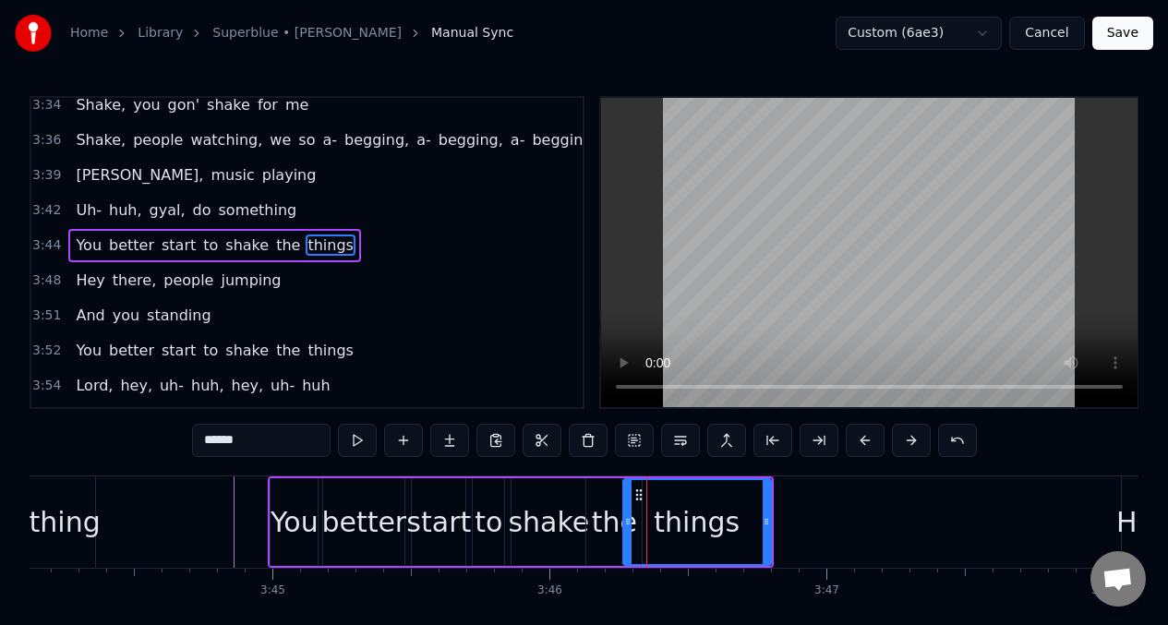
drag, startPoint x: 769, startPoint y: 524, endPoint x: 753, endPoint y: 526, distance: 15.8
click at [753, 526] on div "things" at bounding box center [697, 522] width 150 height 88
drag, startPoint x: 769, startPoint y: 528, endPoint x: 717, endPoint y: 531, distance: 51.8
click at [717, 531] on div "things" at bounding box center [671, 522] width 98 height 88
click at [245, 444] on input "******" at bounding box center [261, 440] width 138 height 33
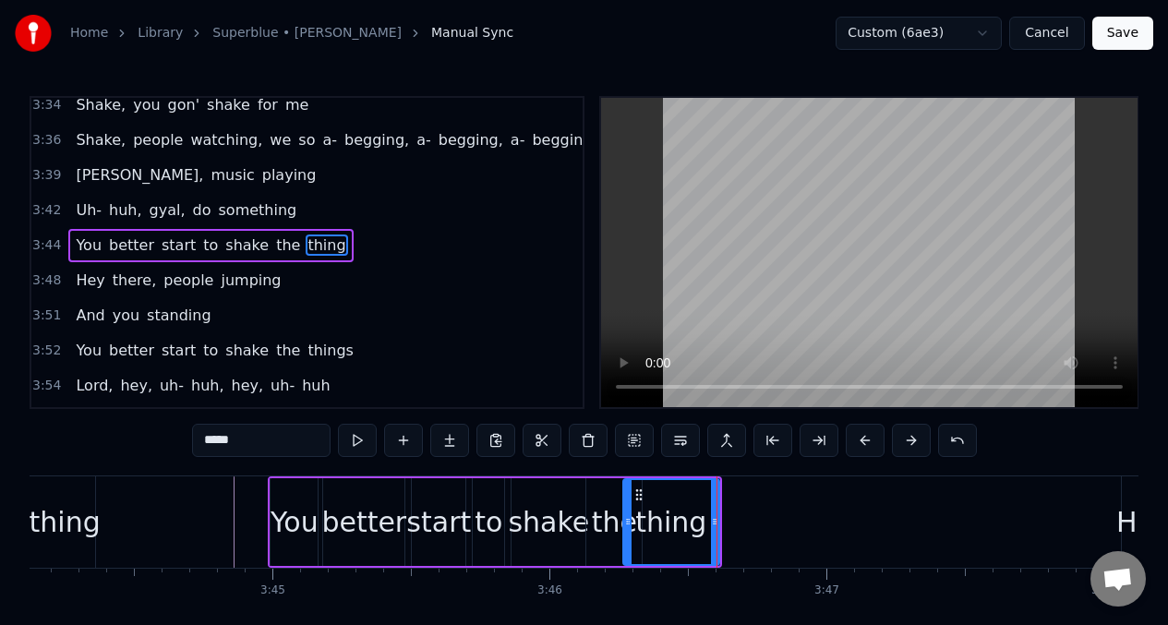
type input "*****"
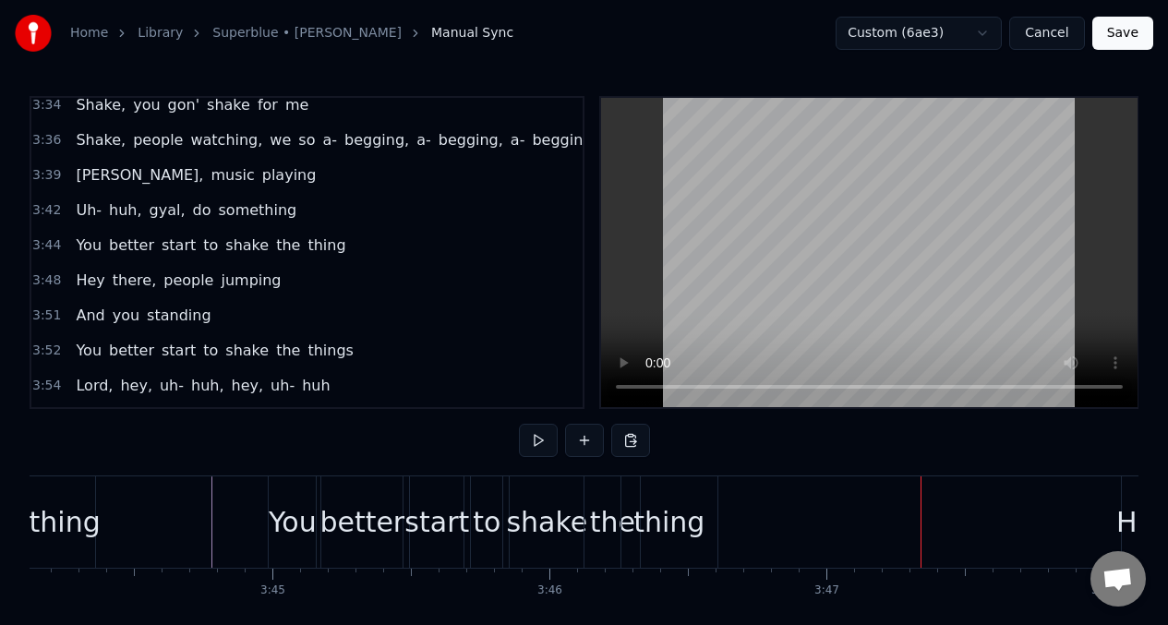
click at [593, 495] on div "the" at bounding box center [611, 521] width 55 height 91
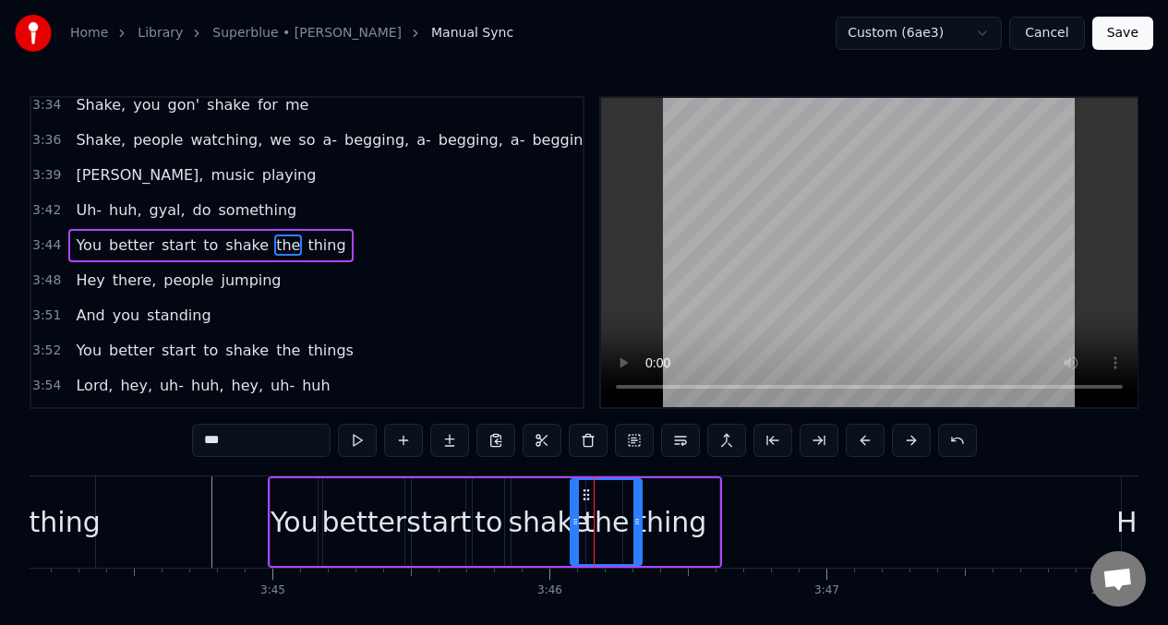
drag, startPoint x: 592, startPoint y: 499, endPoint x: 576, endPoint y: 499, distance: 15.7
click at [576, 499] on div at bounding box center [574, 522] width 7 height 84
drag, startPoint x: 639, startPoint y: 504, endPoint x: 617, endPoint y: 505, distance: 21.2
click at [617, 505] on div at bounding box center [615, 522] width 7 height 84
click at [717, 503] on div "thing" at bounding box center [671, 522] width 98 height 88
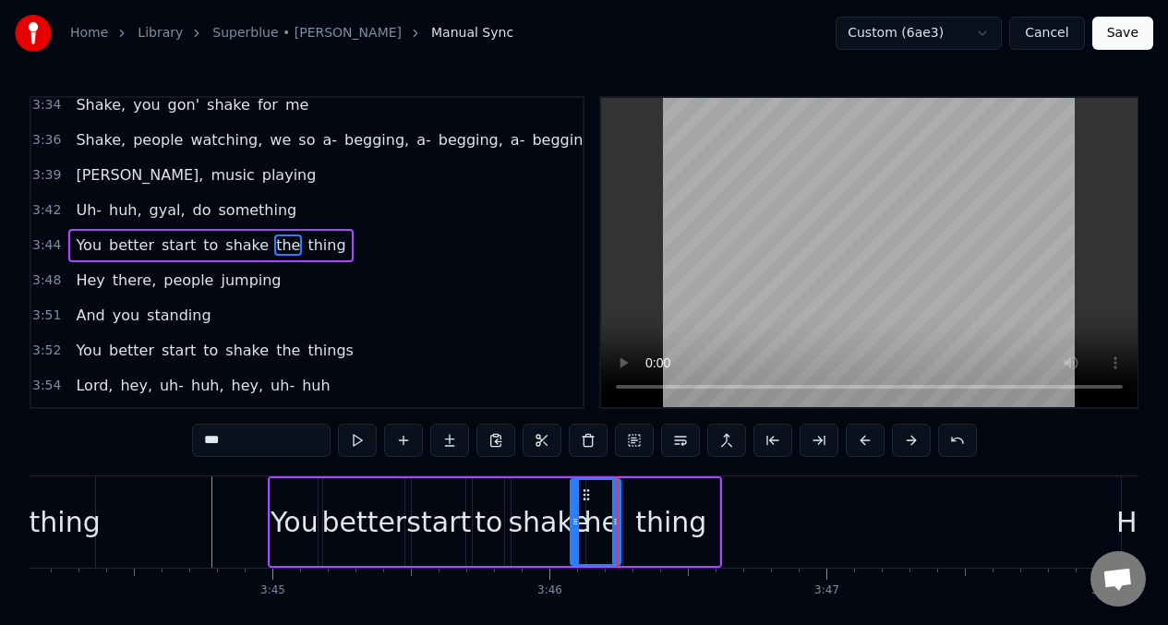
type input "*****"
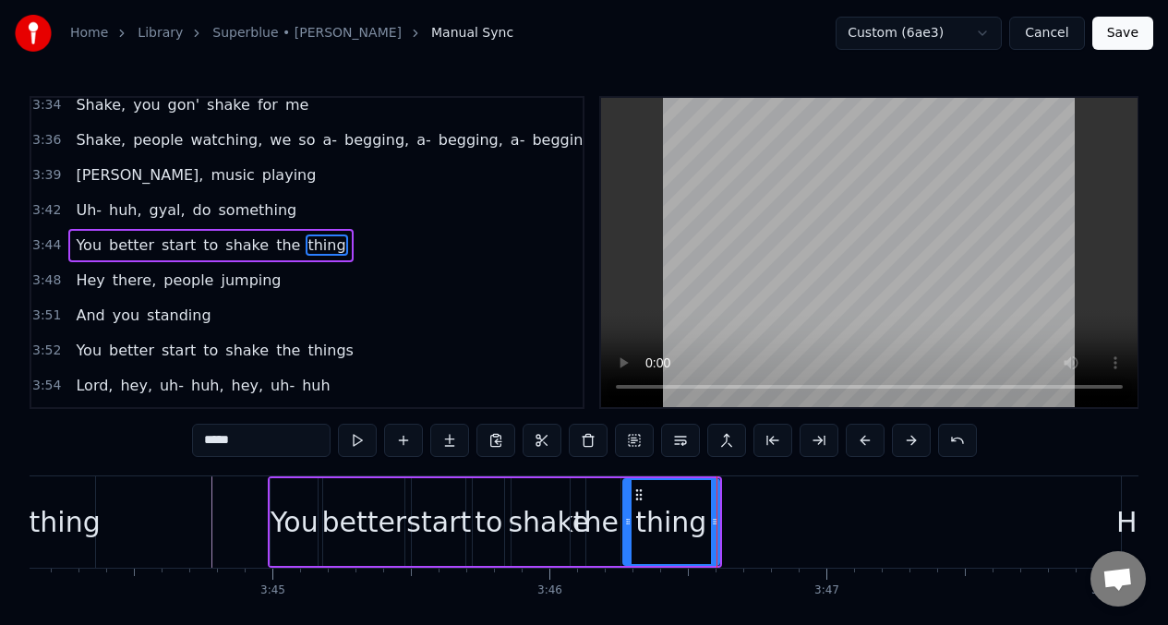
click at [711, 503] on div "thing" at bounding box center [671, 522] width 98 height 88
drag, startPoint x: 715, startPoint y: 510, endPoint x: 293, endPoint y: 561, distance: 425.8
click at [687, 509] on div at bounding box center [687, 522] width 7 height 84
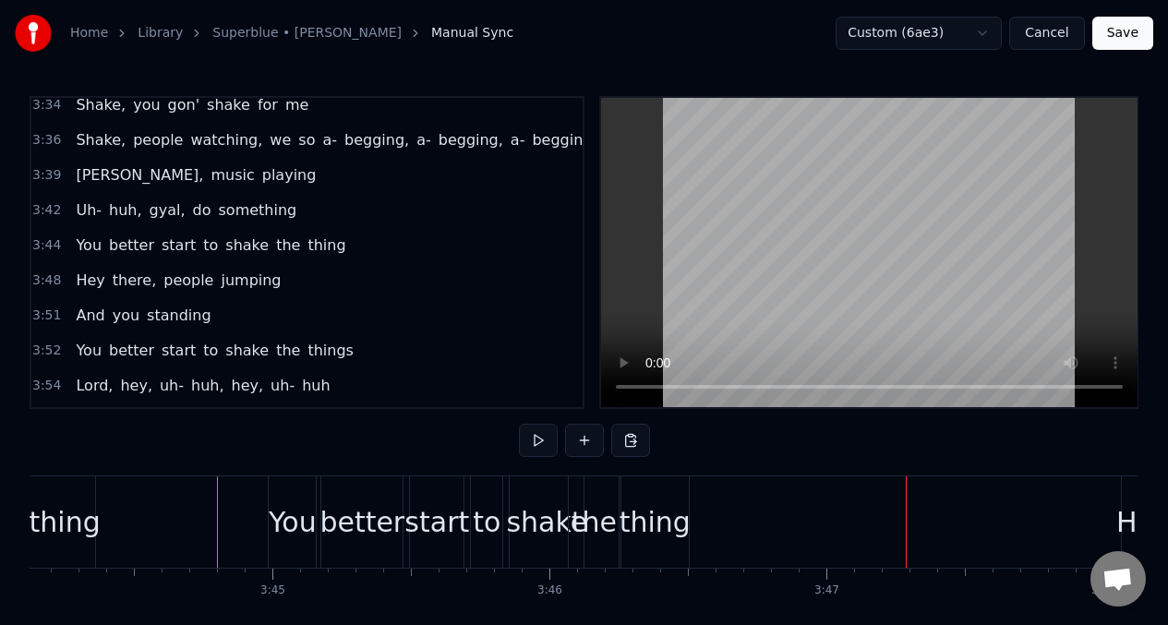
drag, startPoint x: 548, startPoint y: 499, endPoint x: 535, endPoint y: 499, distance: 12.9
click at [546, 499] on div "shake" at bounding box center [546, 521] width 74 height 91
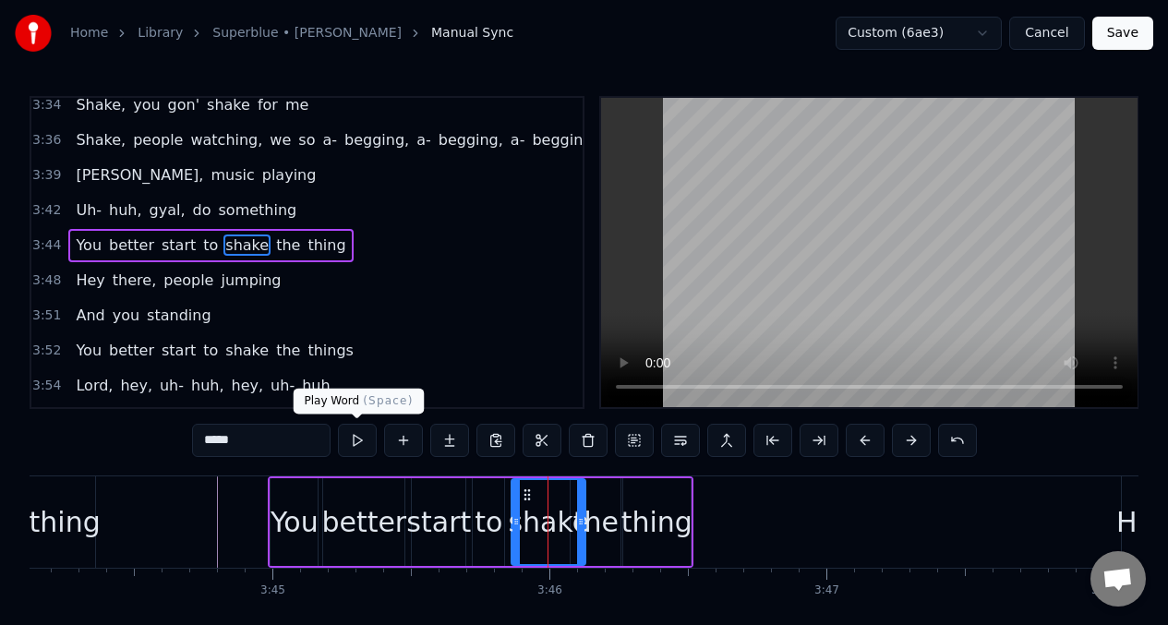
click at [353, 445] on button at bounding box center [357, 440] width 39 height 33
click at [580, 503] on div at bounding box center [580, 522] width 7 height 84
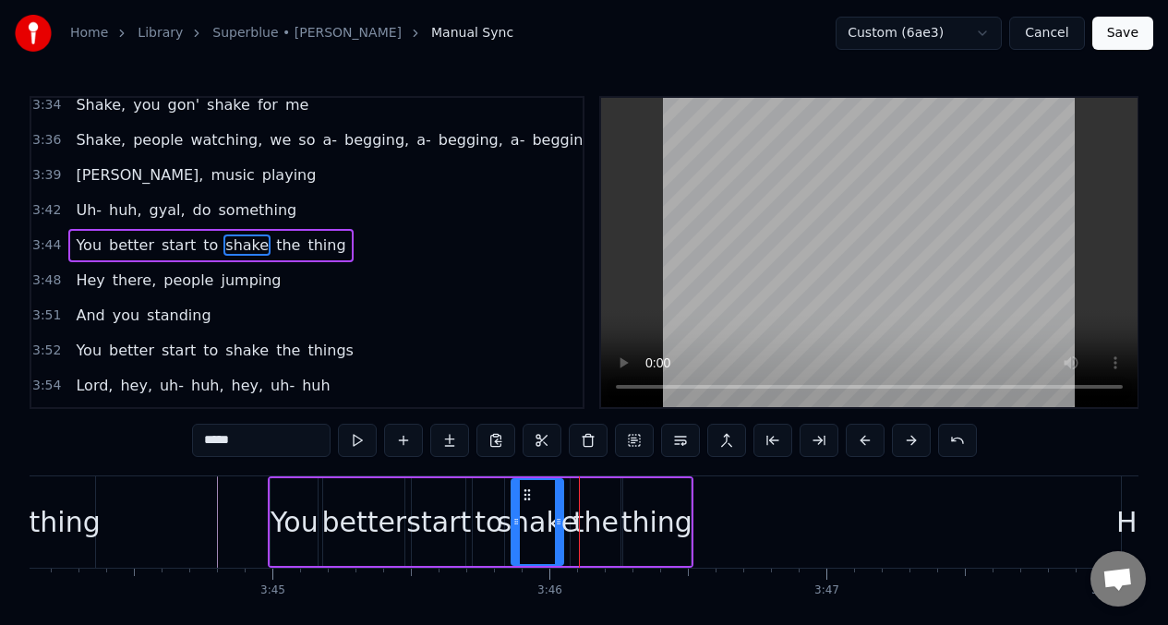
drag, startPoint x: 583, startPoint y: 503, endPoint x: 574, endPoint y: 504, distance: 9.3
click at [560, 504] on div at bounding box center [558, 522] width 7 height 84
click at [580, 494] on div "the" at bounding box center [595, 522] width 50 height 88
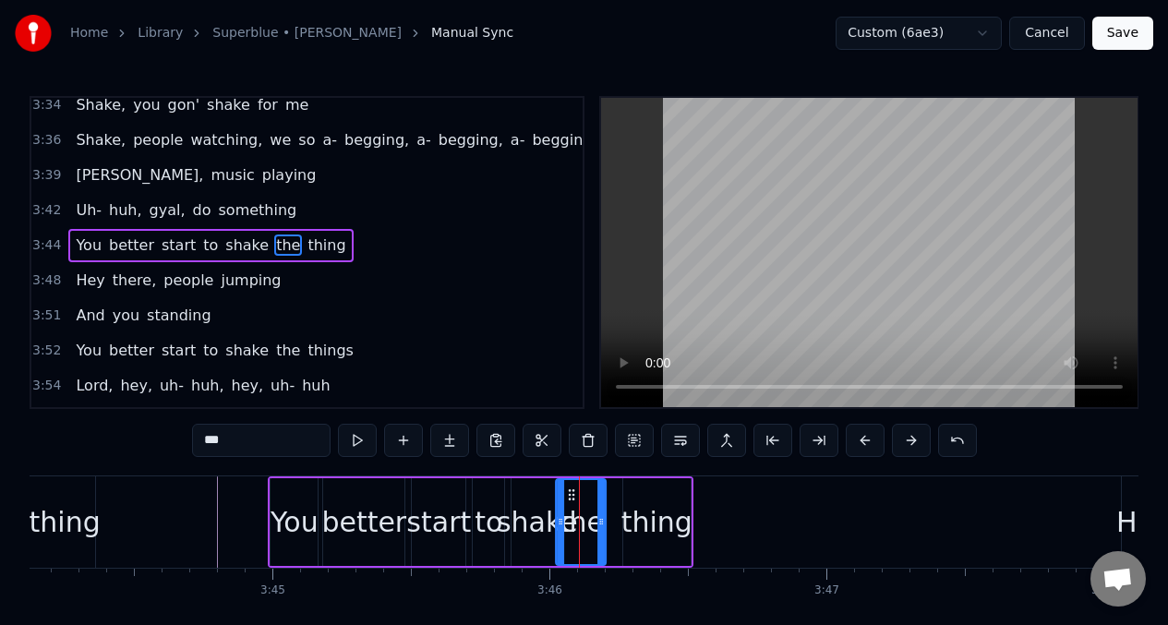
drag, startPoint x: 583, startPoint y: 495, endPoint x: 569, endPoint y: 497, distance: 14.9
click at [569, 497] on icon at bounding box center [571, 494] width 15 height 15
click at [653, 497] on div "thing" at bounding box center [656, 522] width 67 height 88
type input "*****"
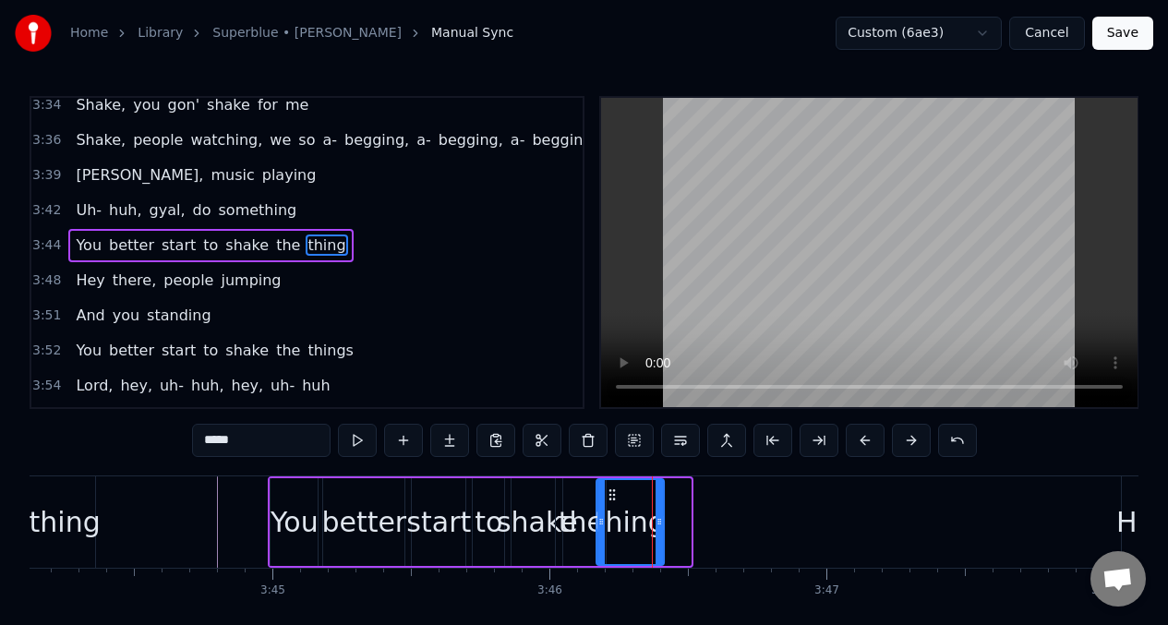
drag, startPoint x: 638, startPoint y: 495, endPoint x: 587, endPoint y: 608, distance: 124.4
click at [611, 493] on icon at bounding box center [612, 494] width 15 height 15
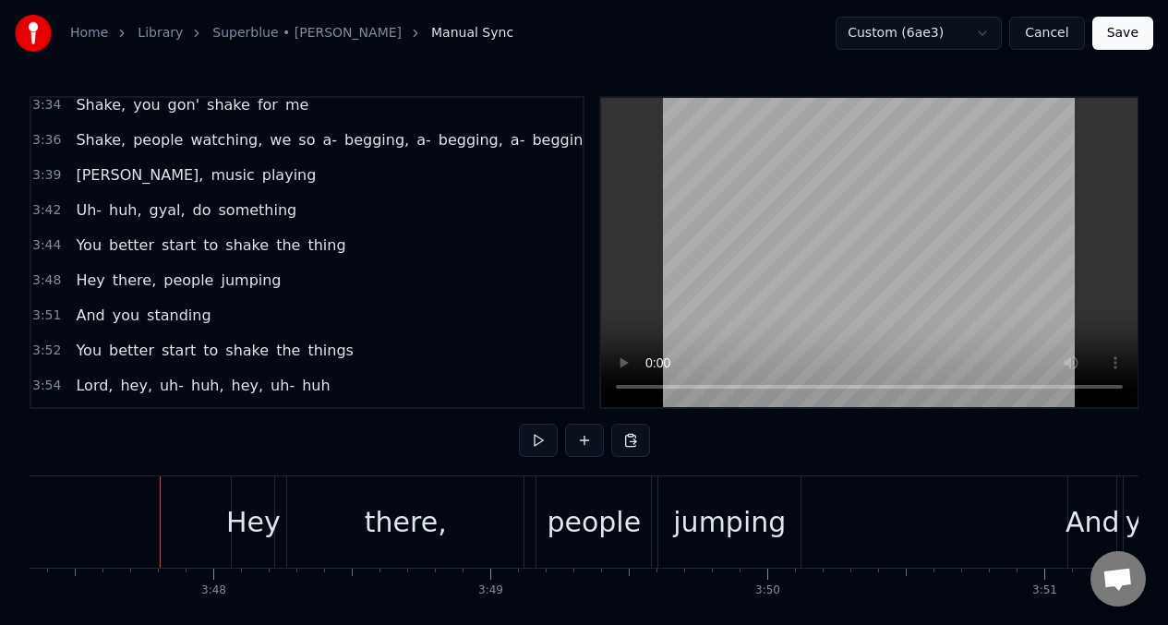
scroll to position [0, 62987]
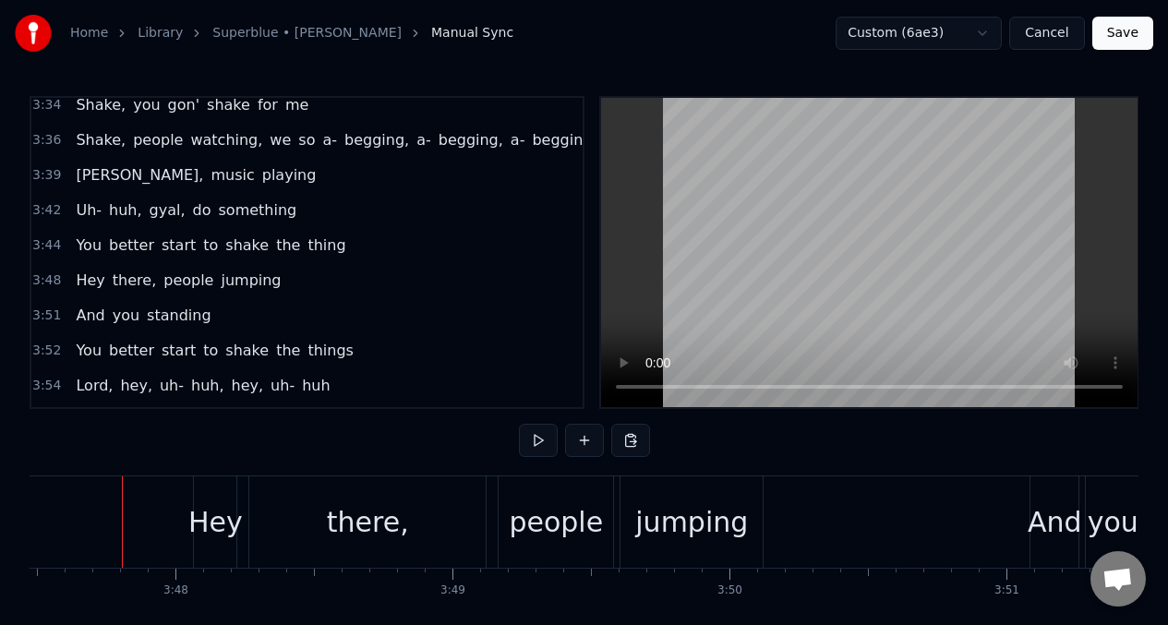
click at [389, 526] on div "there," at bounding box center [368, 522] width 82 height 42
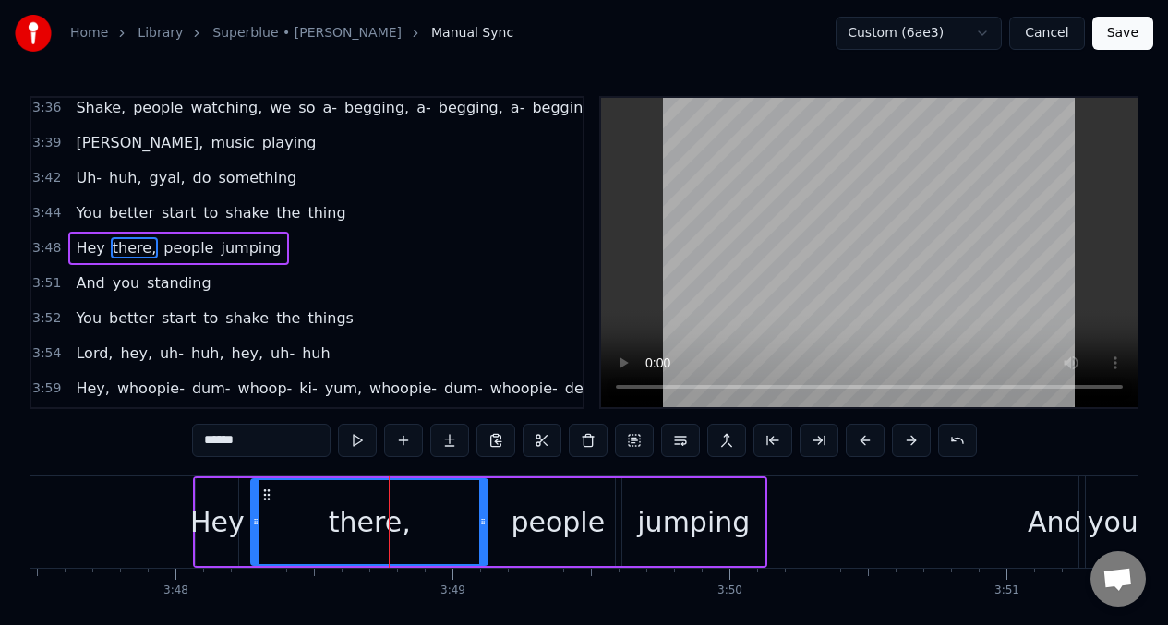
scroll to position [1834, 0]
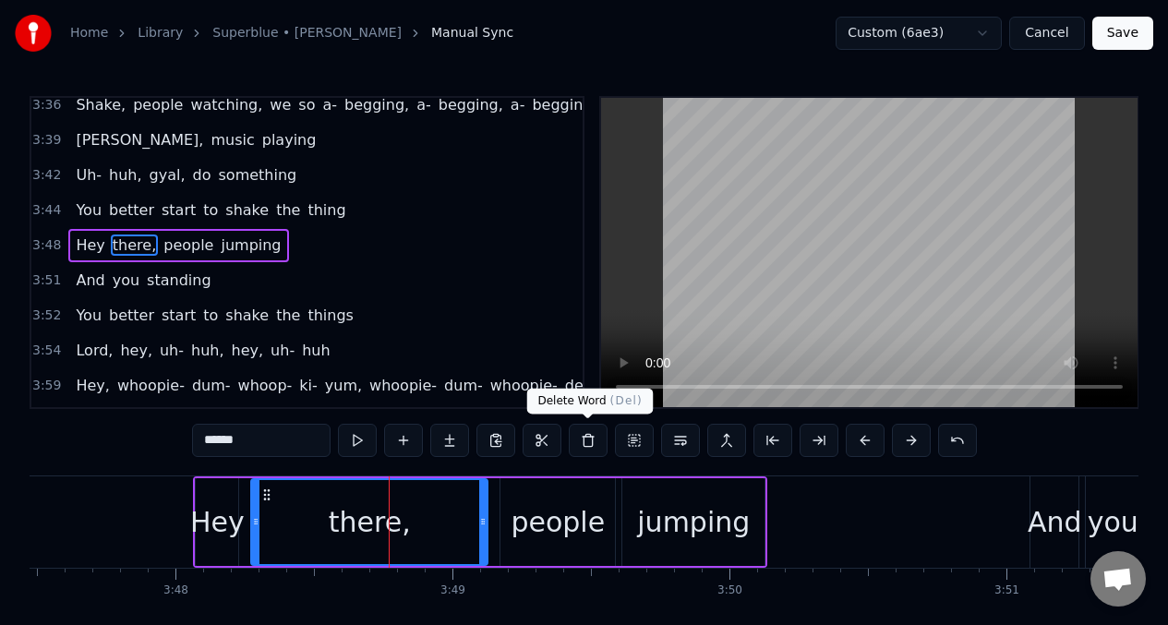
click at [589, 444] on button at bounding box center [588, 440] width 39 height 33
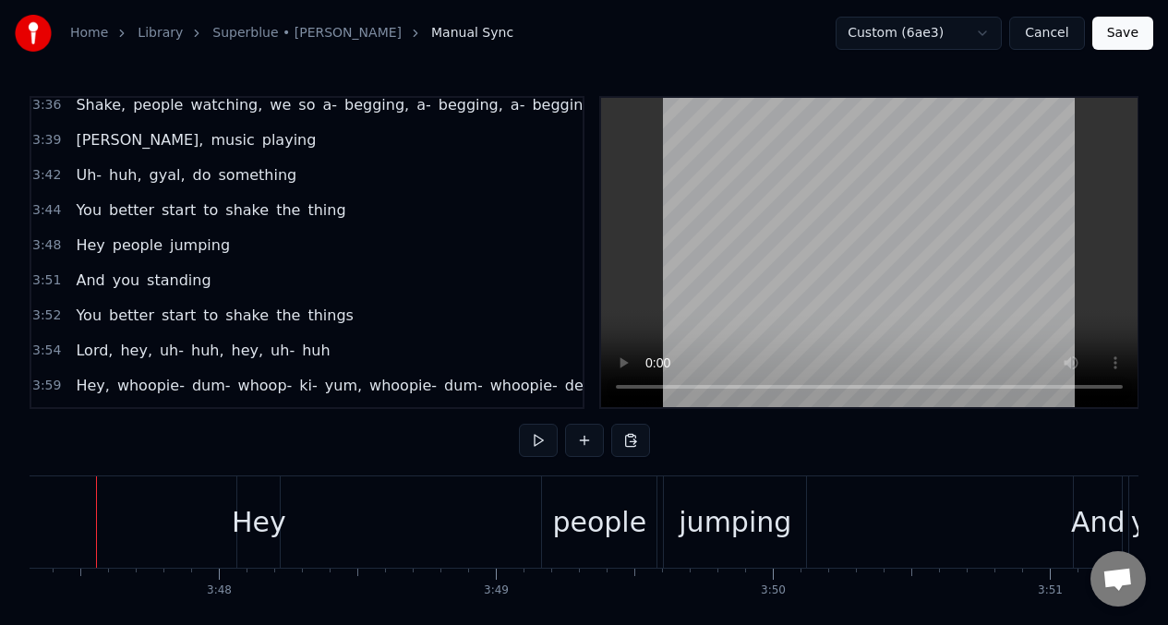
scroll to position [0, 62918]
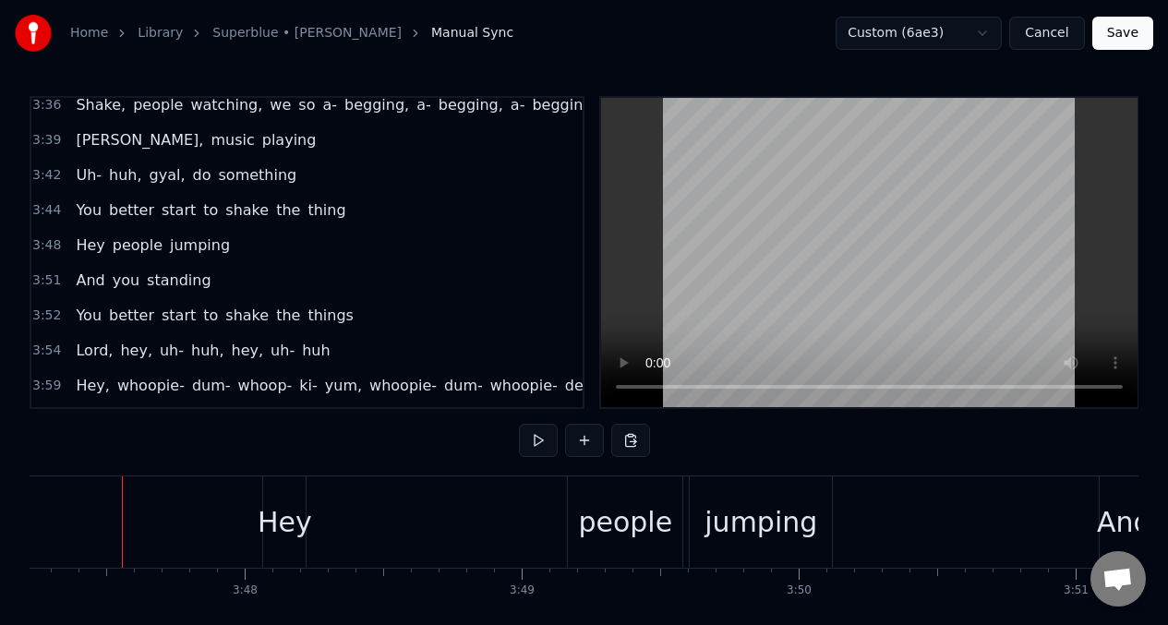
click at [337, 533] on div "Hey people jumping" at bounding box center [549, 521] width 574 height 91
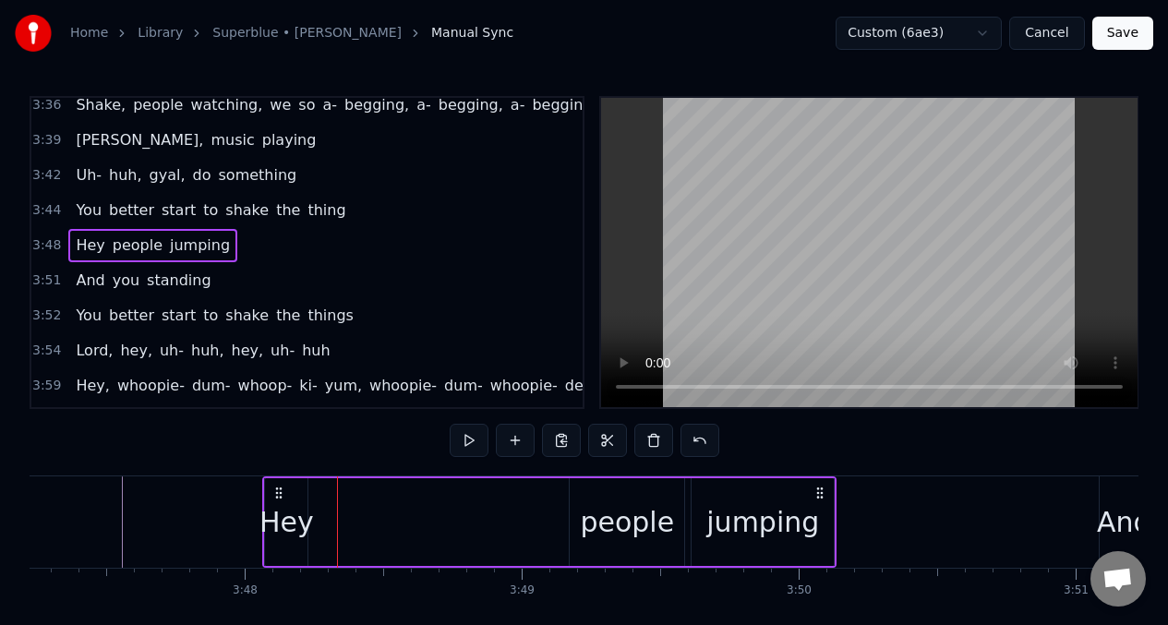
click at [279, 509] on div "Hey" at bounding box center [286, 522] width 54 height 42
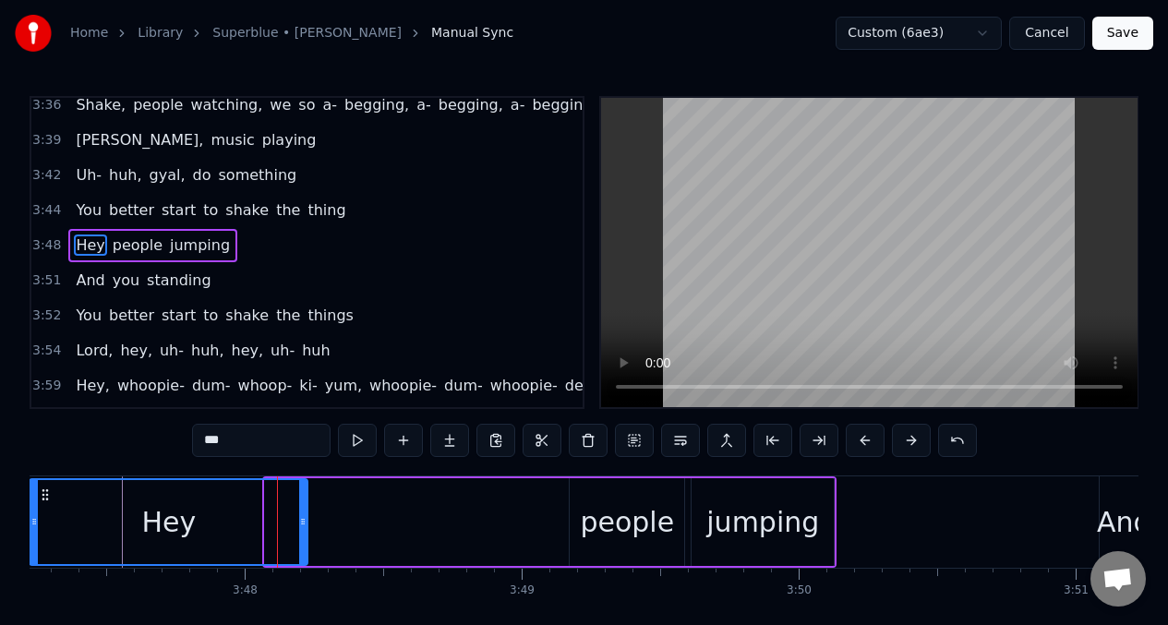
drag, startPoint x: 266, startPoint y: 510, endPoint x: 30, endPoint y: 524, distance: 235.8
click at [30, 524] on div at bounding box center [33, 522] width 7 height 84
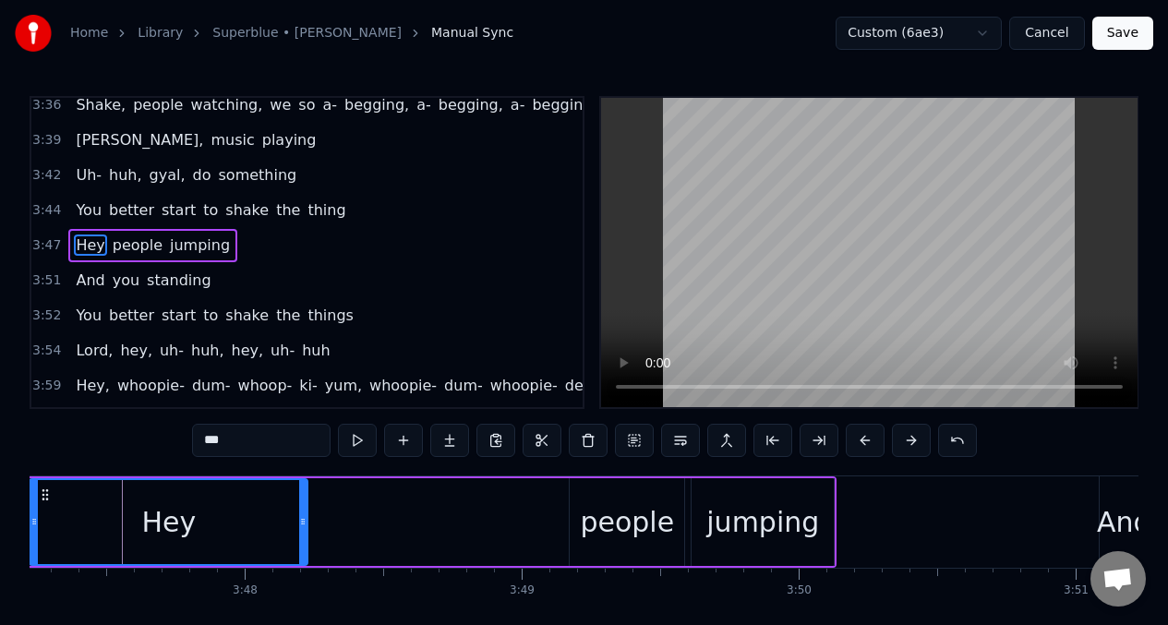
scroll to position [0, 62825]
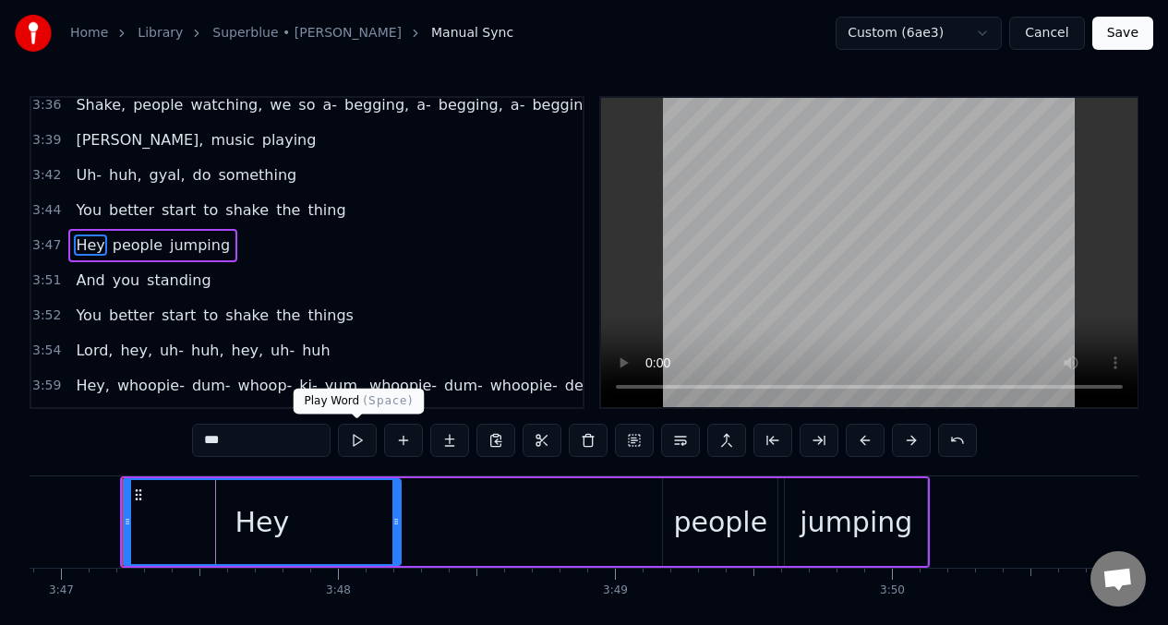
click at [354, 444] on button at bounding box center [357, 440] width 39 height 33
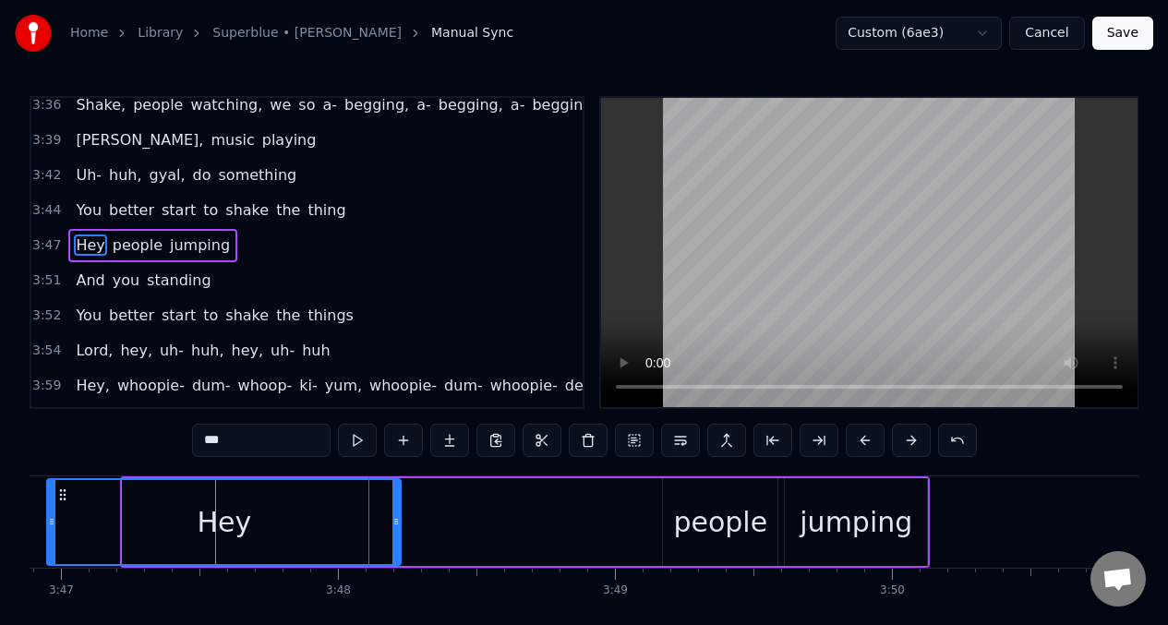
drag, startPoint x: 125, startPoint y: 523, endPoint x: 49, endPoint y: 538, distance: 77.1
click at [49, 538] on div at bounding box center [51, 522] width 7 height 84
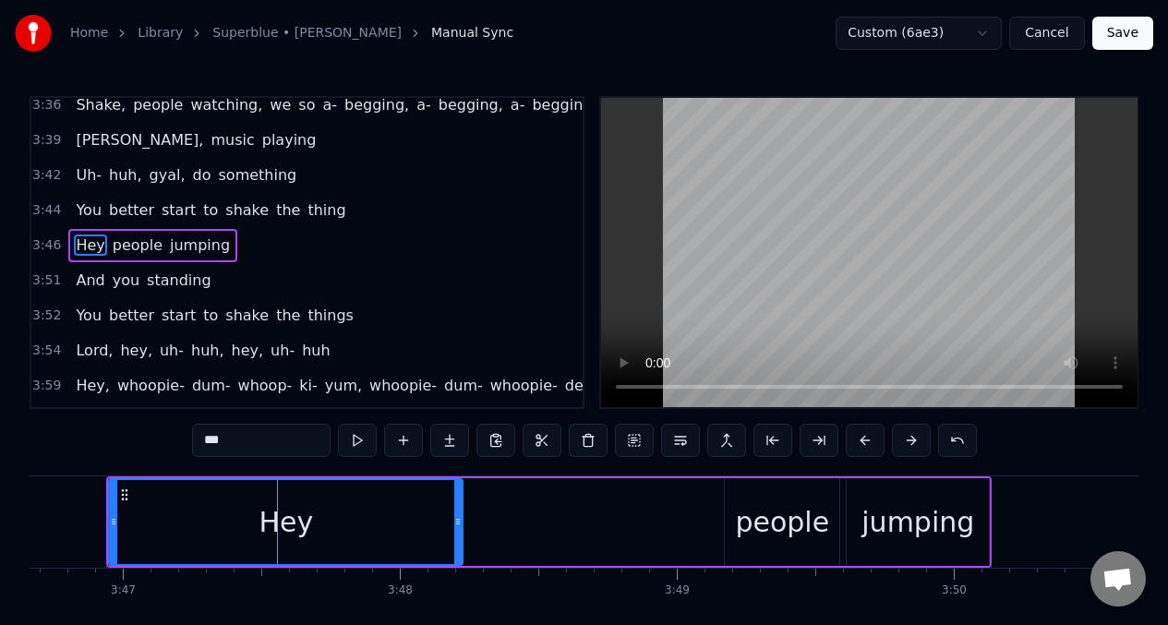
scroll to position [0, 62750]
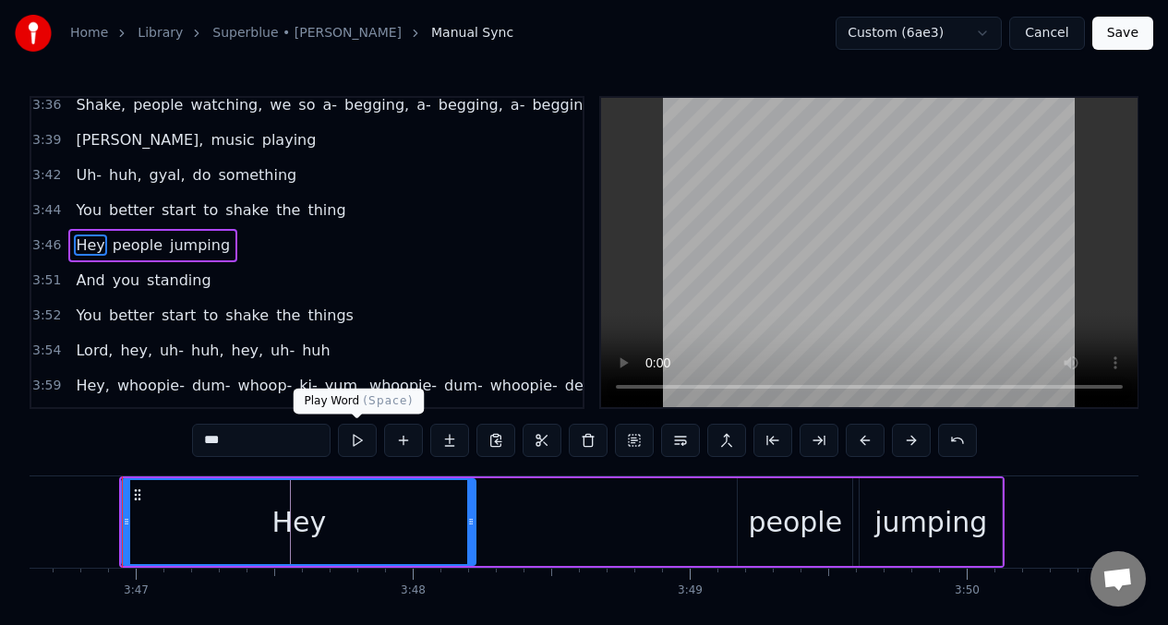
click at [352, 442] on button at bounding box center [357, 440] width 39 height 33
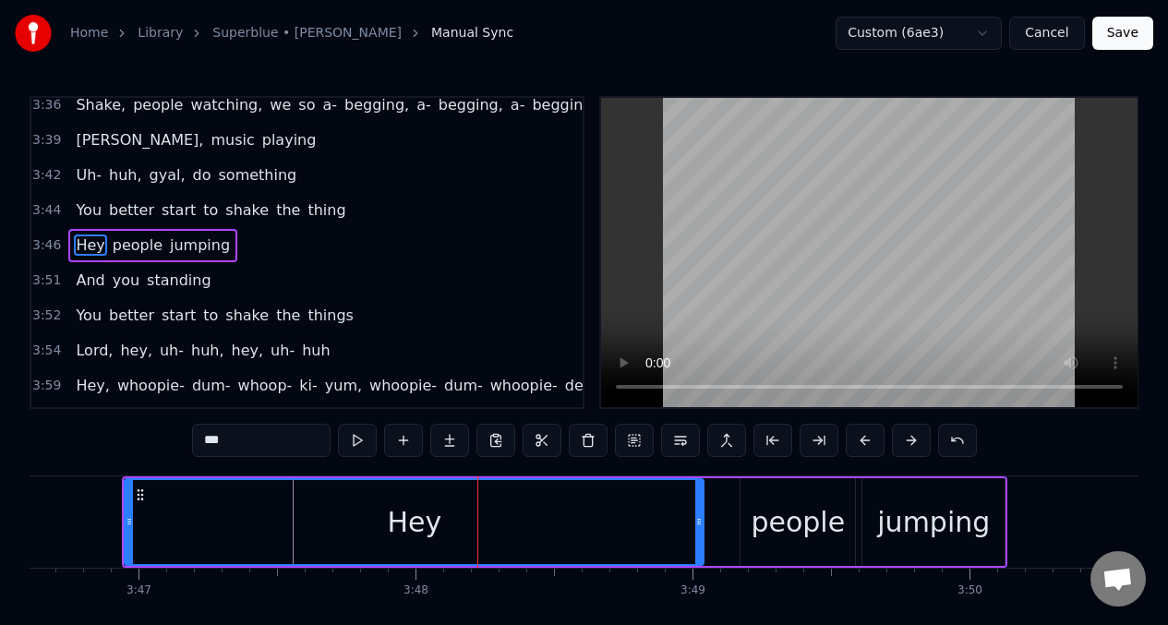
drag, startPoint x: 474, startPoint y: 523, endPoint x: 591, endPoint y: 527, distance: 116.4
click at [698, 534] on div at bounding box center [698, 522] width 7 height 84
click at [361, 441] on button at bounding box center [357, 440] width 39 height 33
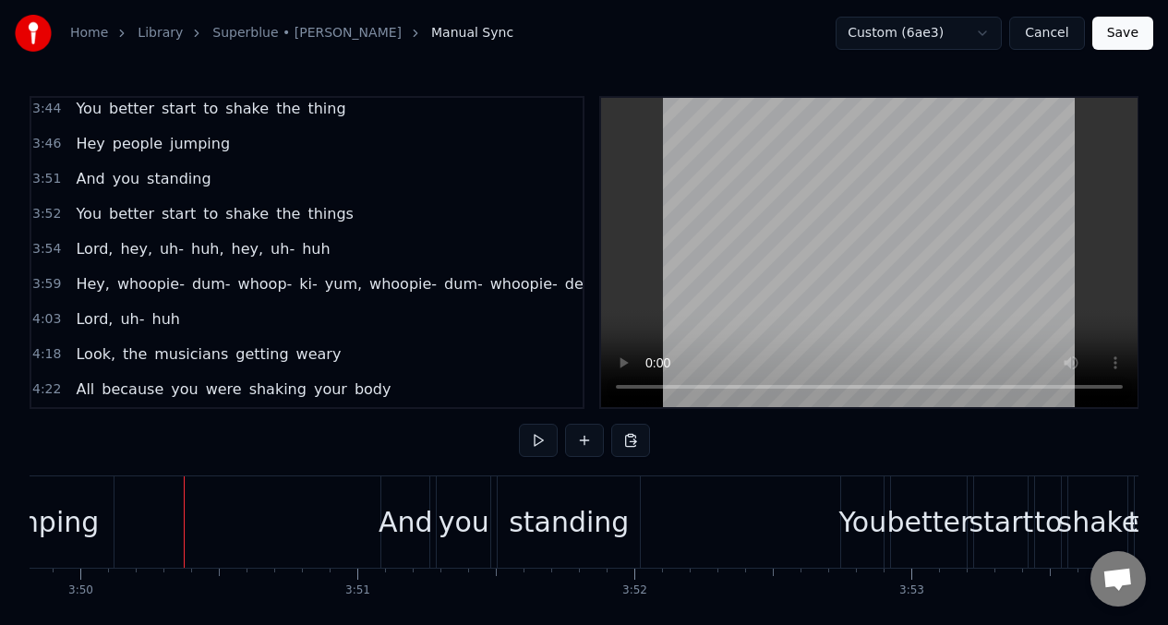
scroll to position [1936, 0]
click at [90, 140] on span "Hey" at bounding box center [90, 142] width 32 height 21
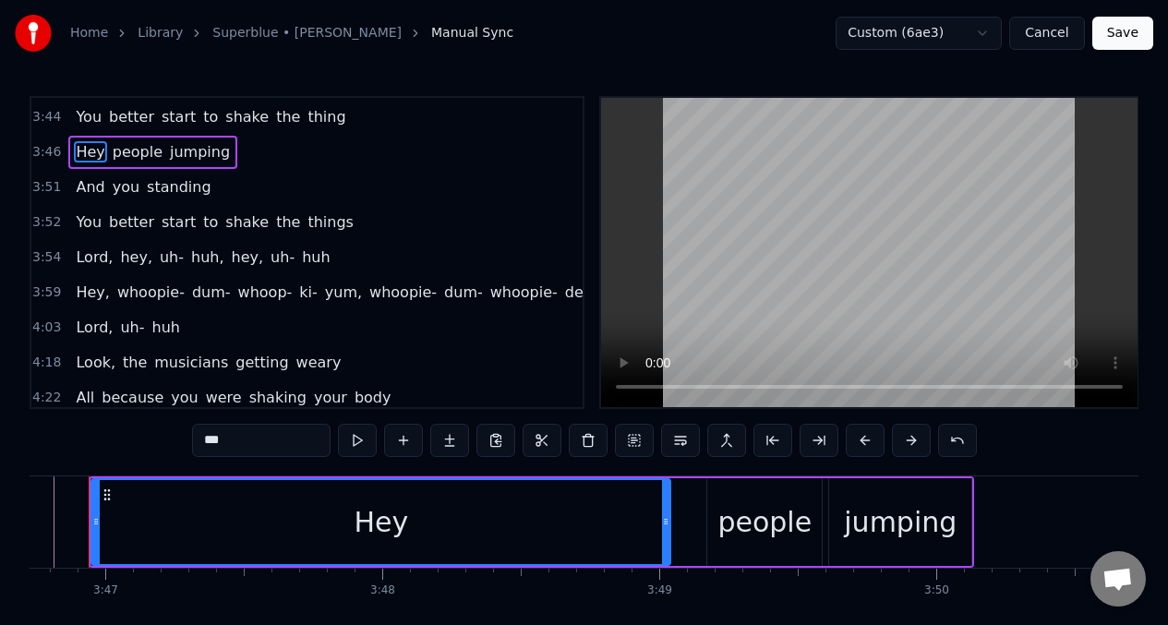
scroll to position [0, 62747]
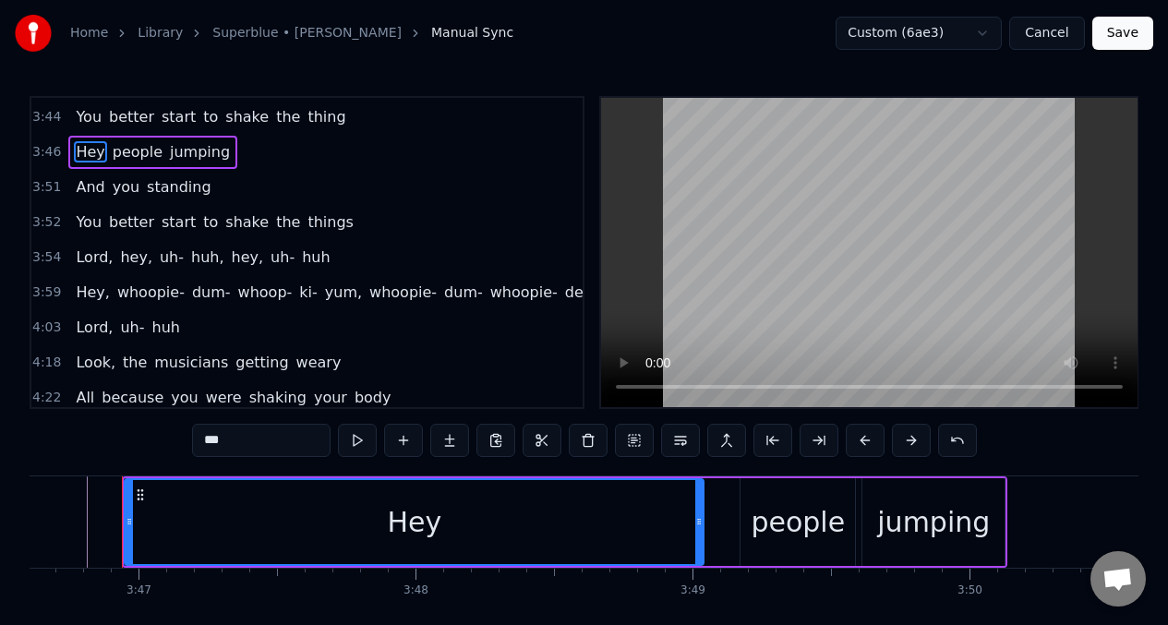
click at [239, 442] on input "***" at bounding box center [261, 440] width 138 height 33
type input "*"
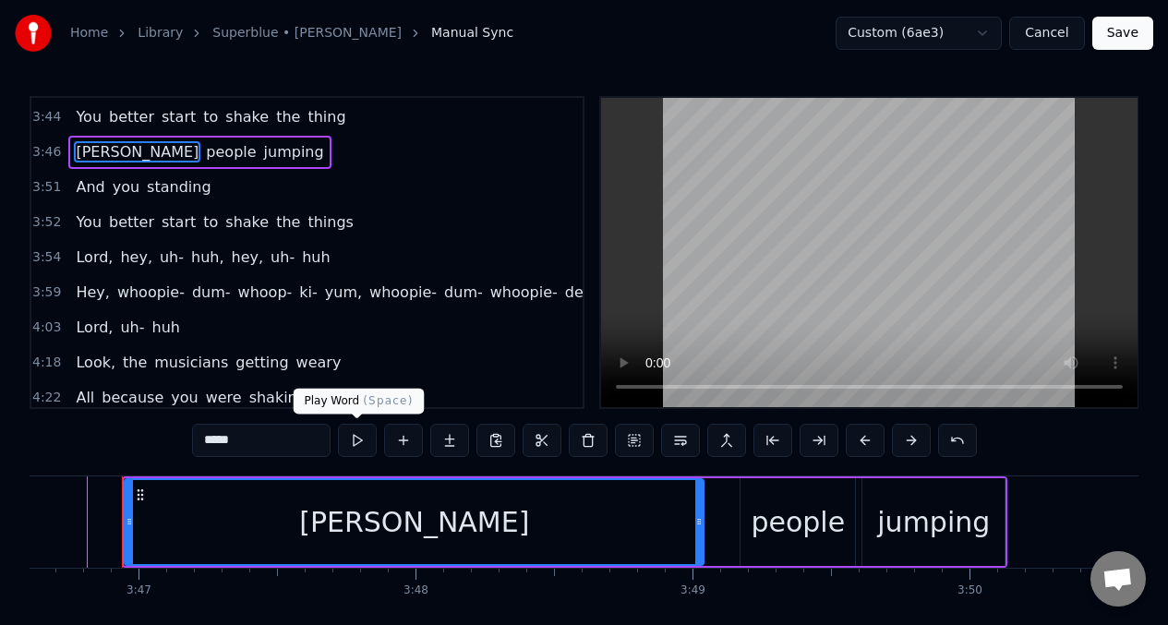
type input "*****"
click at [357, 445] on button at bounding box center [357, 440] width 39 height 33
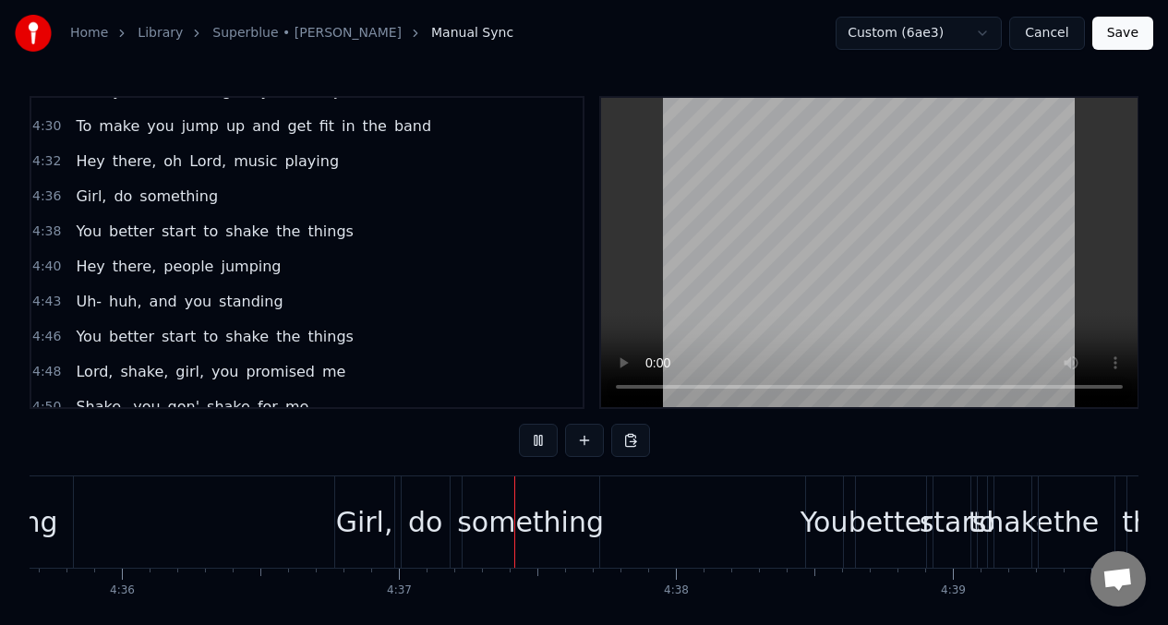
scroll to position [0, 76445]
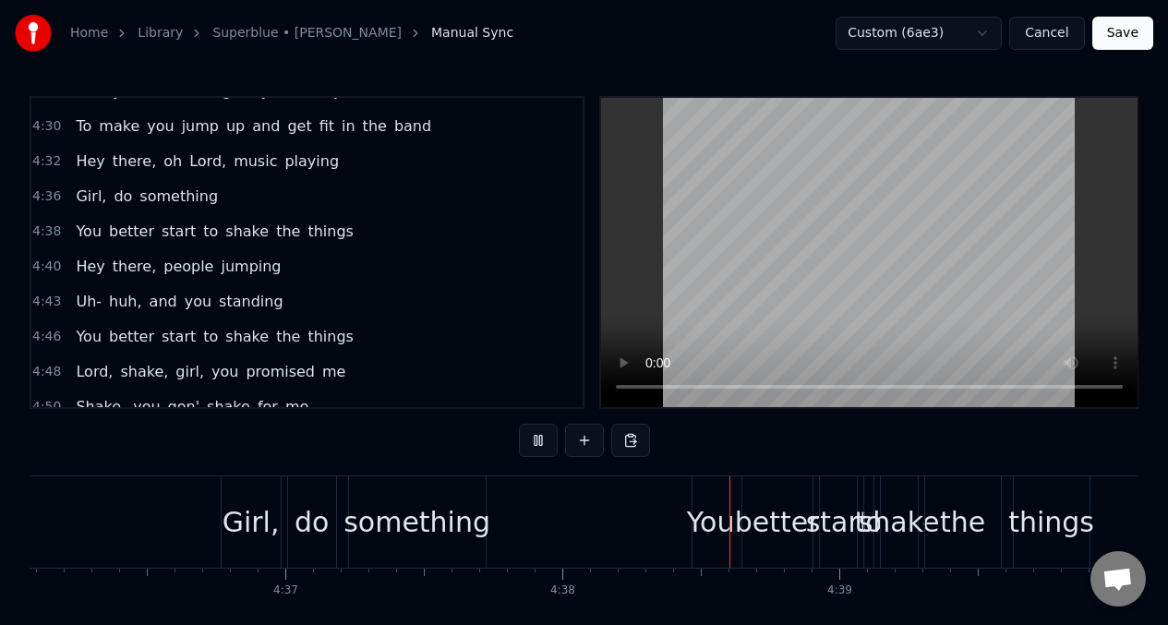
click at [66, 233] on div "4:38 You better start to shake the things" at bounding box center [306, 231] width 551 height 35
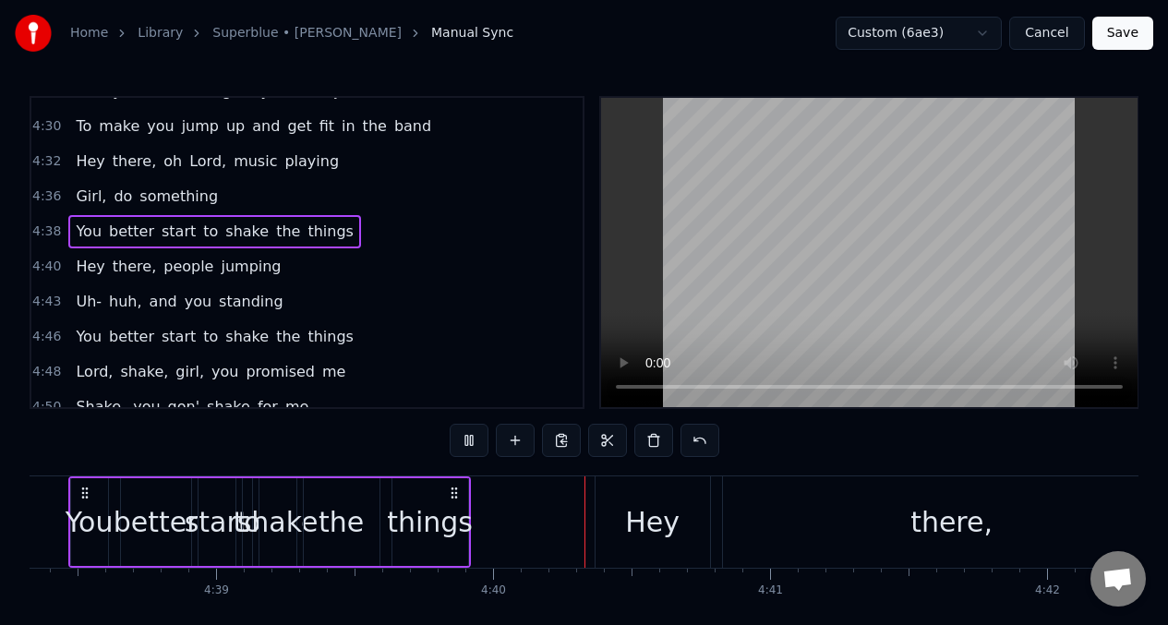
click at [72, 231] on div "You better start to shake the things" at bounding box center [214, 231] width 292 height 33
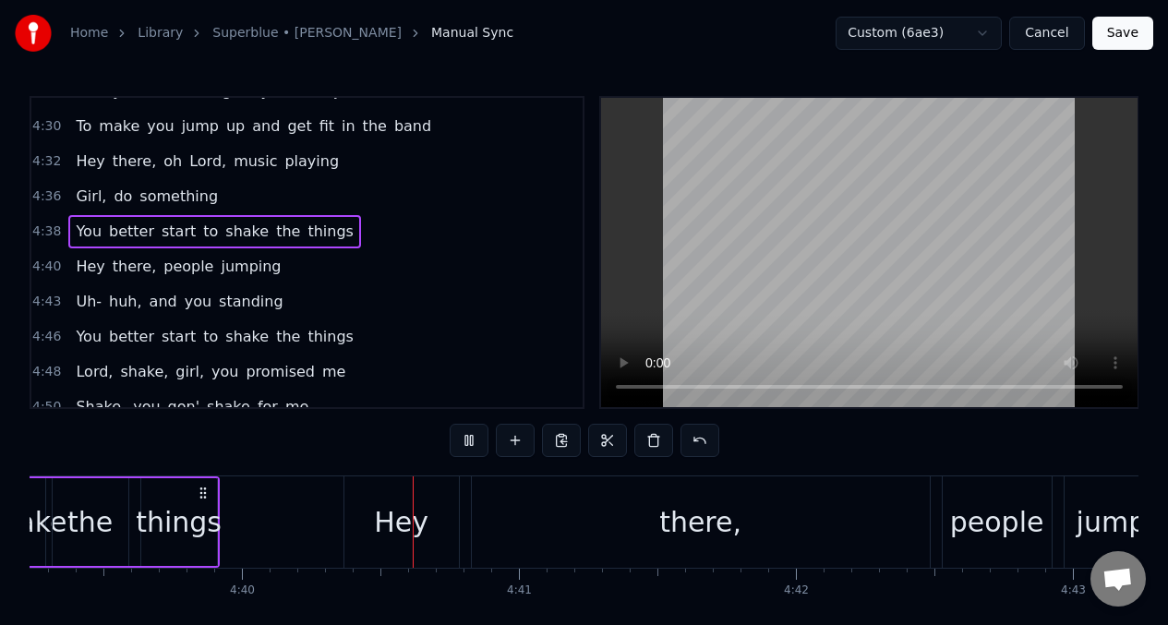
scroll to position [0, 77389]
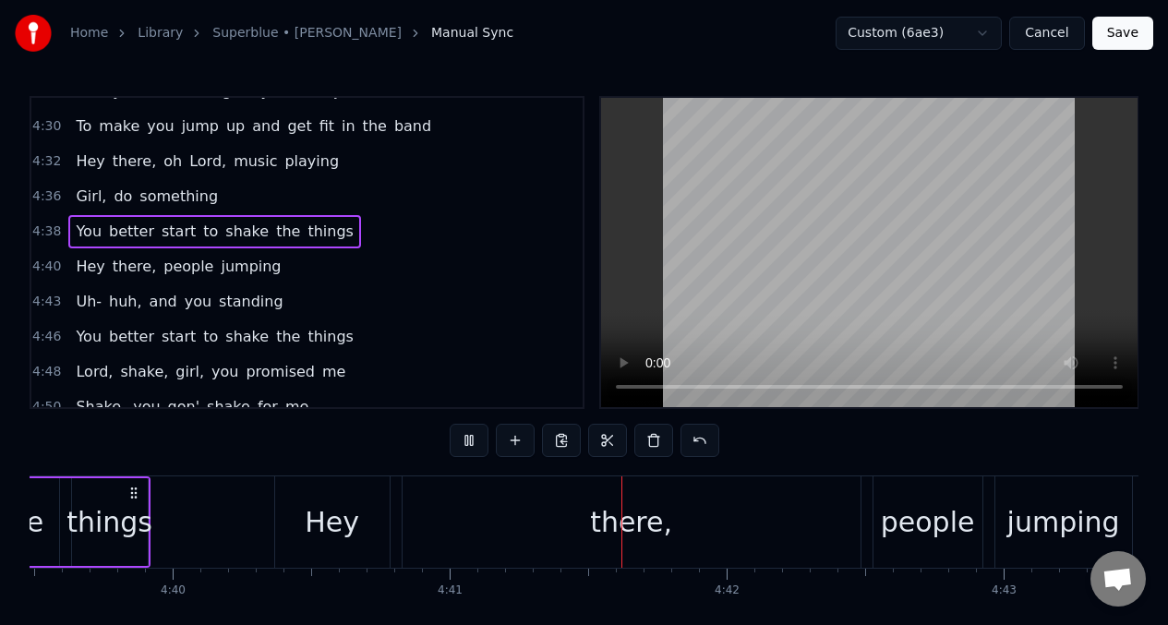
click at [84, 230] on span "You" at bounding box center [89, 231] width 30 height 21
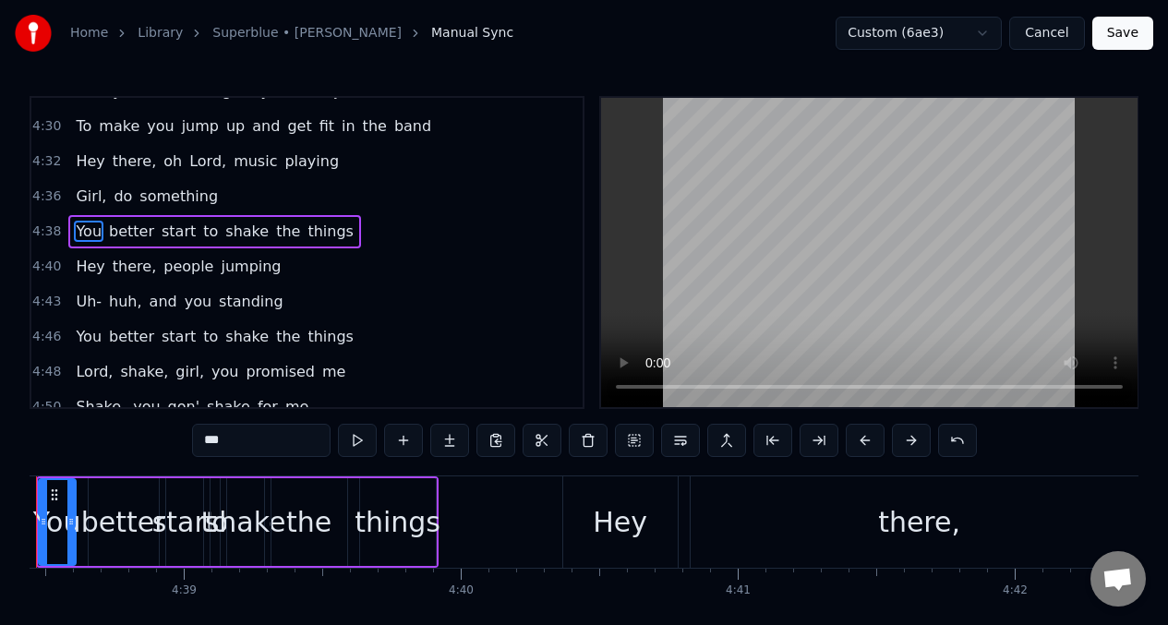
scroll to position [0, 77014]
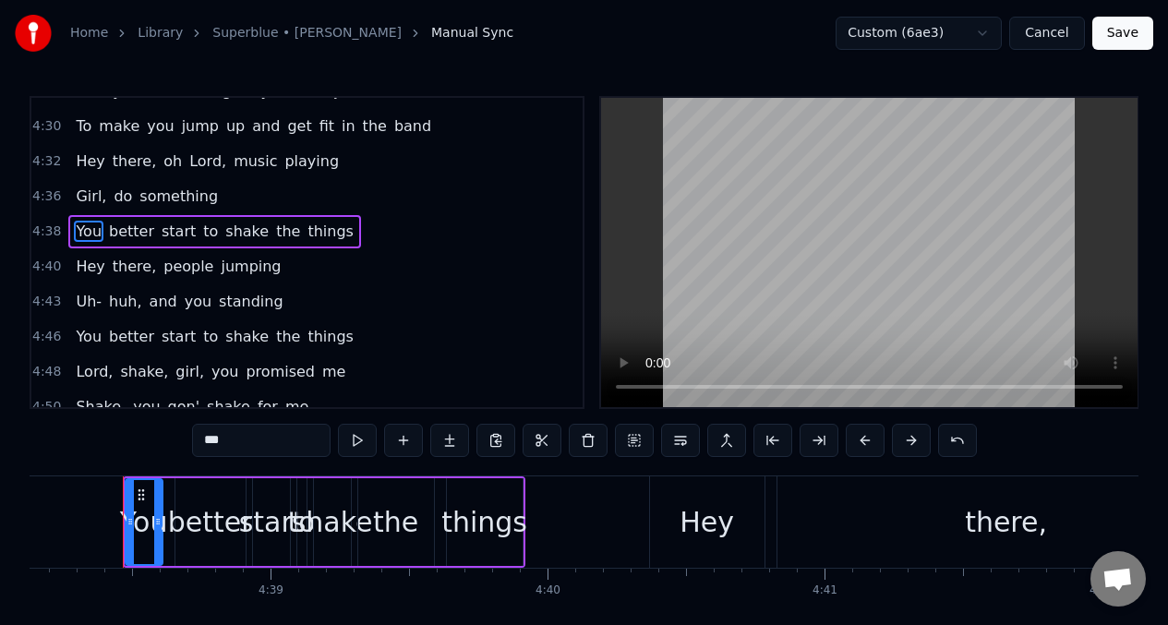
click at [84, 117] on span "To" at bounding box center [83, 125] width 19 height 21
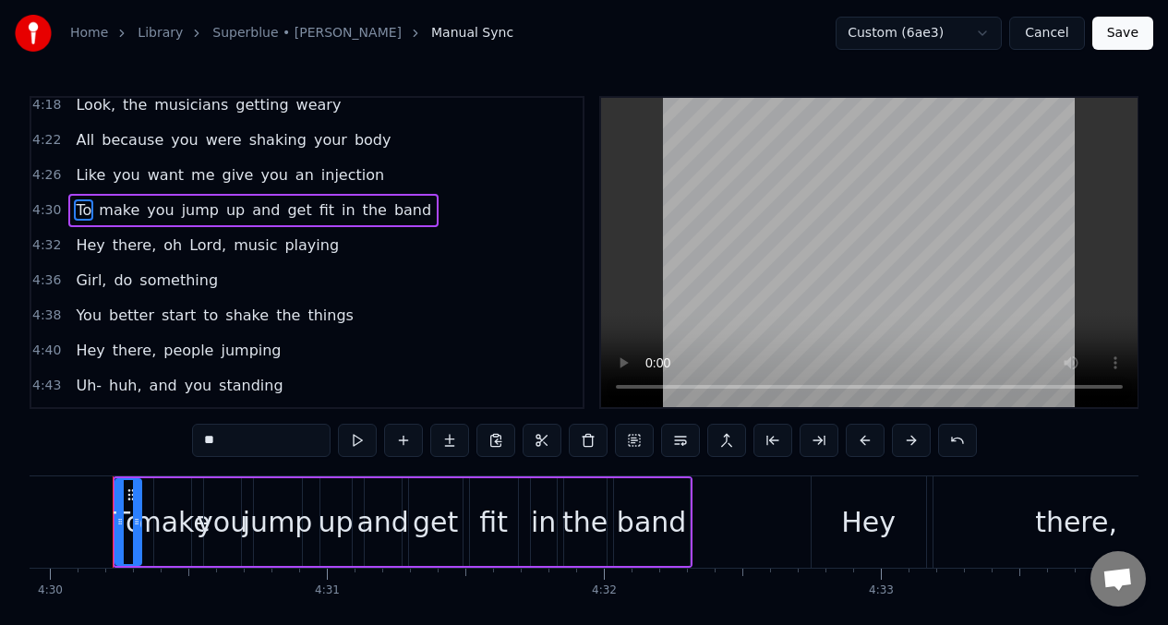
scroll to position [0, 74732]
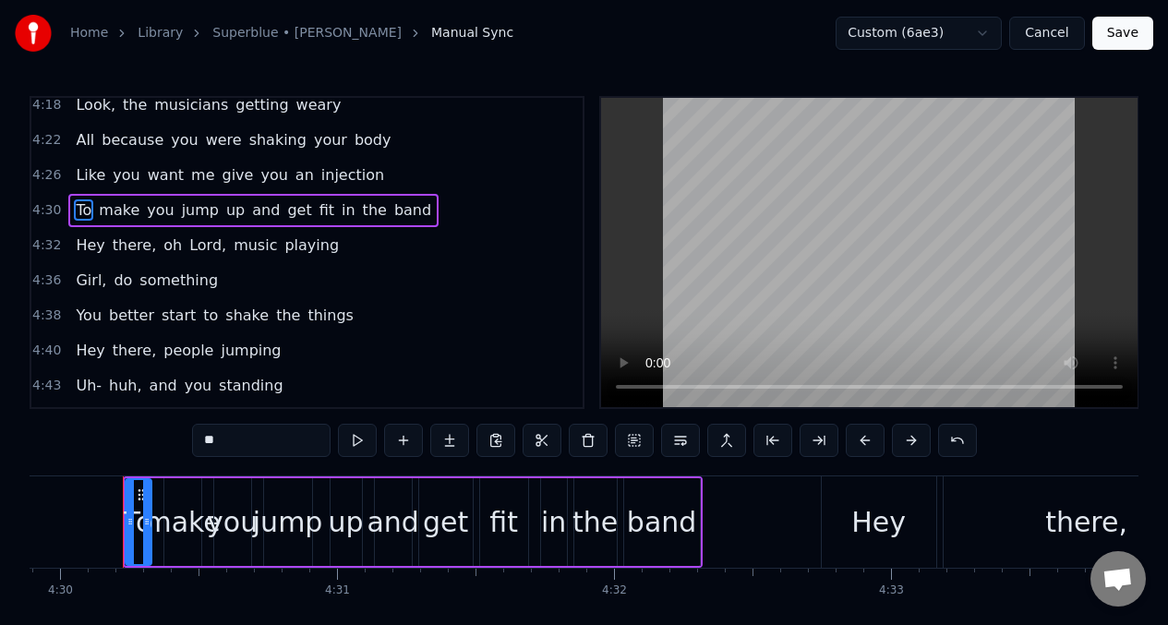
click at [81, 176] on span "Like" at bounding box center [90, 174] width 33 height 21
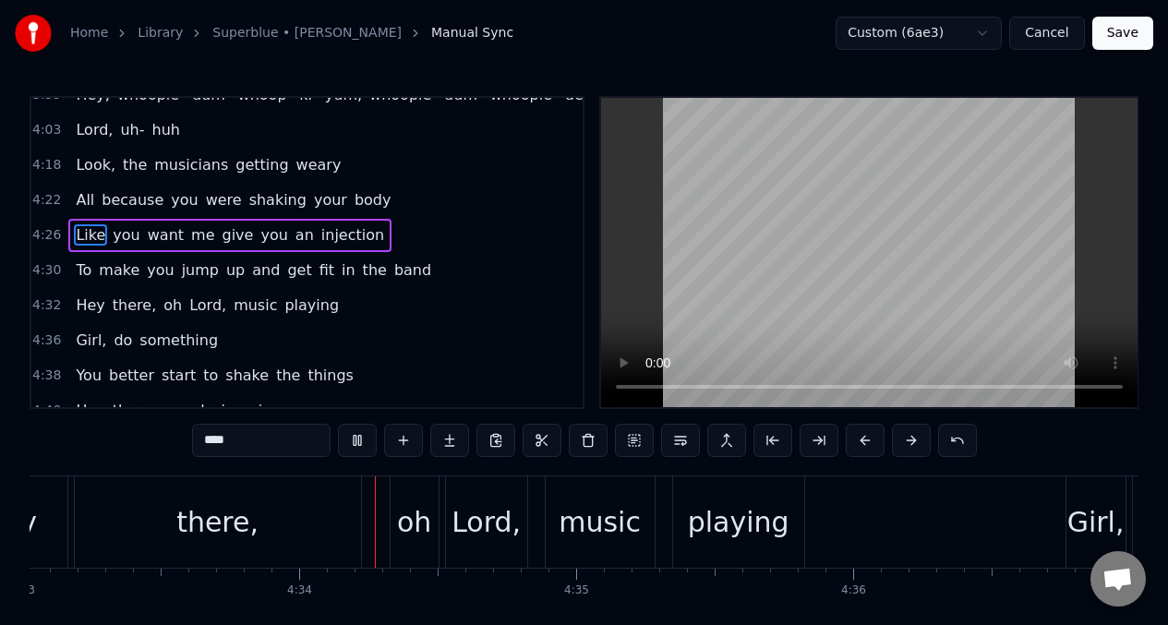
scroll to position [0, 75604]
click at [102, 304] on span "Hey" at bounding box center [90, 304] width 32 height 21
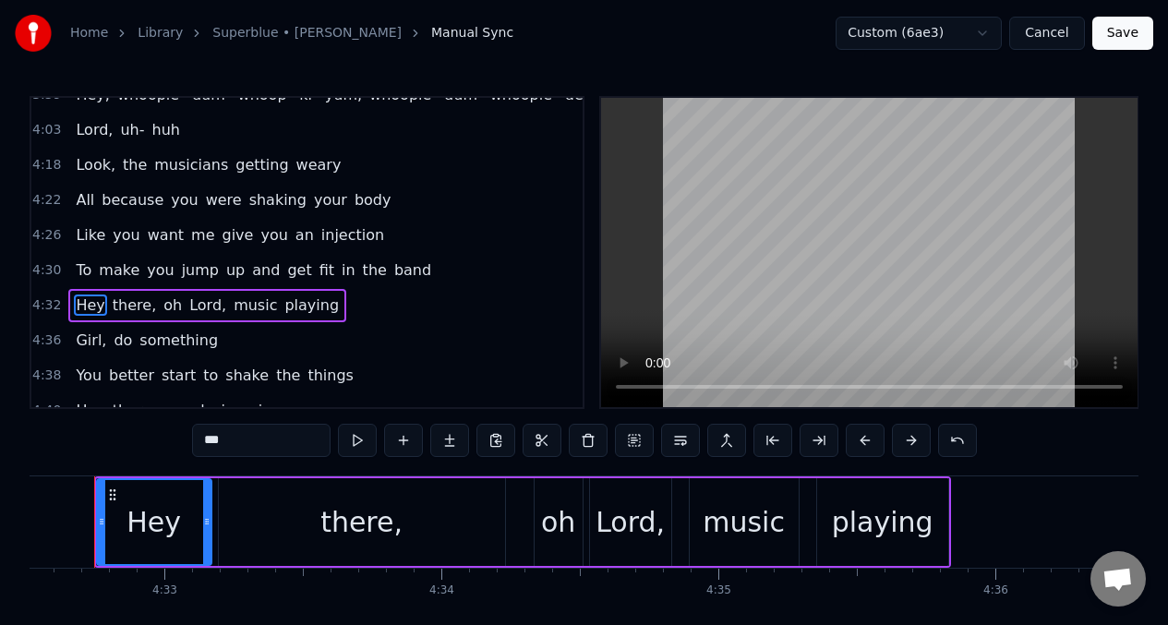
scroll to position [0, 75430]
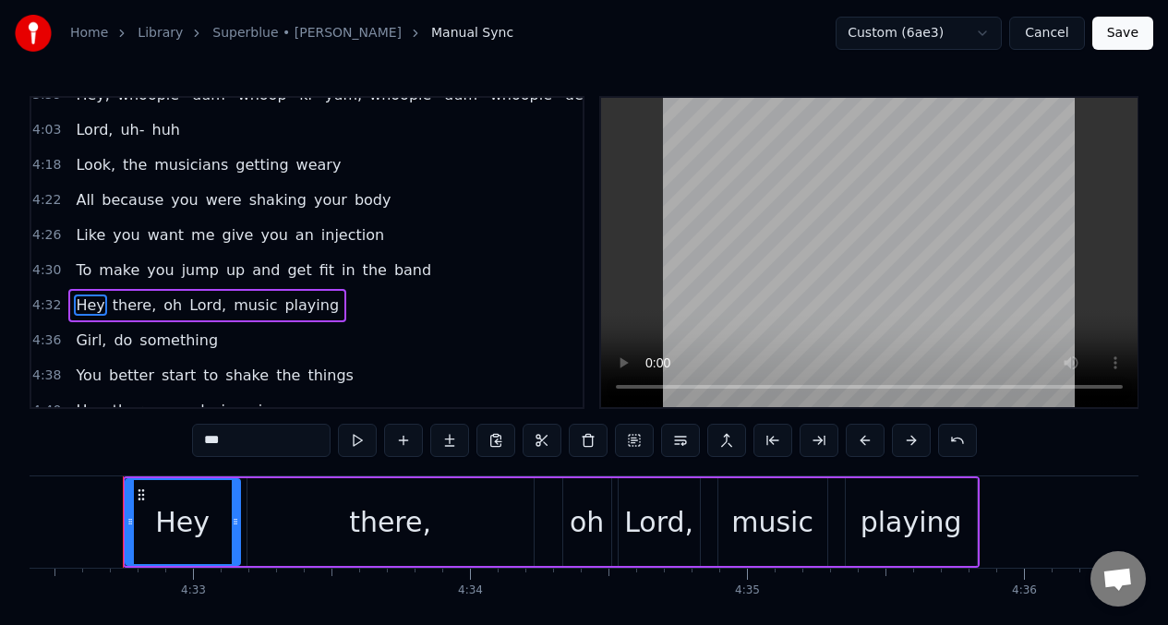
click at [396, 526] on div "there," at bounding box center [390, 522] width 82 height 42
type input "******"
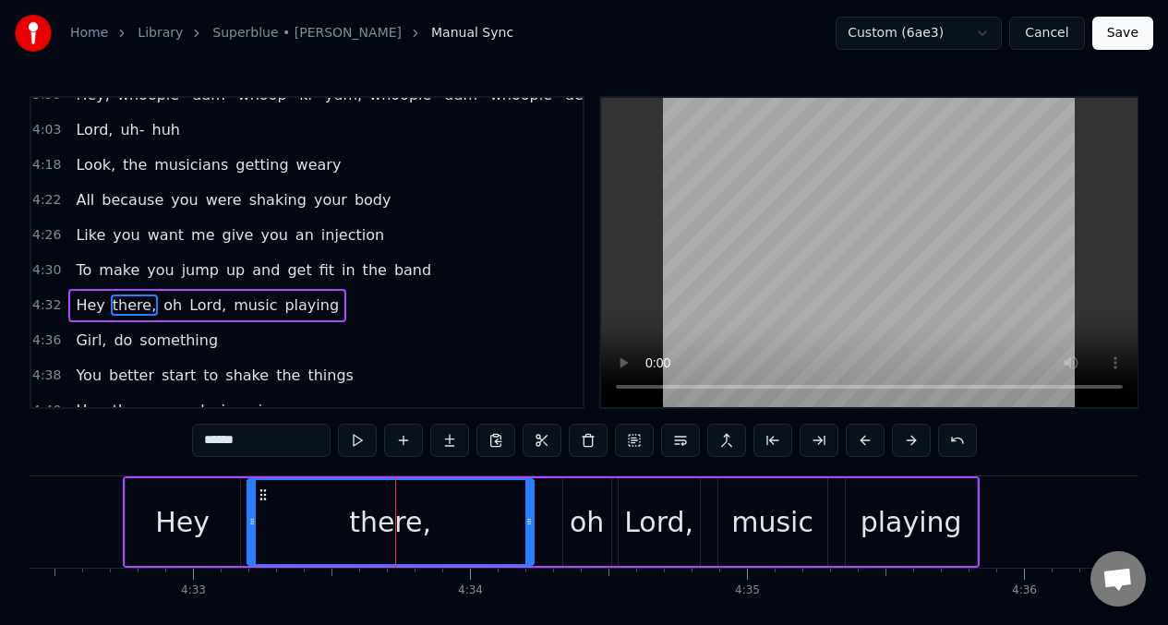
scroll to position [2185, 0]
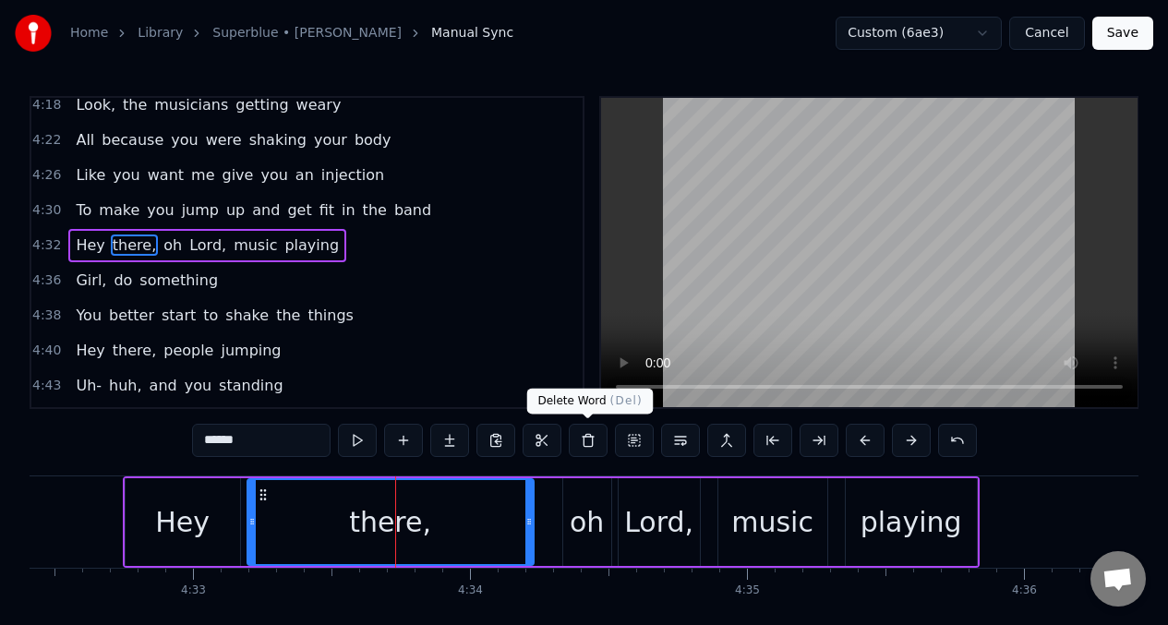
click at [586, 438] on button at bounding box center [588, 440] width 39 height 33
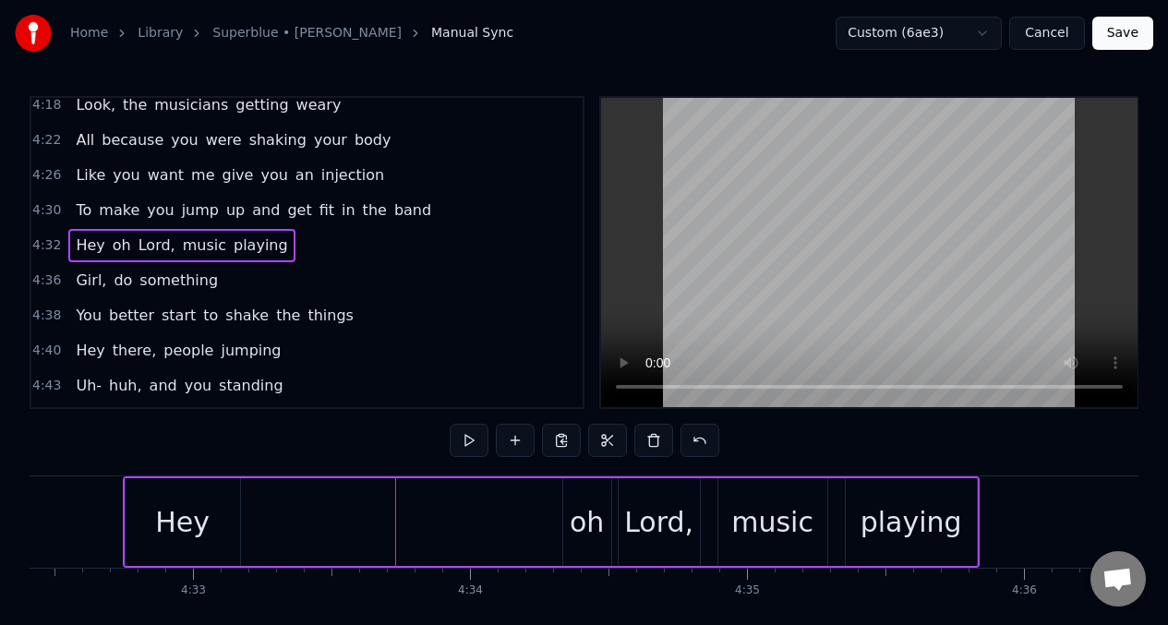
click at [215, 535] on div "Hey" at bounding box center [183, 522] width 114 height 88
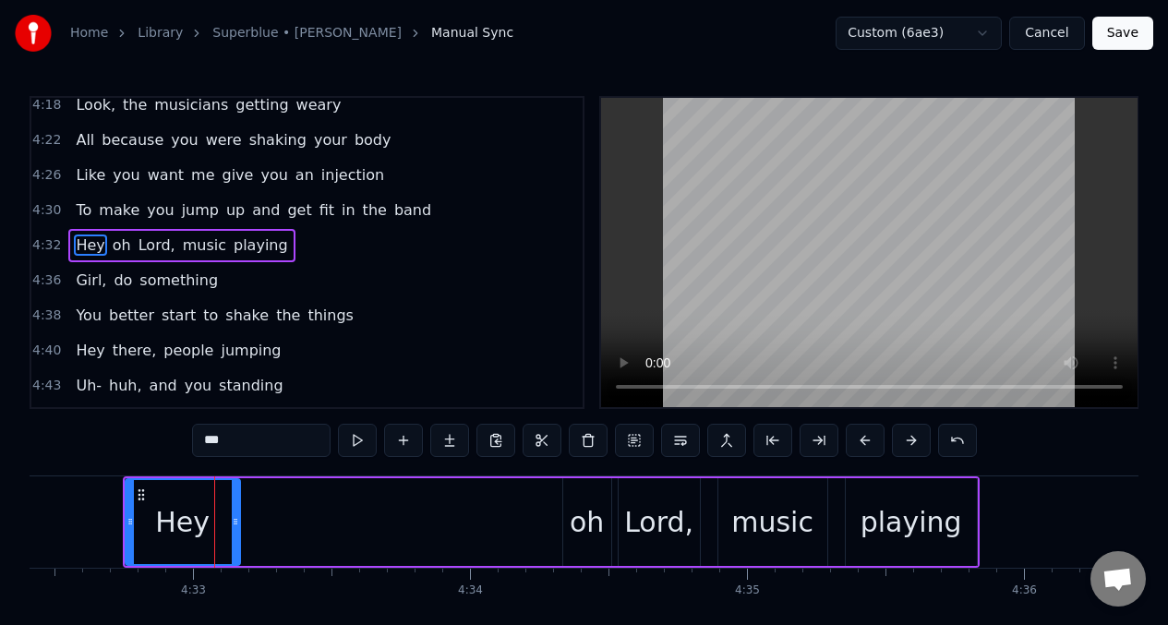
click at [243, 436] on input "***" at bounding box center [261, 440] width 138 height 33
type input "*"
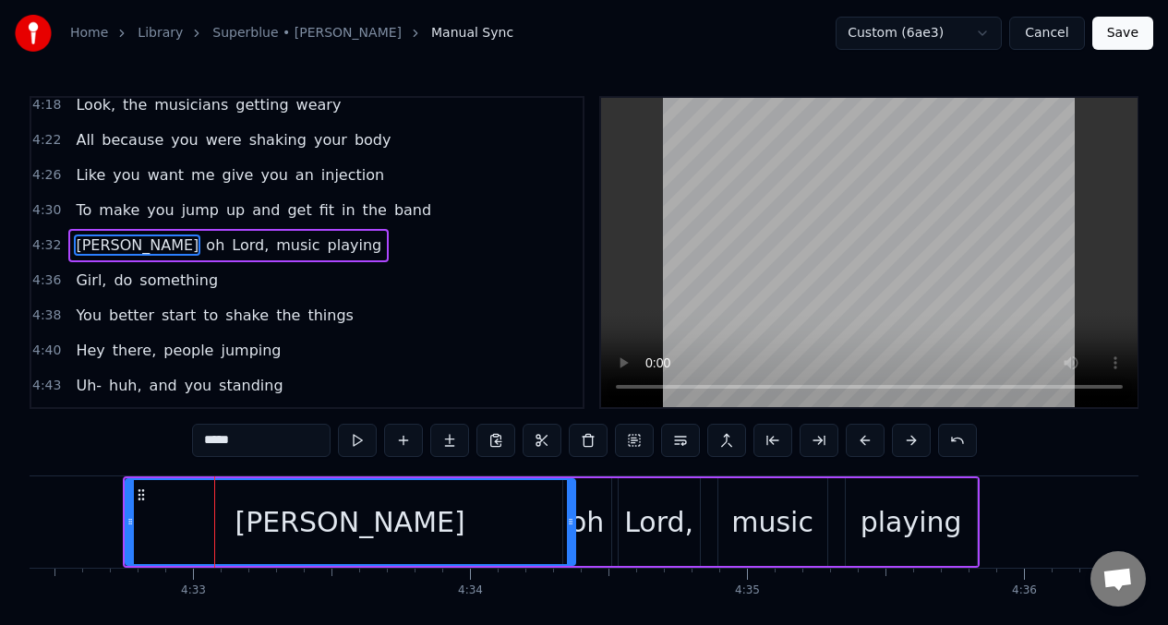
drag, startPoint x: 235, startPoint y: 536, endPoint x: 570, endPoint y: 512, distance: 335.9
click at [570, 512] on div at bounding box center [570, 522] width 7 height 84
type input "*****"
click at [355, 442] on button at bounding box center [357, 440] width 39 height 33
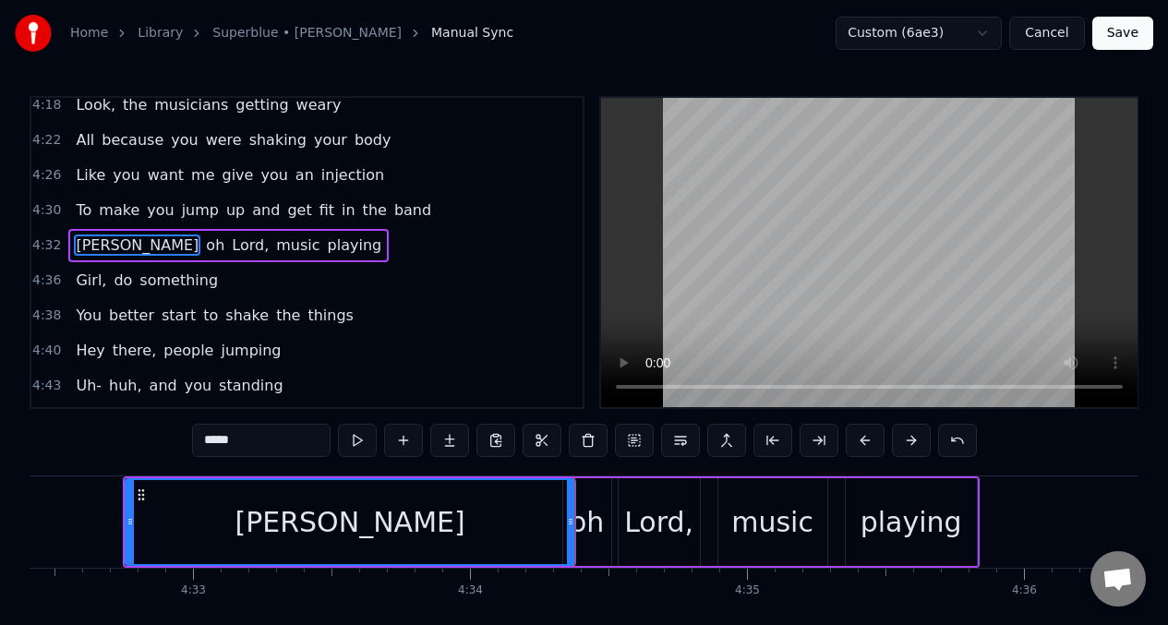
click at [543, 506] on div "[PERSON_NAME]" at bounding box center [350, 522] width 448 height 84
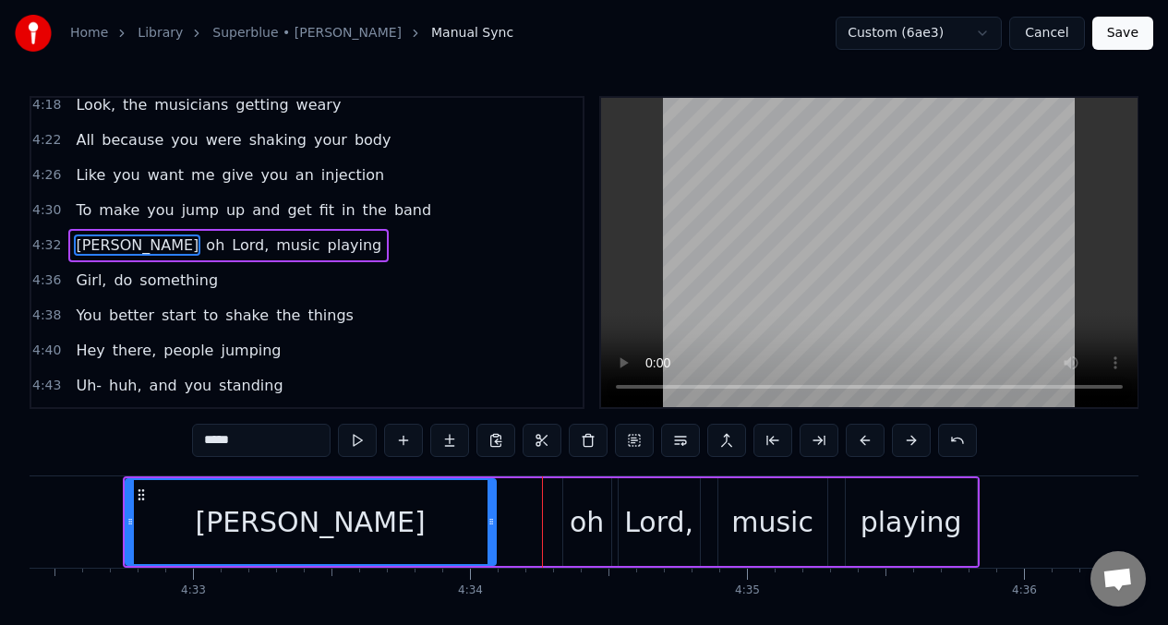
drag, startPoint x: 571, startPoint y: 503, endPoint x: 420, endPoint y: 518, distance: 152.1
click at [492, 512] on div at bounding box center [490, 522] width 7 height 84
click at [353, 439] on button at bounding box center [357, 440] width 39 height 33
drag, startPoint x: 490, startPoint y: 522, endPoint x: 503, endPoint y: 527, distance: 13.7
click at [503, 527] on icon at bounding box center [503, 521] width 7 height 15
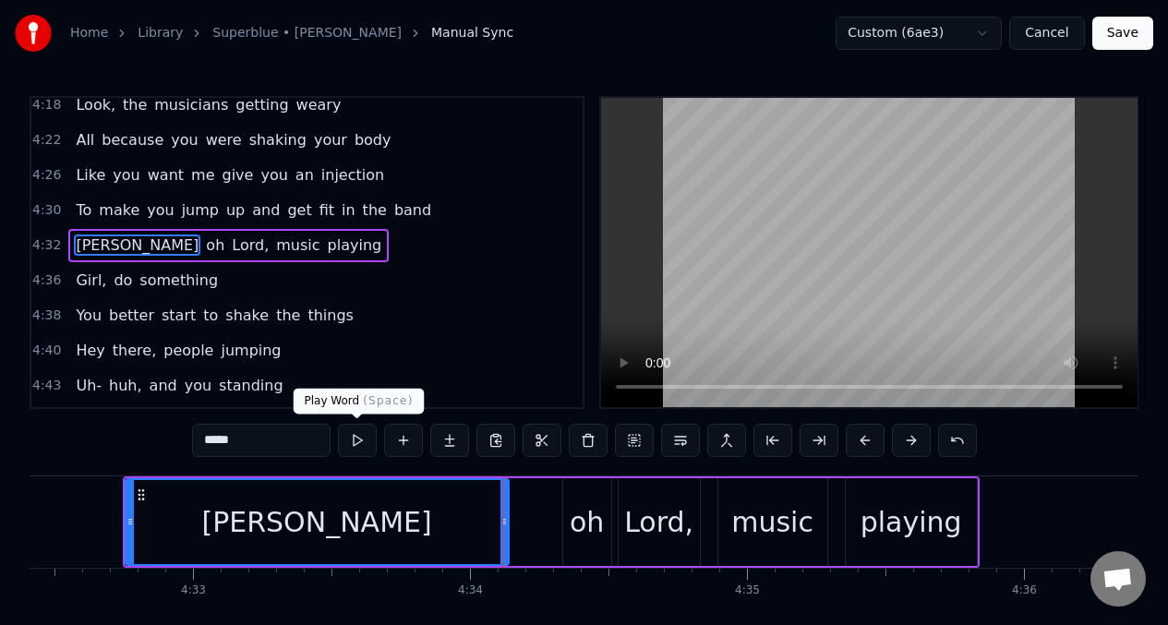
click at [356, 443] on button at bounding box center [357, 440] width 39 height 33
click at [554, 521] on div "[PERSON_NAME], music playing" at bounding box center [551, 521] width 857 height 91
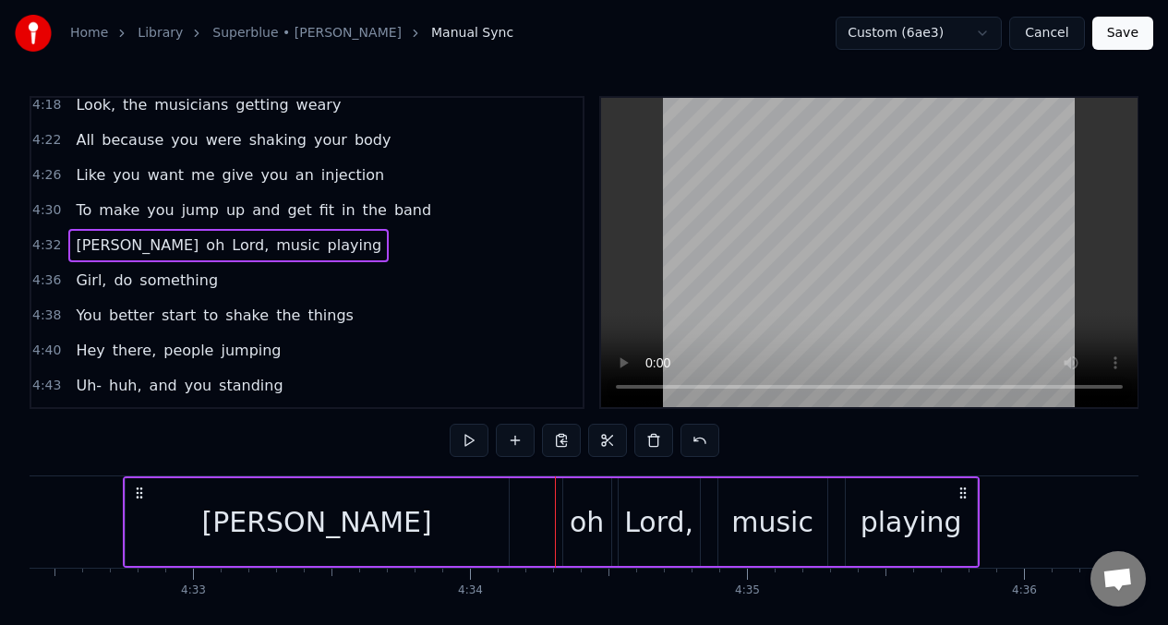
click at [574, 503] on div "oh" at bounding box center [586, 522] width 34 height 42
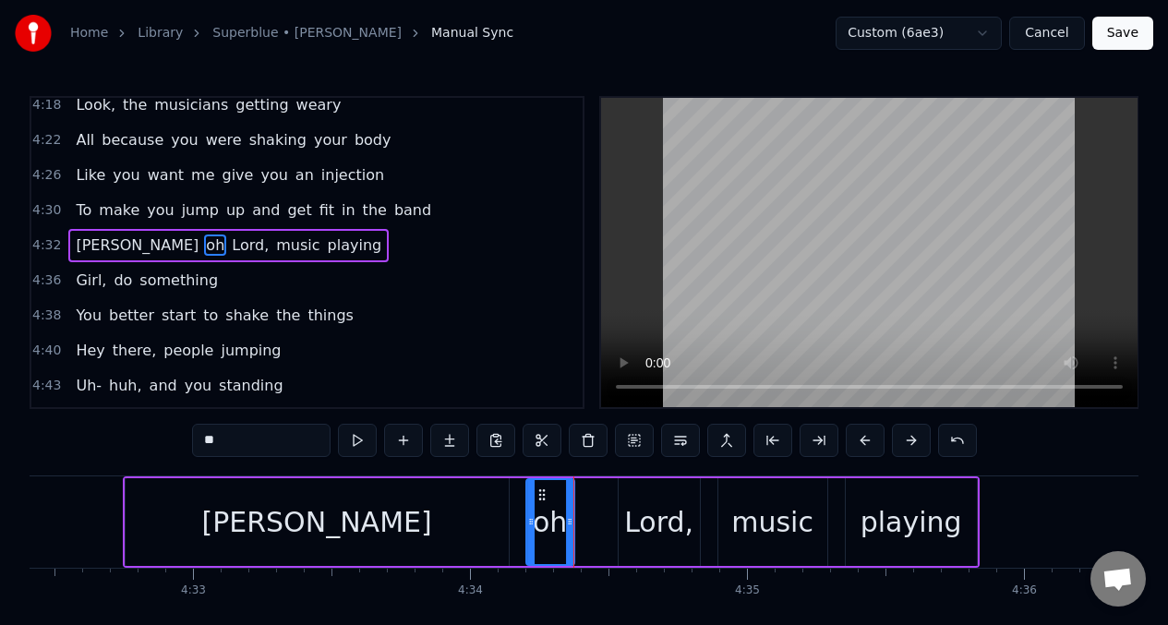
drag, startPoint x: 575, startPoint y: 494, endPoint x: 539, endPoint y: 497, distance: 36.1
click at [539, 497] on icon at bounding box center [541, 494] width 15 height 15
click at [354, 447] on button at bounding box center [357, 440] width 39 height 33
click at [354, 446] on button at bounding box center [357, 440] width 39 height 33
click at [636, 497] on div "Lord," at bounding box center [658, 522] width 81 height 88
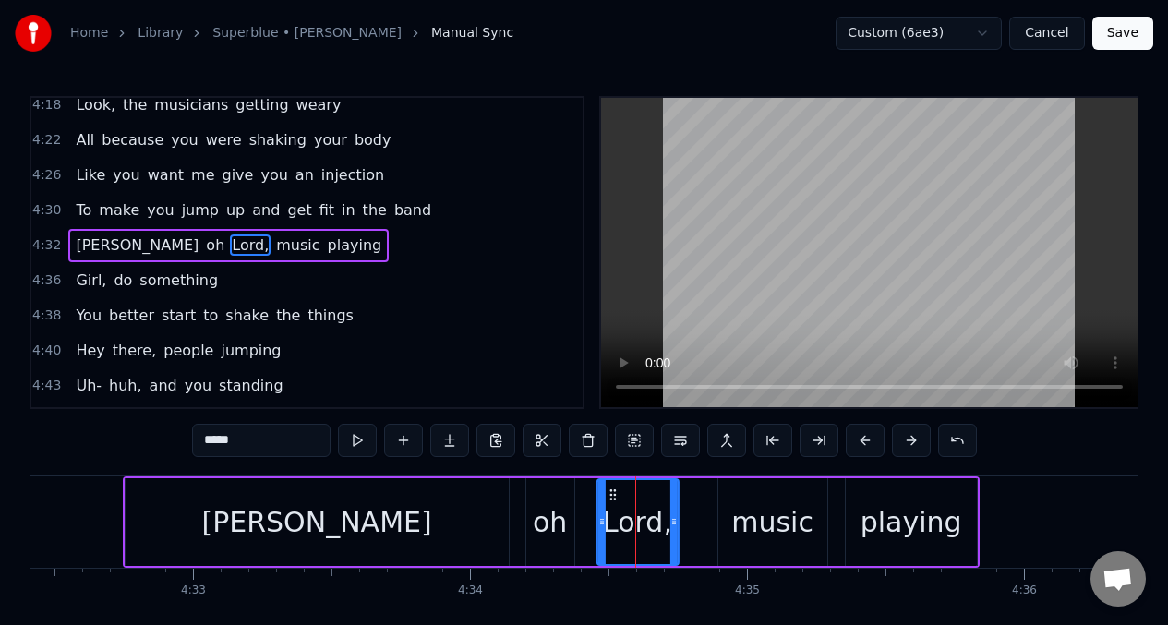
drag, startPoint x: 630, startPoint y: 497, endPoint x: 608, endPoint y: 498, distance: 22.2
click at [608, 498] on icon at bounding box center [612, 494] width 15 height 15
click at [354, 435] on button at bounding box center [357, 440] width 39 height 33
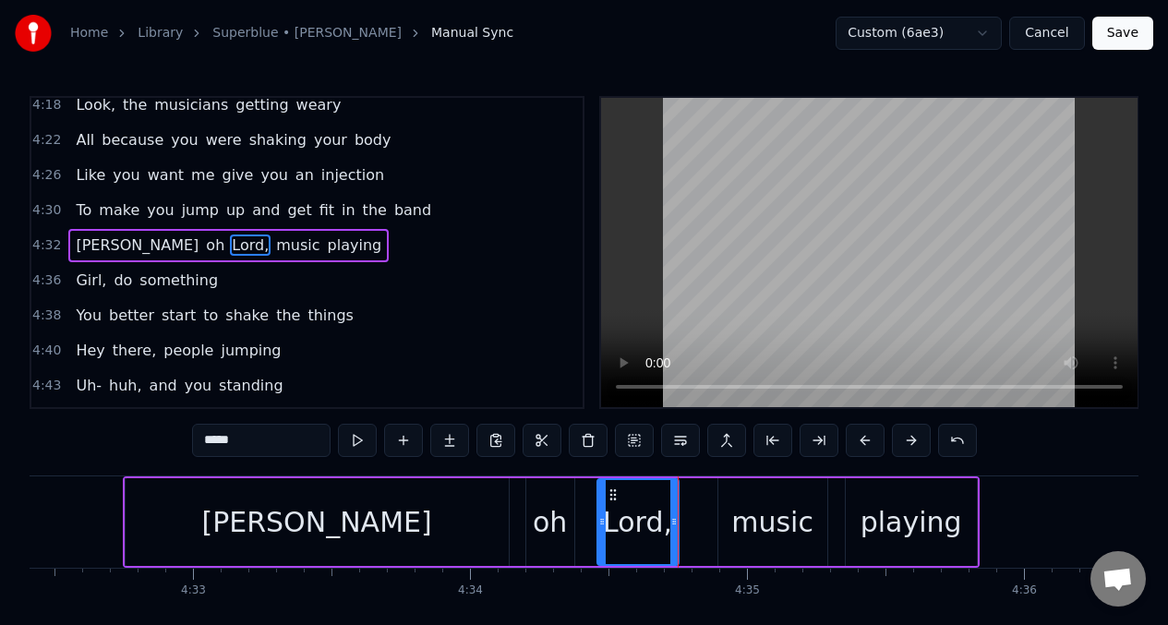
click at [758, 518] on div "music" at bounding box center [772, 522] width 82 height 42
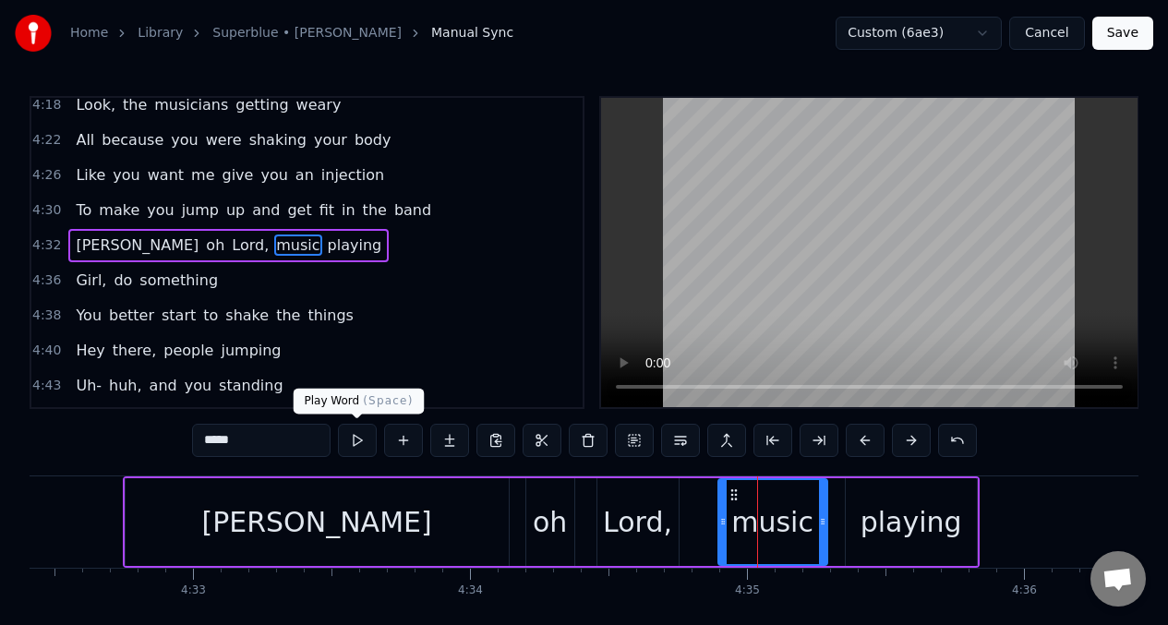
click at [352, 438] on button at bounding box center [357, 440] width 39 height 33
click at [725, 503] on div "music" at bounding box center [772, 522] width 107 height 84
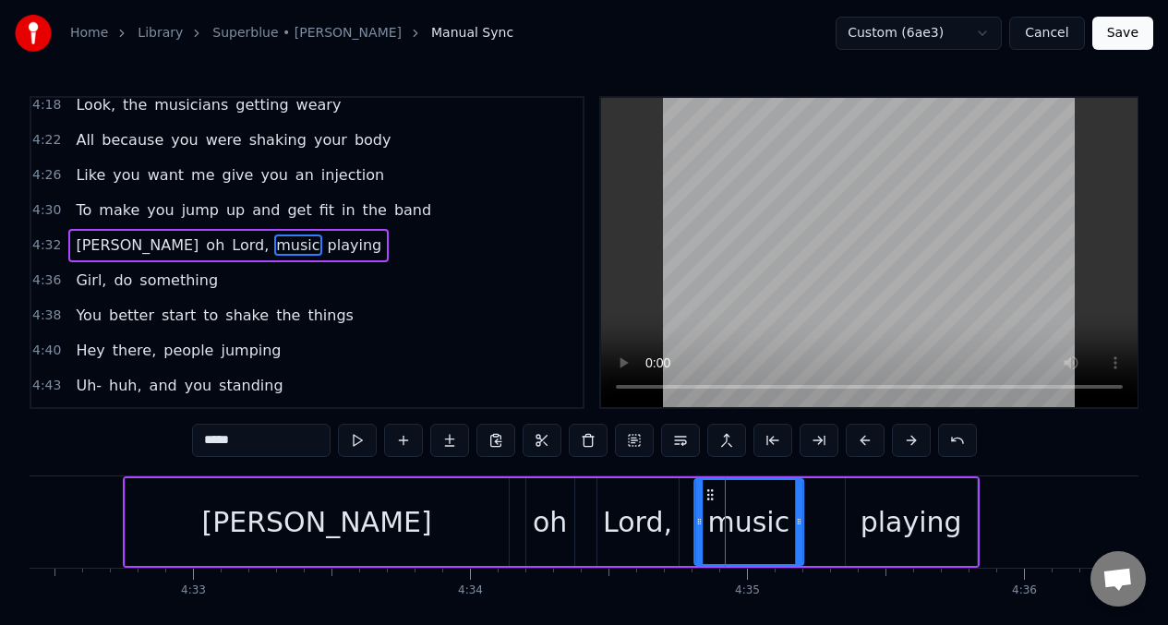
drag, startPoint x: 731, startPoint y: 497, endPoint x: 814, endPoint y: 527, distance: 88.5
click at [711, 497] on icon at bounding box center [709, 494] width 15 height 15
click at [879, 508] on div "playing" at bounding box center [911, 522] width 102 height 42
type input "*******"
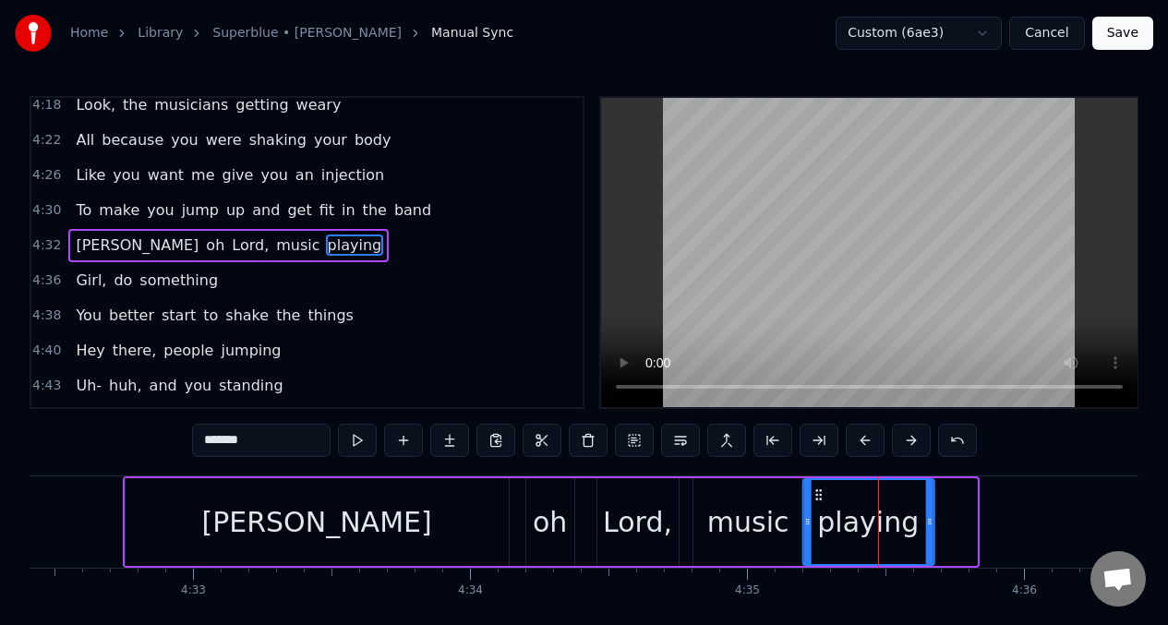
drag, startPoint x: 847, startPoint y: 499, endPoint x: 818, endPoint y: 497, distance: 29.7
click at [818, 497] on icon at bounding box center [817, 494] width 15 height 15
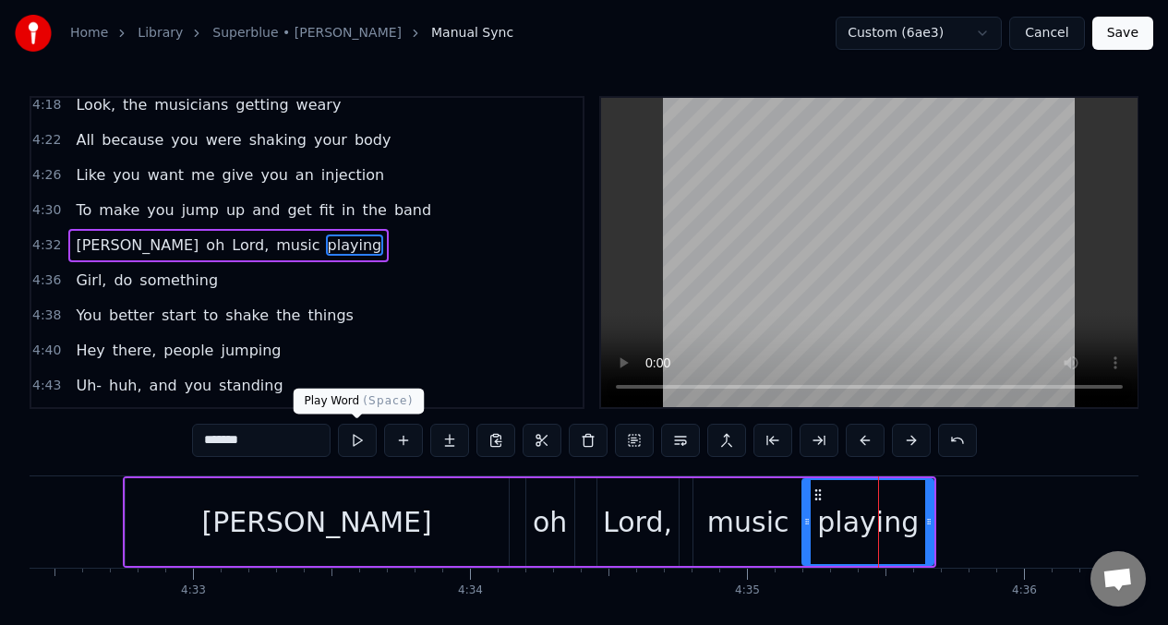
click at [356, 442] on button at bounding box center [357, 440] width 39 height 33
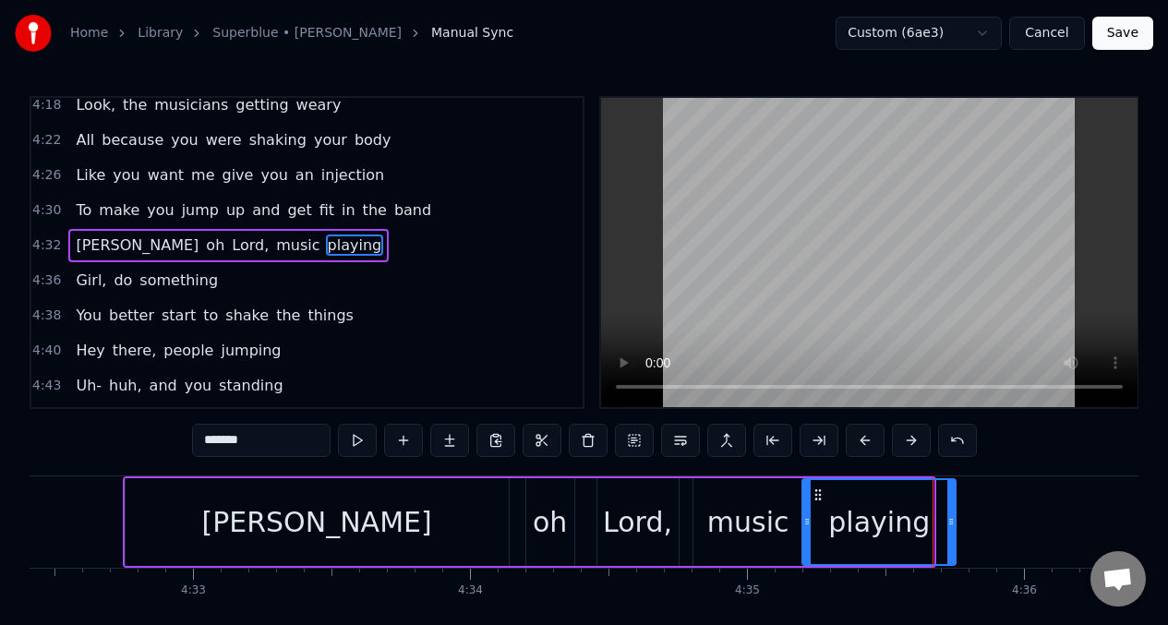
drag, startPoint x: 930, startPoint y: 517, endPoint x: 952, endPoint y: 524, distance: 22.5
click at [952, 524] on icon at bounding box center [950, 521] width 7 height 15
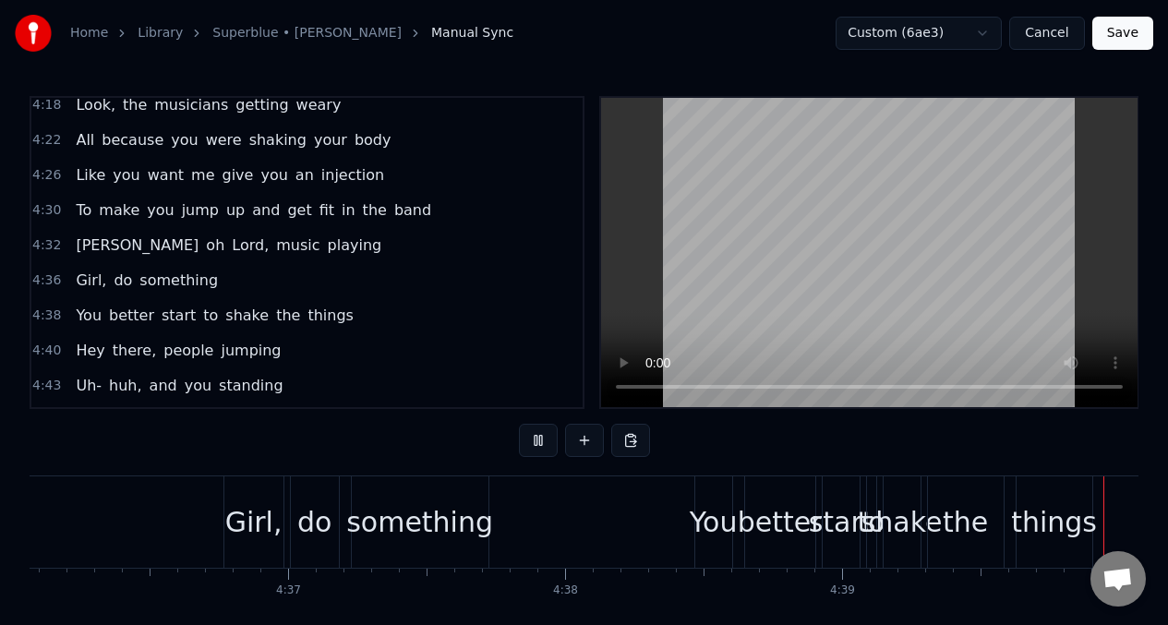
scroll to position [2188, 0]
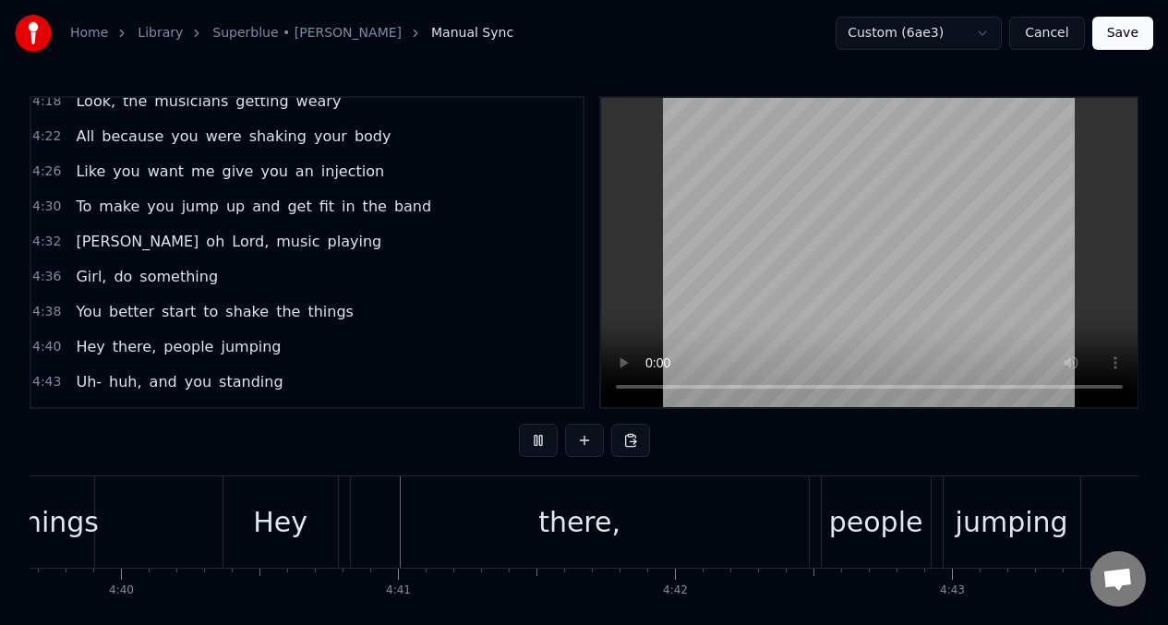
click at [84, 275] on span "Girl," at bounding box center [91, 276] width 34 height 21
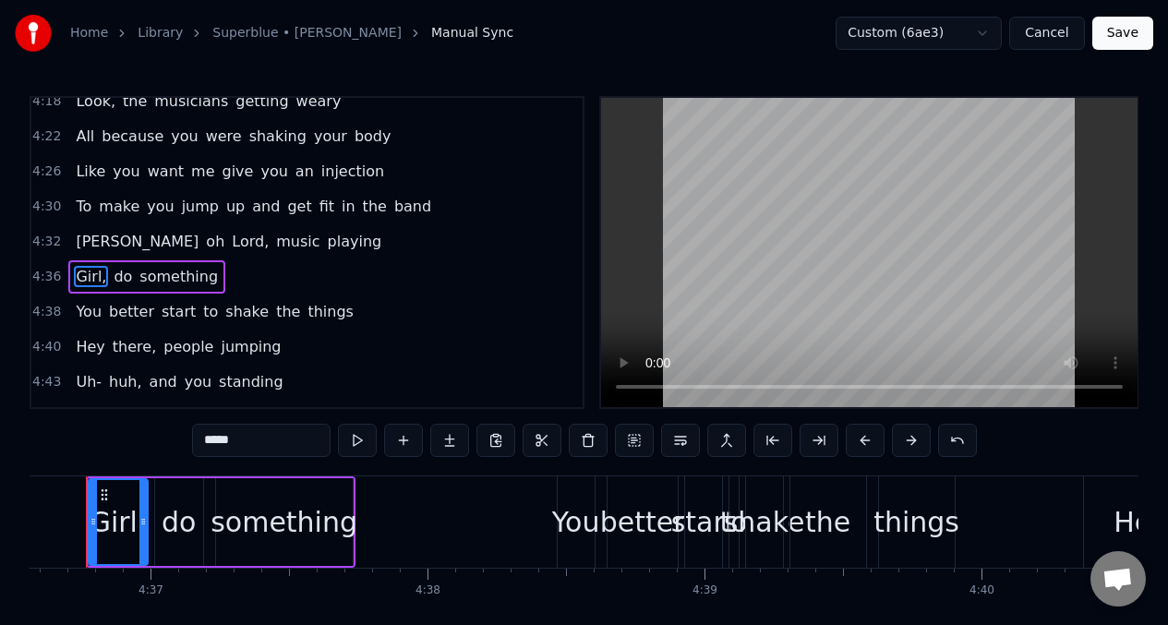
scroll to position [0, 76543]
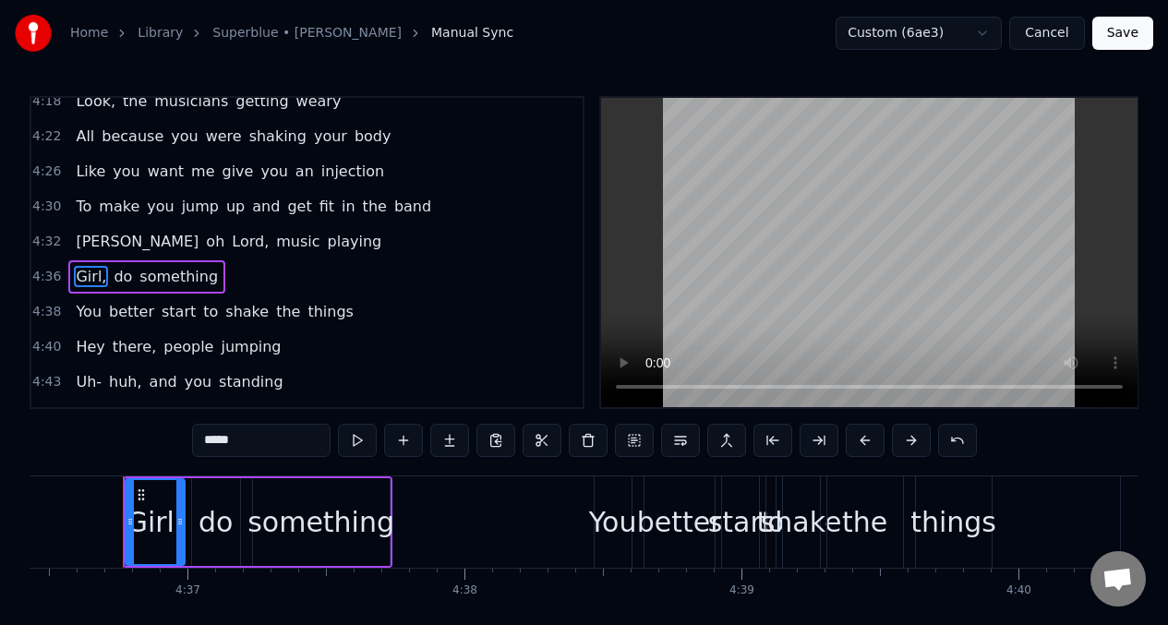
click at [240, 441] on input "*****" at bounding box center [261, 440] width 138 height 33
type input "*"
type input "*****"
click at [354, 439] on button at bounding box center [357, 440] width 39 height 33
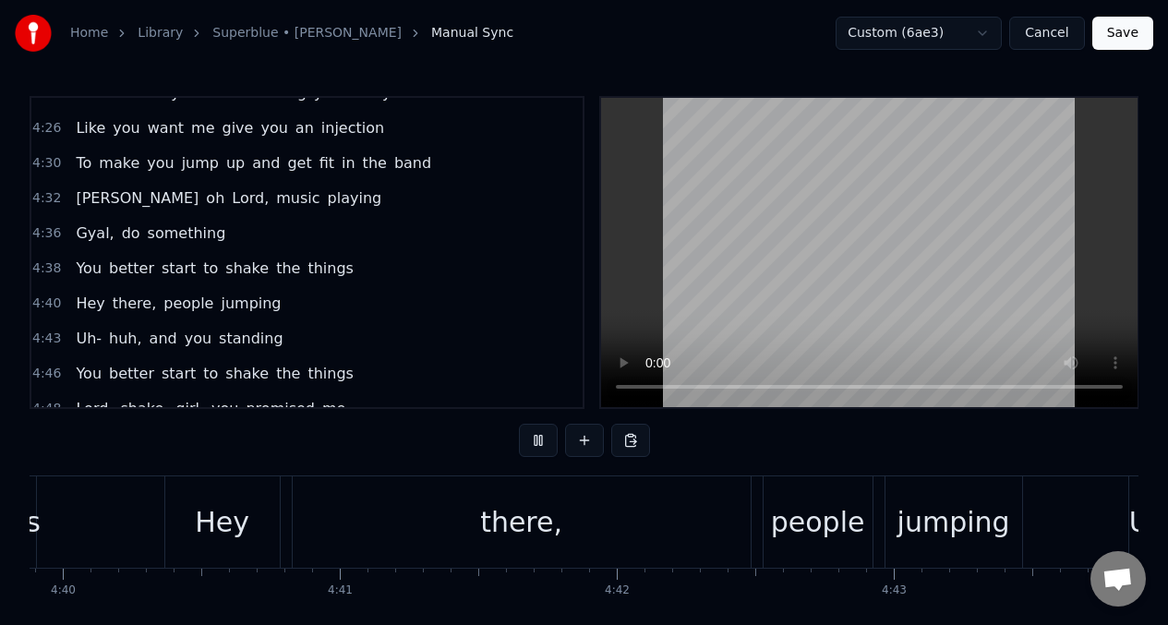
scroll to position [2233, 0]
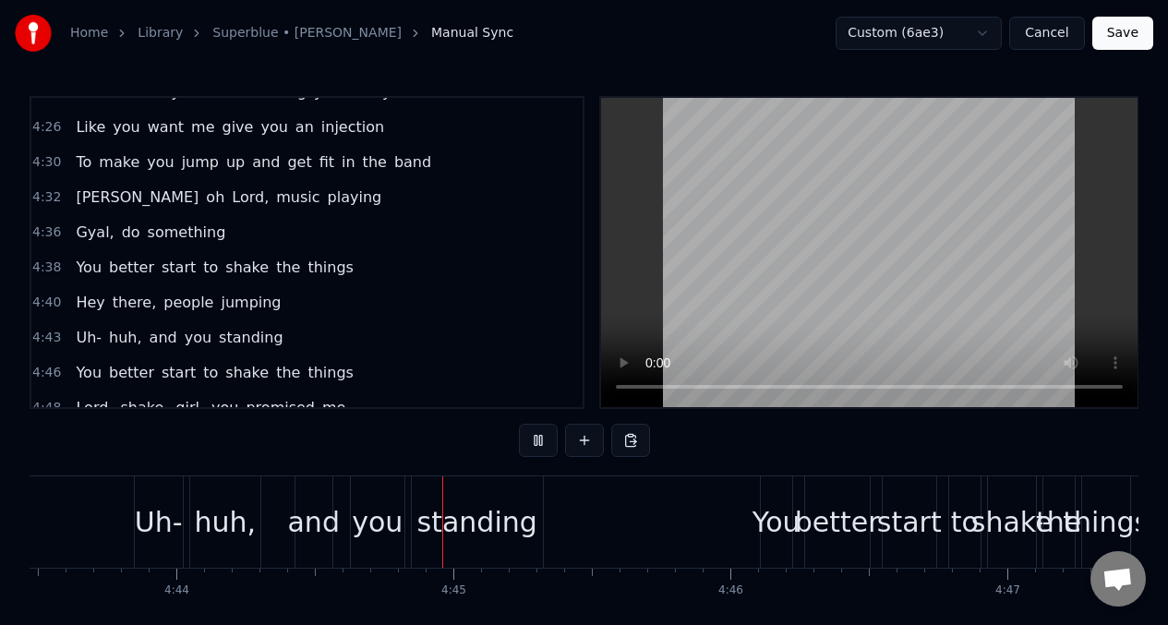
click at [319, 371] on span "things" at bounding box center [331, 372] width 50 height 21
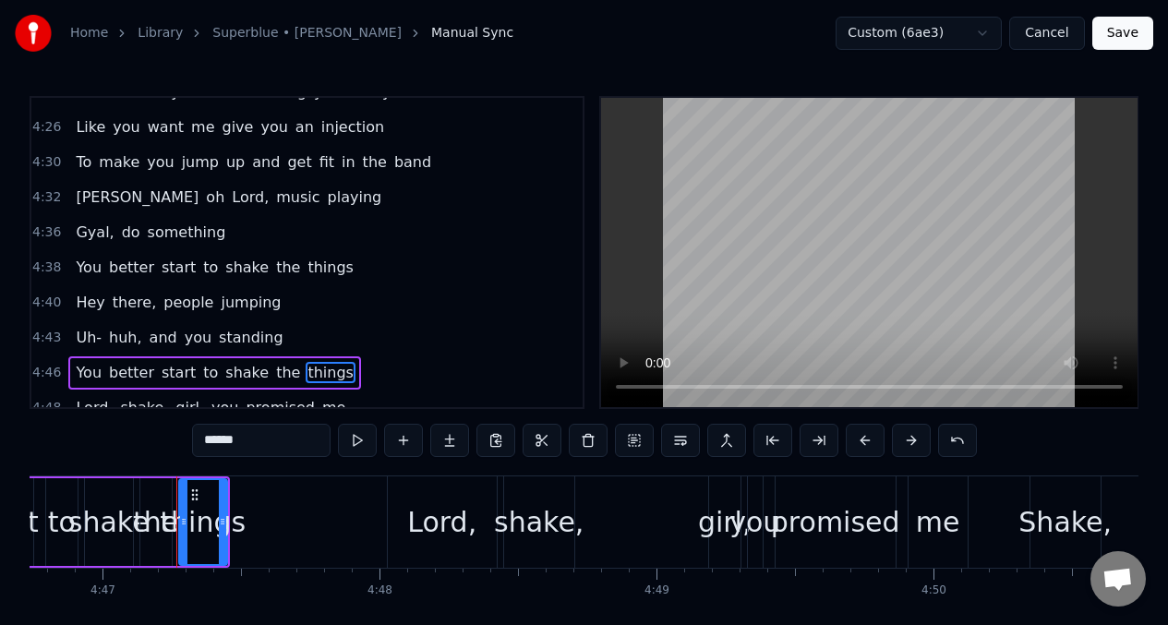
scroll to position [0, 79451]
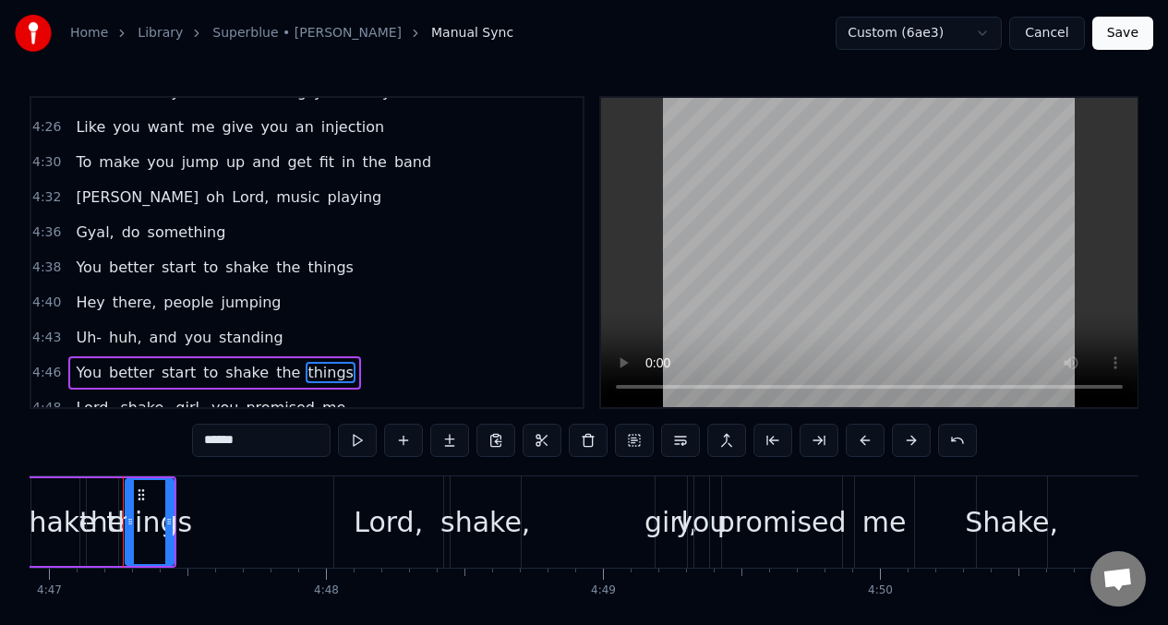
click at [263, 451] on input "******" at bounding box center [261, 440] width 138 height 33
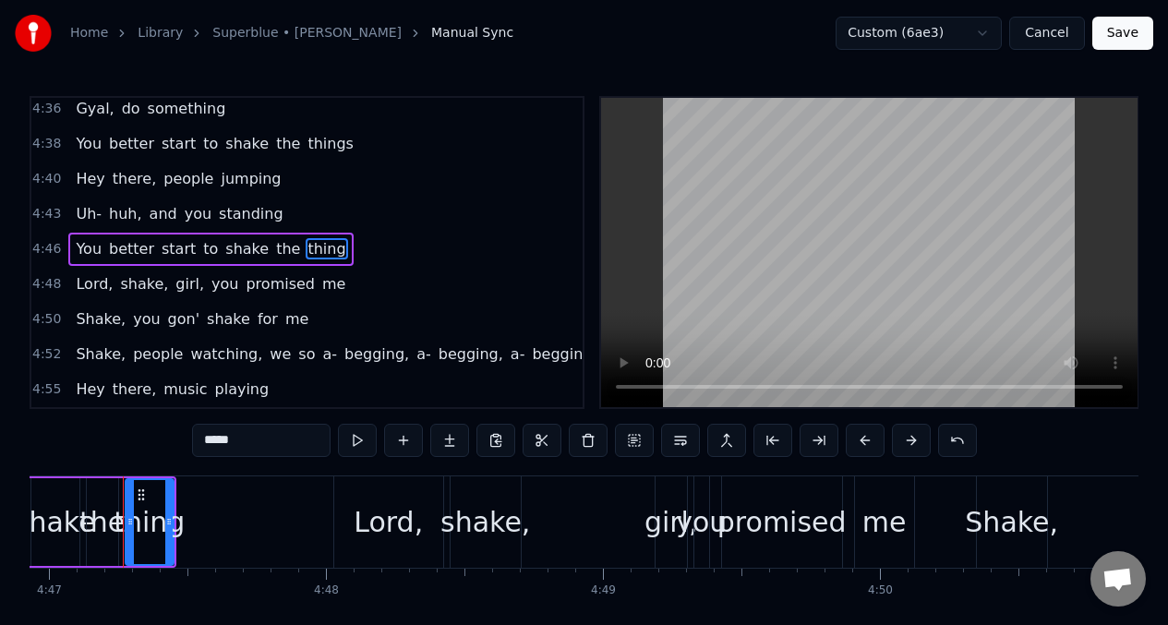
scroll to position [2356, 0]
click at [318, 141] on span "things" at bounding box center [331, 143] width 50 height 21
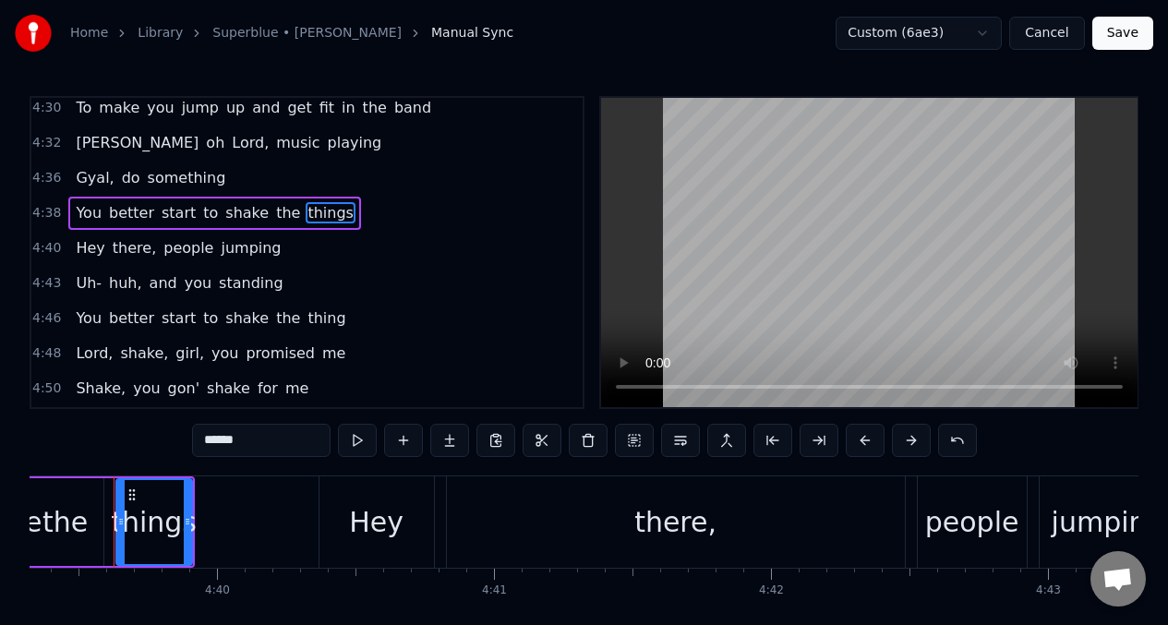
scroll to position [0, 77335]
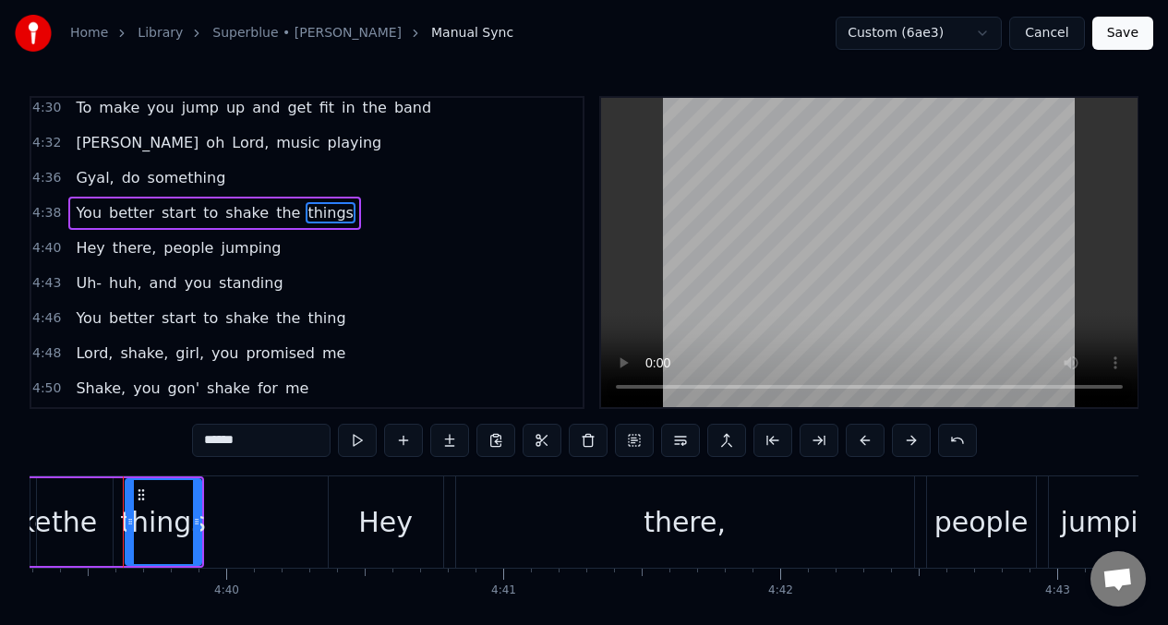
click at [258, 441] on input "******" at bounding box center [261, 440] width 138 height 33
type input "*****"
